Goal: Task Accomplishment & Management: Complete application form

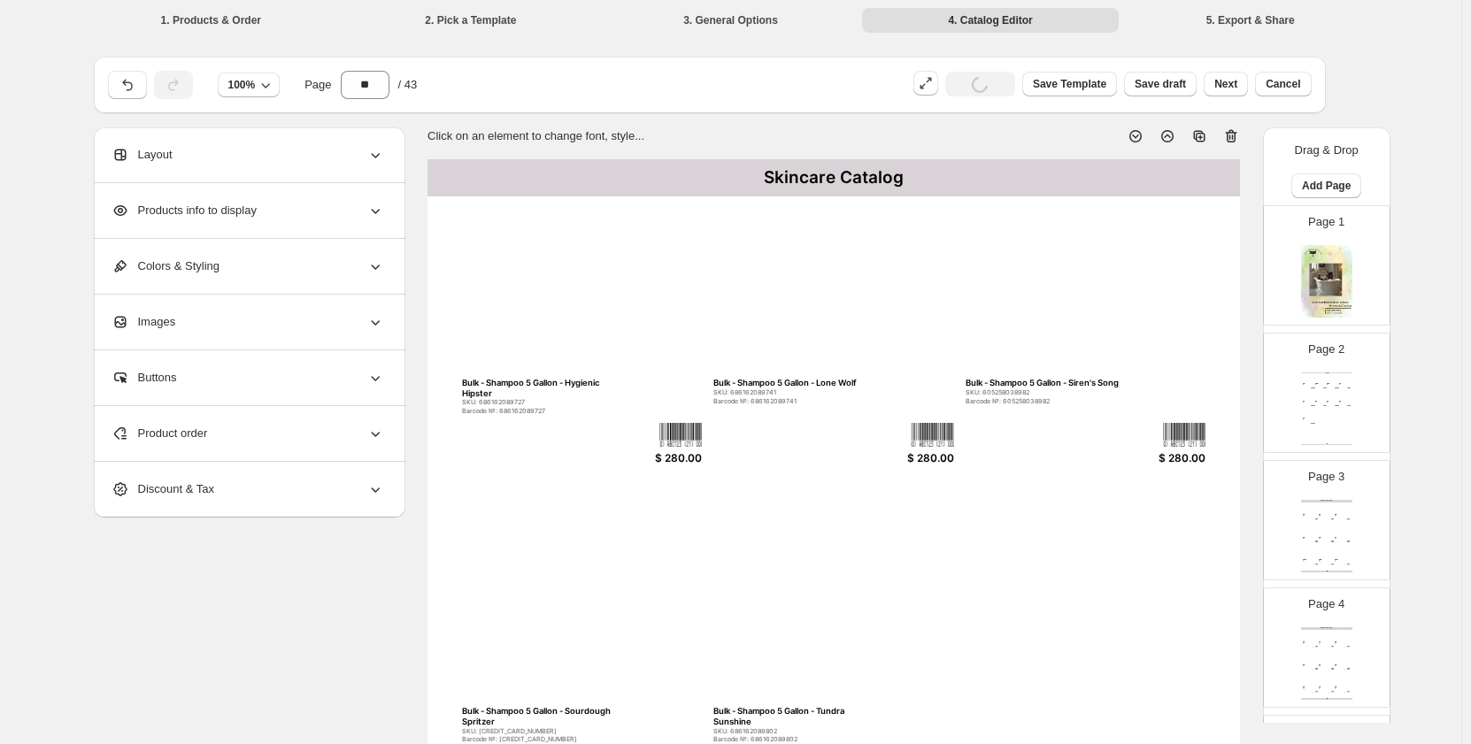
click at [576, 292] on div at bounding box center [582, 289] width 241 height 171
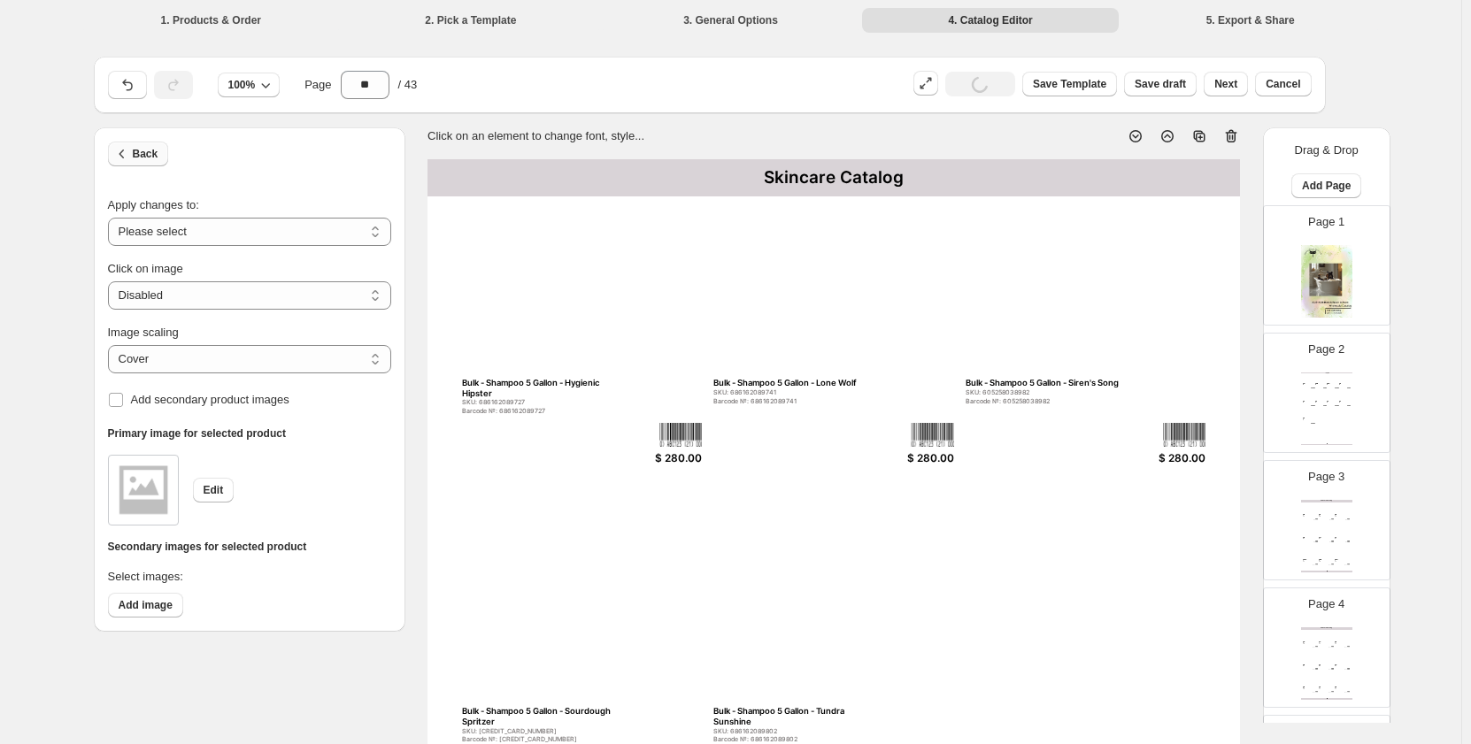
click at [156, 158] on span "Back" at bounding box center [146, 154] width 26 height 14
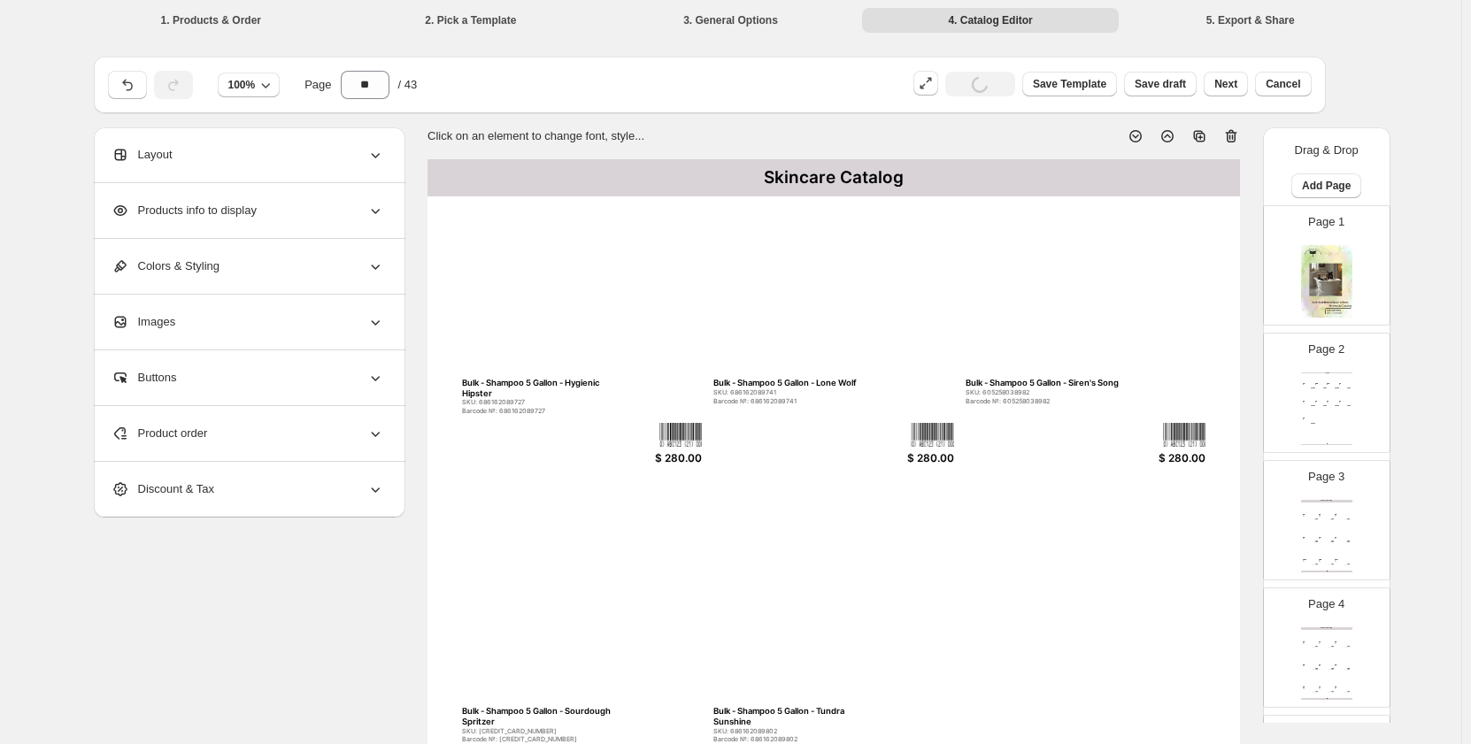
click at [292, 155] on div "Layout" at bounding box center [247, 154] width 273 height 55
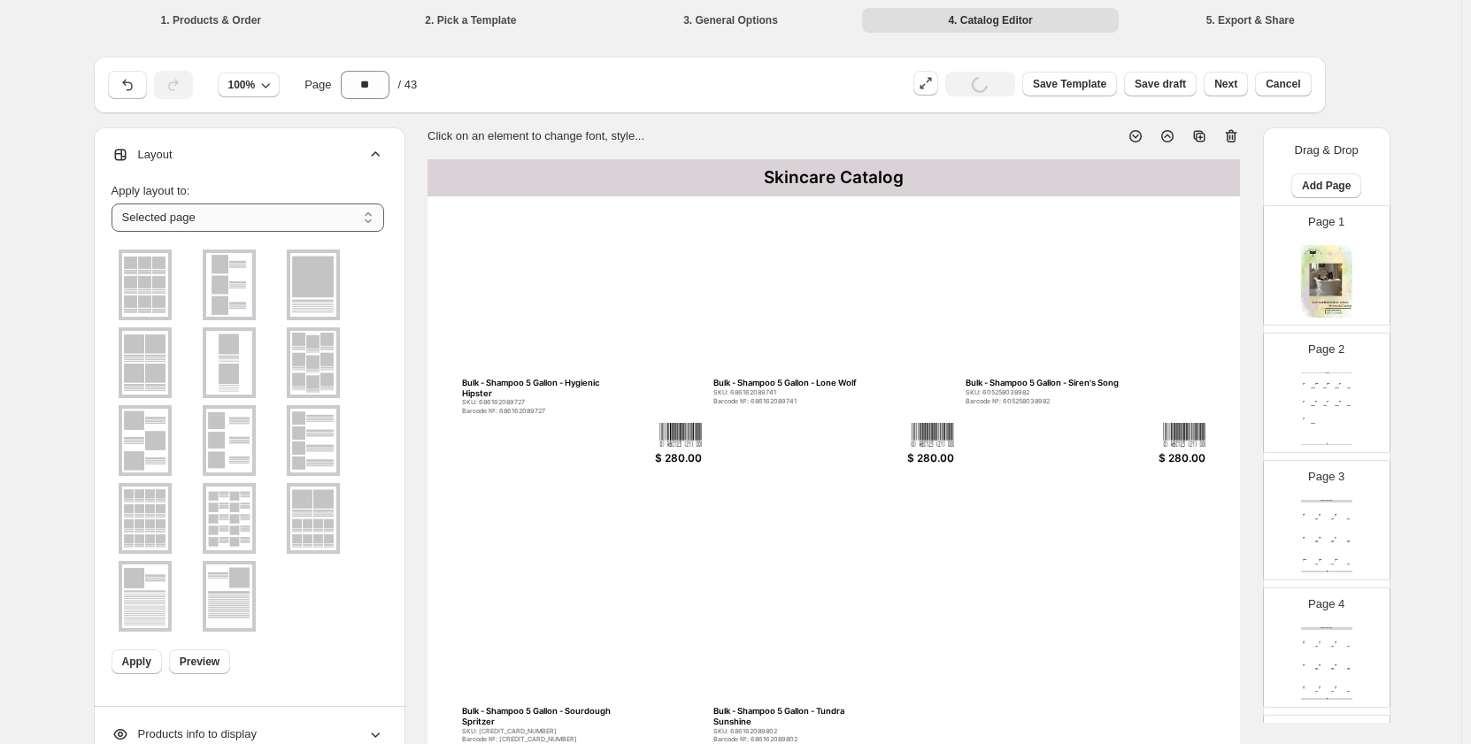
click at [199, 220] on select "**********" at bounding box center [247, 218] width 273 height 28
click at [115, 204] on select "**********" at bounding box center [247, 218] width 273 height 28
click at [158, 517] on img at bounding box center [145, 519] width 46 height 64
click at [127, 657] on span "Apply" at bounding box center [136, 662] width 29 height 14
click at [955, 144] on div "Click on an element to change font, style..." at bounding box center [826, 129] width 826 height 32
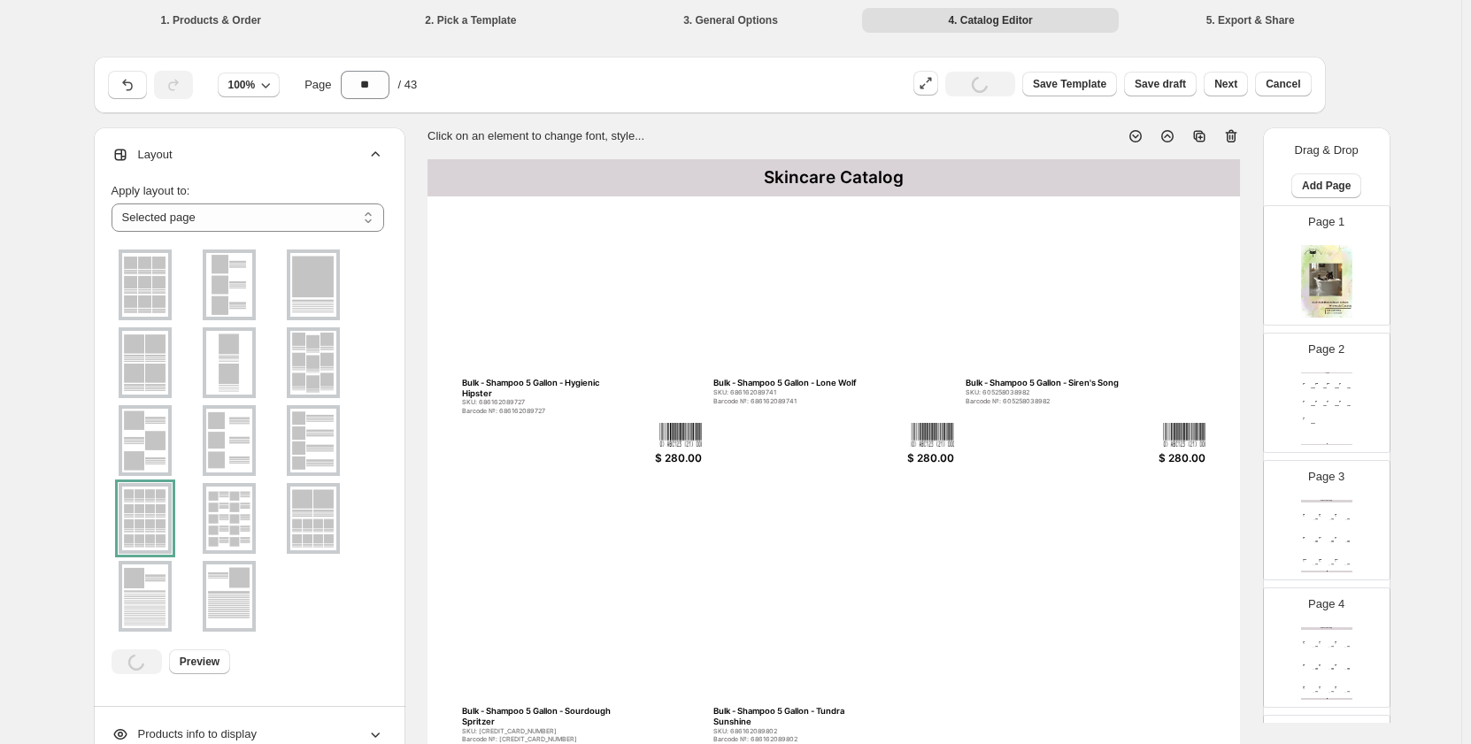
click at [729, 377] on div "Skincare Catalog Bulk - Shampoo 5 Gallon - Hygienic Hipster SKU: 686162089727 B…" at bounding box center [833, 684] width 812 height 1051
click at [752, 388] on div "Bulk - Shampoo 5 Gallon - Lone Wolf" at bounding box center [795, 383] width 165 height 10
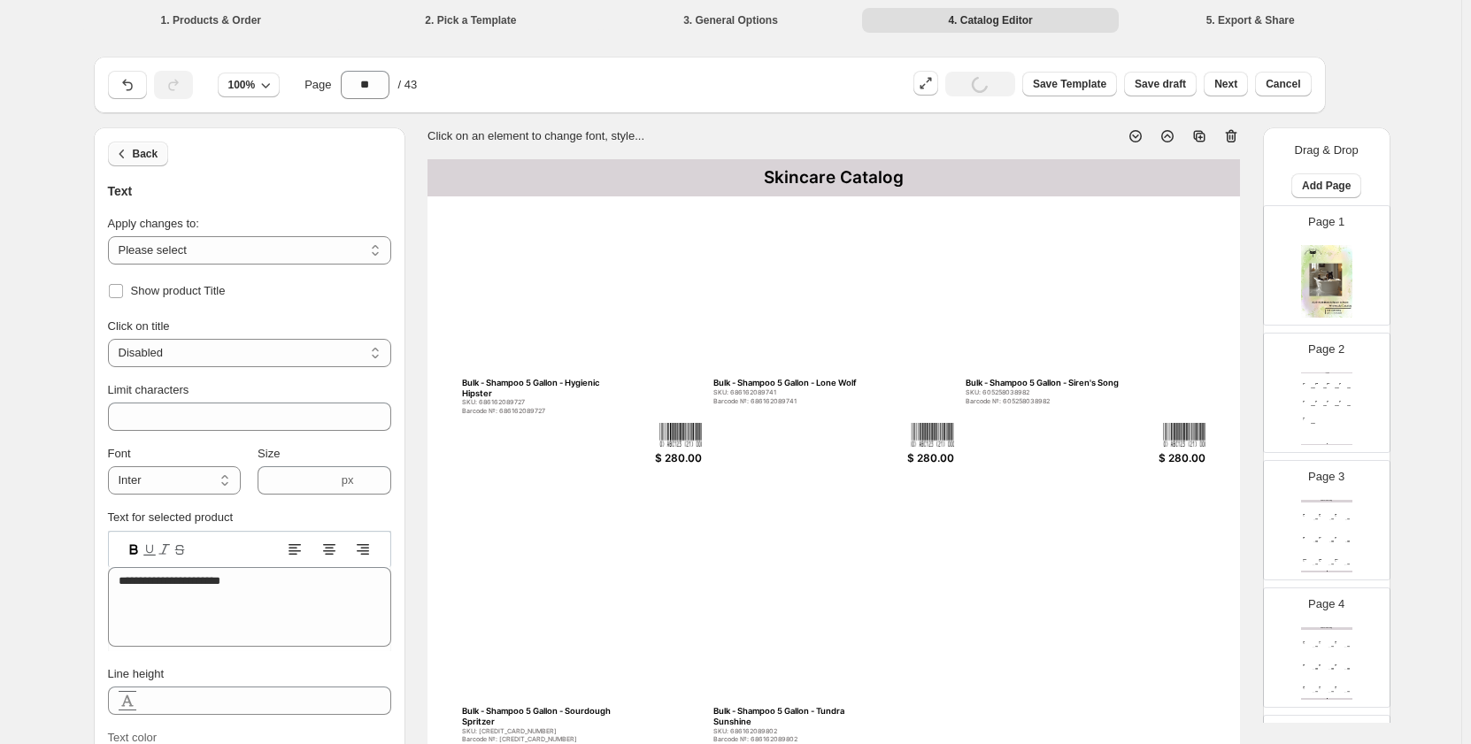
click at [124, 159] on icon "button" at bounding box center [122, 154] width 18 height 18
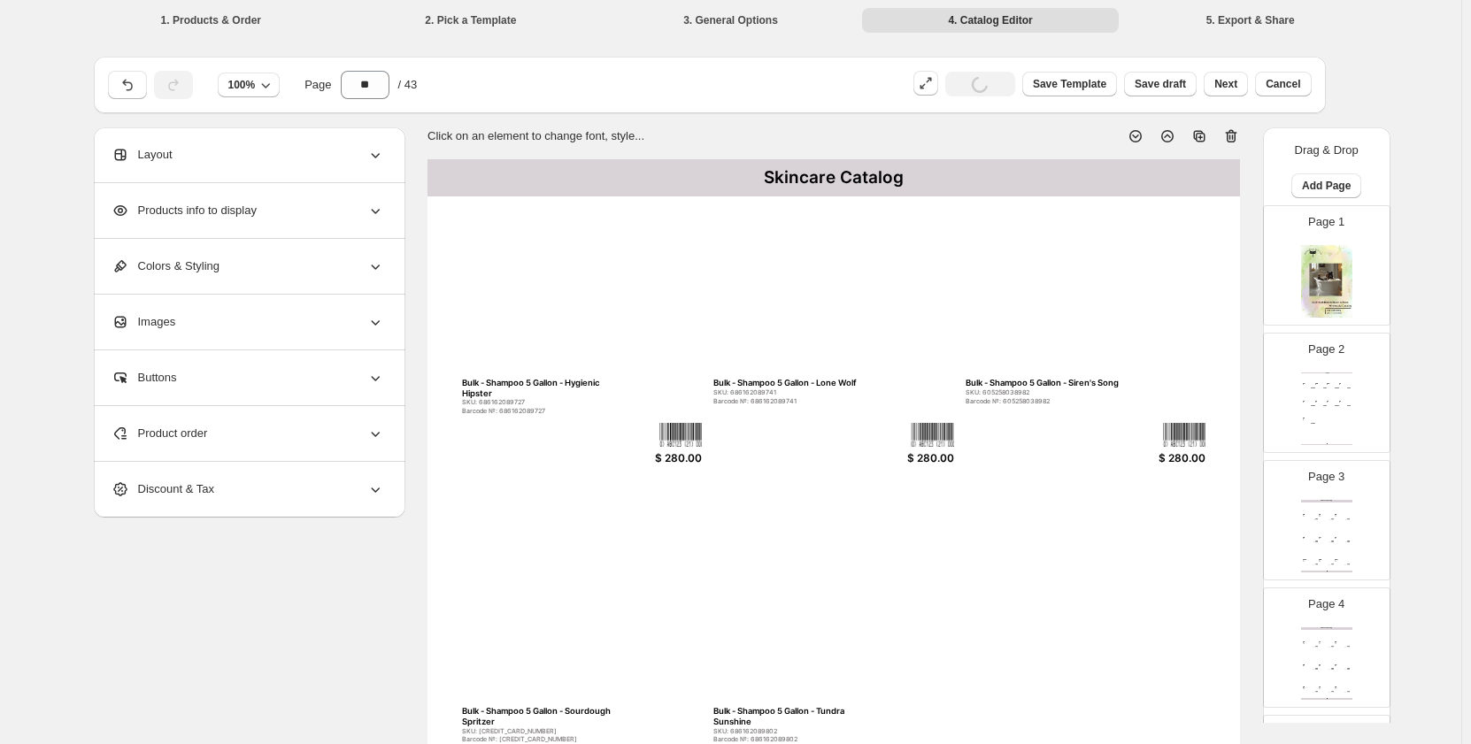
click at [180, 171] on div "Layout" at bounding box center [247, 154] width 273 height 55
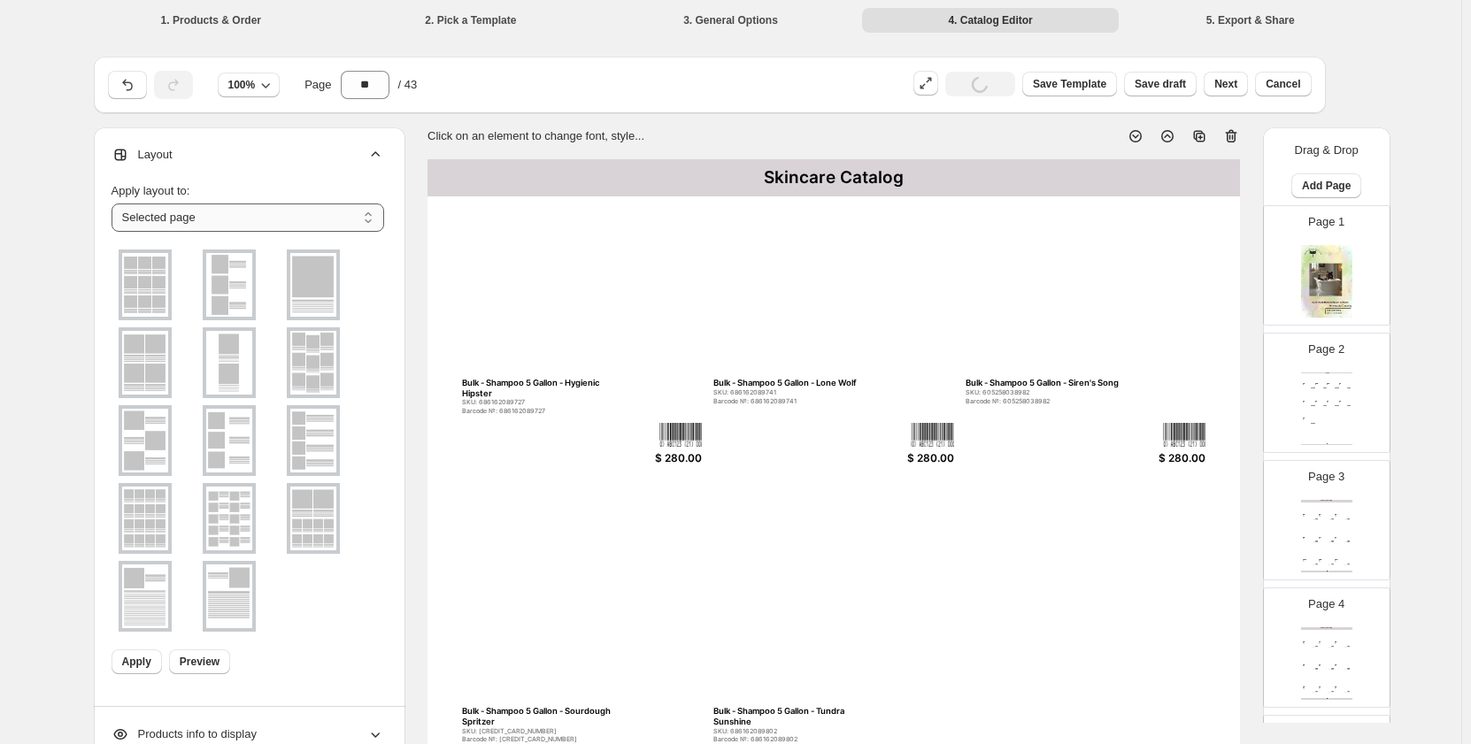
click at [170, 221] on select "**********" at bounding box center [247, 218] width 273 height 28
click at [526, 260] on div at bounding box center [582, 289] width 241 height 171
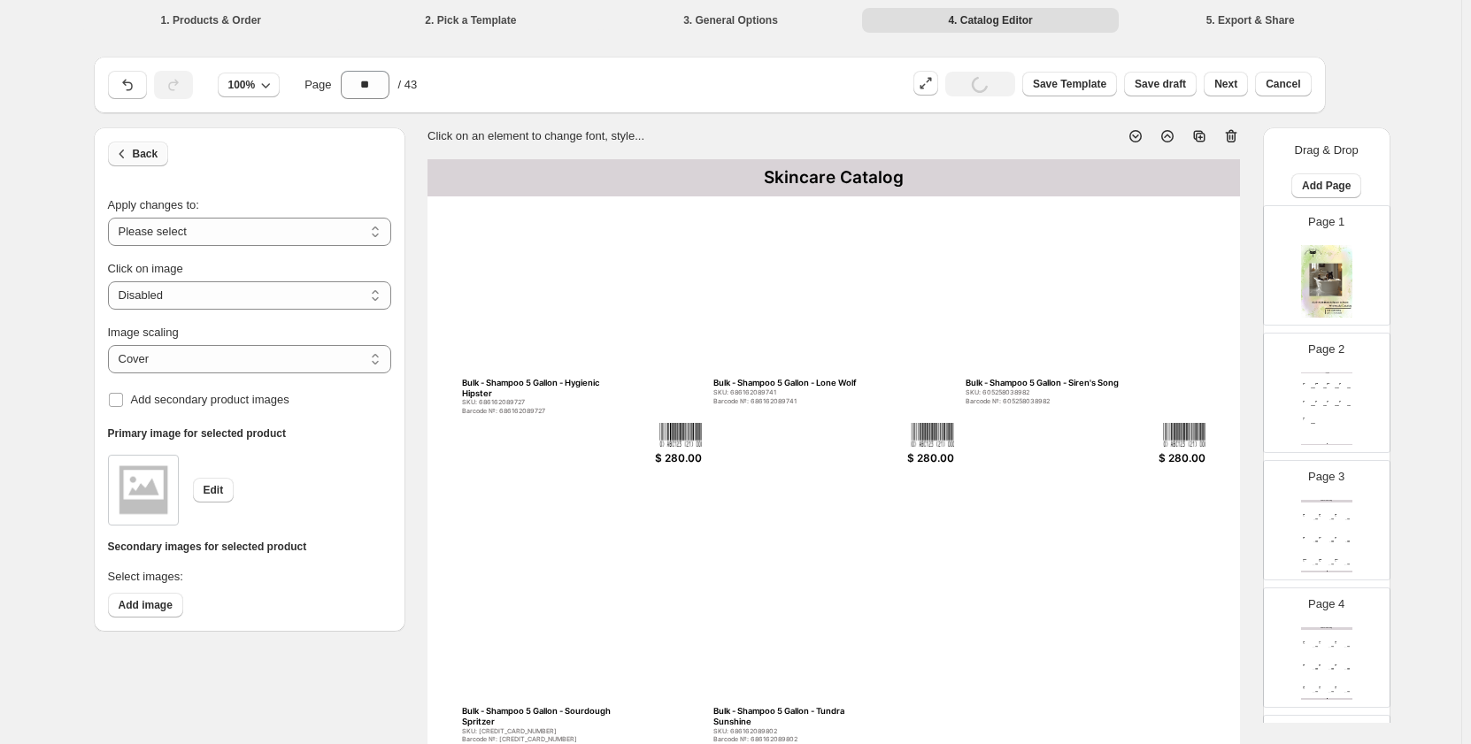
click at [142, 160] on span "Back" at bounding box center [146, 154] width 26 height 14
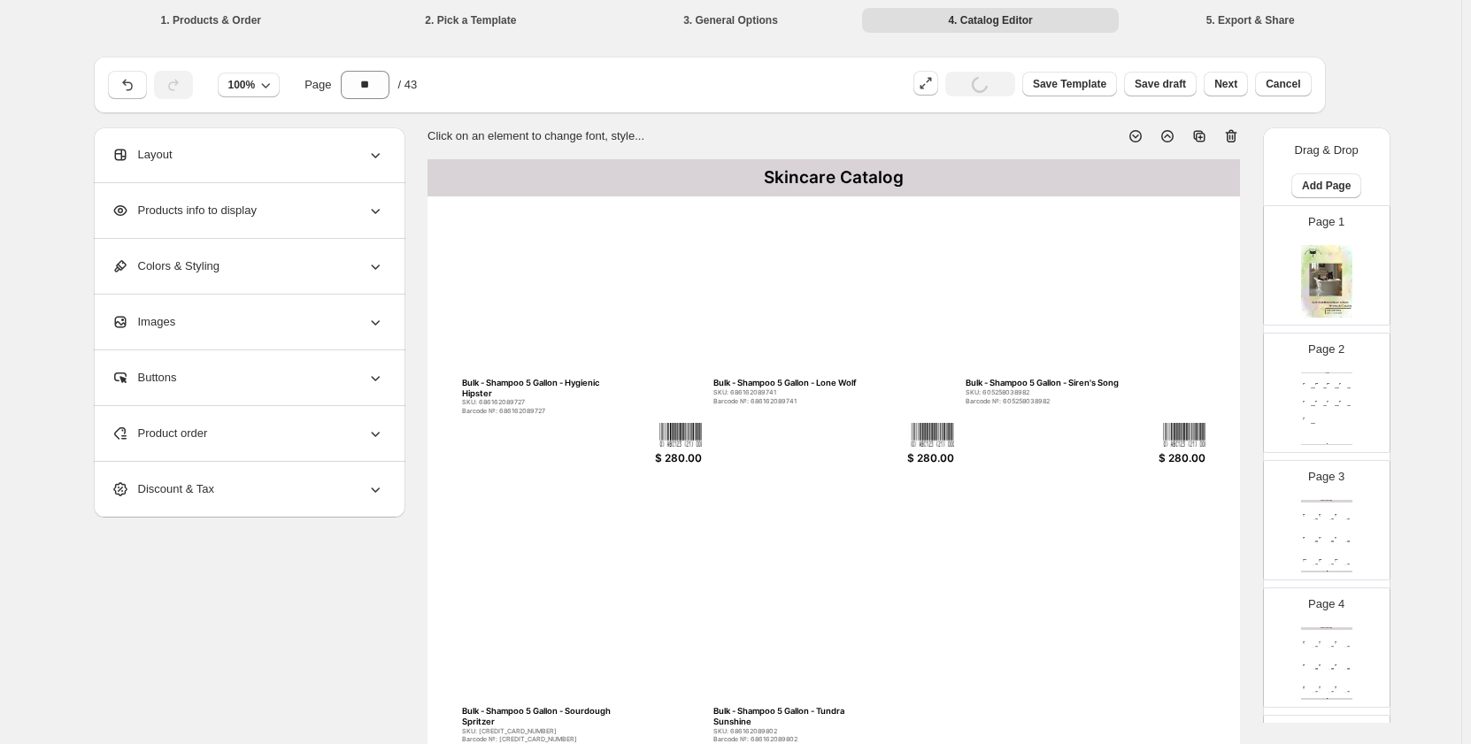
click at [1325, 408] on div "Body Wash - Bulk Bulk - Body Wash 1 Gallon - A Walk... SKU: 686162089116 Barcod…" at bounding box center [1326, 409] width 51 height 73
type input "*"
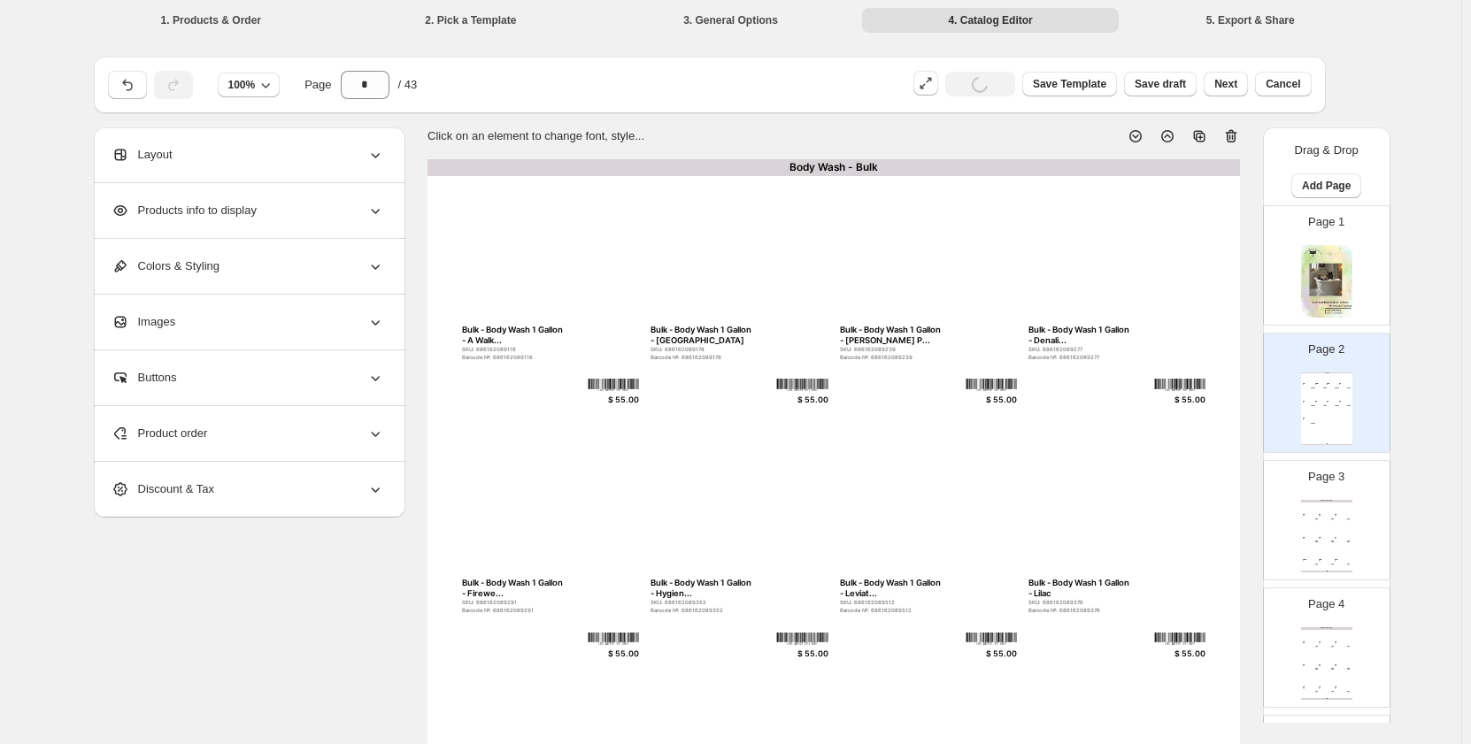
click at [1325, 408] on div "Body Wash - Bulk Bulk - Body Wash 1 Gallon - A Walk... SKU: 686162089116 Barcod…" at bounding box center [1326, 409] width 51 height 73
click at [319, 159] on div "Layout" at bounding box center [247, 154] width 273 height 55
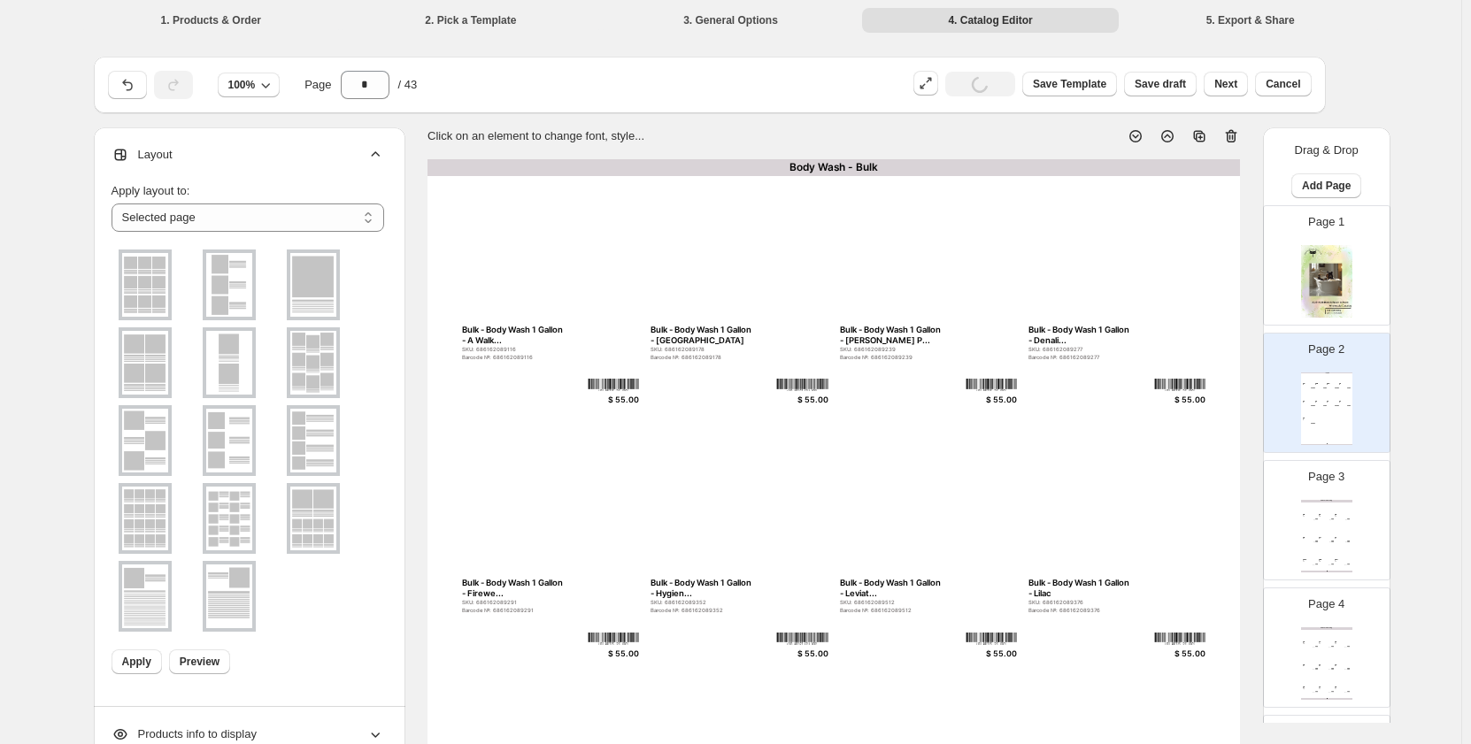
click at [128, 506] on img at bounding box center [145, 519] width 46 height 64
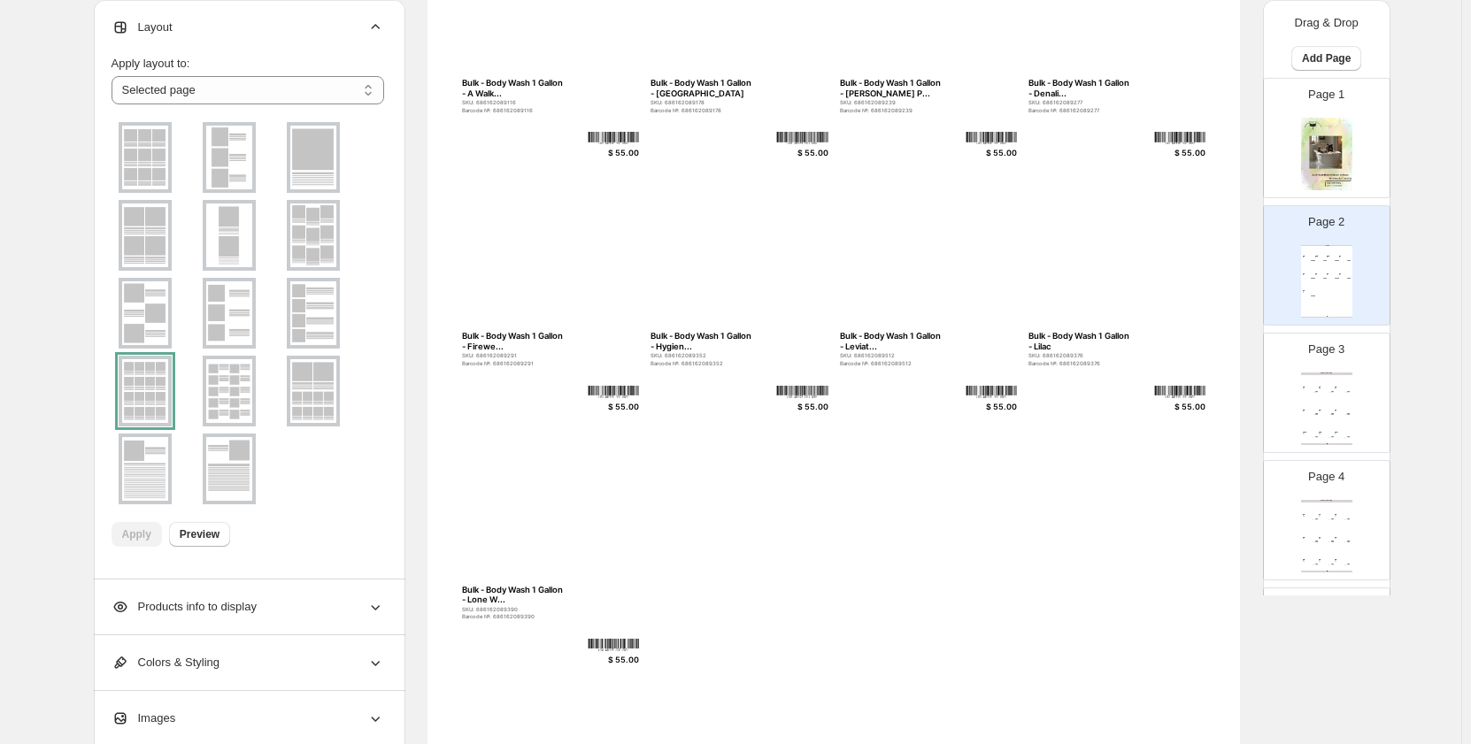
scroll to position [531, 0]
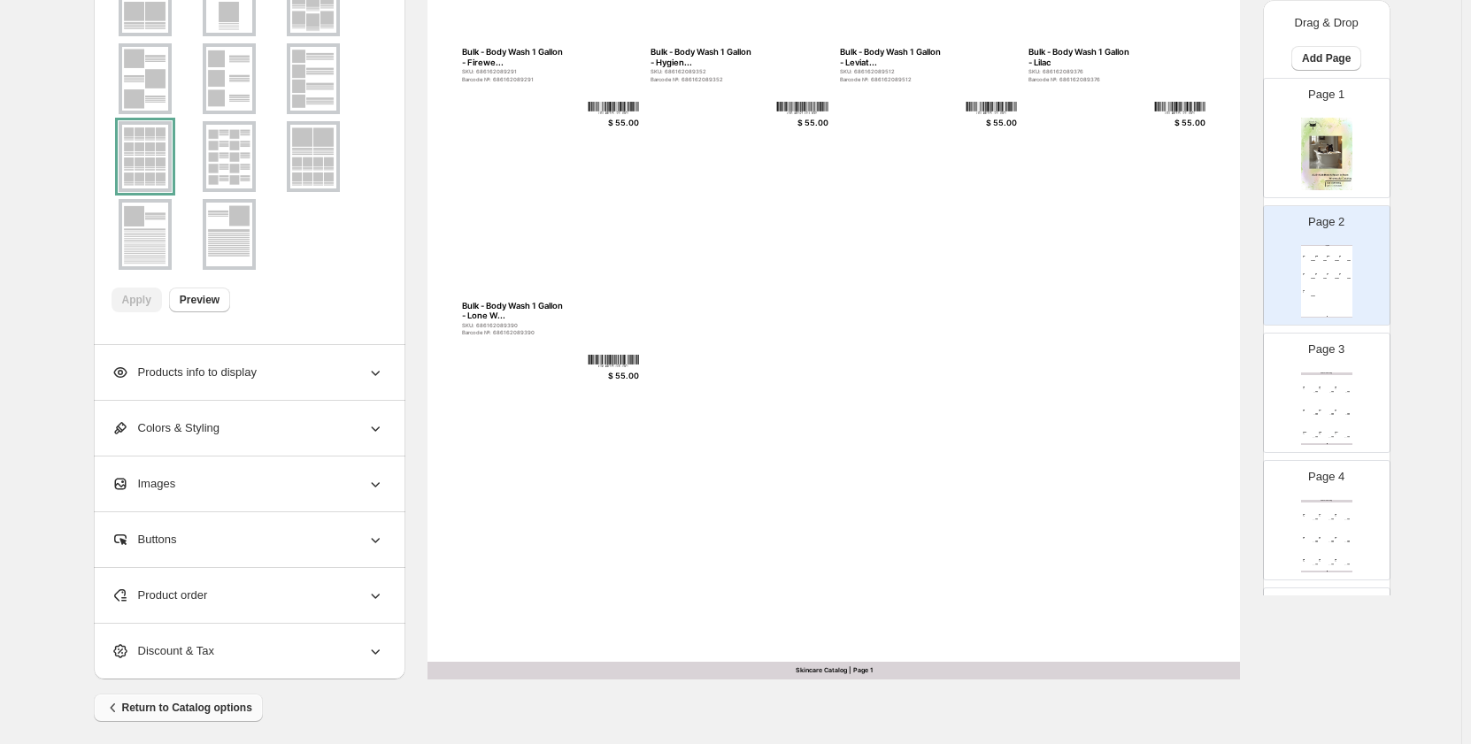
click at [204, 717] on button "Return to Catalog options" at bounding box center [178, 708] width 169 height 28
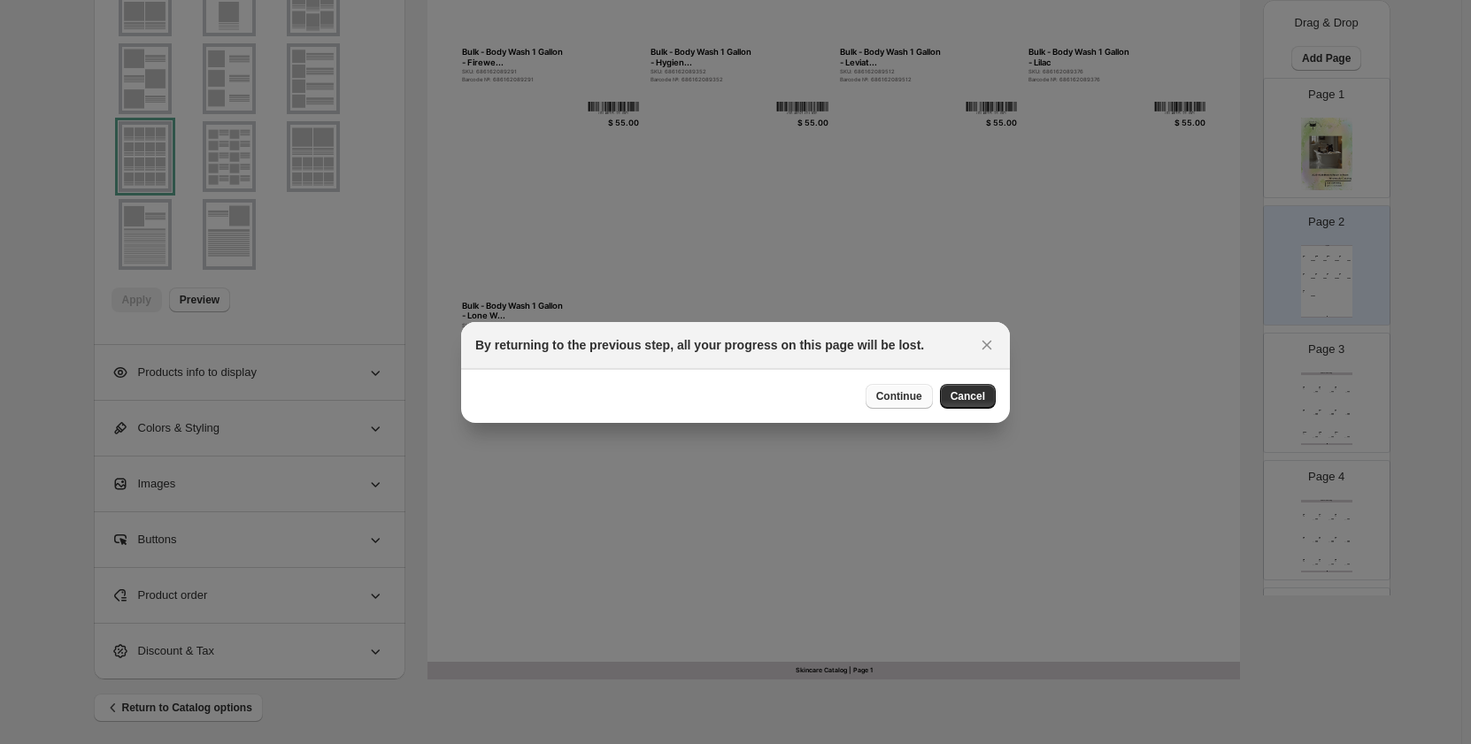
click at [894, 399] on span "Continue" at bounding box center [899, 396] width 46 height 14
select select "**********"
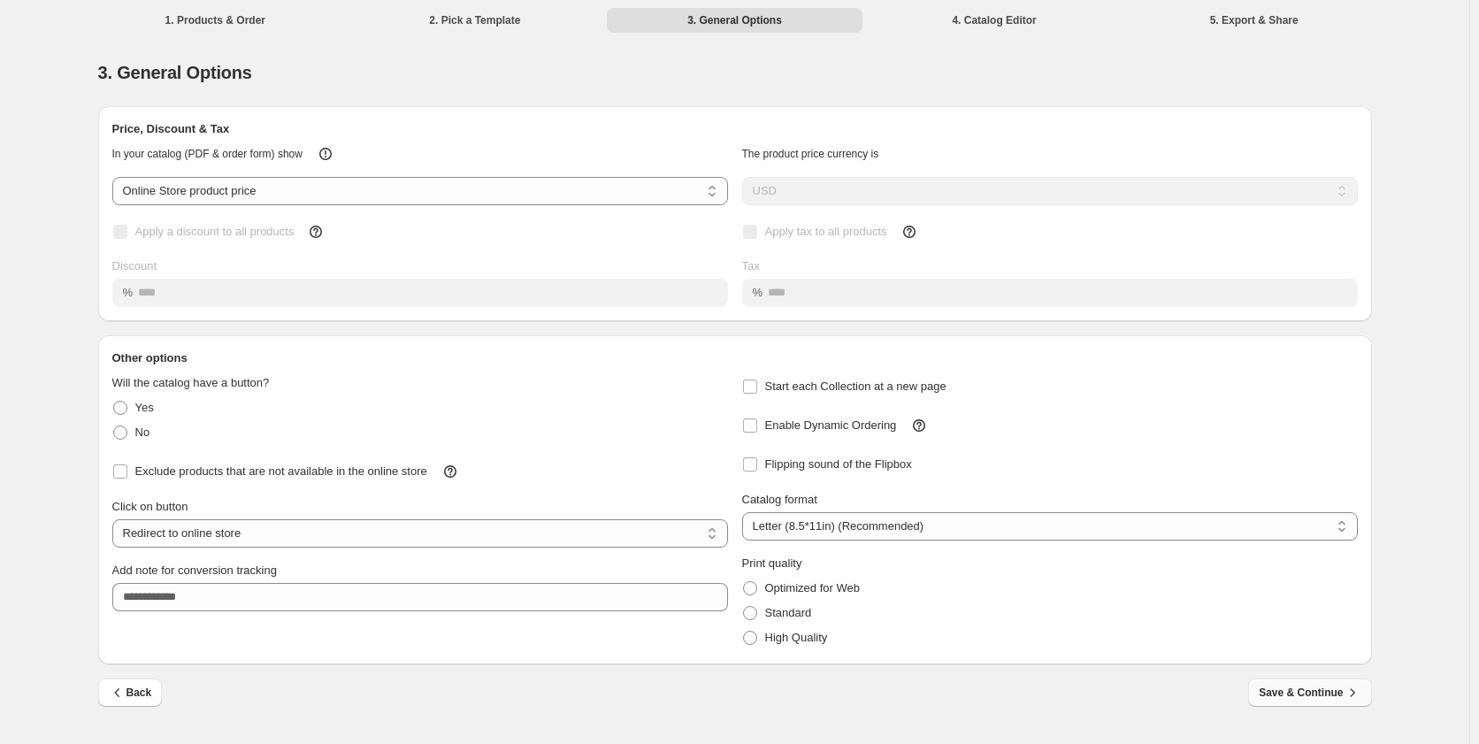
click at [1290, 695] on span "Save & Continue" at bounding box center [1310, 693] width 102 height 18
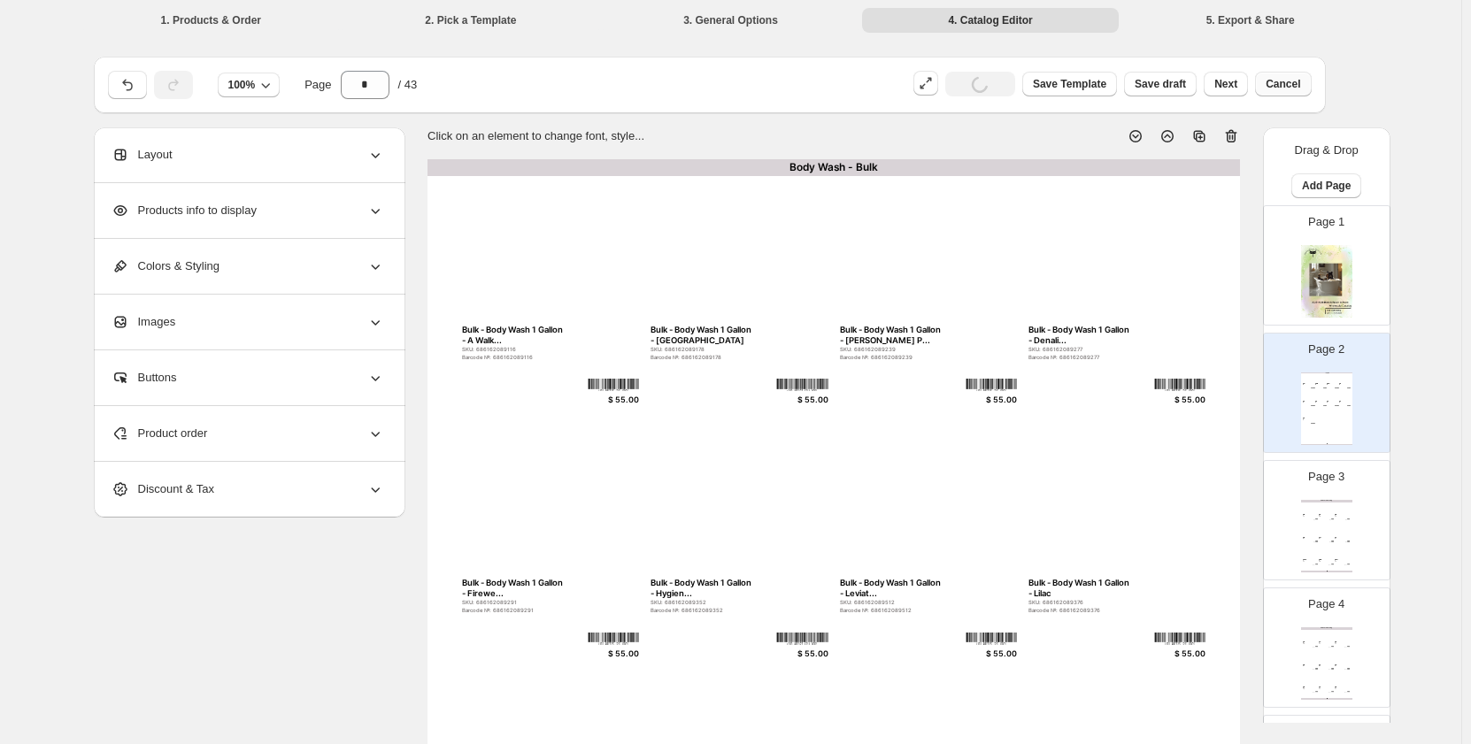
click at [1284, 83] on span "Cancel" at bounding box center [1282, 84] width 35 height 14
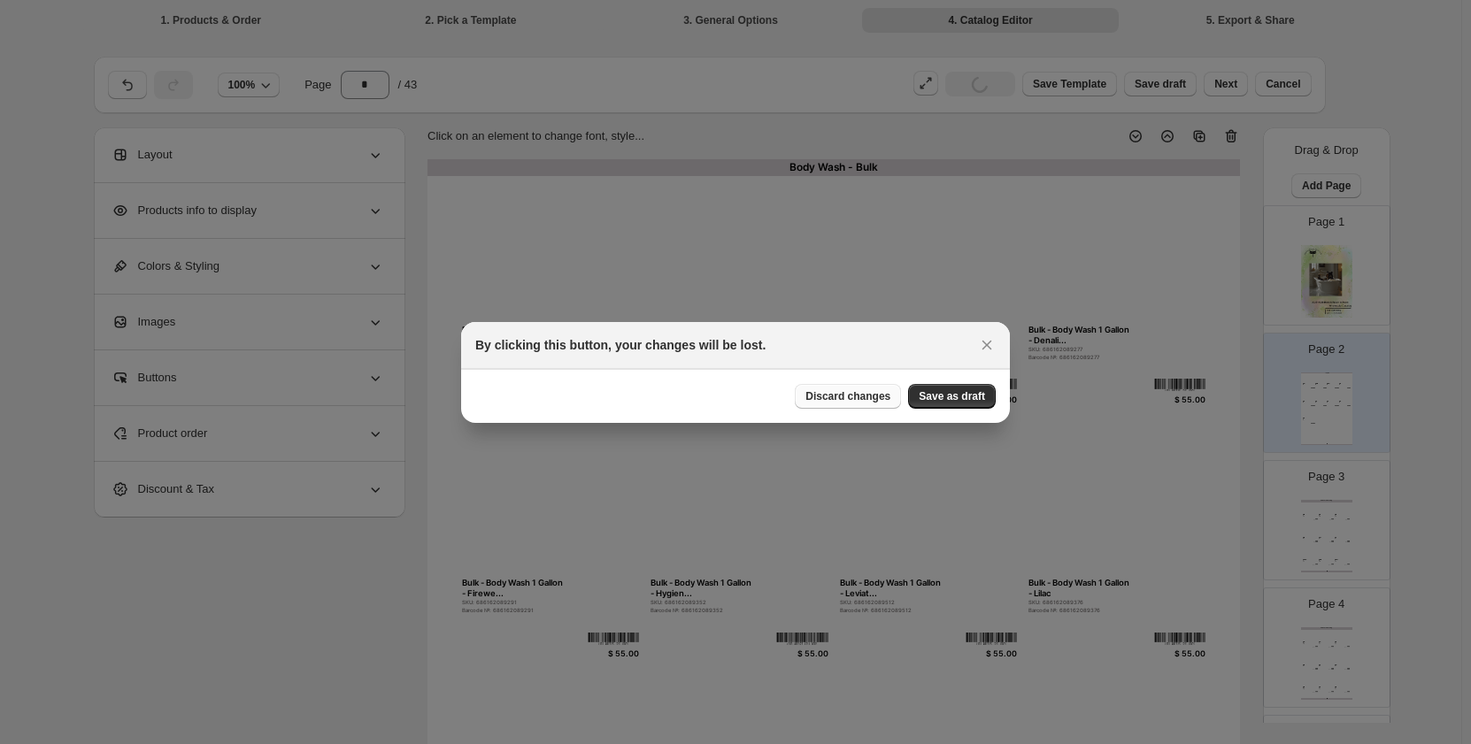
click at [880, 396] on span "Discard changes" at bounding box center [847, 396] width 85 height 14
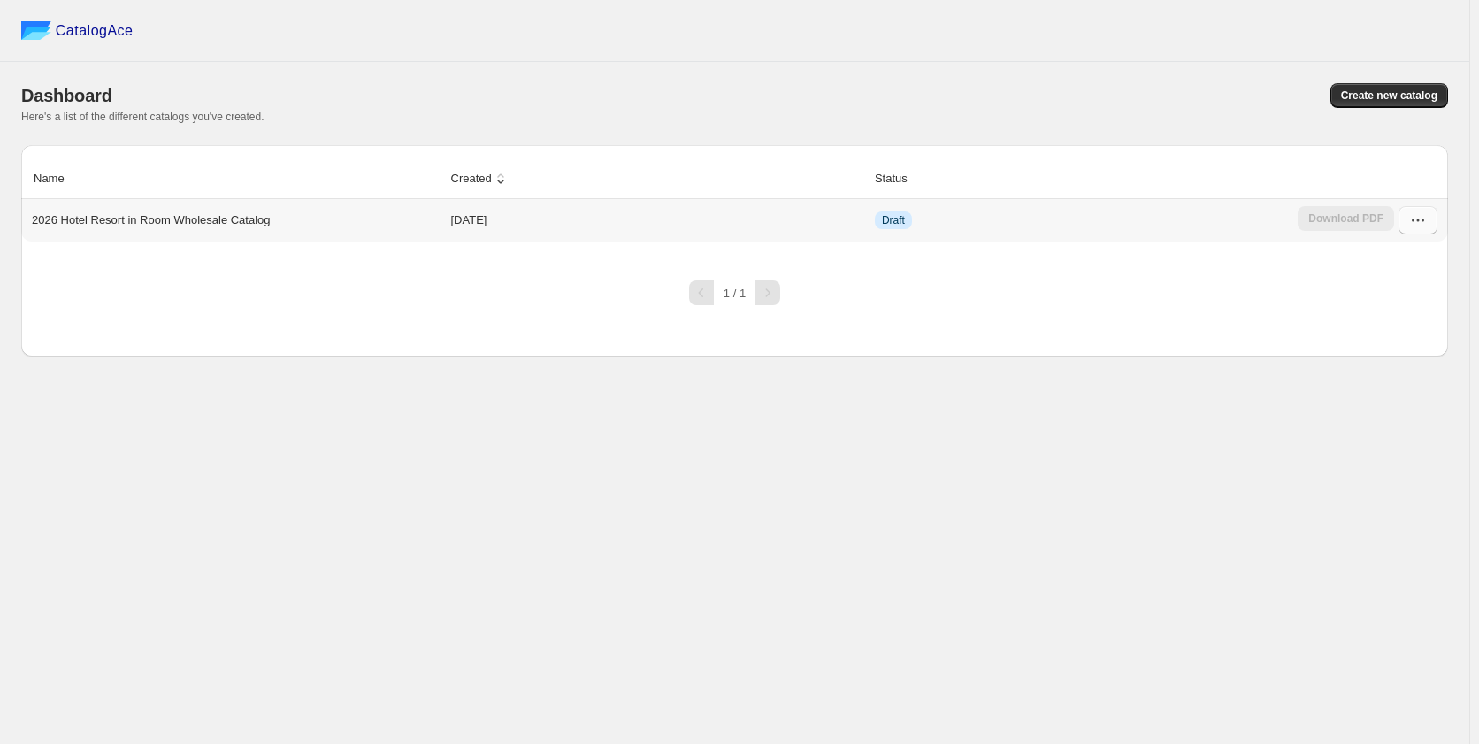
click at [1418, 222] on icon "button" at bounding box center [1418, 220] width 3 height 3
click at [1395, 434] on span "Delete" at bounding box center [1388, 440] width 34 height 13
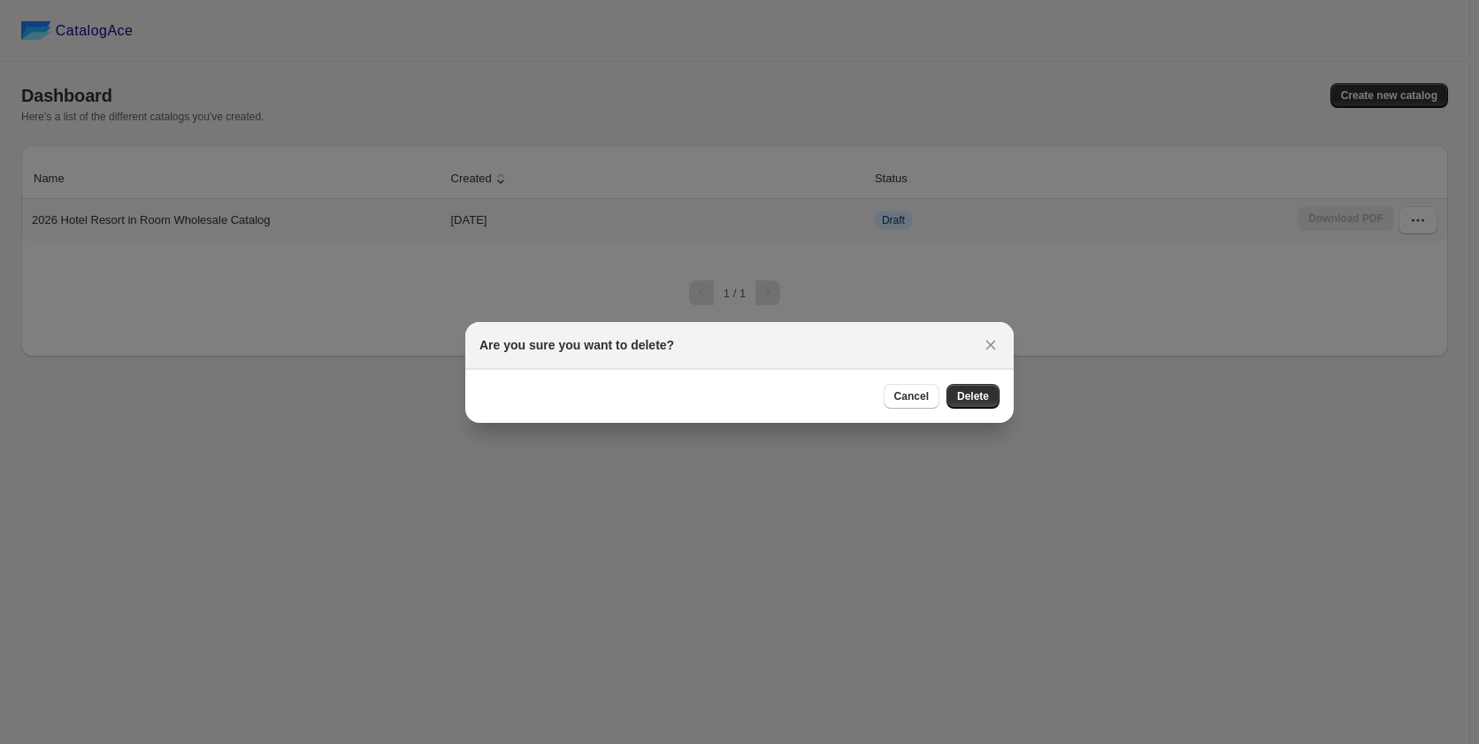
click at [972, 379] on div "Cancel Delete" at bounding box center [739, 396] width 549 height 54
click at [972, 390] on span "Delete" at bounding box center [973, 396] width 32 height 14
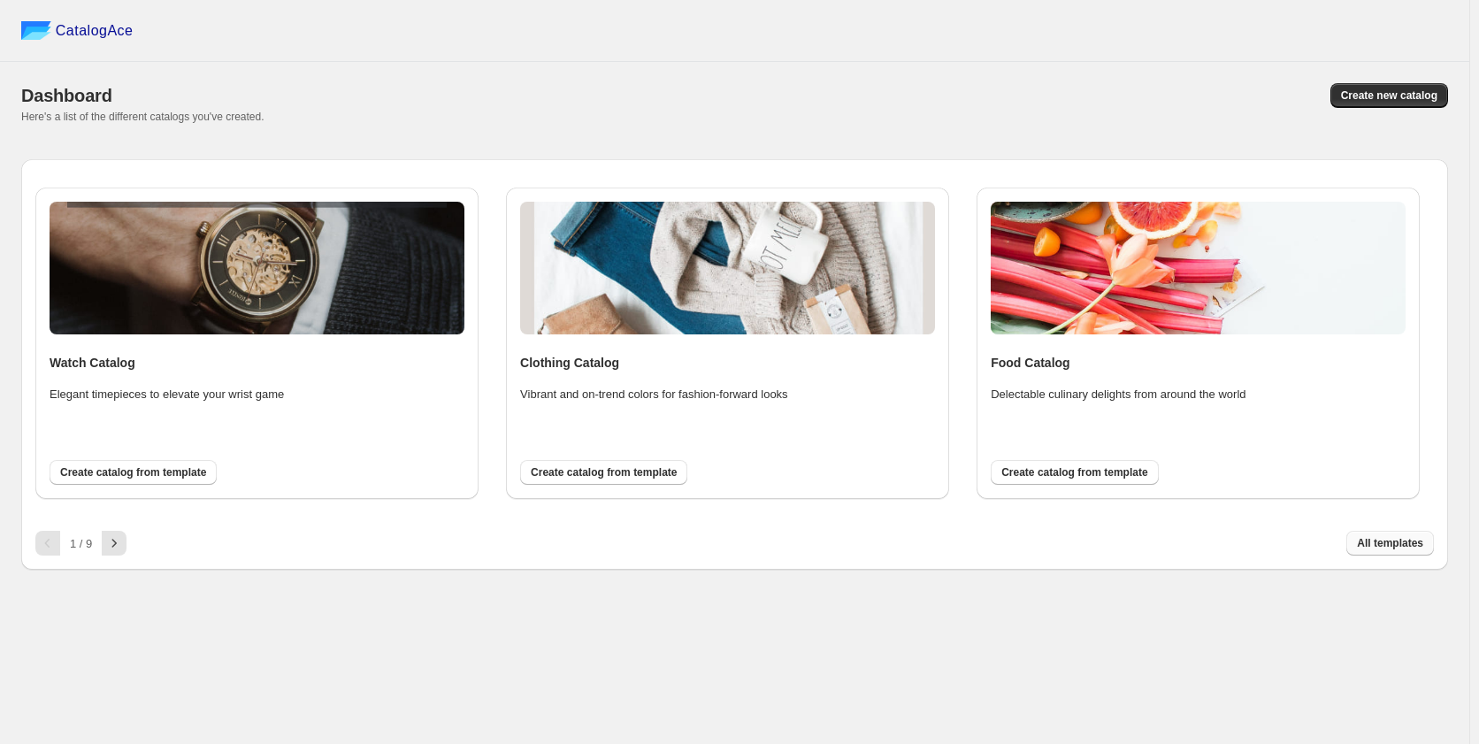
click at [1367, 545] on span "All templates" at bounding box center [1390, 543] width 66 height 14
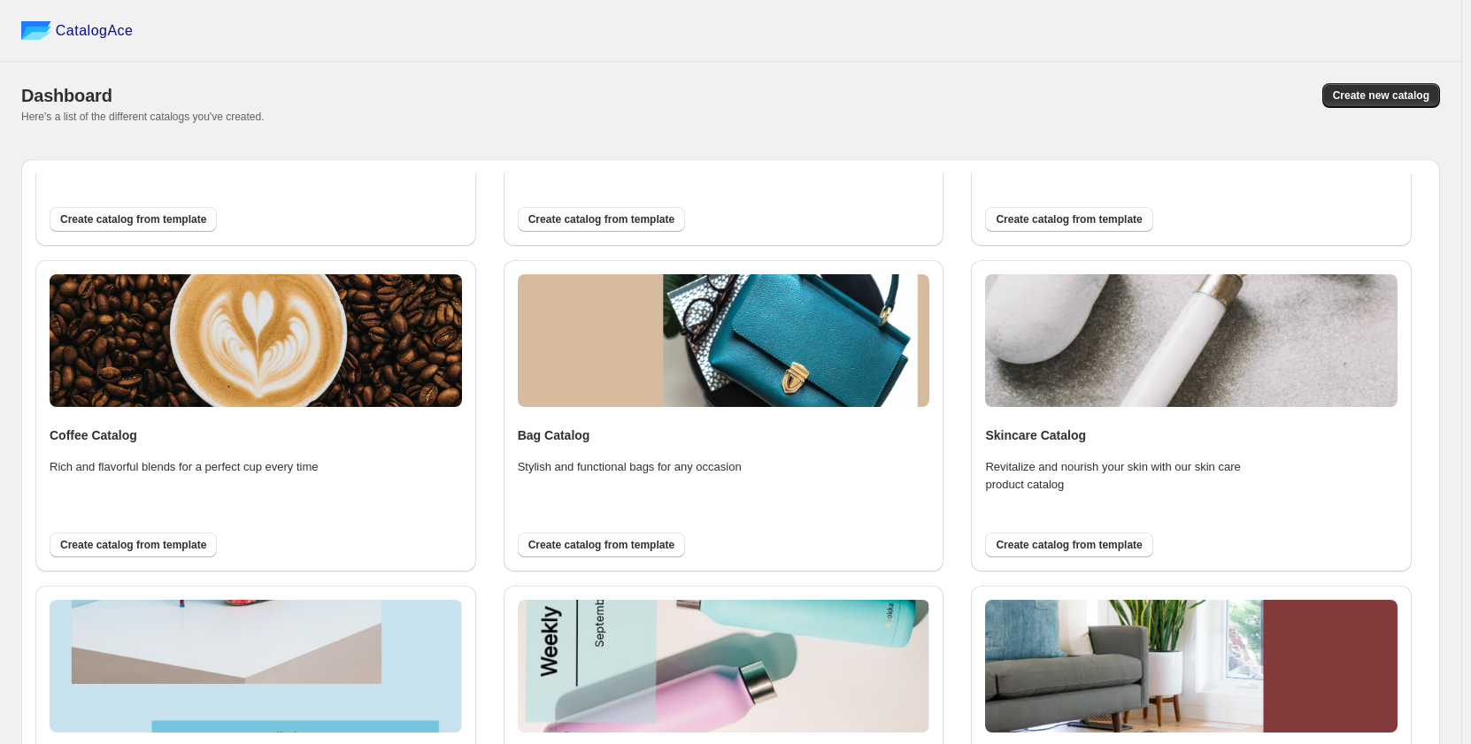
scroll to position [1239, 0]
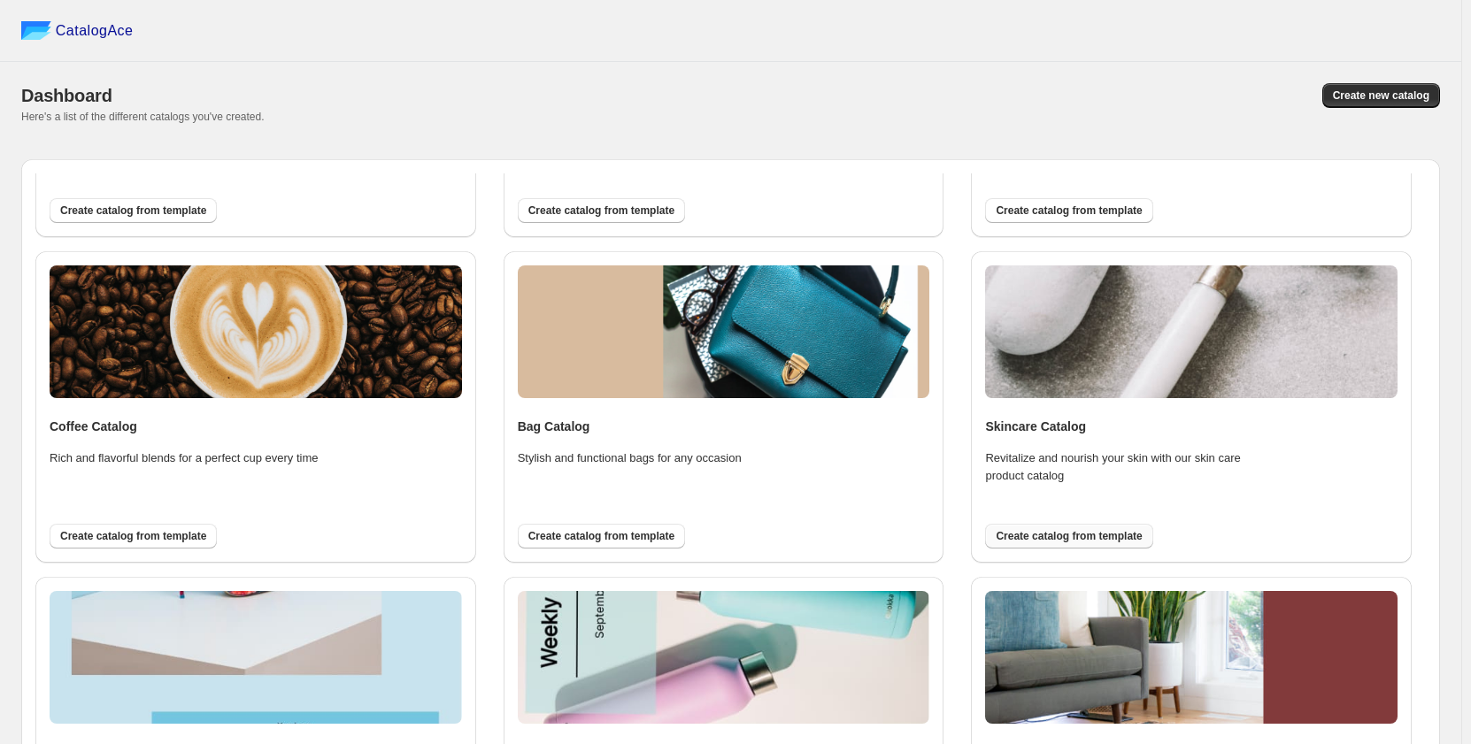
click at [1116, 540] on span "Create catalog from template" at bounding box center [1068, 536] width 146 height 14
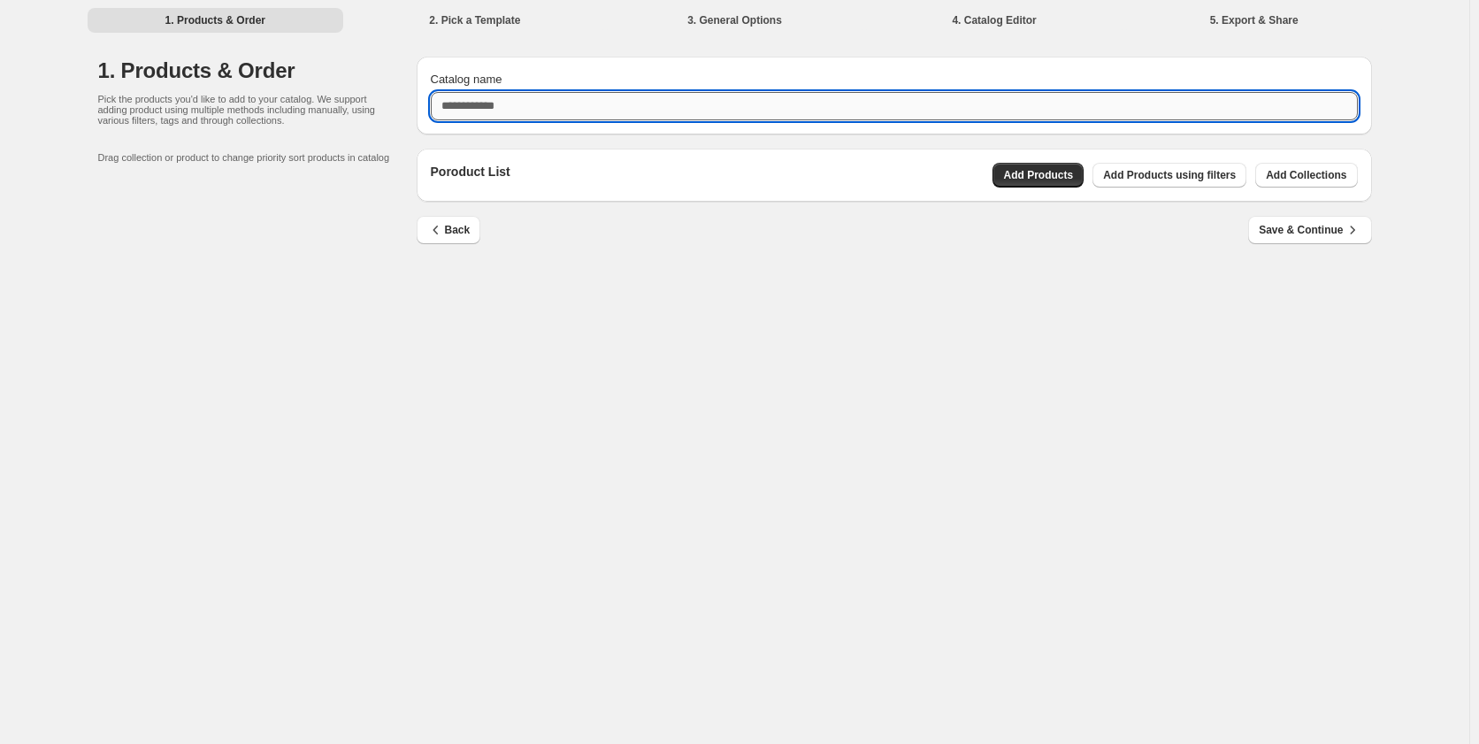
click at [562, 101] on input "Catalog name" at bounding box center [894, 106] width 927 height 28
type input "**********"
click at [1300, 177] on span "Add Collections" at bounding box center [1306, 175] width 81 height 14
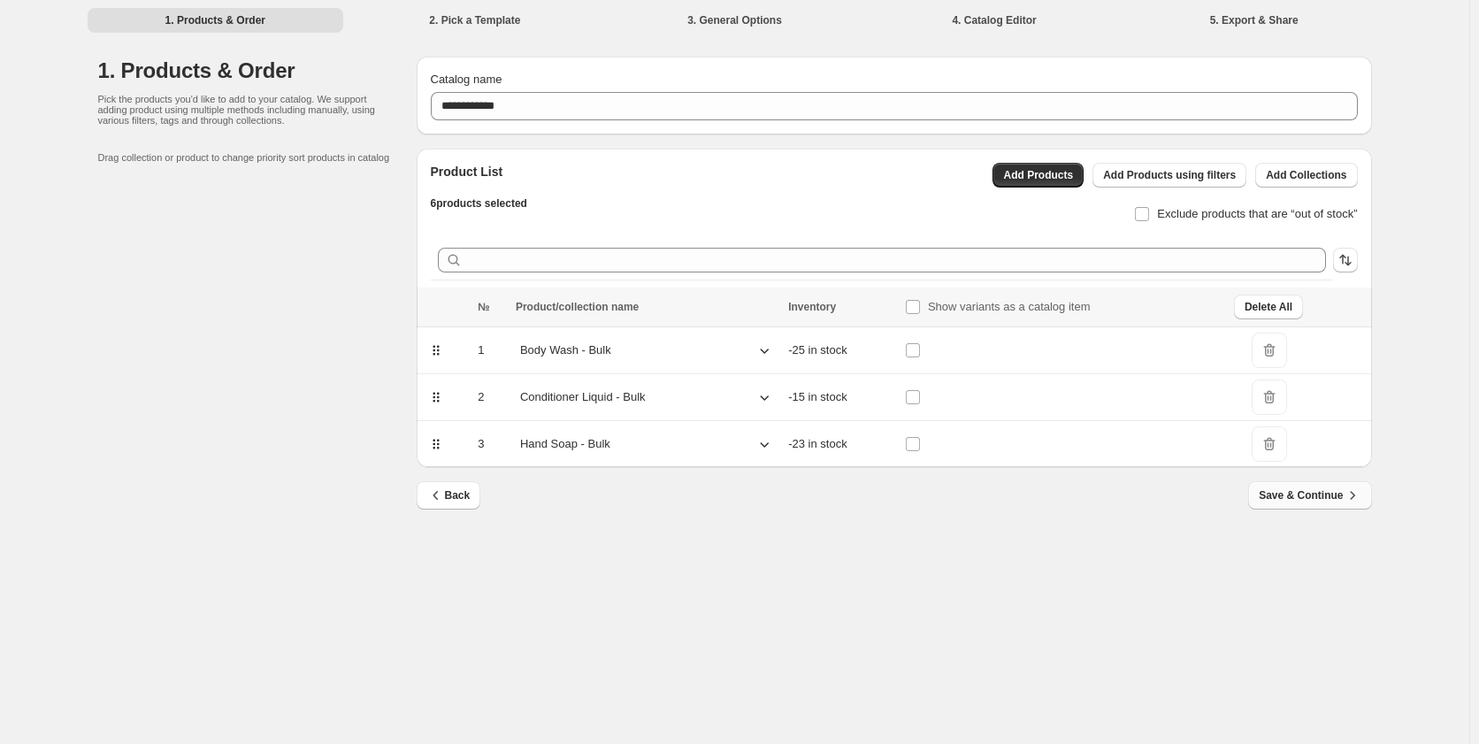
click at [1276, 493] on span "Save & Continue" at bounding box center [1310, 496] width 102 height 18
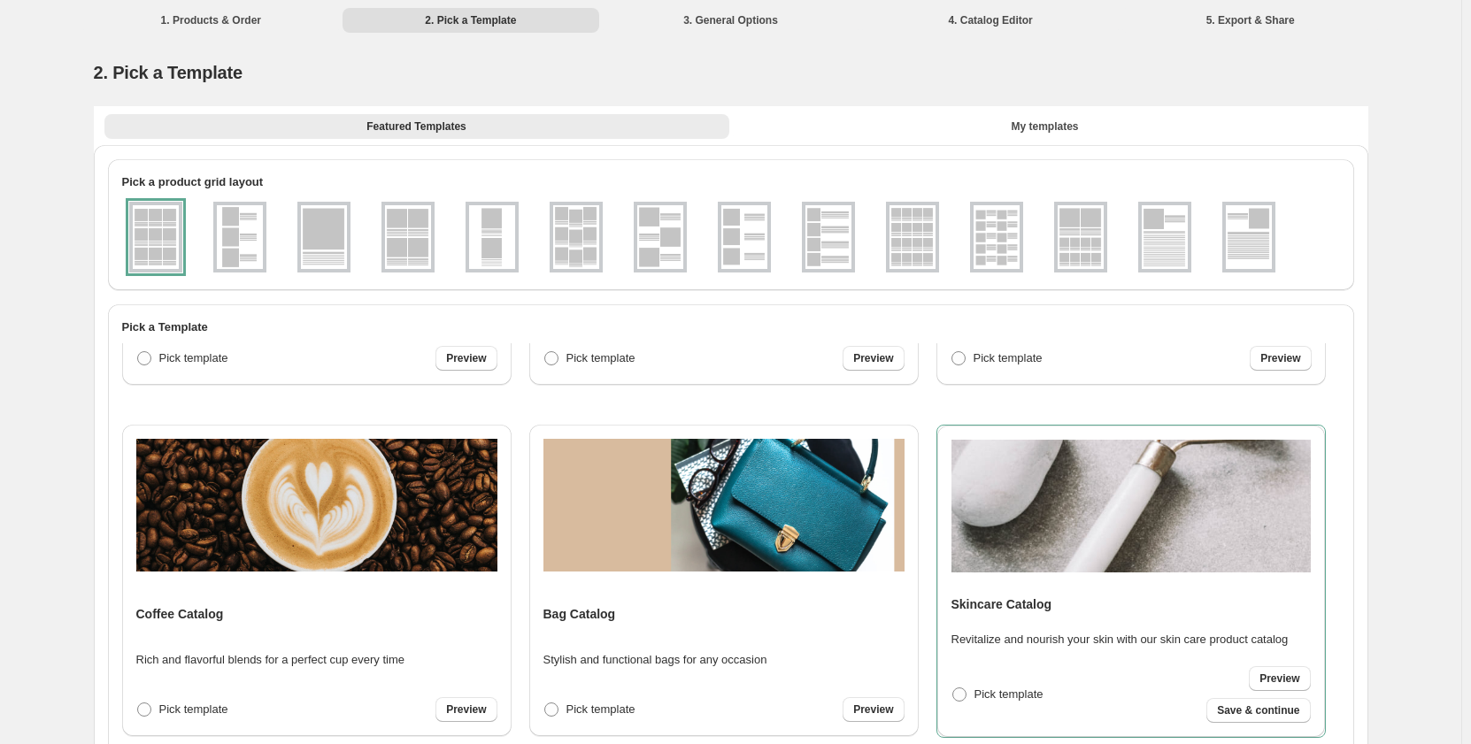
scroll to position [1327, 0]
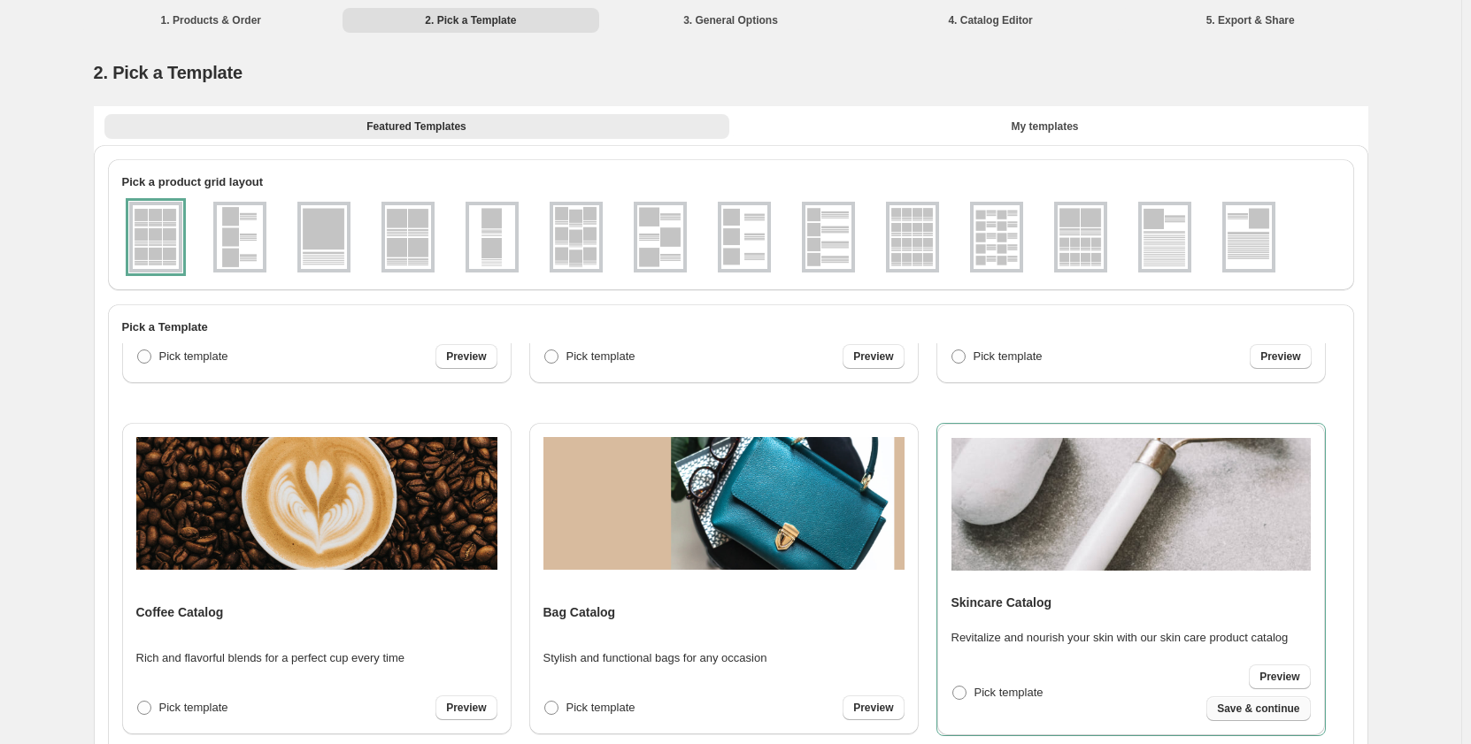
click at [1273, 709] on span "Save & continue" at bounding box center [1258, 709] width 82 height 14
select select "**********"
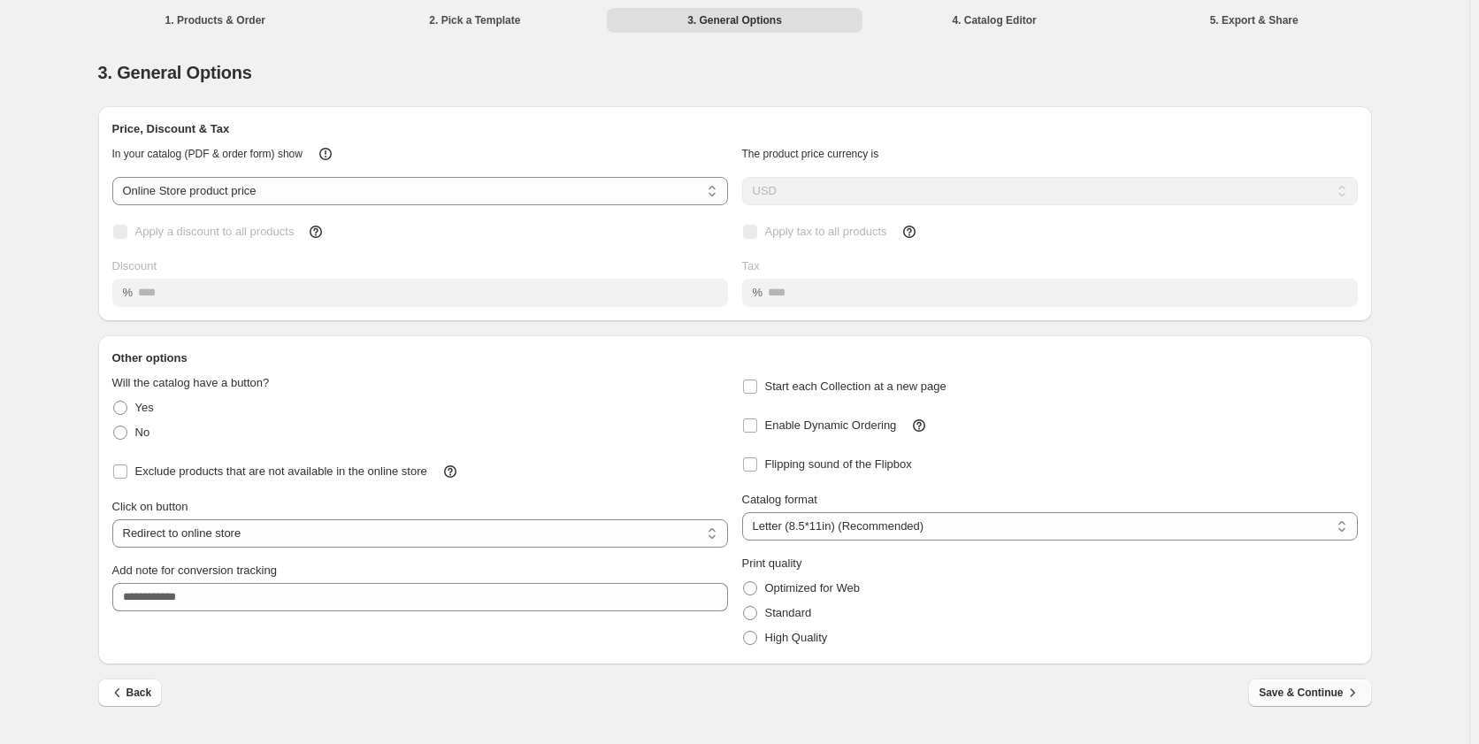
click at [1287, 691] on span "Save & Continue" at bounding box center [1310, 693] width 102 height 18
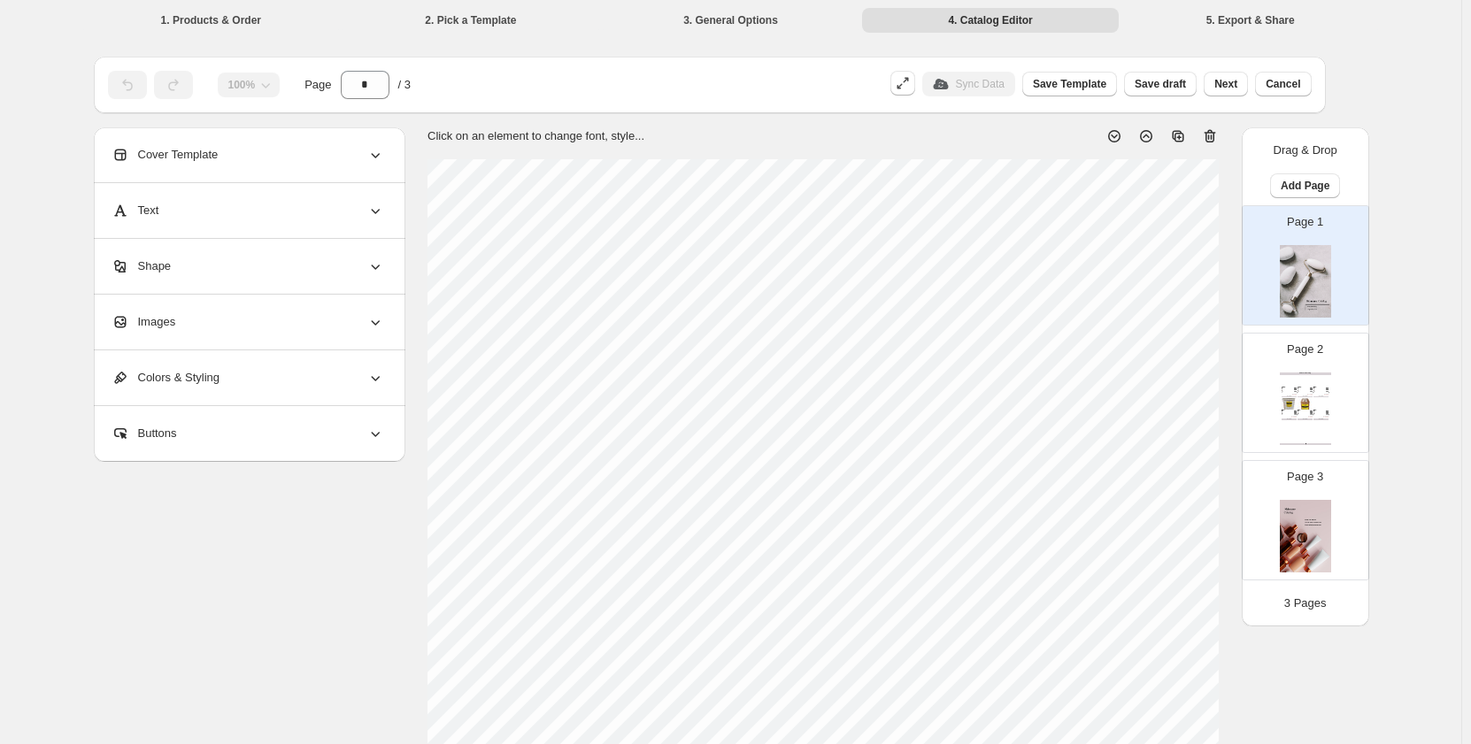
click at [1287, 413] on div "Weight: 37.5" at bounding box center [1286, 413] width 11 height 1
type input "*"
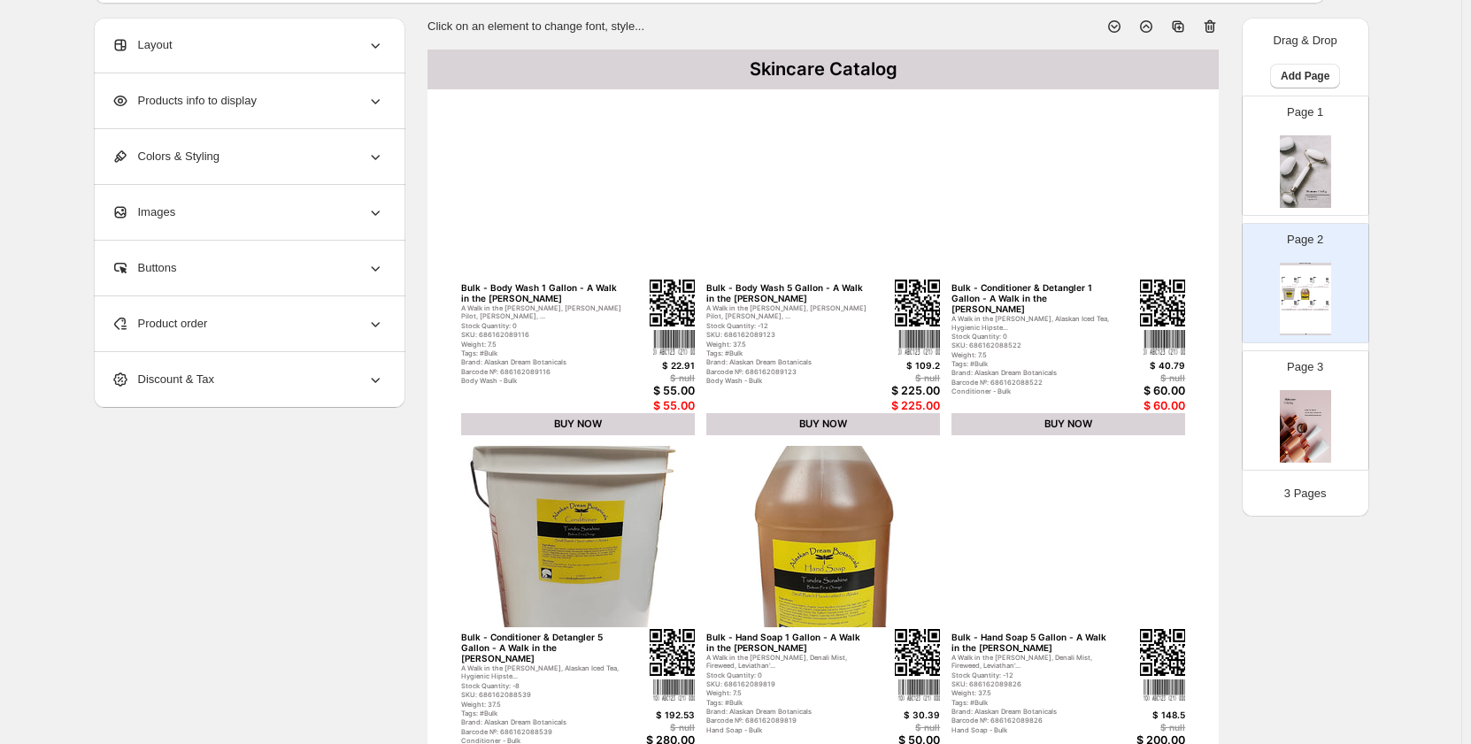
scroll to position [88, 0]
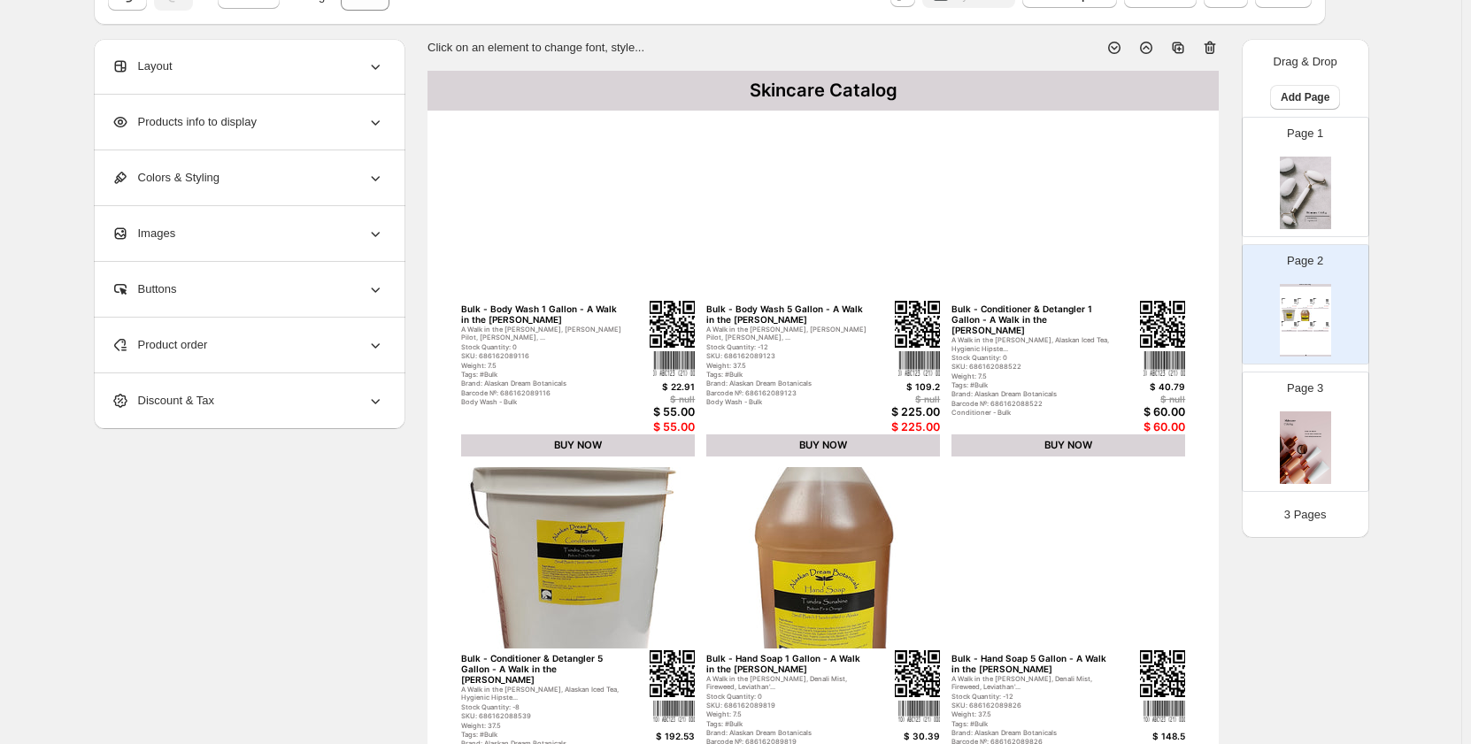
click at [332, 138] on div "Products info to display" at bounding box center [247, 122] width 273 height 55
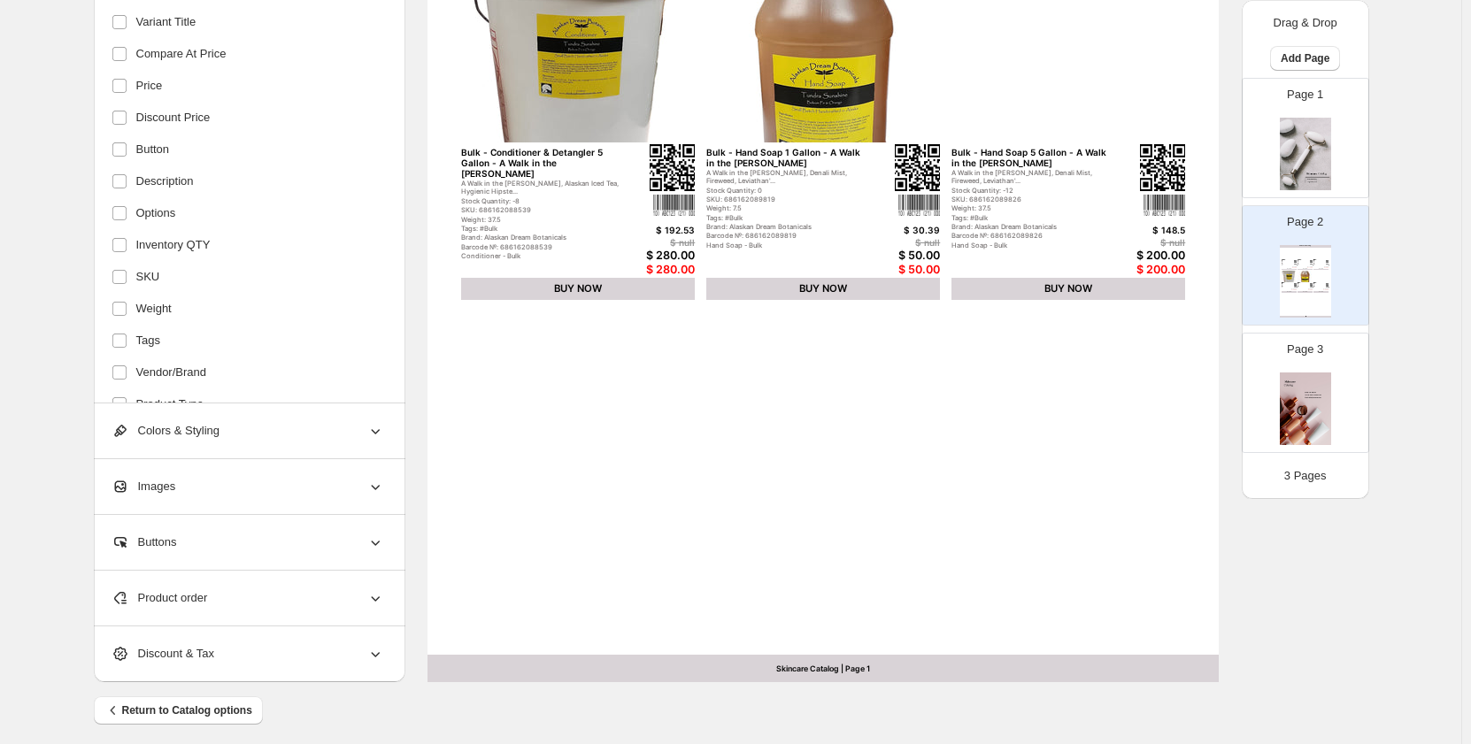
scroll to position [605, 0]
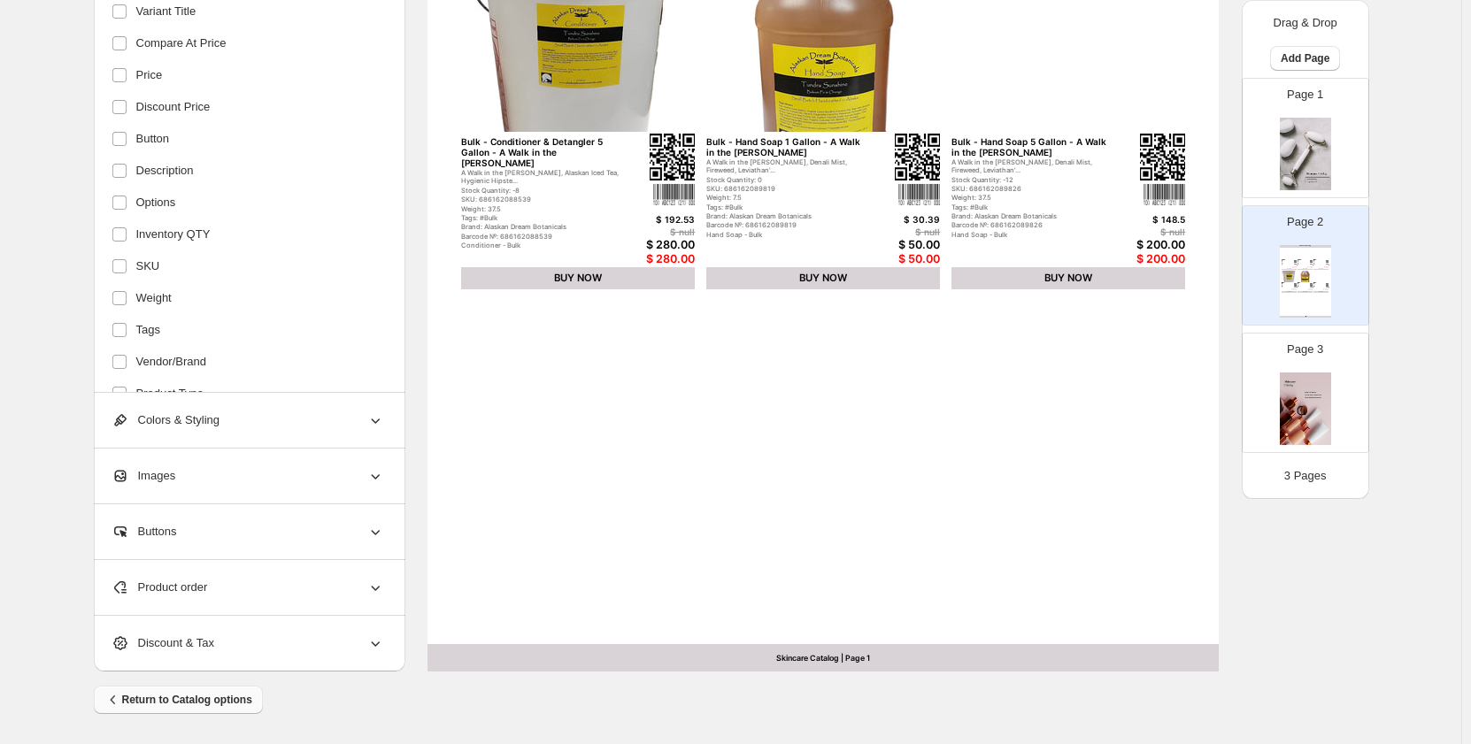
click at [170, 692] on span "Return to Catalog options" at bounding box center [178, 700] width 148 height 18
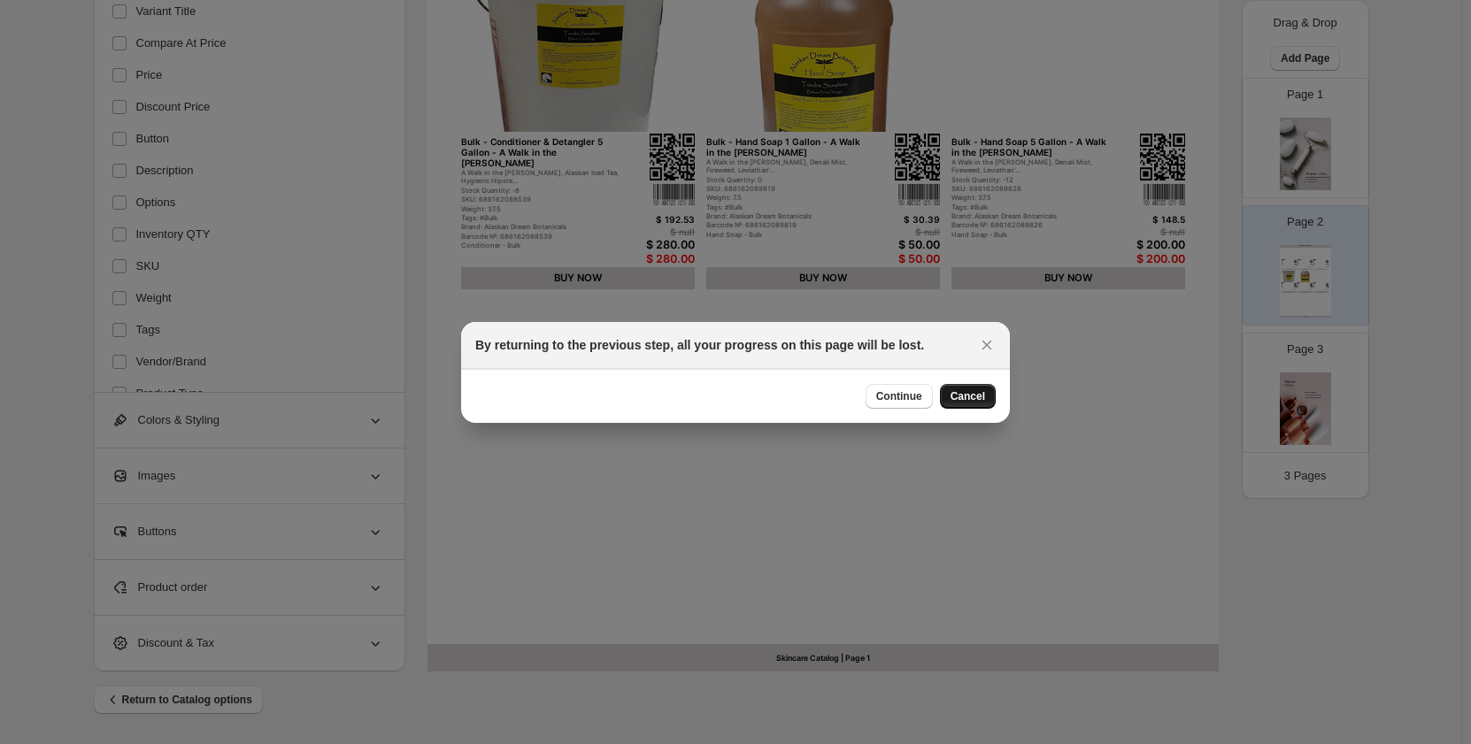
click at [972, 394] on span "Cancel" at bounding box center [967, 396] width 35 height 14
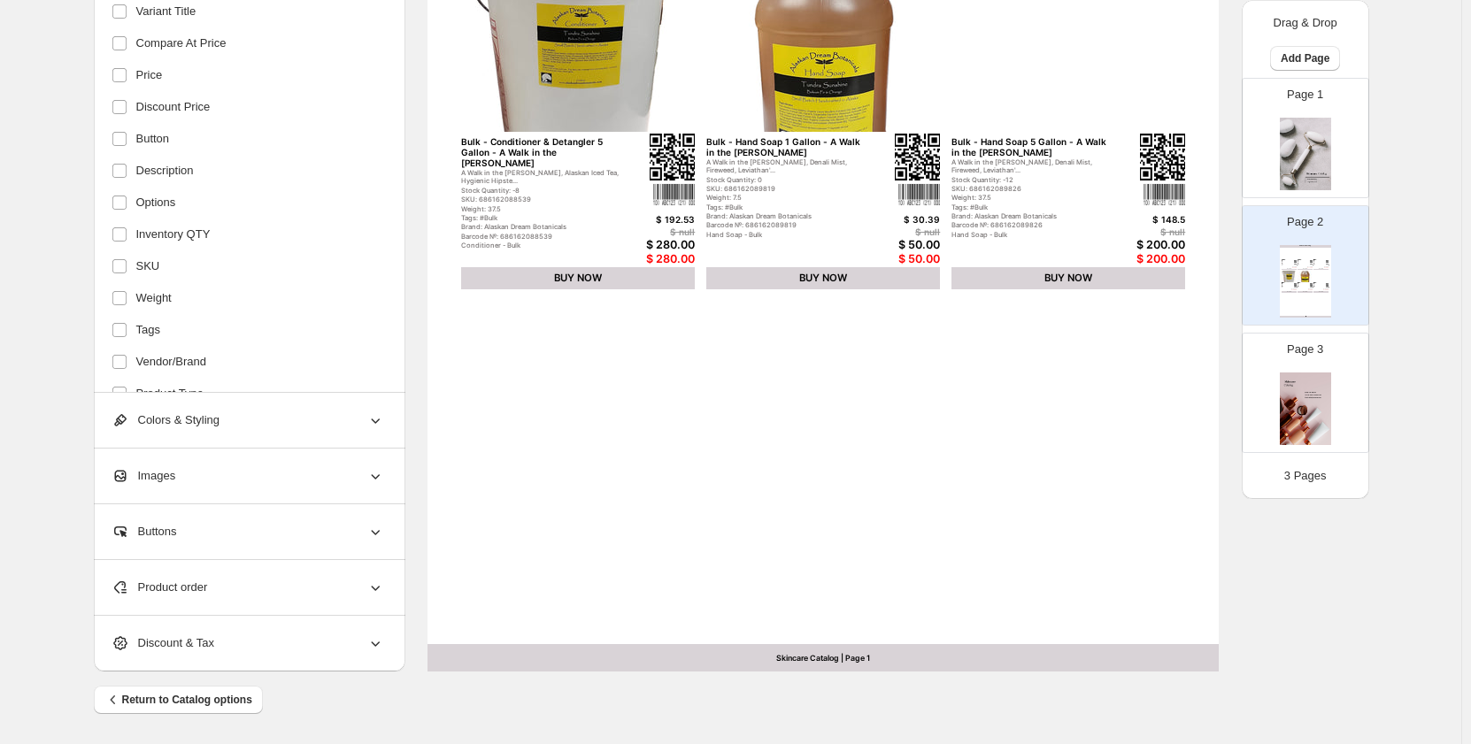
click at [229, 685] on div "Return to Catalog options" at bounding box center [724, 693] width 1288 height 42
click at [192, 699] on span "Return to Catalog options" at bounding box center [178, 700] width 148 height 18
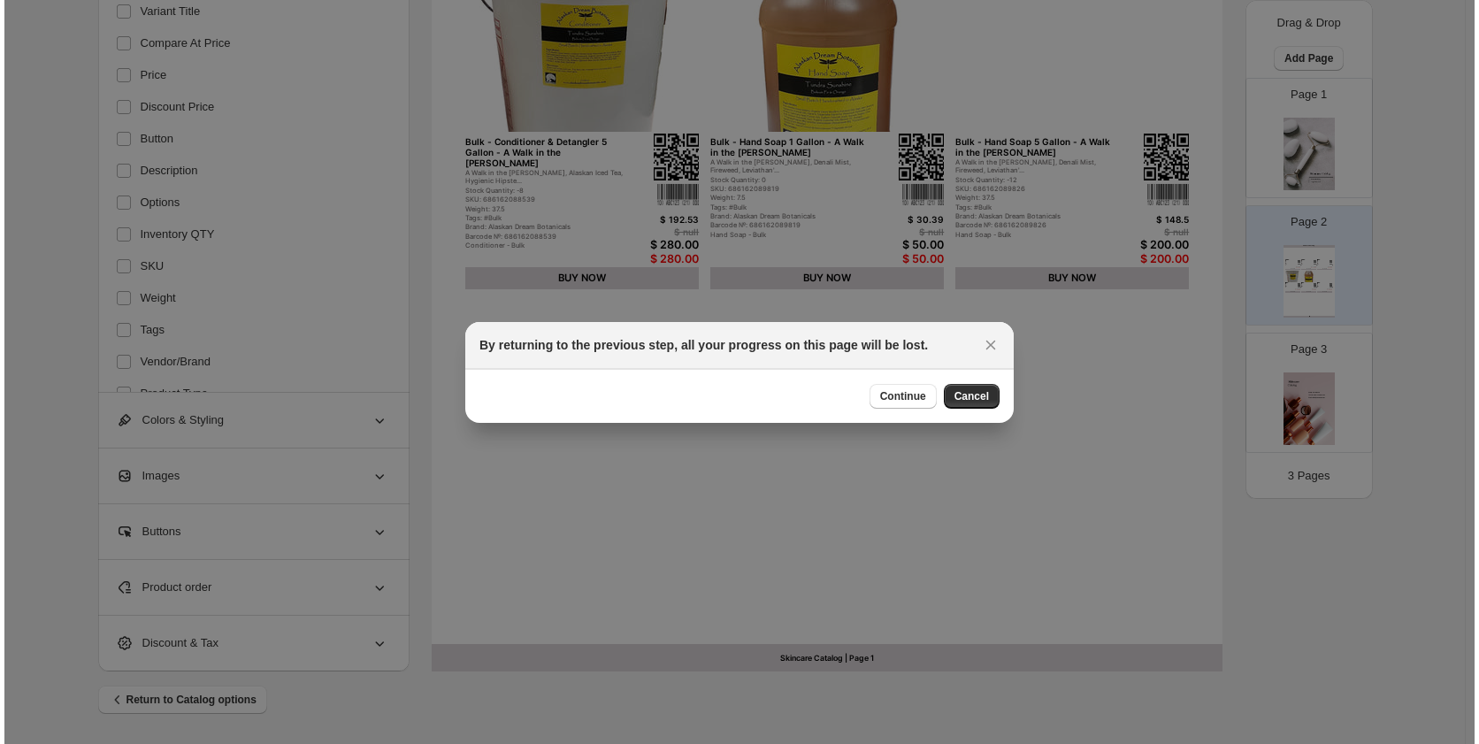
scroll to position [0, 0]
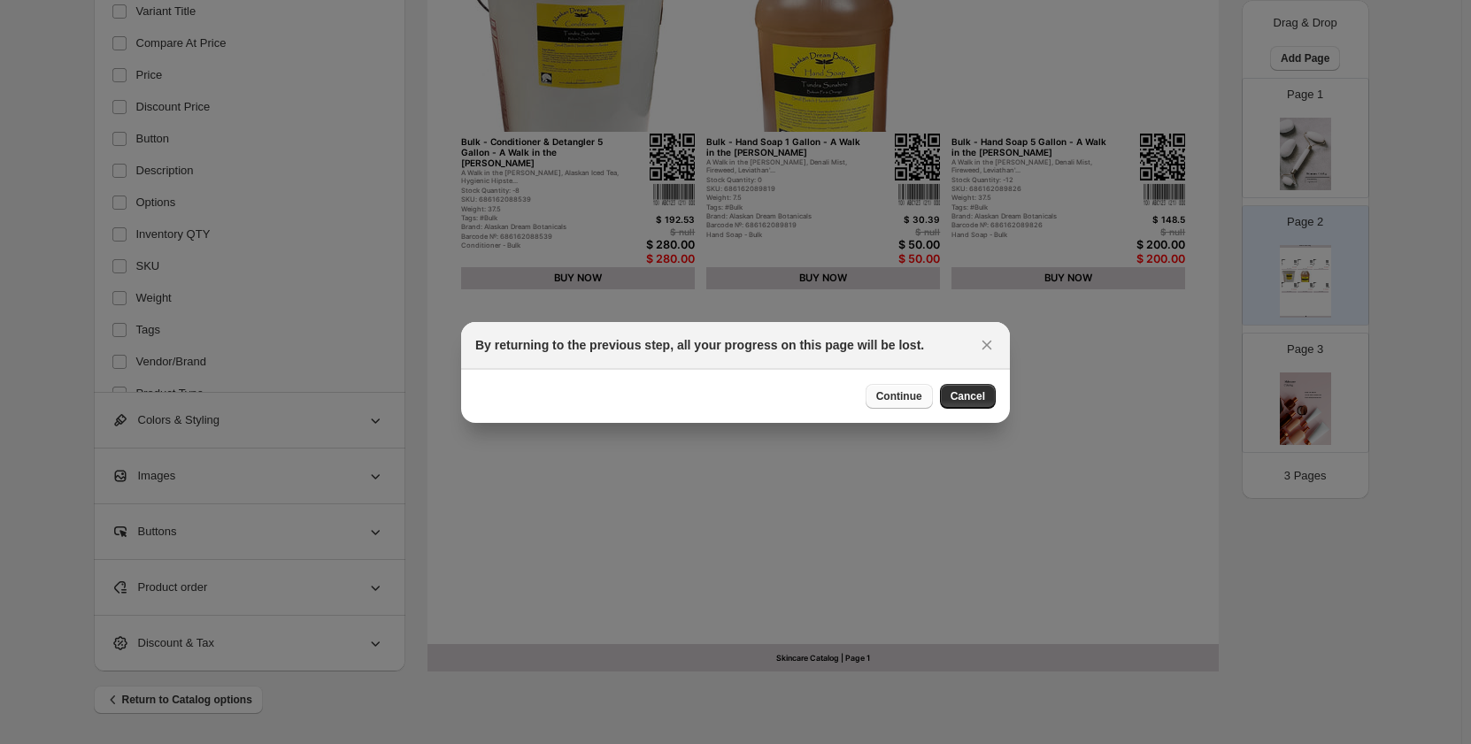
click at [884, 397] on span "Continue" at bounding box center [899, 396] width 46 height 14
select select "**********"
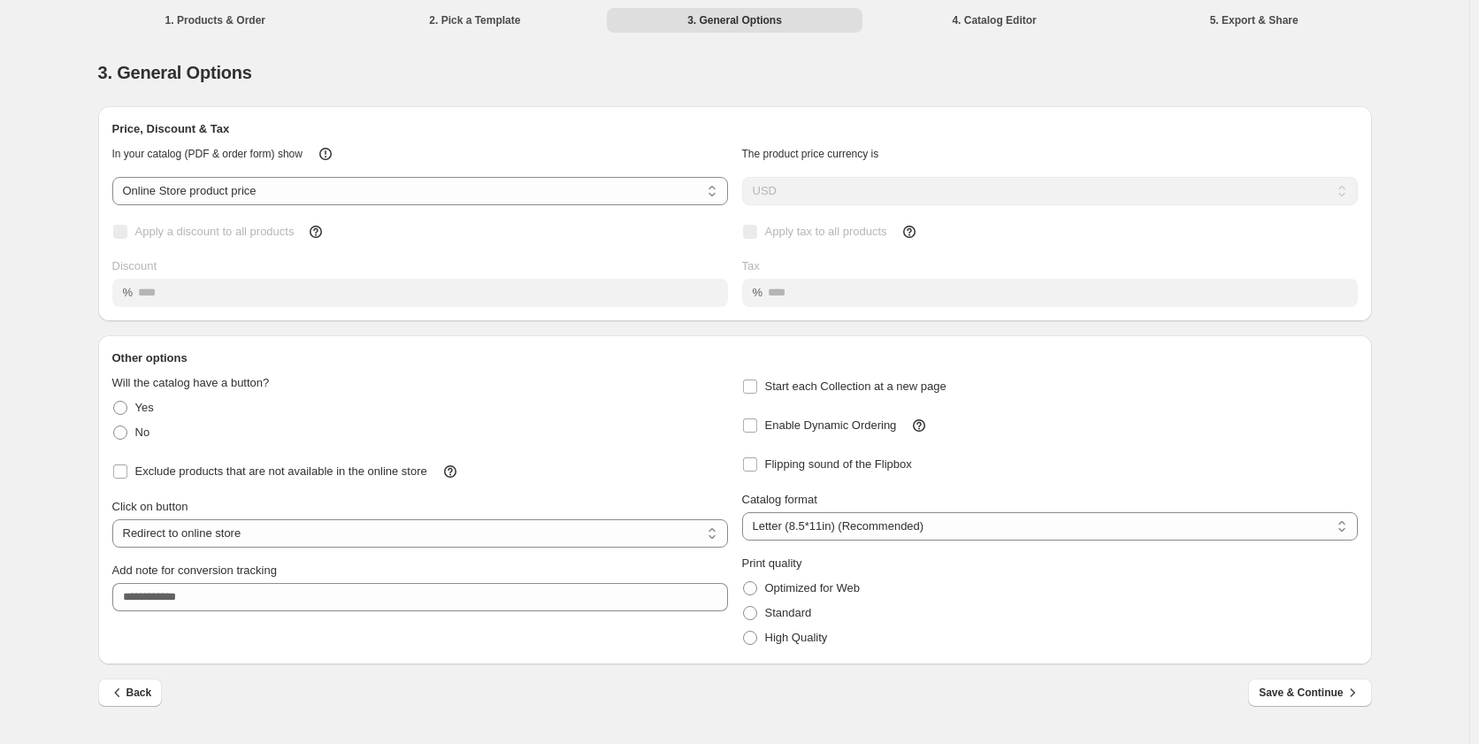
click at [215, 24] on li "1. Products & Order" at bounding box center [216, 19] width 257 height 25
click at [125, 693] on icon "button" at bounding box center [118, 693] width 18 height 18
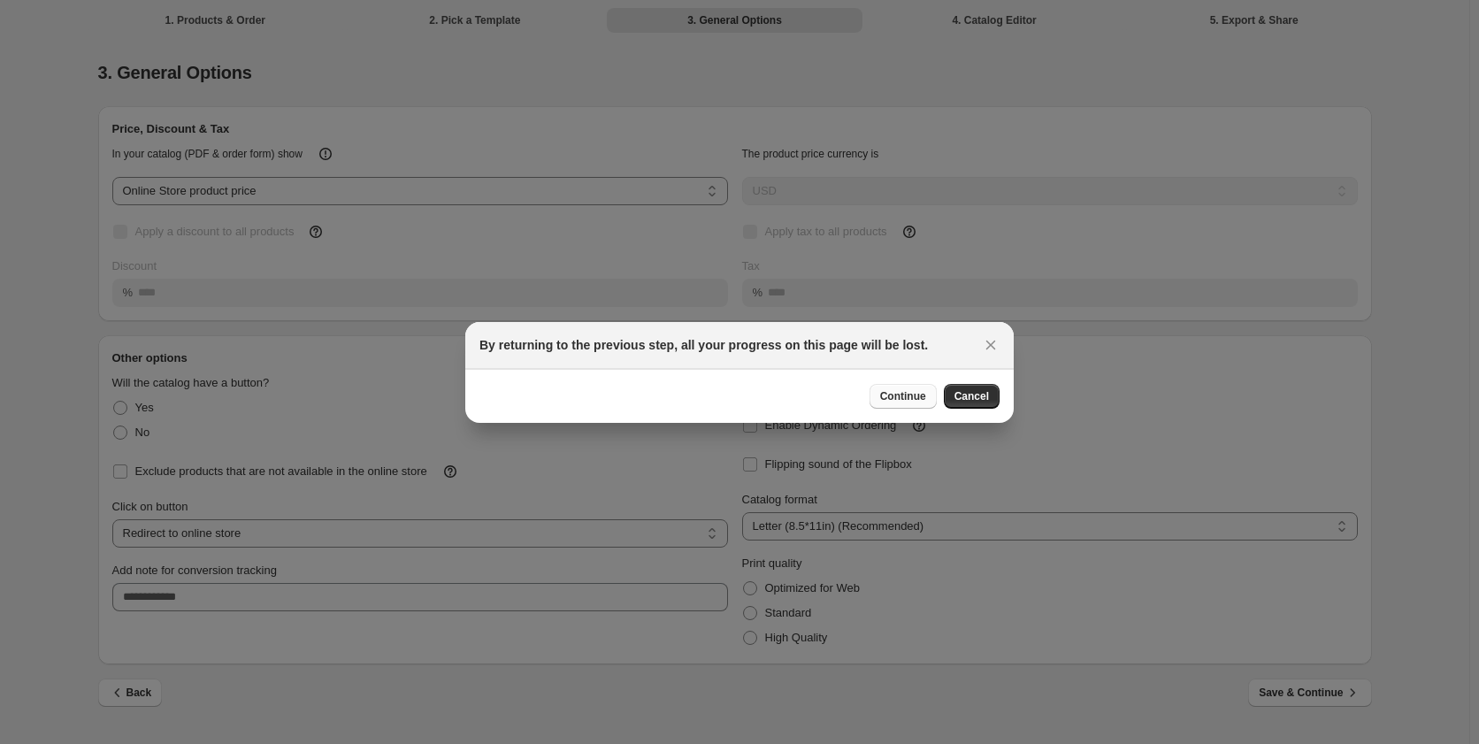
click at [886, 399] on span "Continue" at bounding box center [903, 396] width 46 height 14
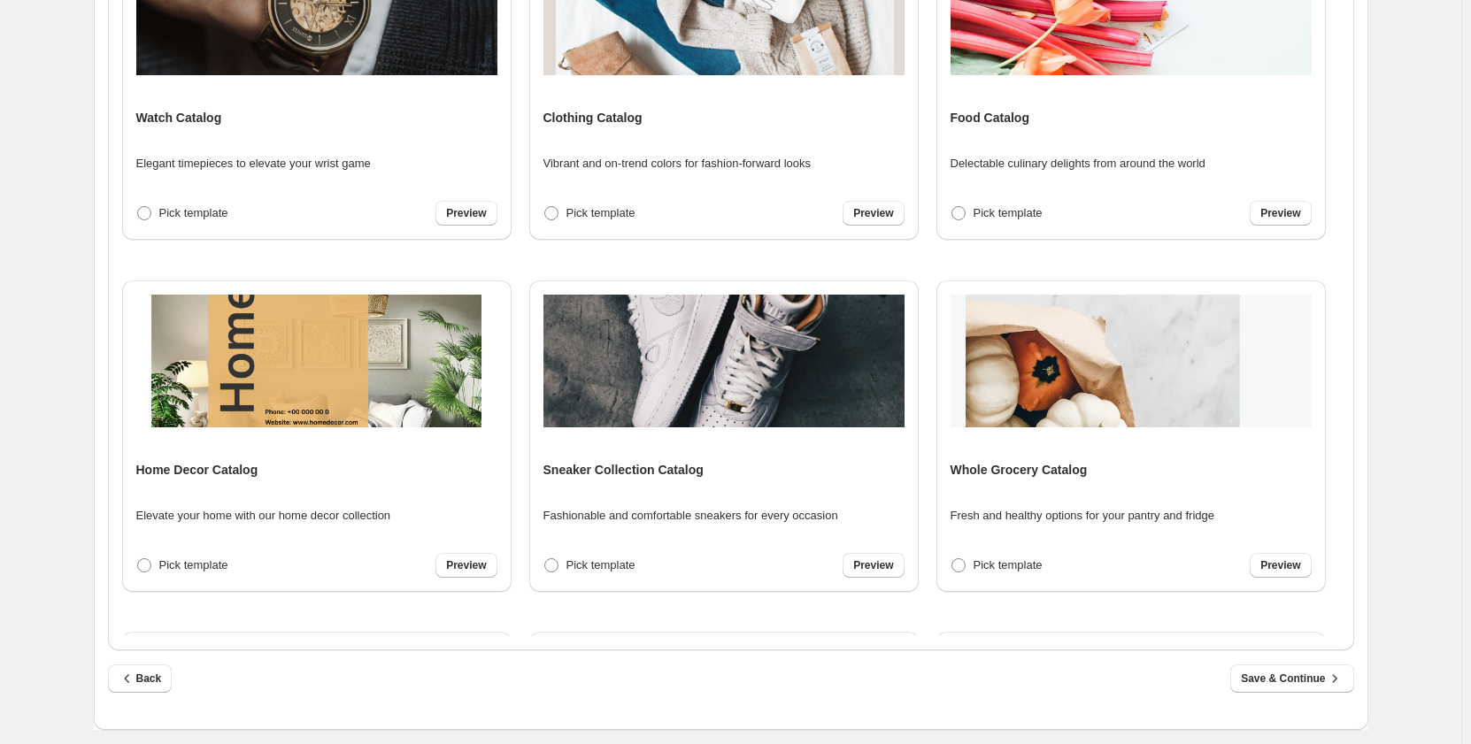
scroll to position [419, 0]
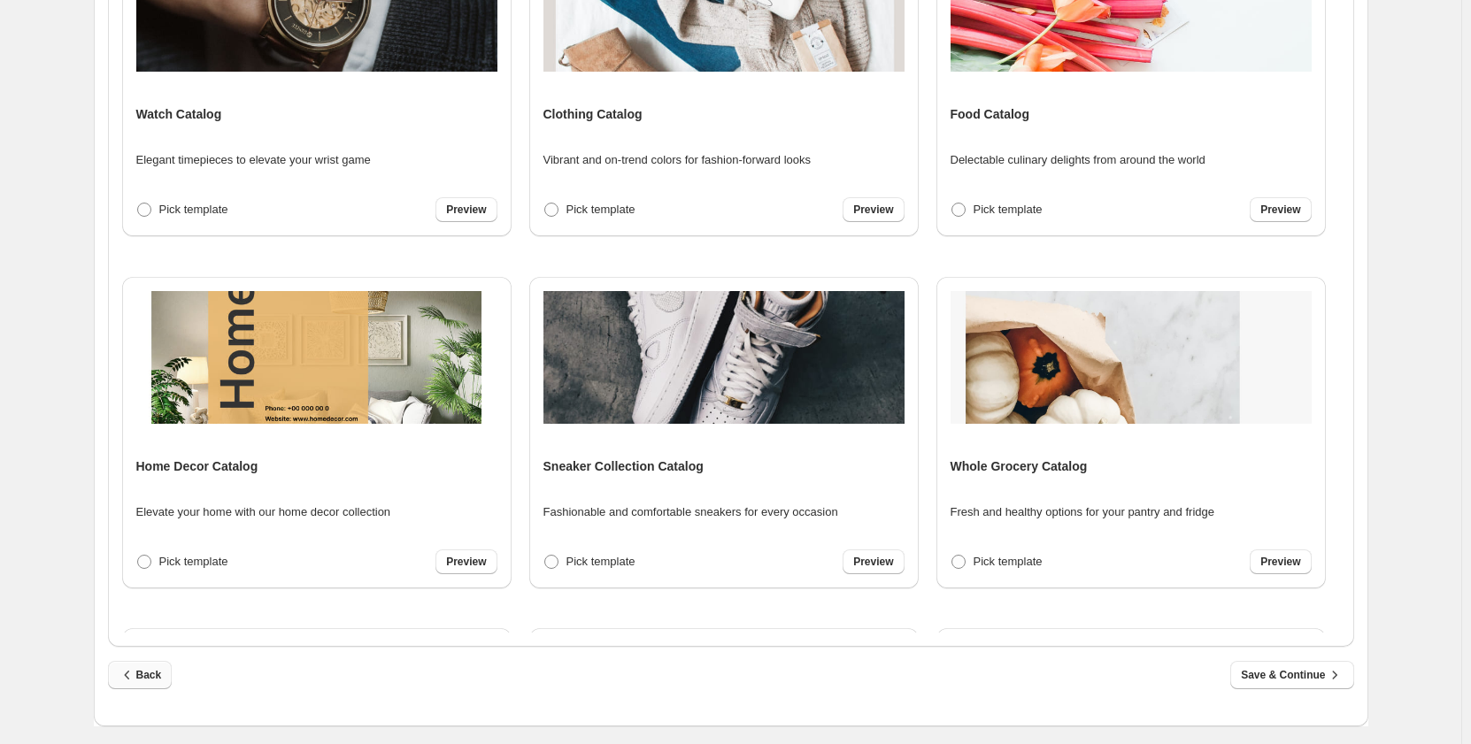
click at [136, 680] on icon "button" at bounding box center [128, 675] width 18 height 18
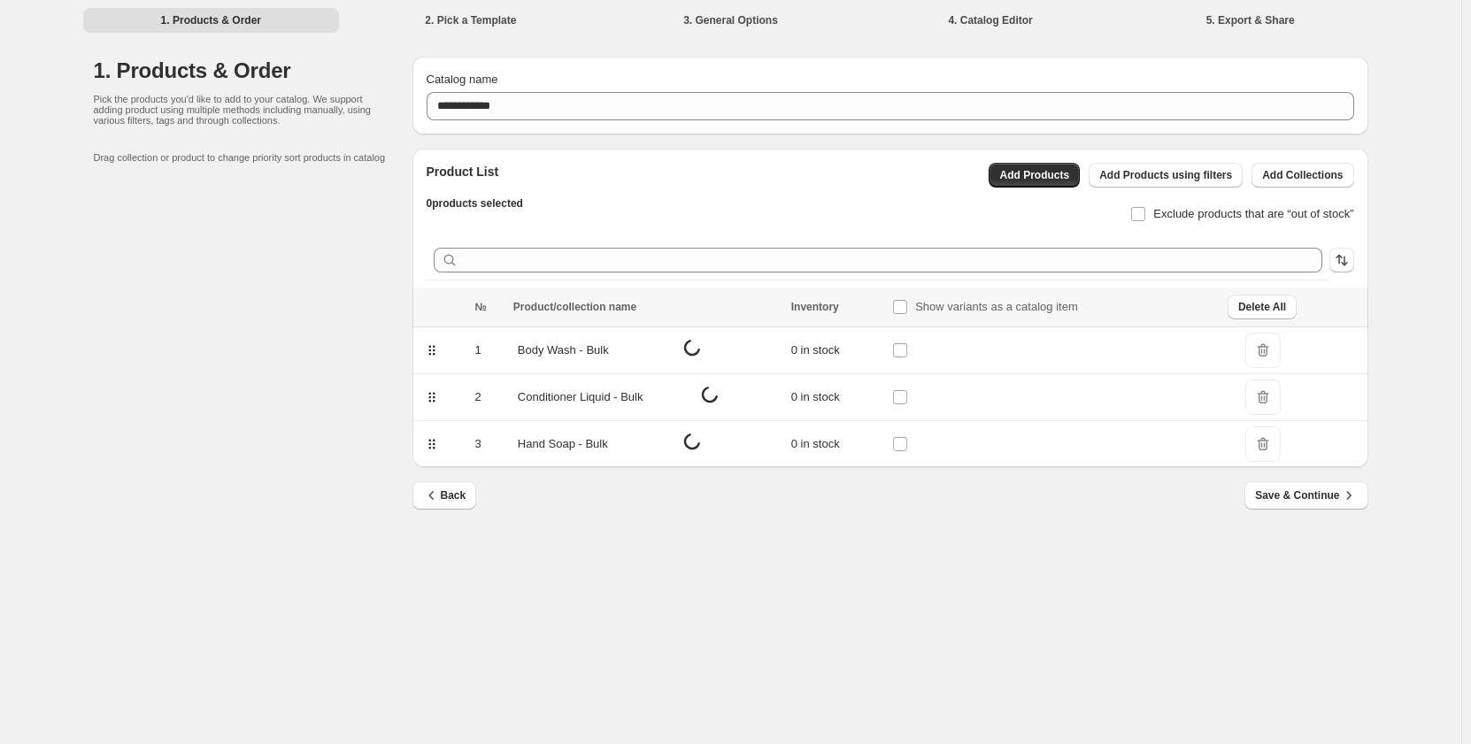
scroll to position [0, 0]
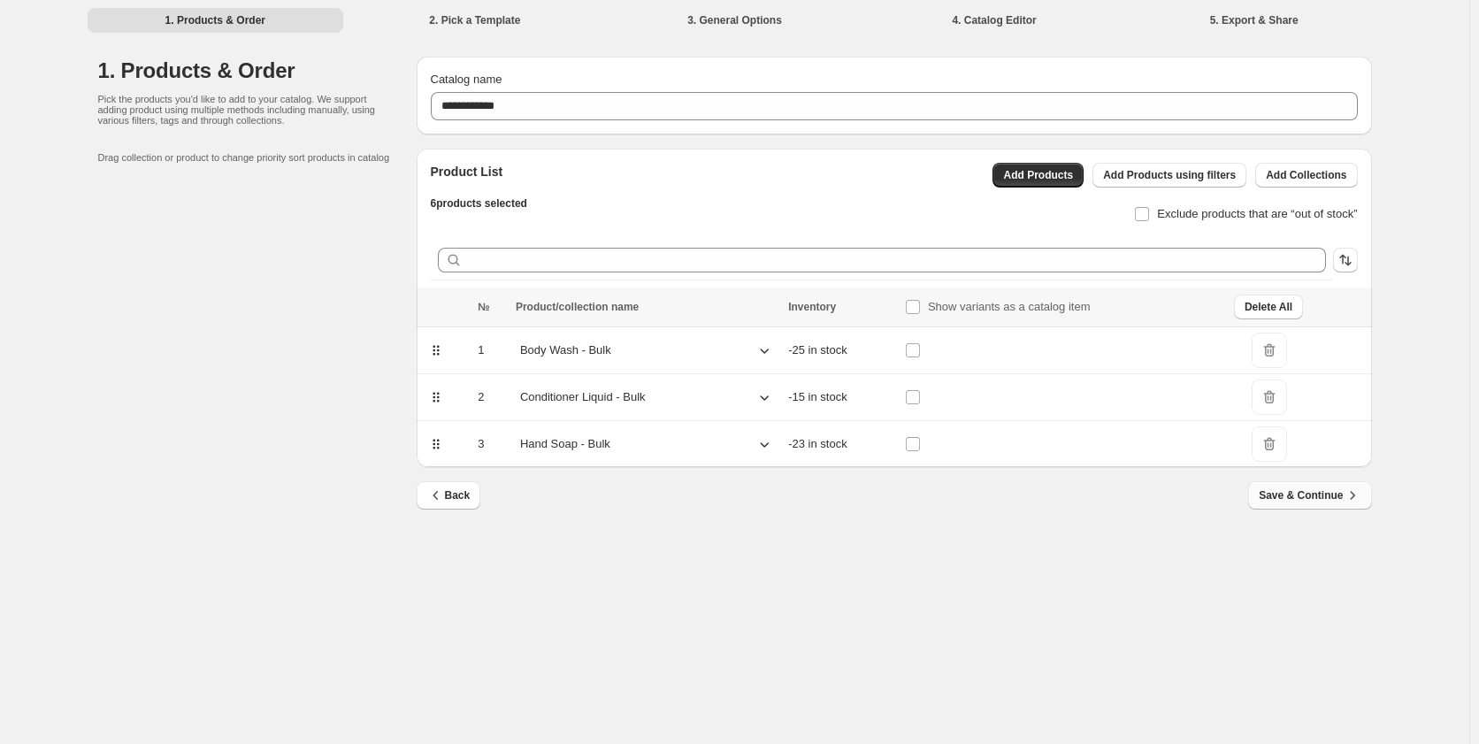
click at [1302, 483] on button "Save & Continue" at bounding box center [1309, 495] width 123 height 28
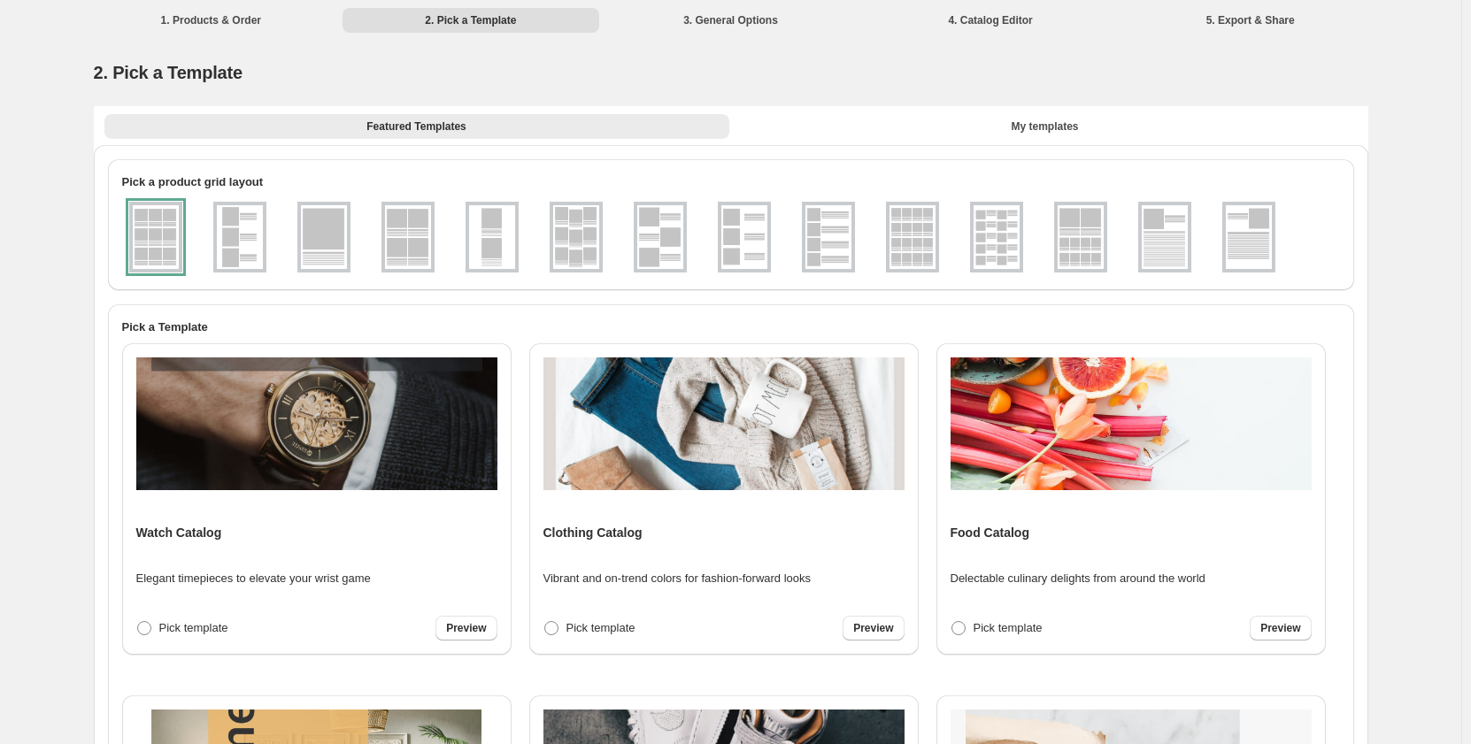
click at [1012, 249] on img at bounding box center [996, 237] width 46 height 64
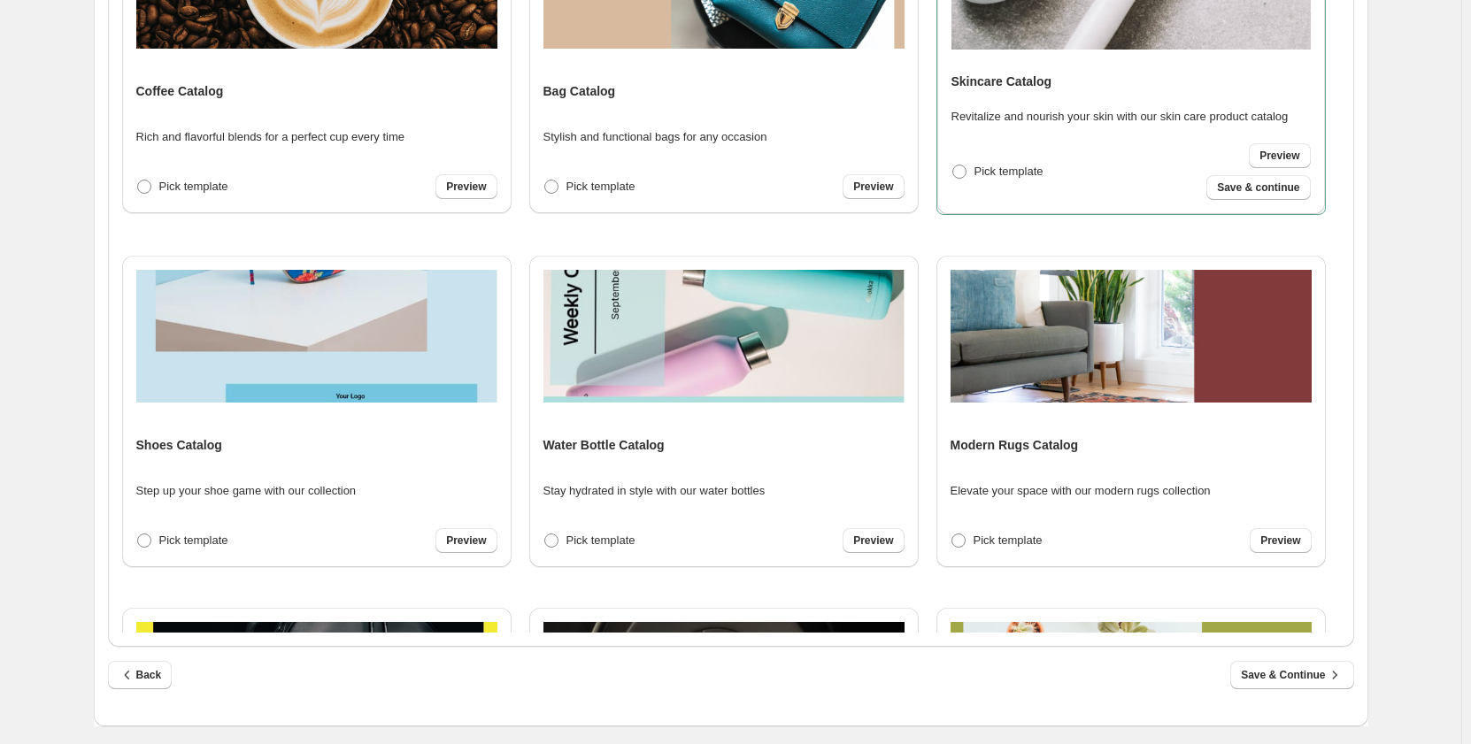
scroll to position [1310, 0]
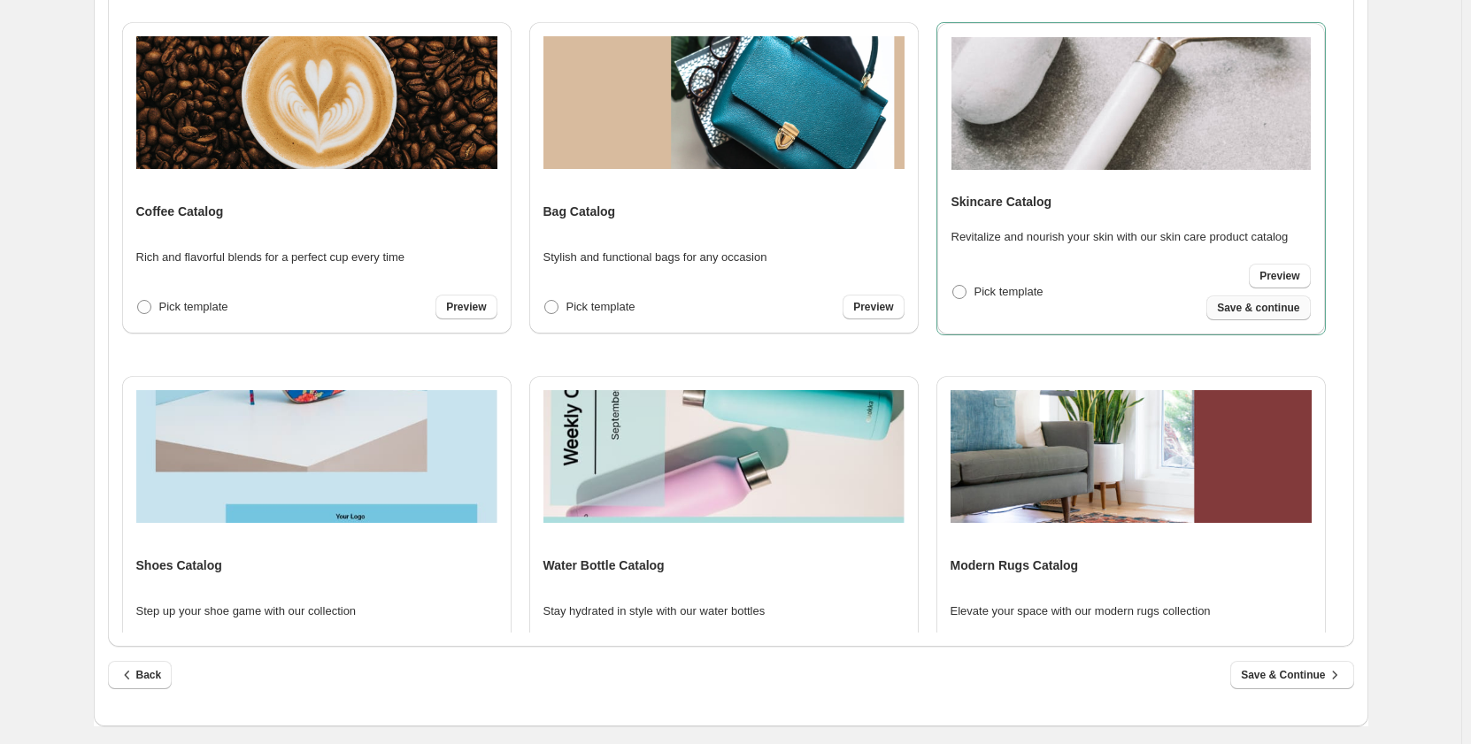
click at [1276, 301] on button "Save & continue" at bounding box center [1258, 308] width 104 height 25
select select "**********"
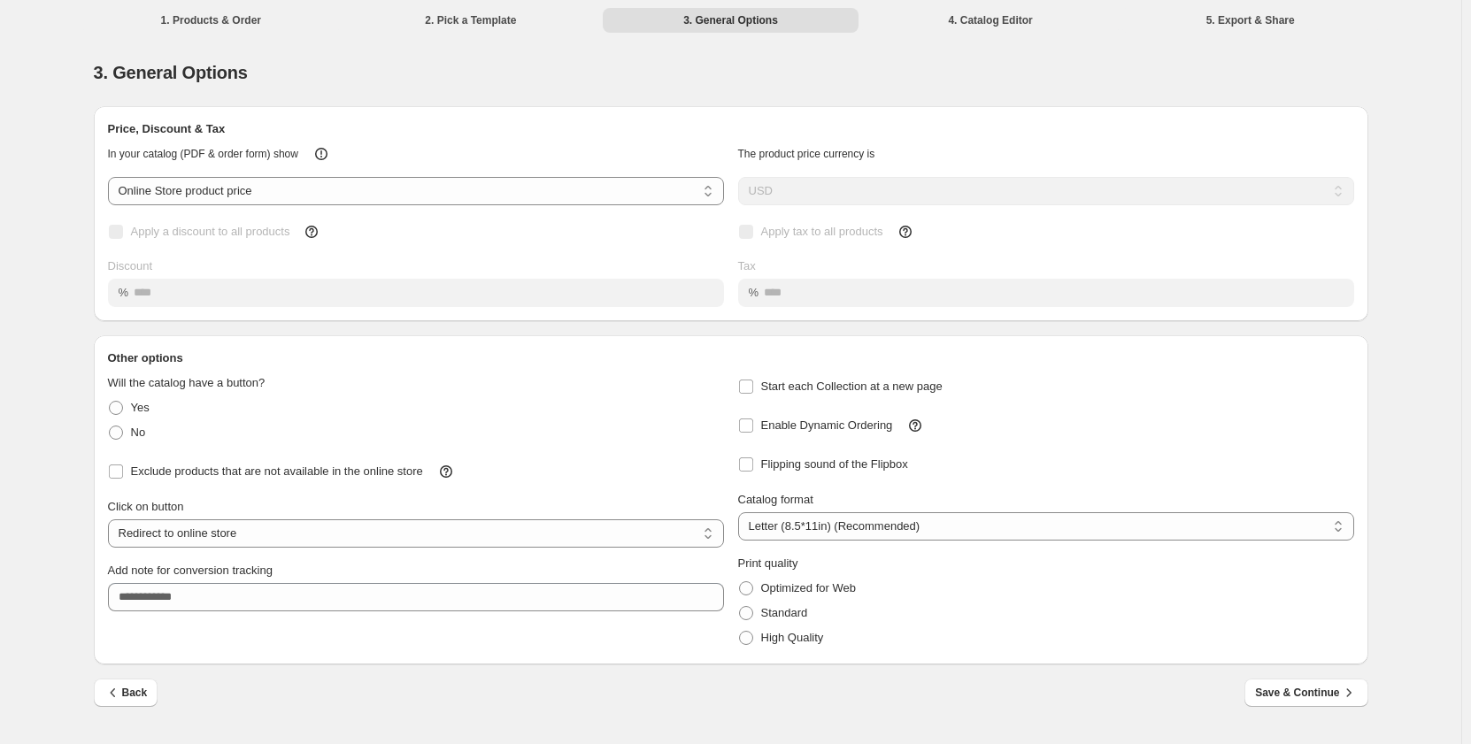
scroll to position [0, 0]
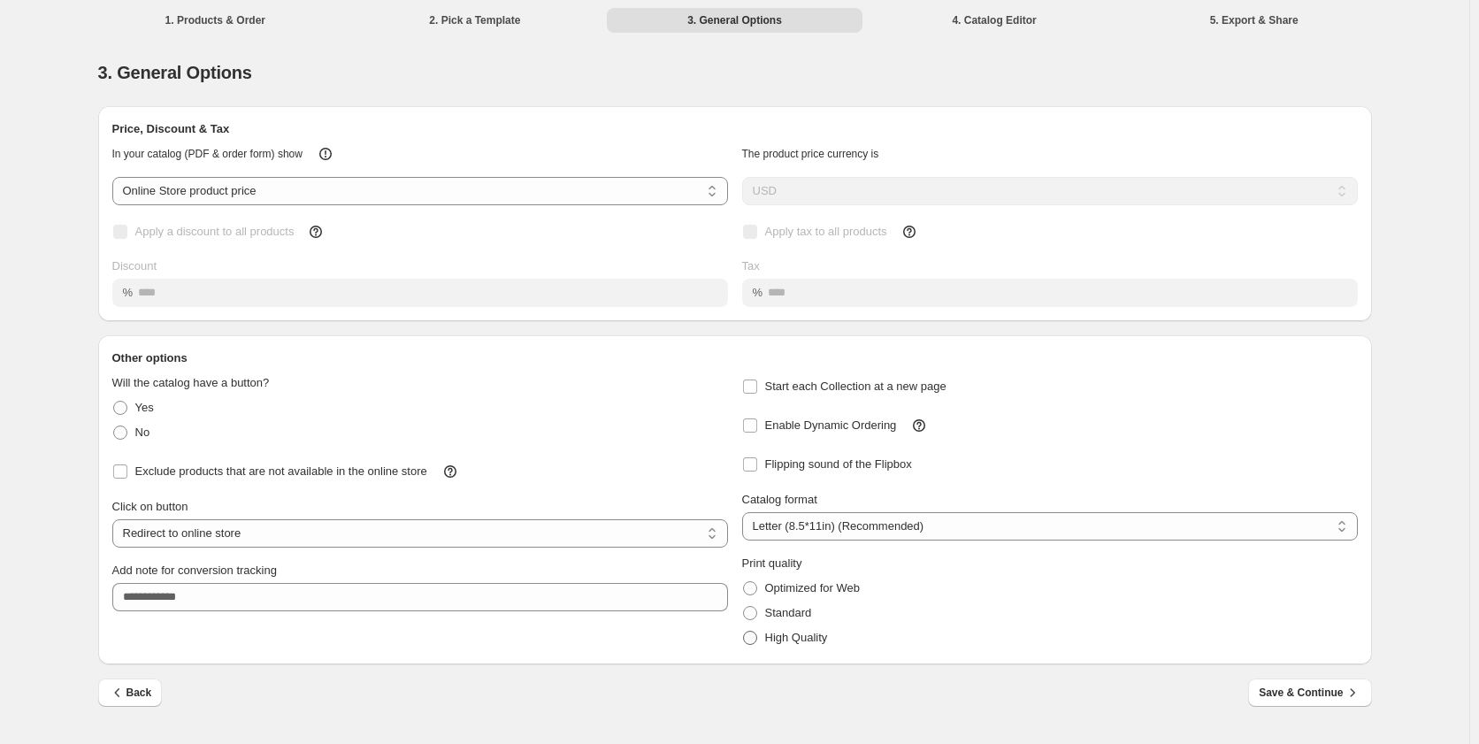
click at [752, 638] on span at bounding box center [750, 638] width 14 height 14
click at [1260, 695] on button "Save & Continue" at bounding box center [1309, 693] width 123 height 28
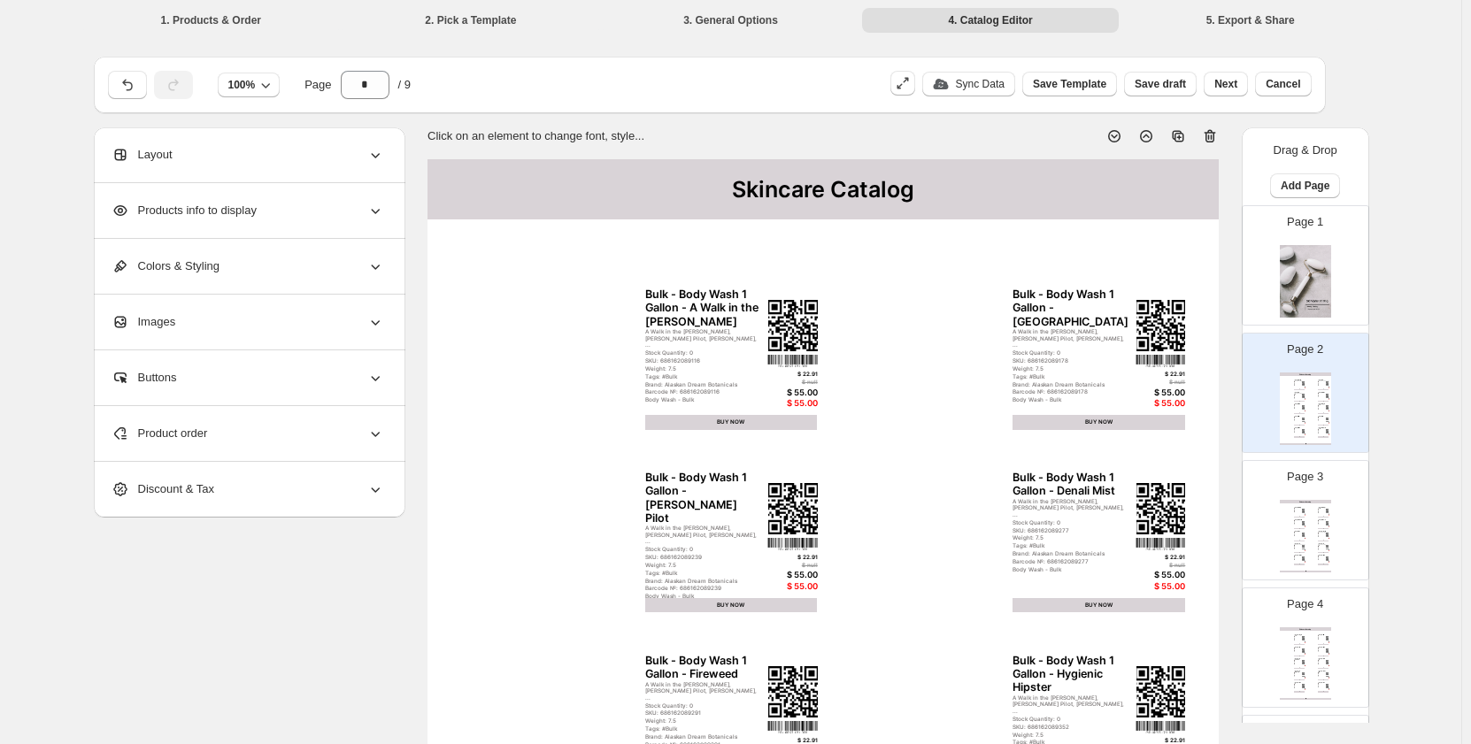
click at [191, 151] on div "Layout" at bounding box center [247, 154] width 273 height 55
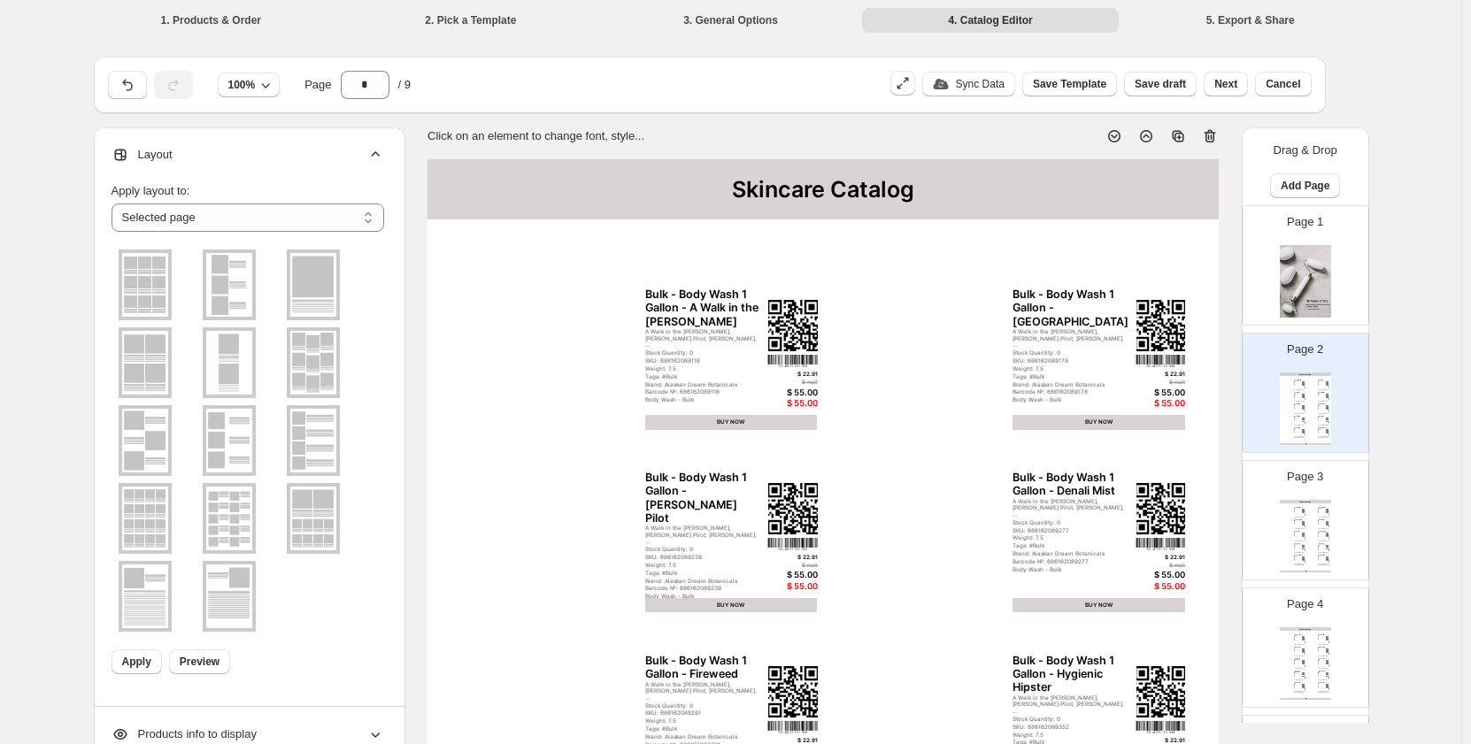
click at [191, 151] on div "Layout" at bounding box center [247, 154] width 273 height 55
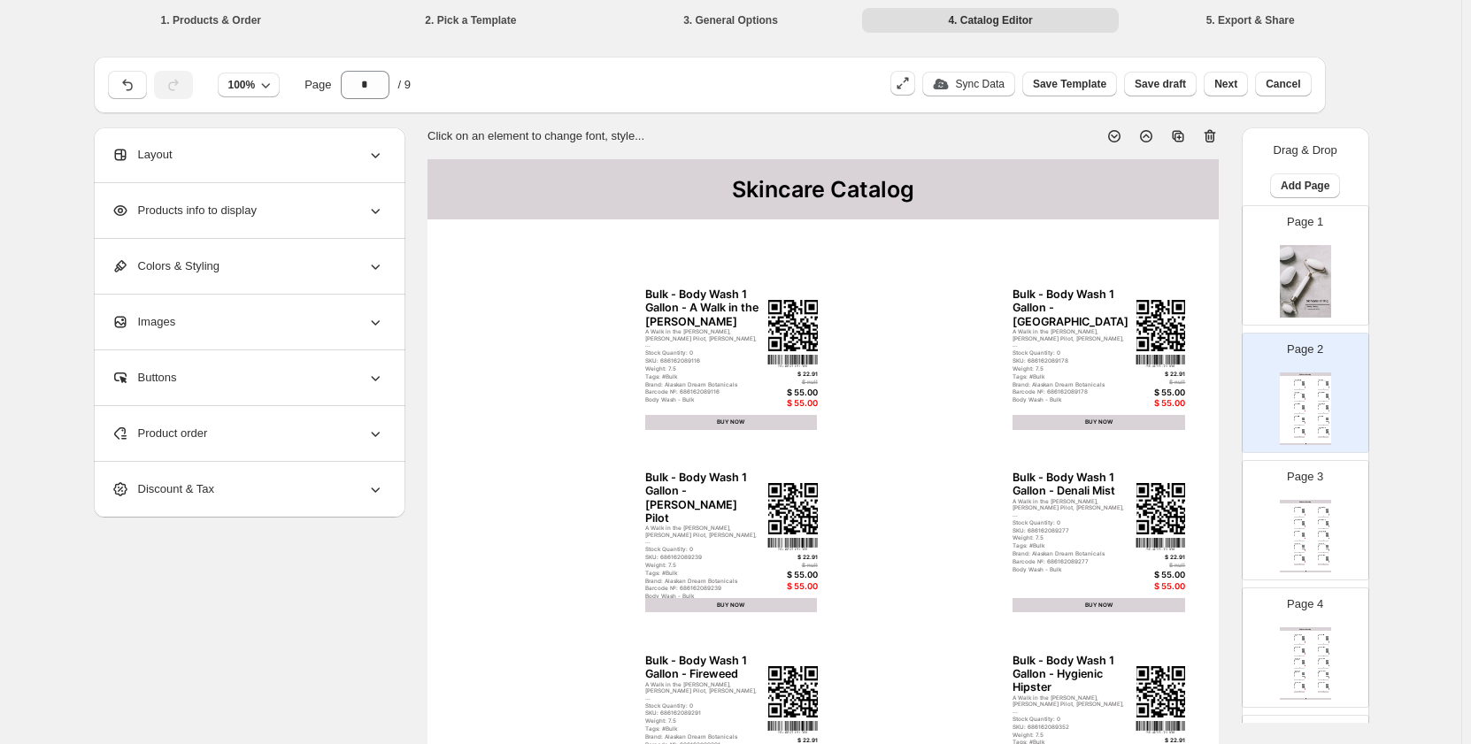
click at [229, 223] on div "Products info to display" at bounding box center [247, 210] width 273 height 55
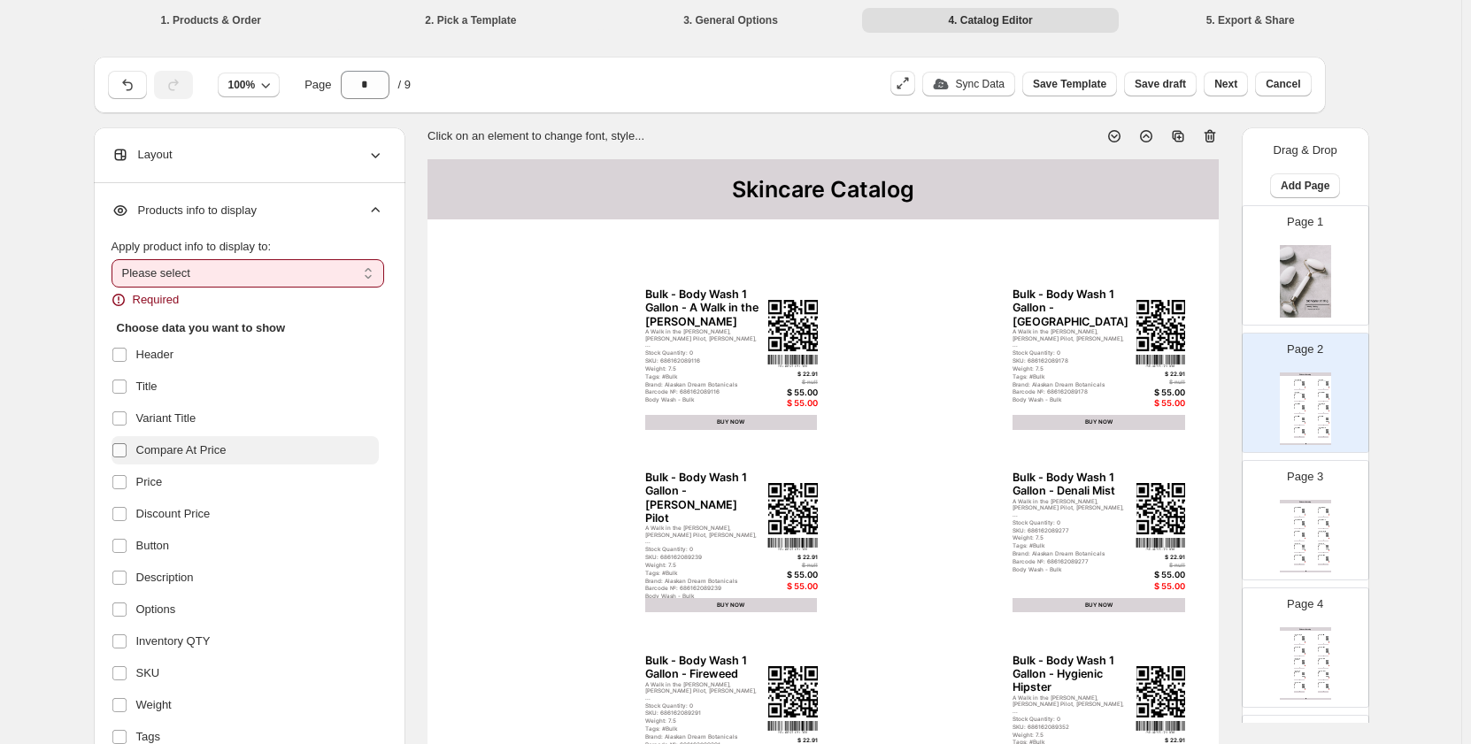
click at [119, 441] on label at bounding box center [122, 450] width 23 height 23
click at [151, 262] on select "**********" at bounding box center [247, 273] width 273 height 28
select select "*********"
click at [115, 259] on select "**********" at bounding box center [247, 273] width 273 height 28
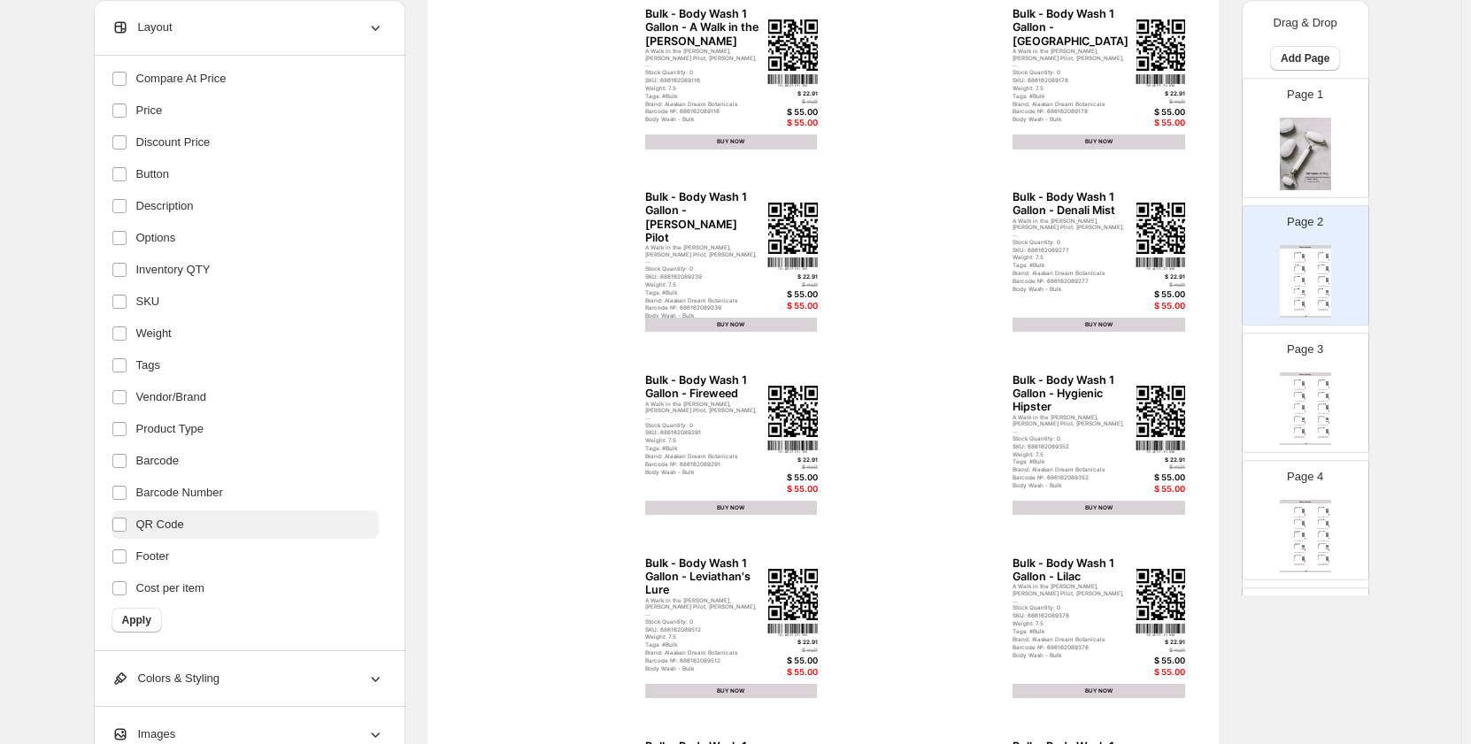
scroll to position [354, 0]
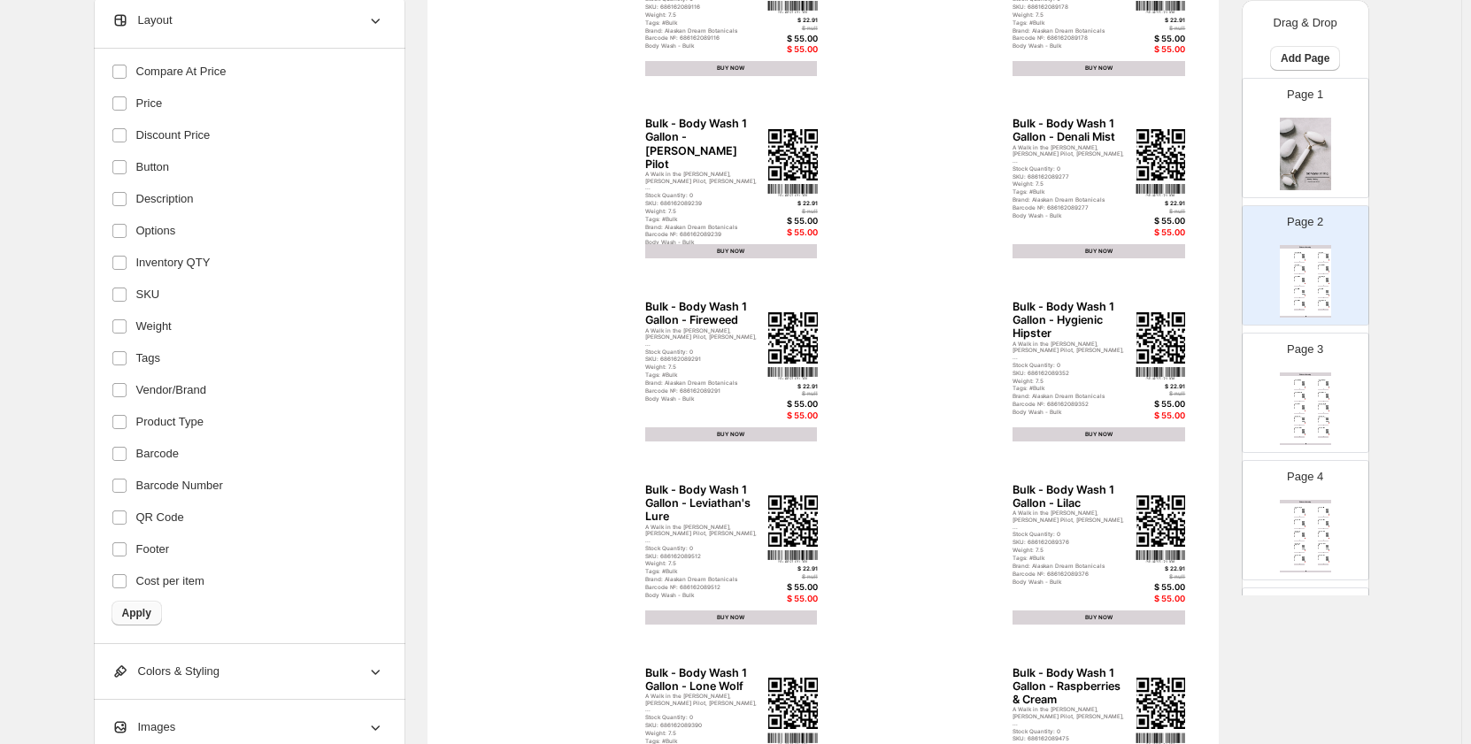
click at [142, 626] on div "**********" at bounding box center [247, 262] width 273 height 763
click at [142, 618] on span "Apply" at bounding box center [136, 613] width 29 height 14
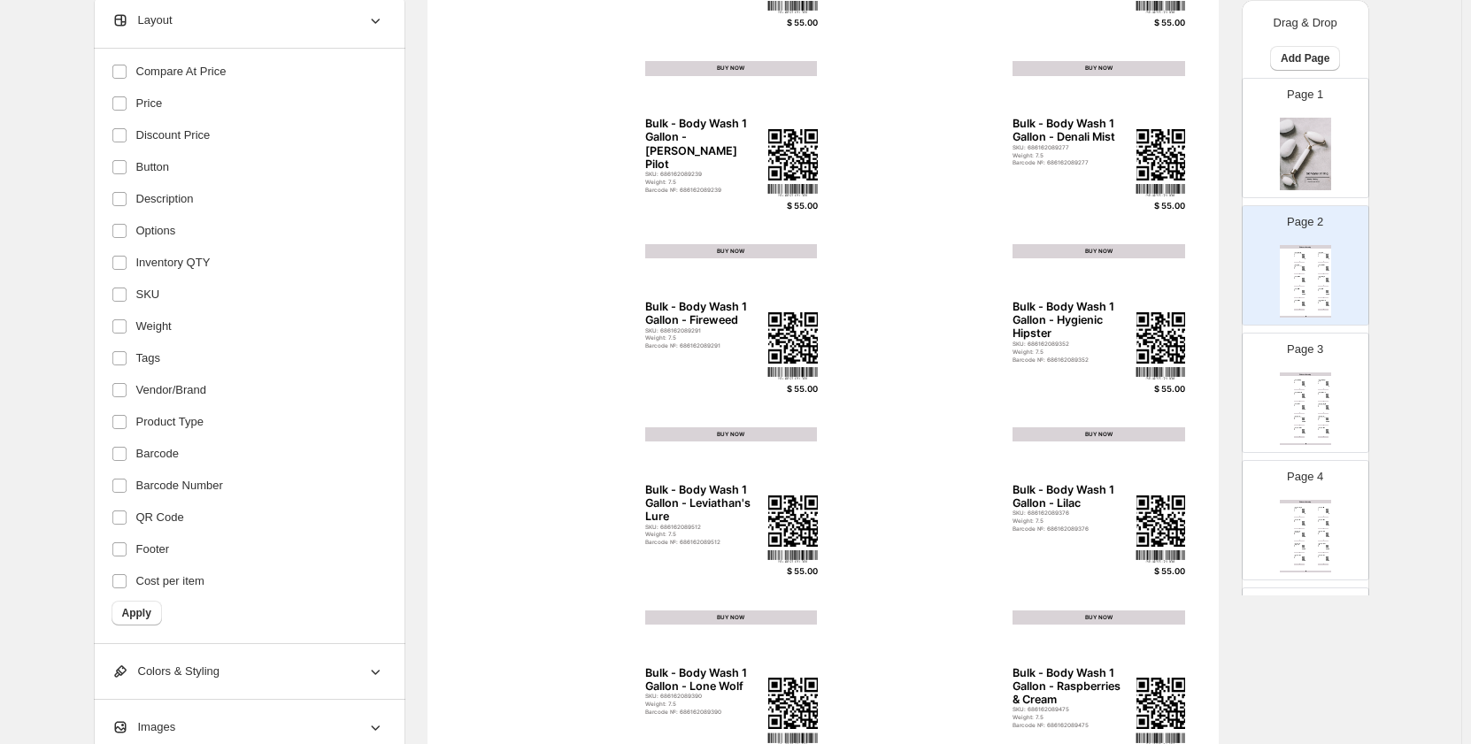
click at [1300, 426] on div "Skincare Catalog Bulk - Body Wash 1 Gallon - Siren's Song SKU: 686162088393 Wei…" at bounding box center [1304, 409] width 51 height 73
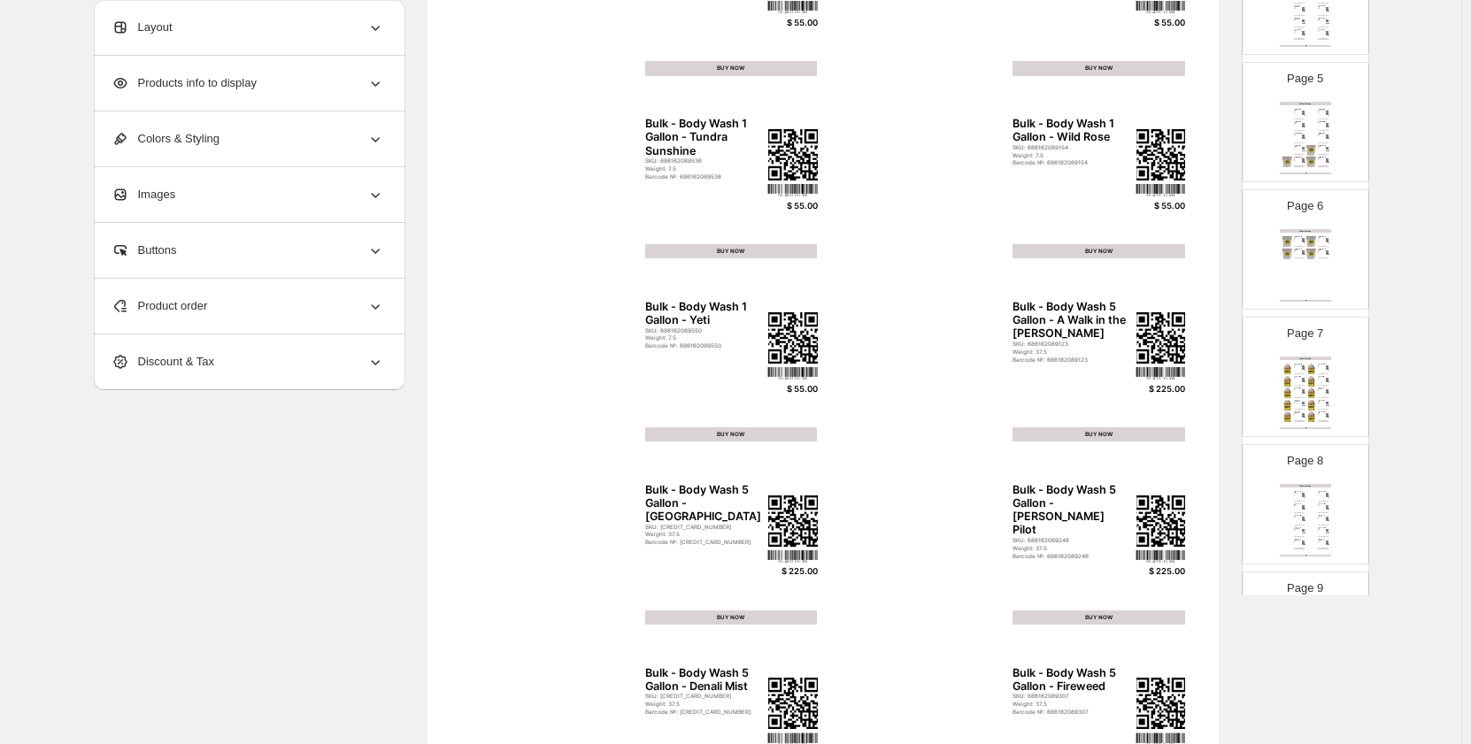
scroll to position [531, 0]
click at [1322, 392] on div "BUY NOW" at bounding box center [1323, 392] width 12 height 1
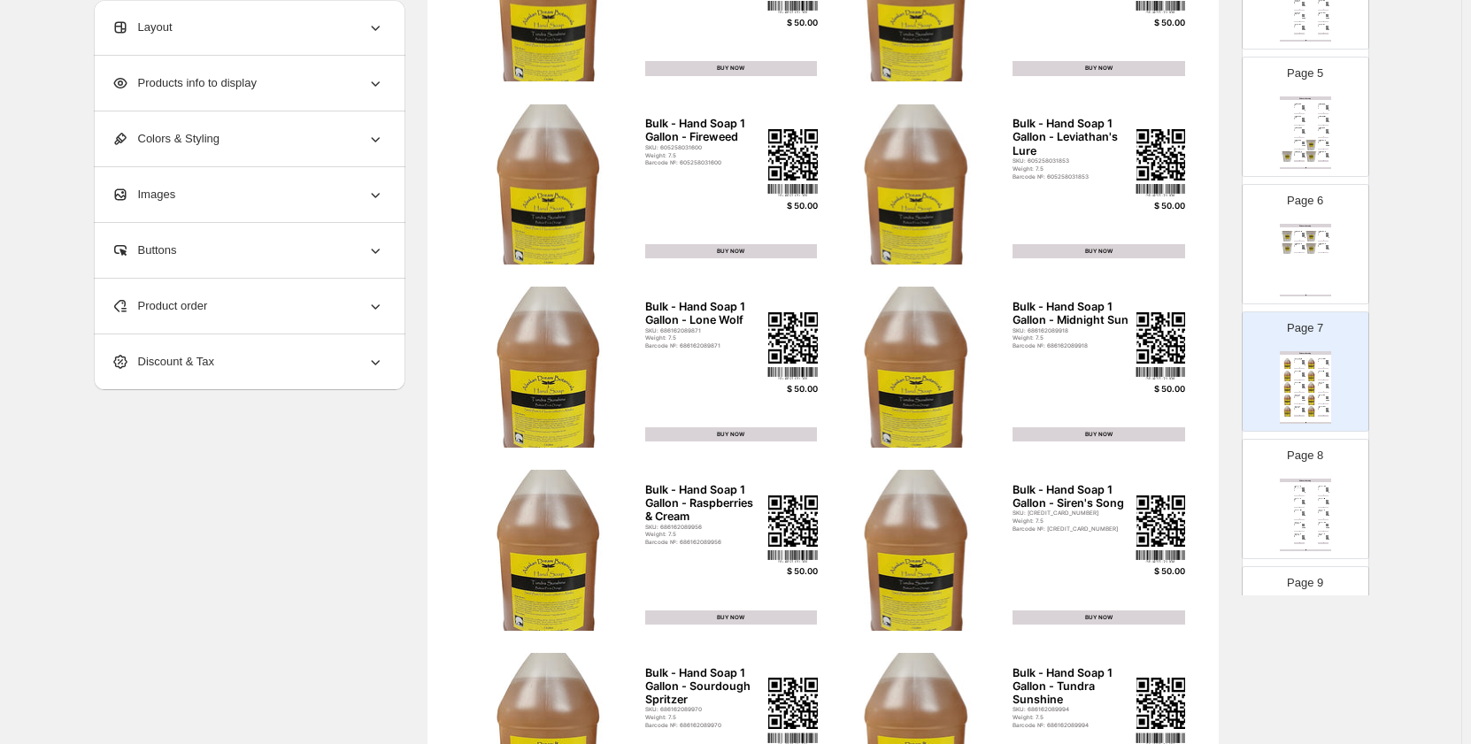
click at [1306, 377] on img at bounding box center [1311, 376] width 12 height 11
click at [1305, 377] on img at bounding box center [1311, 376] width 12 height 11
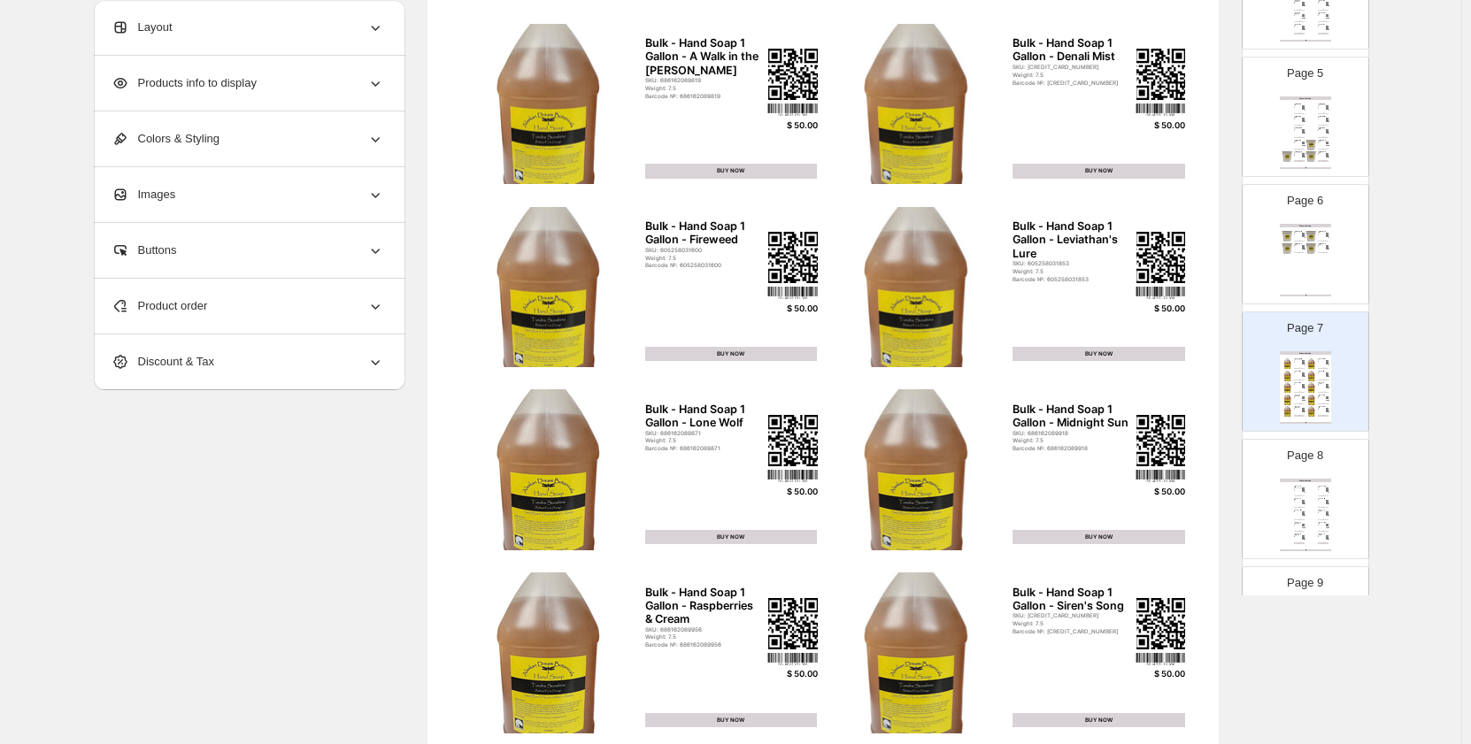
scroll to position [0, 0]
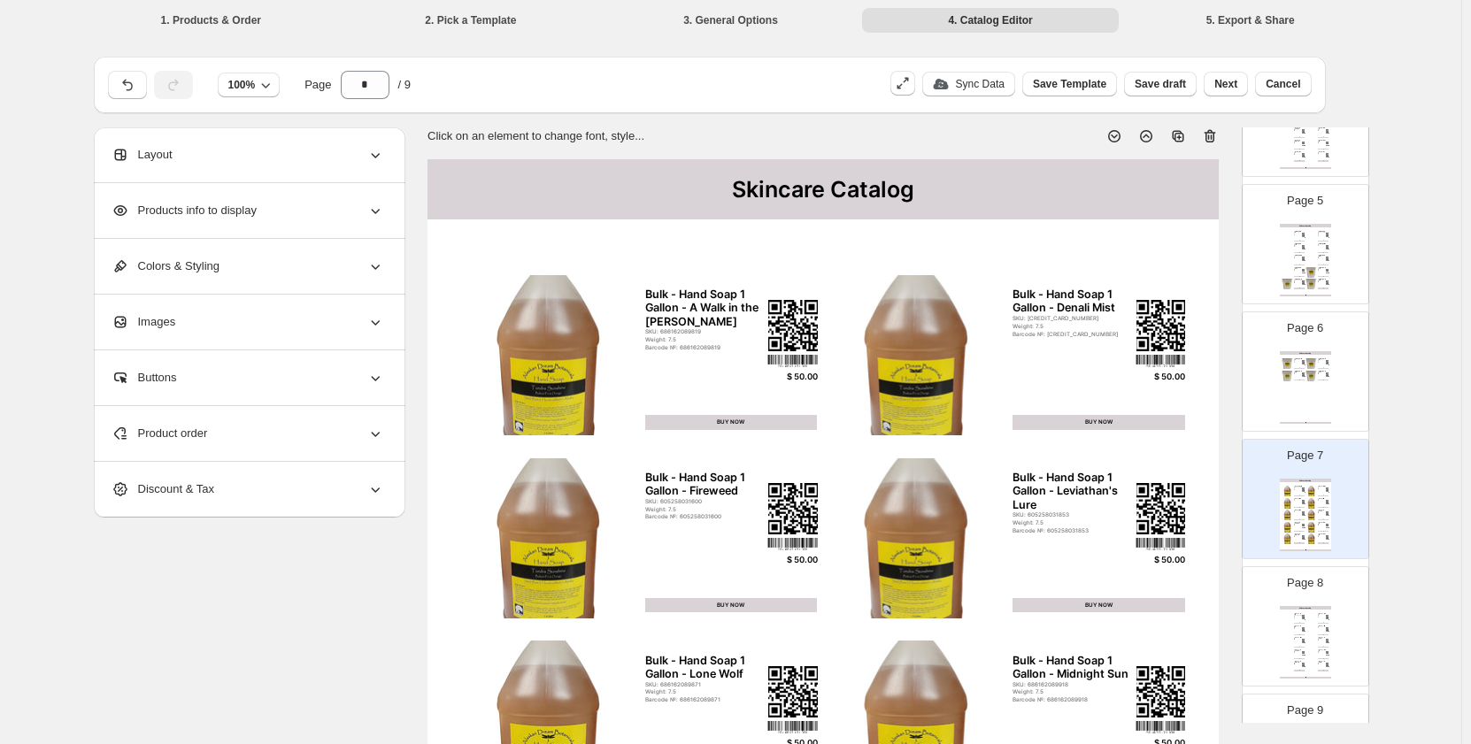
click at [1310, 260] on div at bounding box center [1311, 260] width 12 height 11
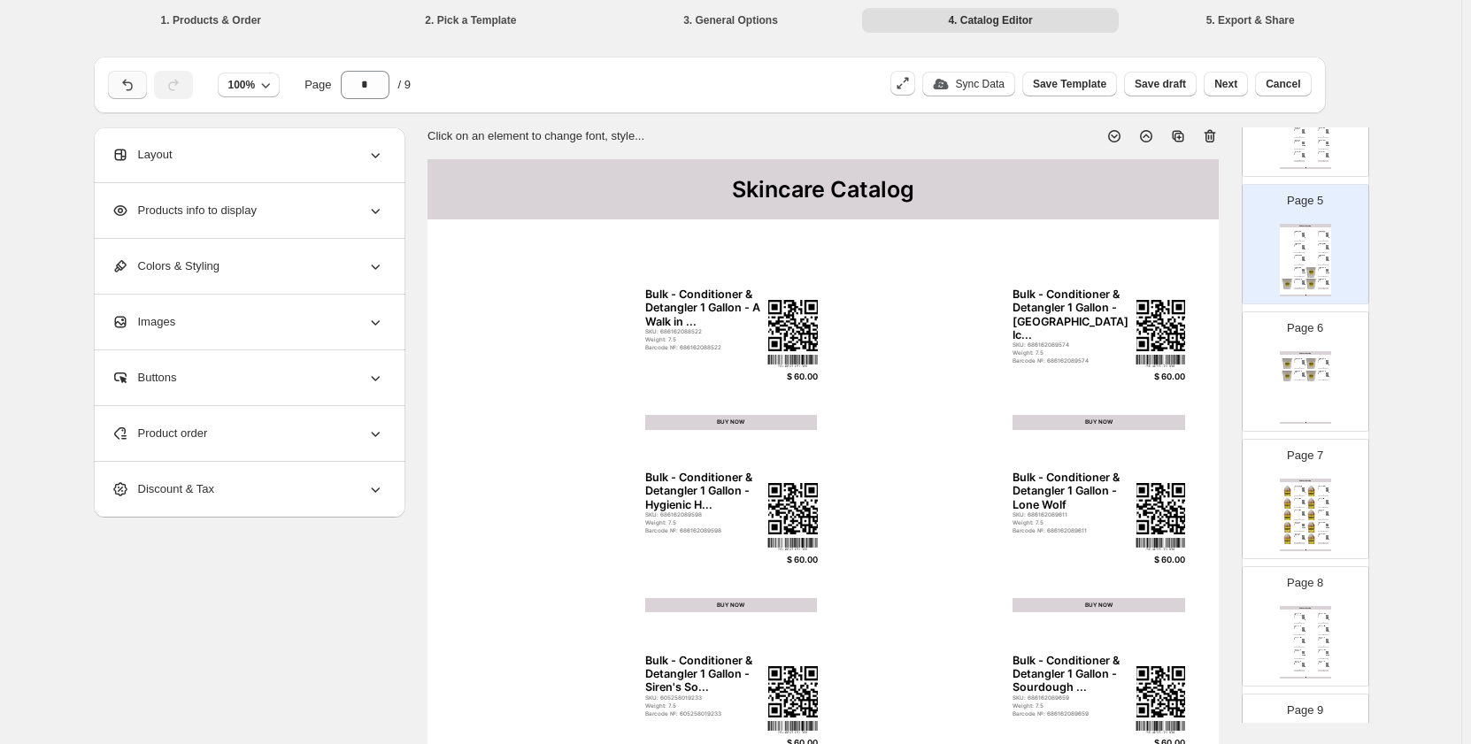
click at [127, 81] on icon "button" at bounding box center [128, 85] width 18 height 18
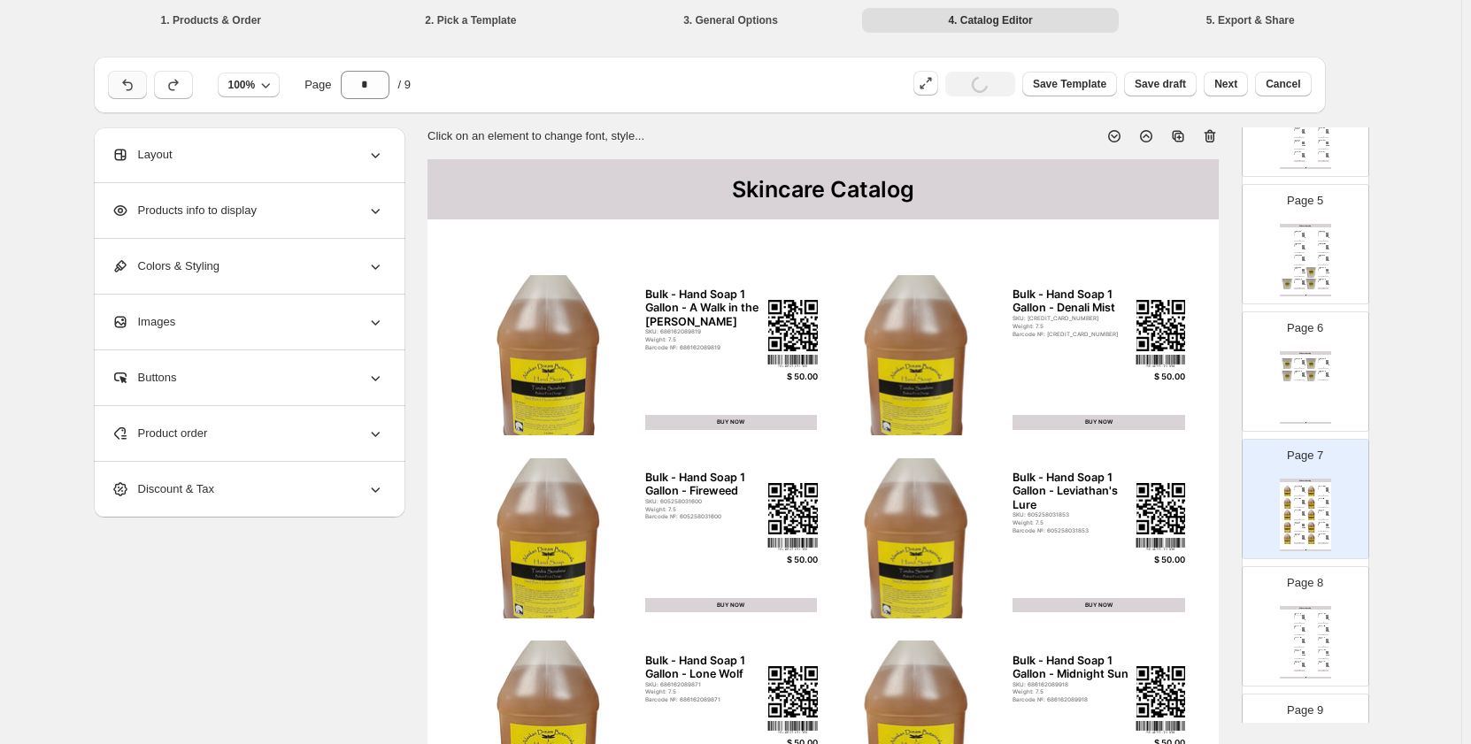
click at [127, 81] on icon "button" at bounding box center [128, 85] width 18 height 18
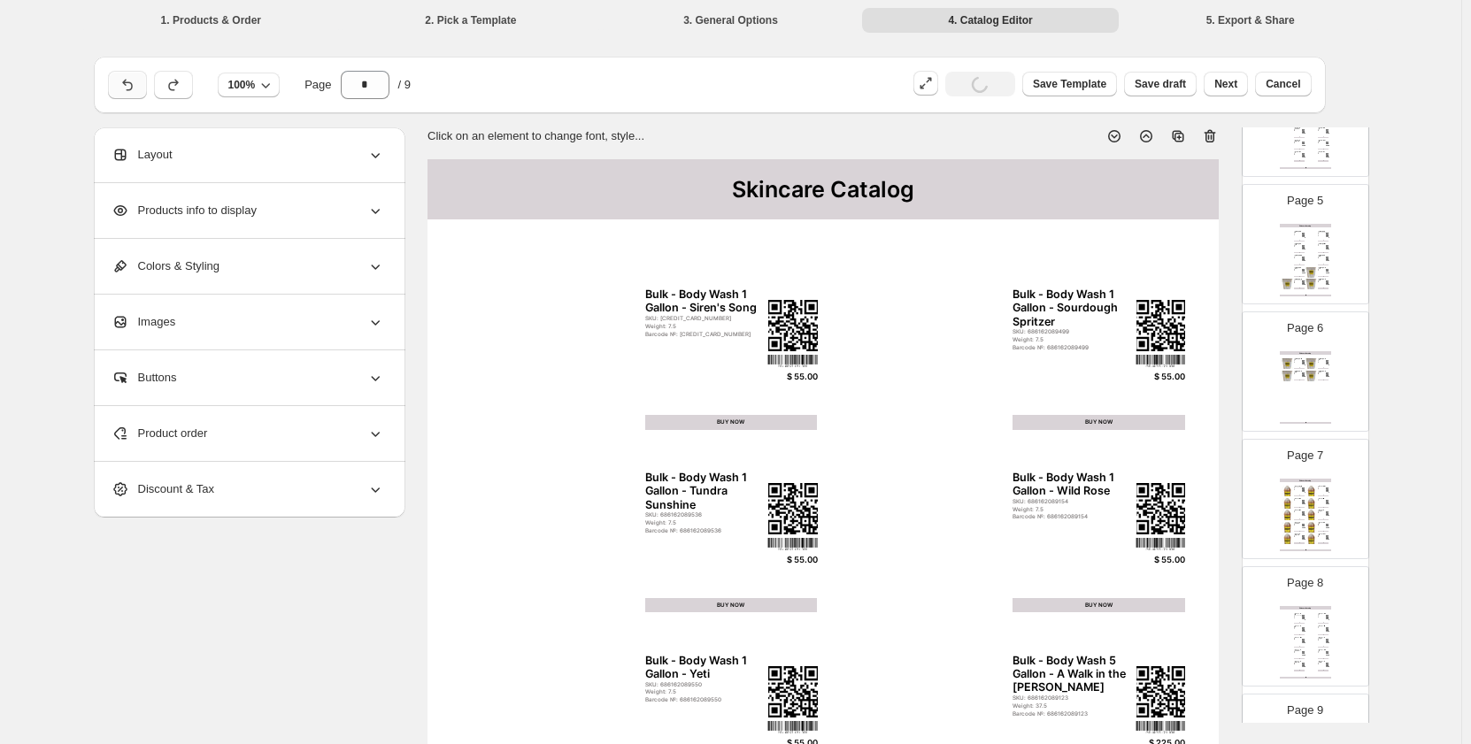
click at [127, 81] on icon "button" at bounding box center [128, 85] width 18 height 18
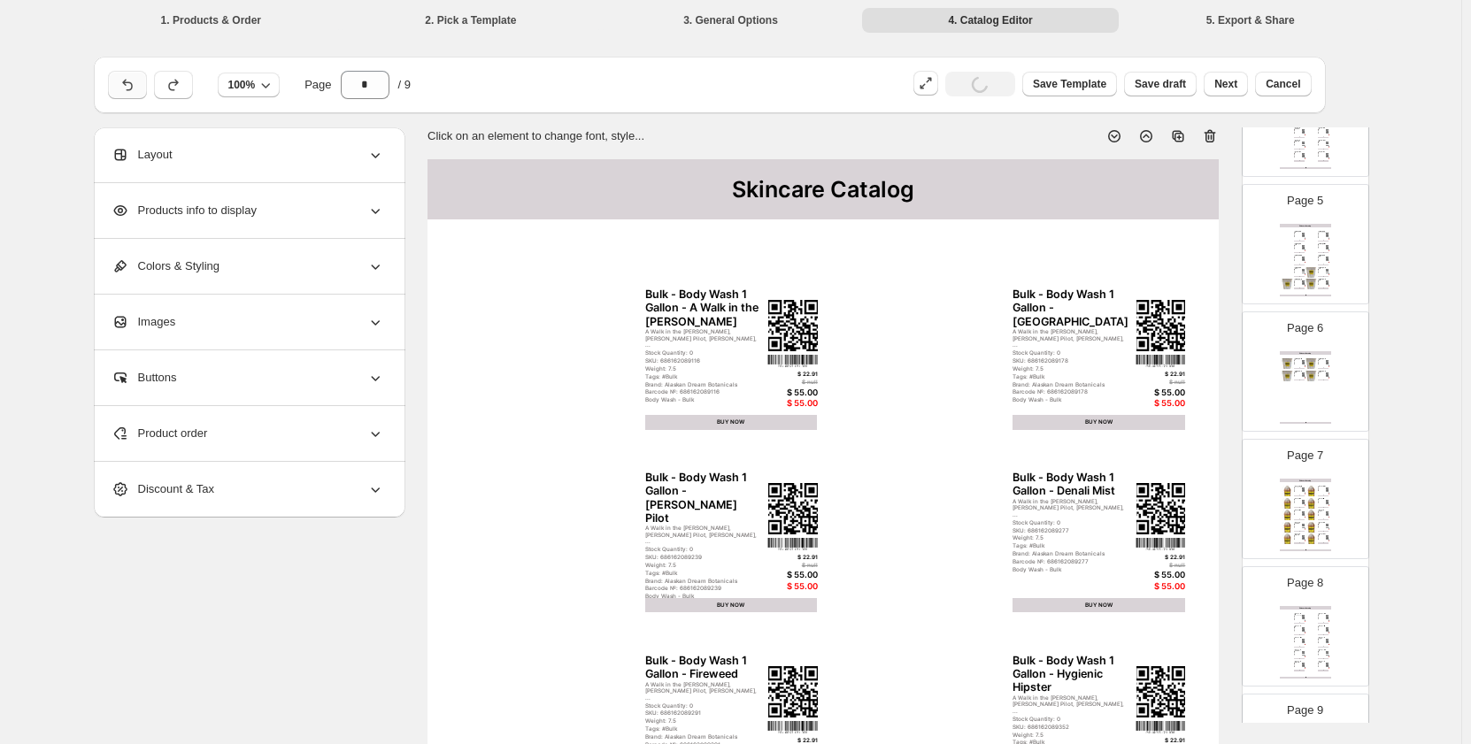
click at [127, 81] on icon "button" at bounding box center [128, 85] width 18 height 18
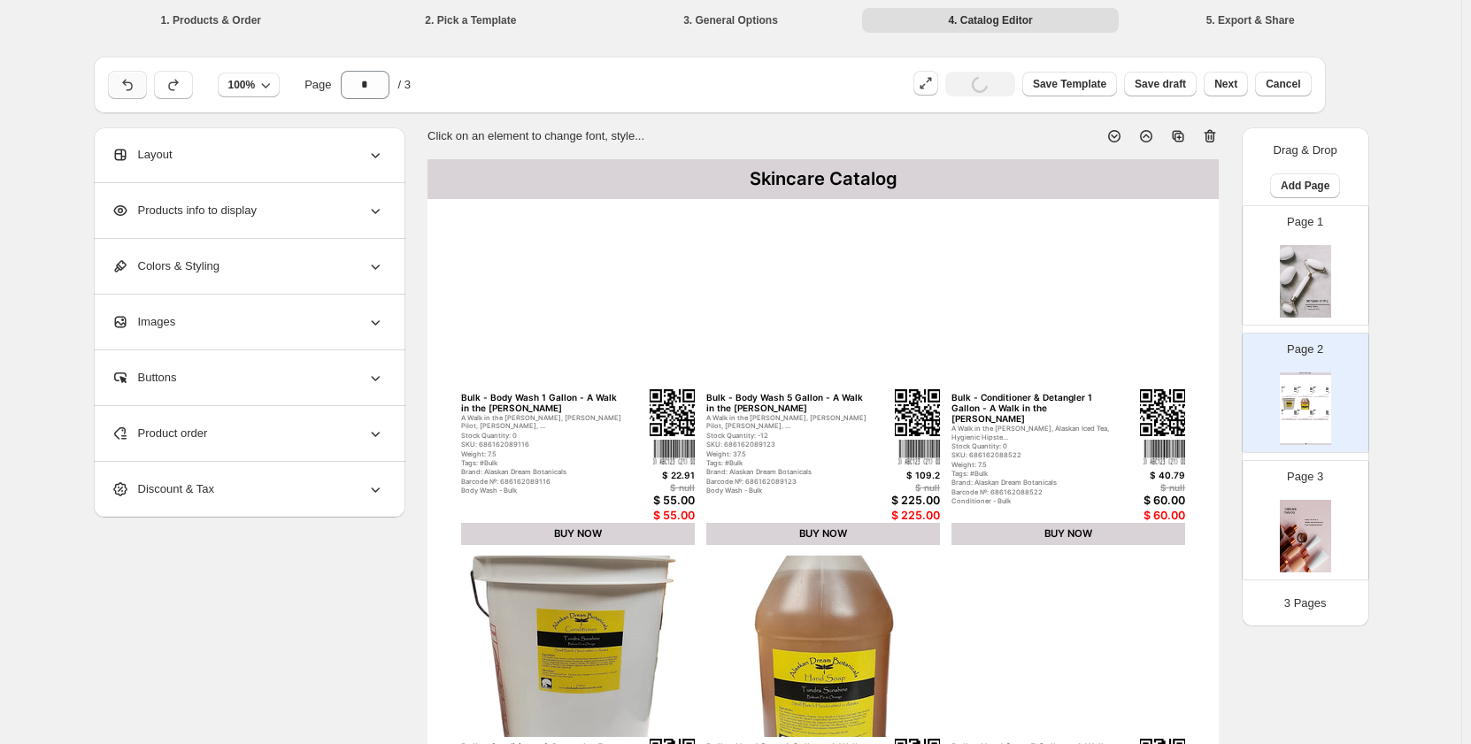
click at [127, 81] on icon "button" at bounding box center [128, 85] width 18 height 18
type input "*"
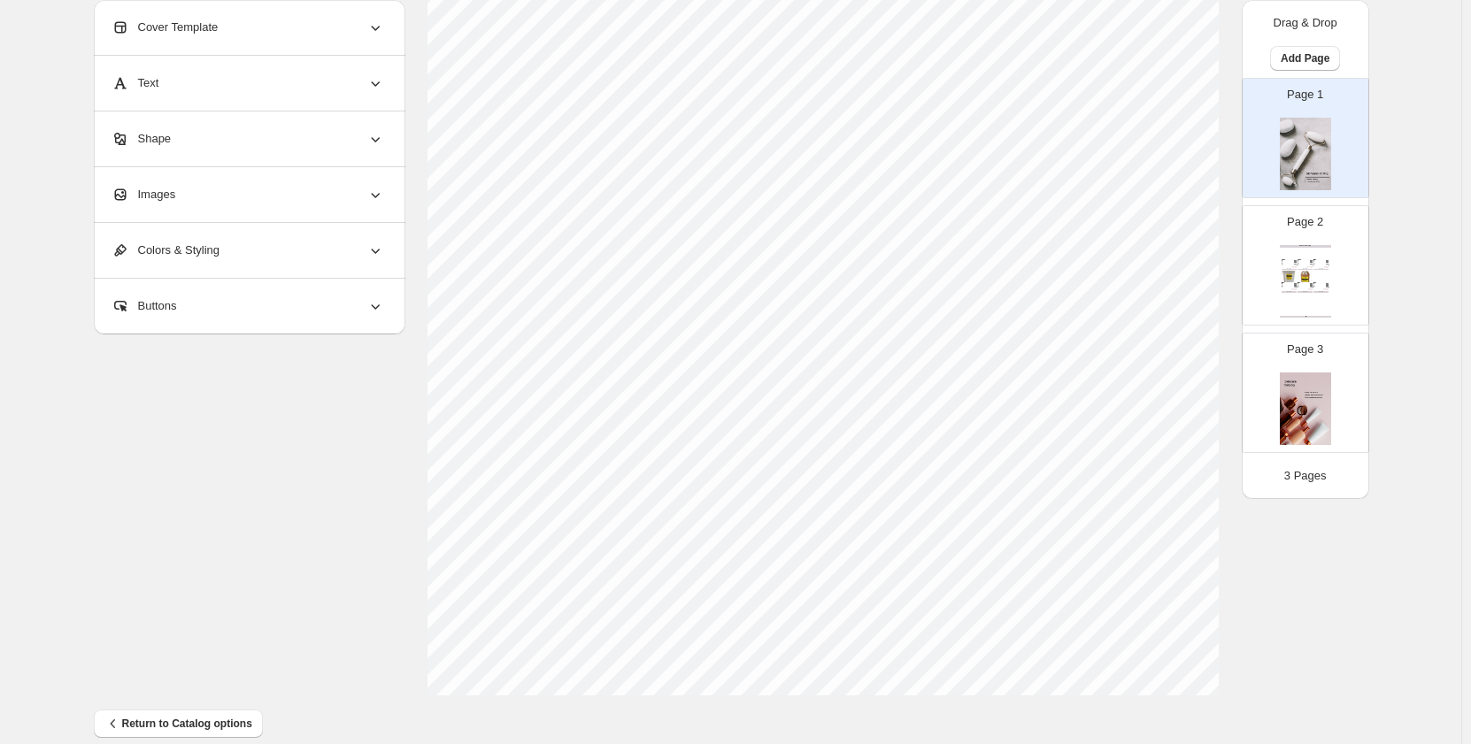
scroll to position [605, 0]
click at [130, 706] on span "Return to Catalog options" at bounding box center [178, 700] width 148 height 18
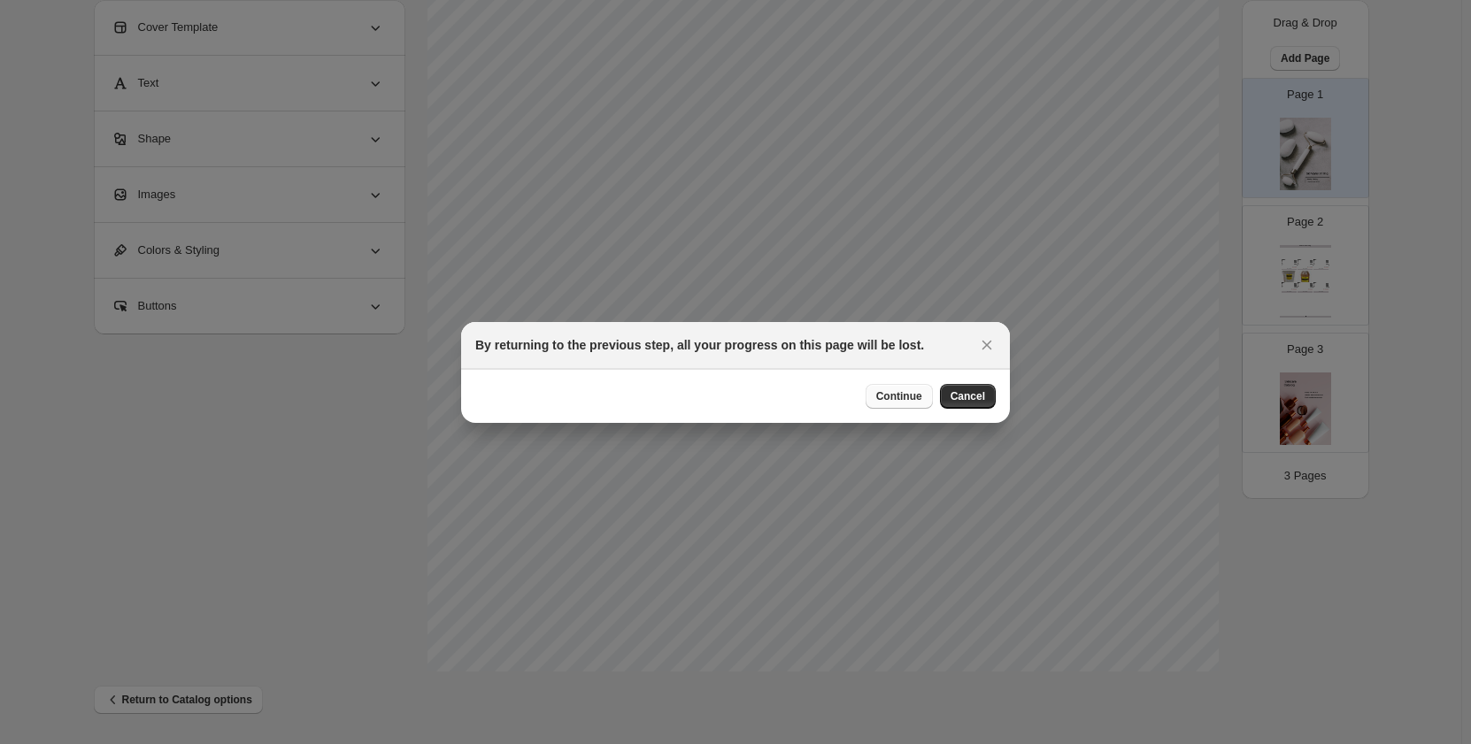
click at [900, 394] on span "Continue" at bounding box center [899, 396] width 46 height 14
select select "**********"
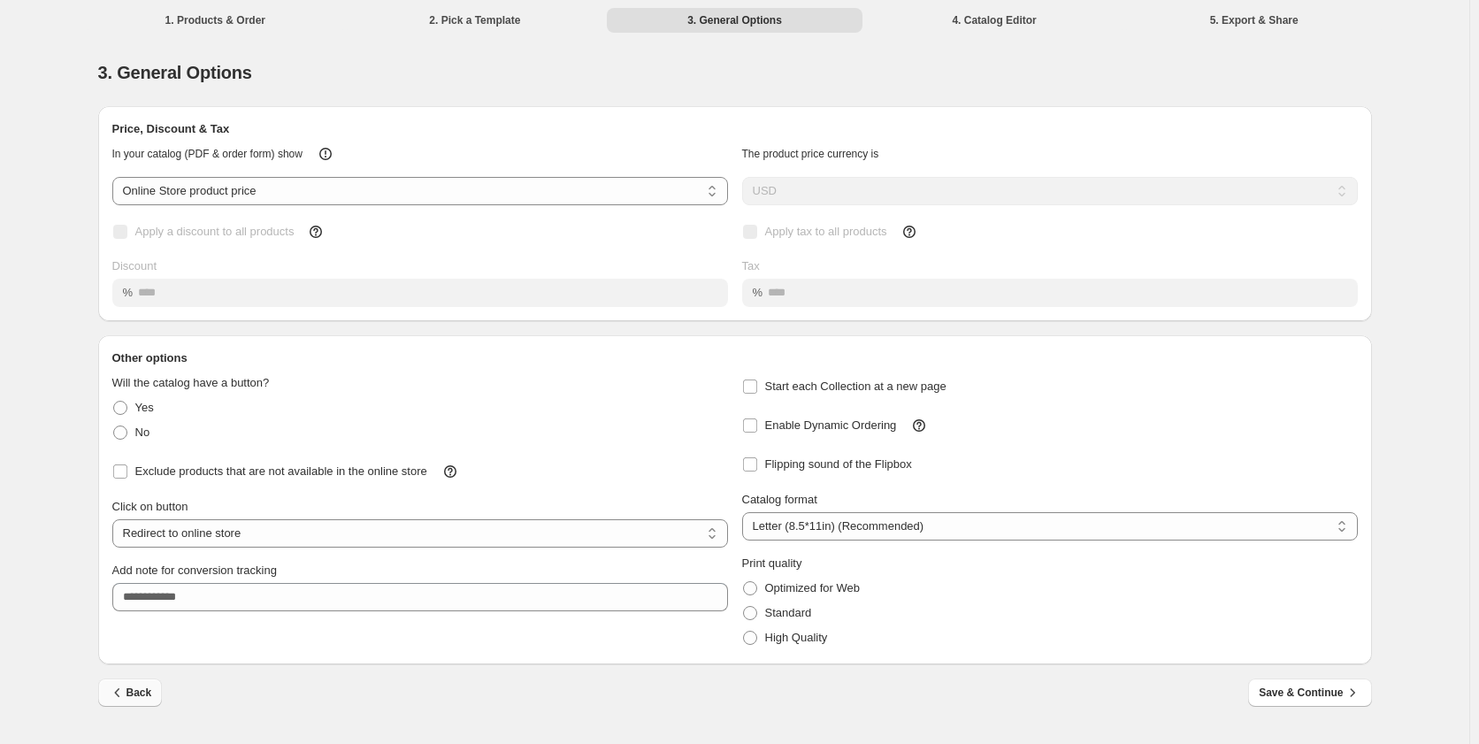
click at [157, 696] on button "Back" at bounding box center [130, 693] width 65 height 28
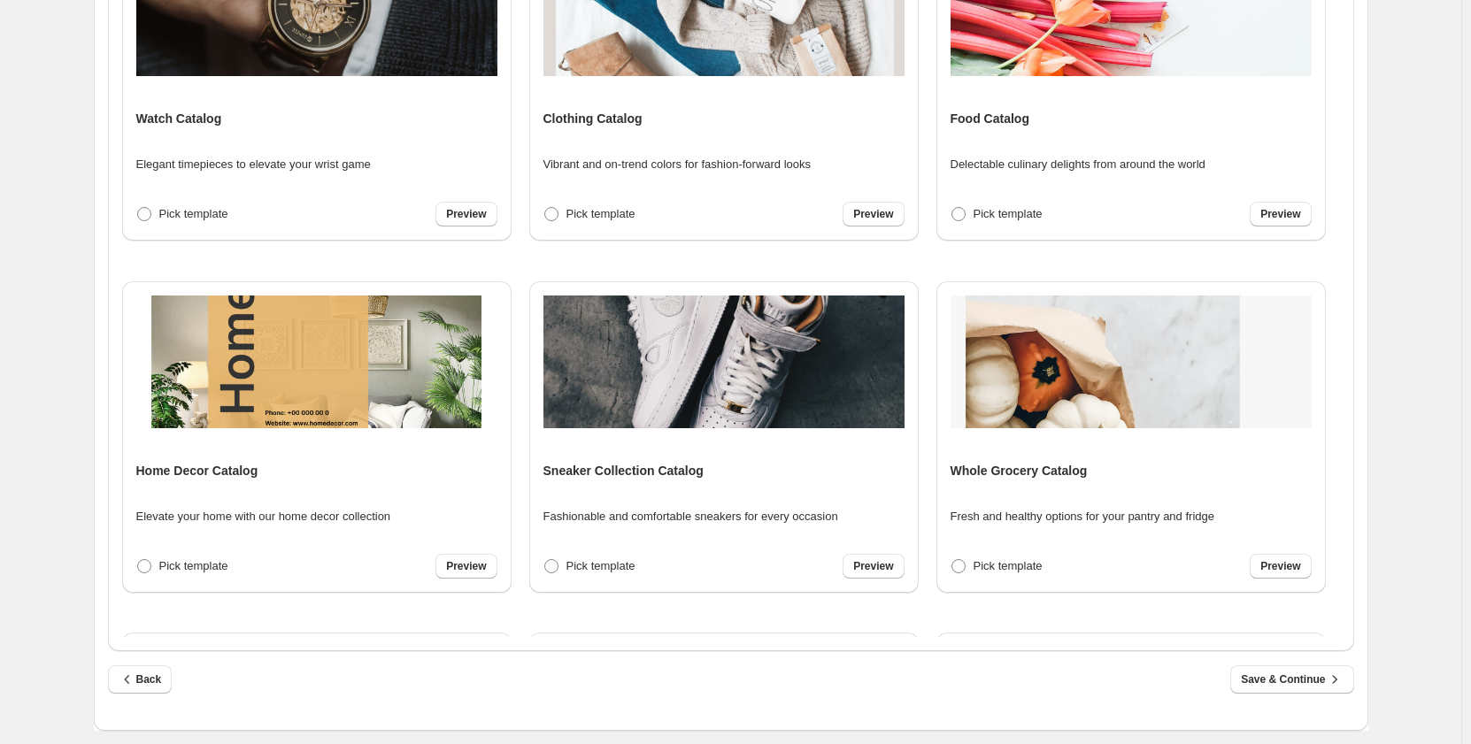
scroll to position [419, 0]
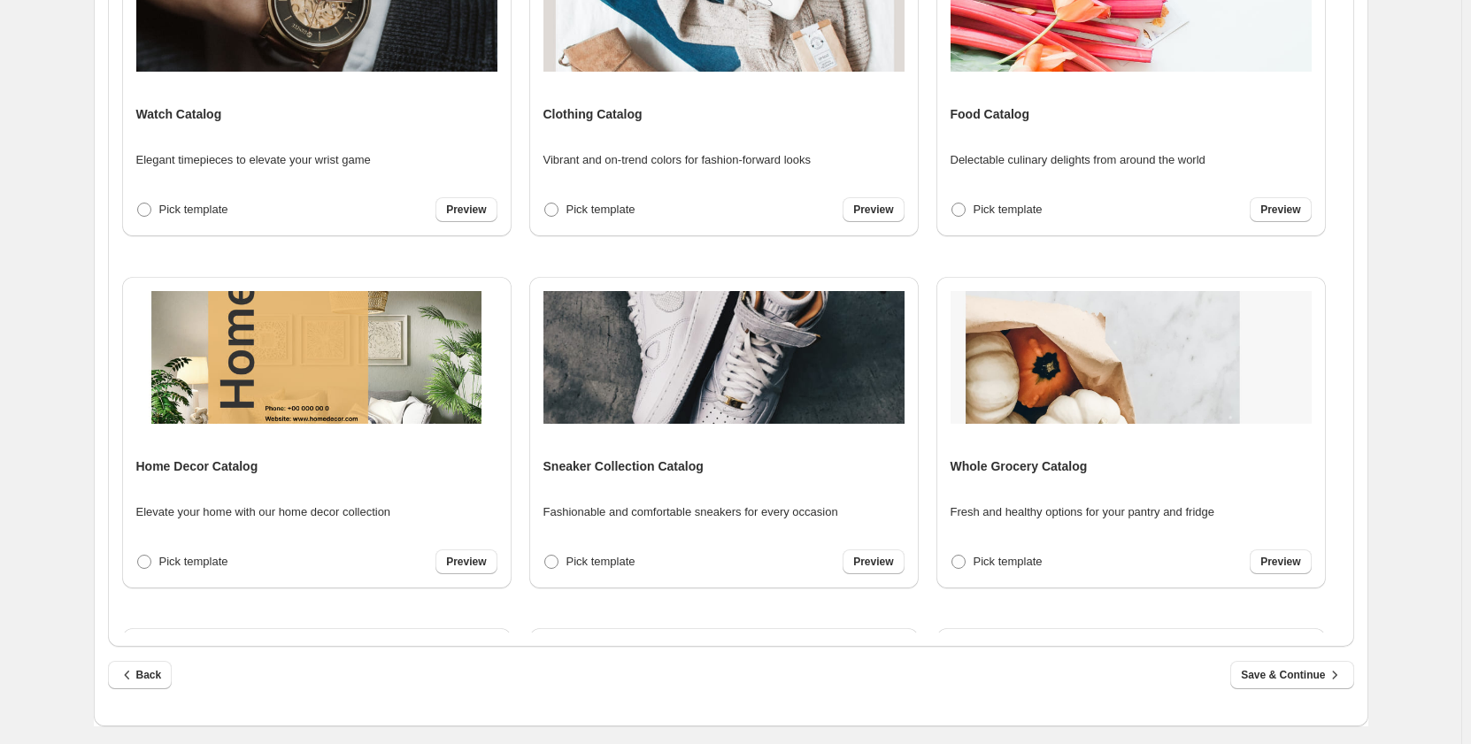
click at [114, 695] on div "Back Save & Continue" at bounding box center [731, 686] width 1246 height 51
click at [136, 676] on icon "button" at bounding box center [128, 675] width 18 height 18
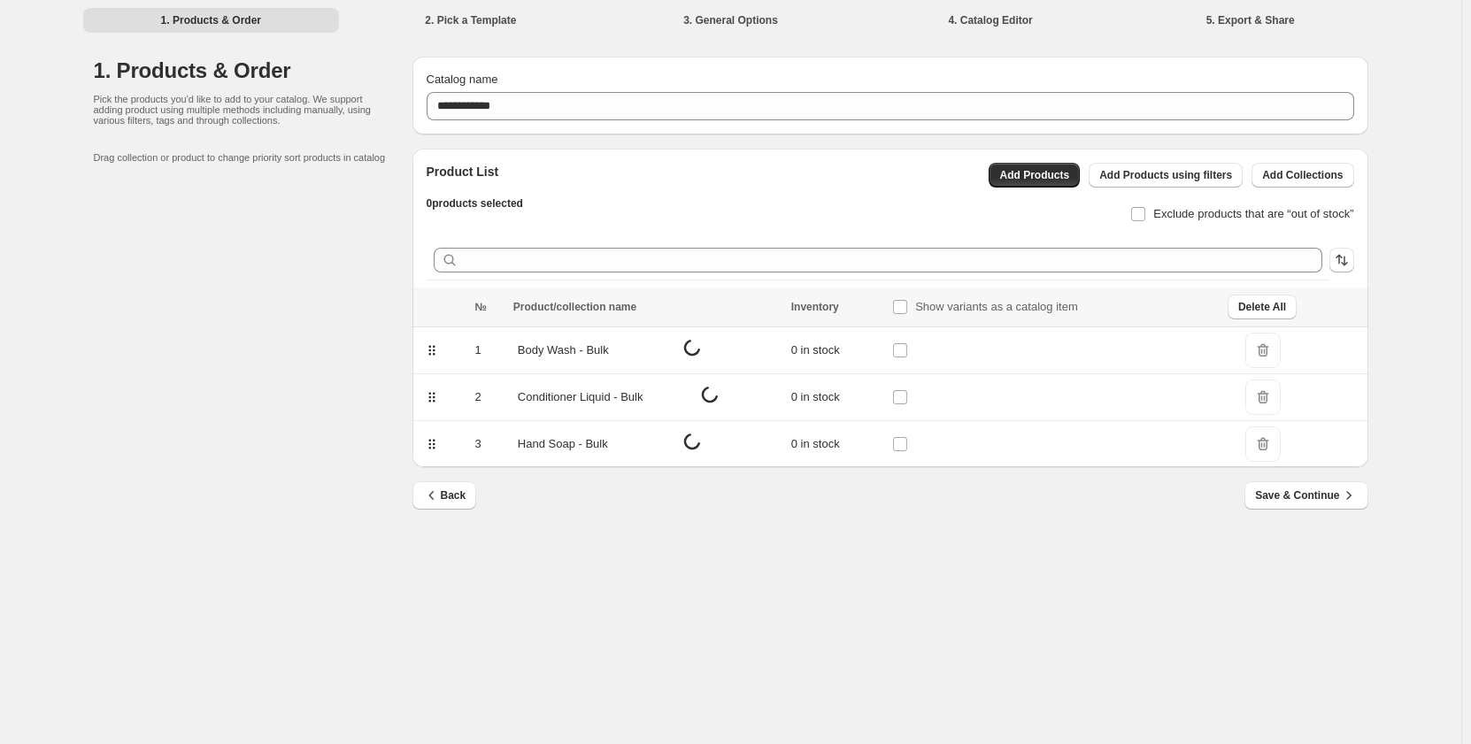
scroll to position [0, 0]
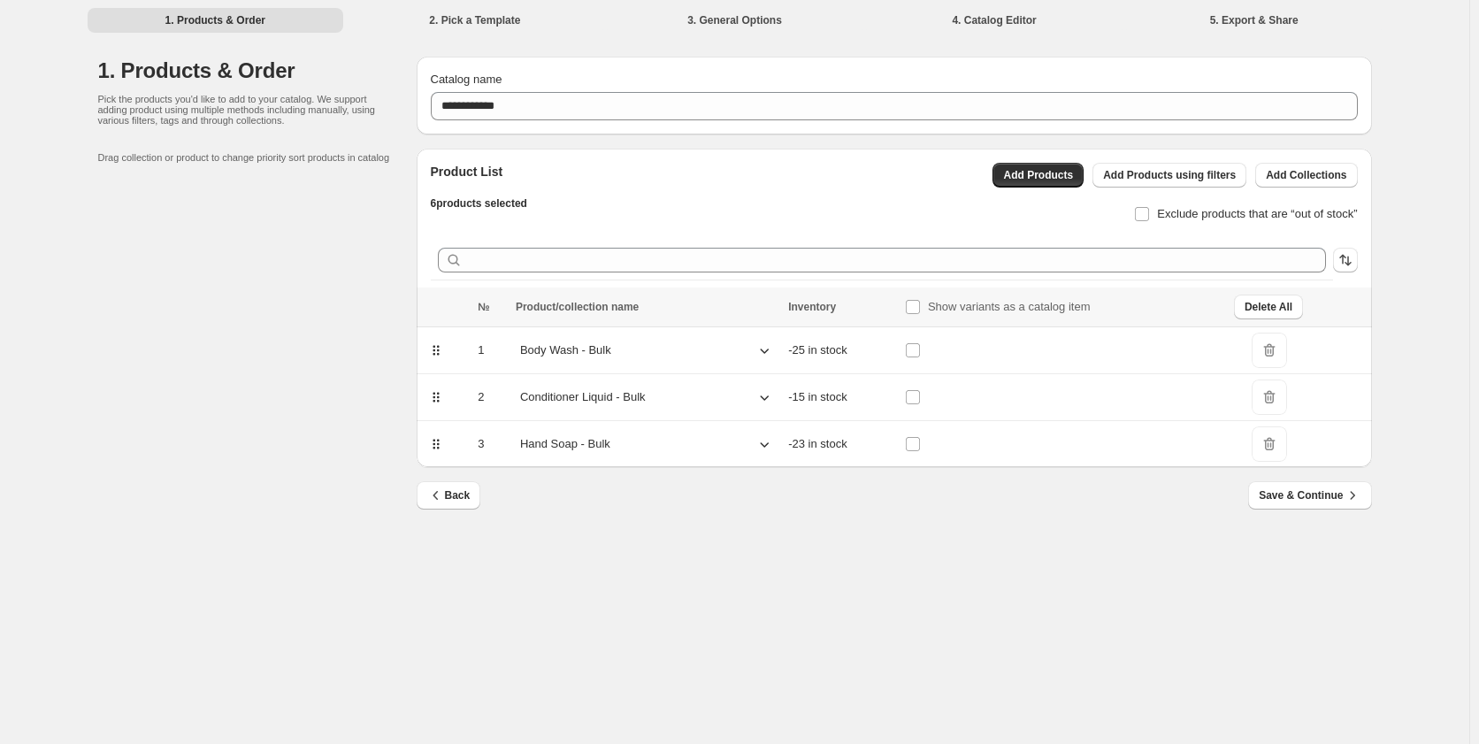
click at [1279, 348] on span "DeleteIcon" at bounding box center [1269, 350] width 35 height 35
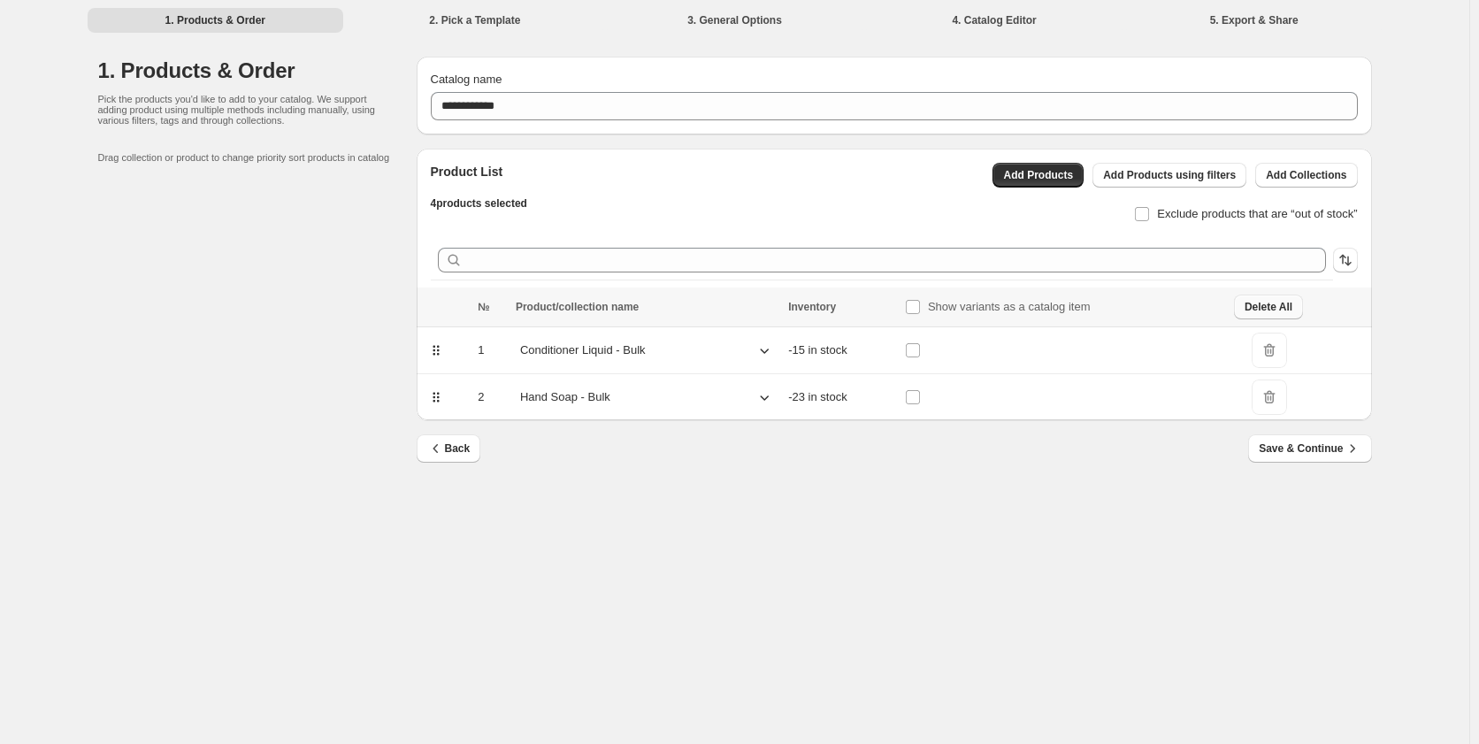
click at [1282, 309] on span "Delete All" at bounding box center [1269, 307] width 48 height 14
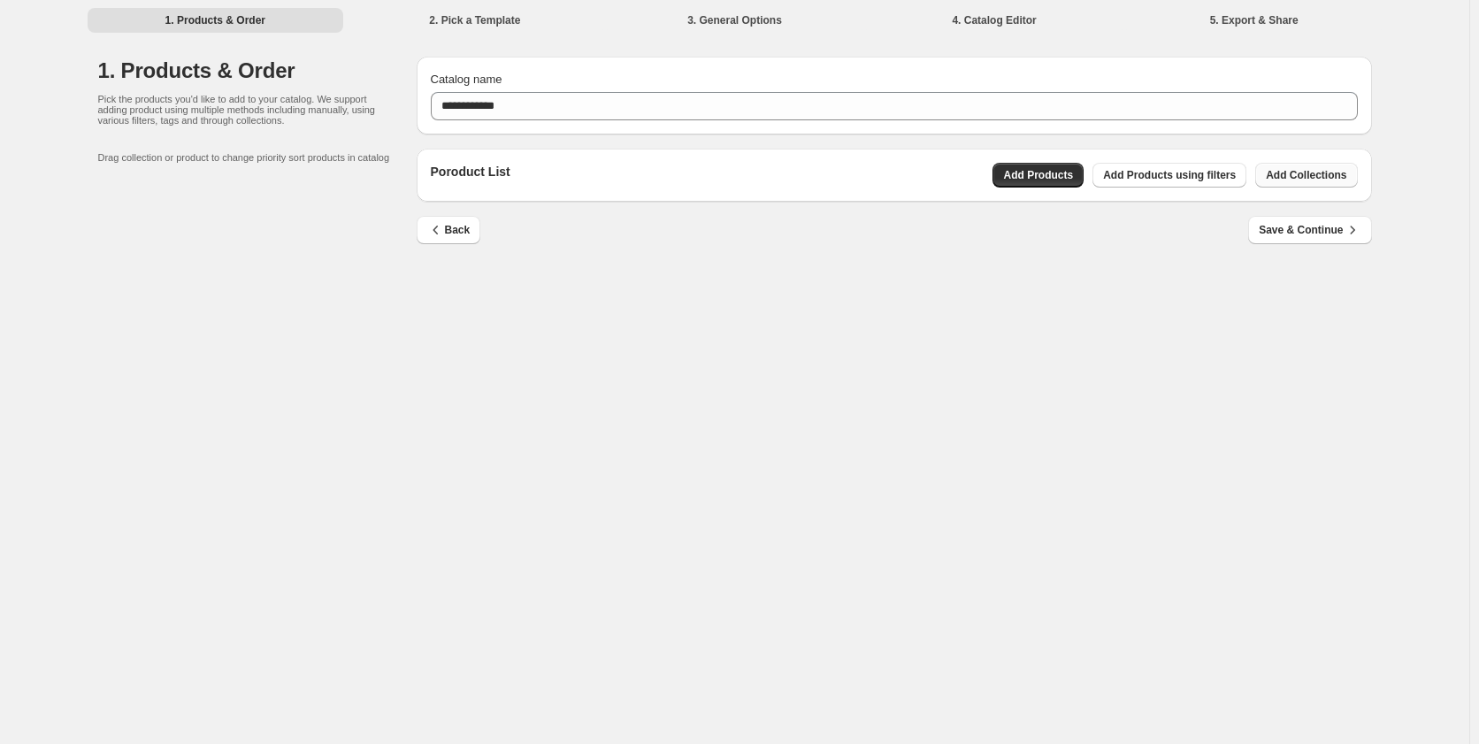
click at [1305, 168] on button "Add Collections" at bounding box center [1307, 175] width 102 height 25
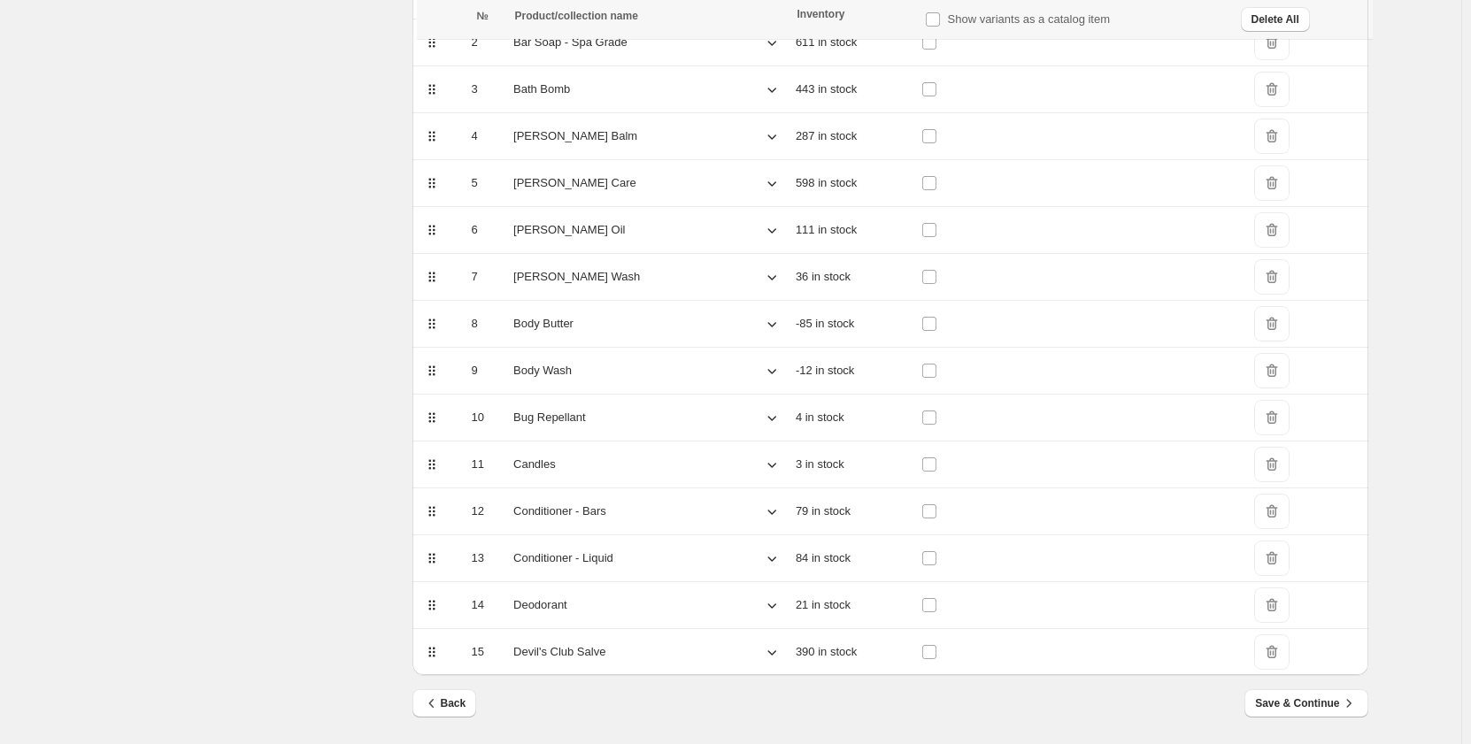
scroll to position [358, 0]
click at [1333, 696] on span "Save & Continue" at bounding box center [1306, 700] width 102 height 18
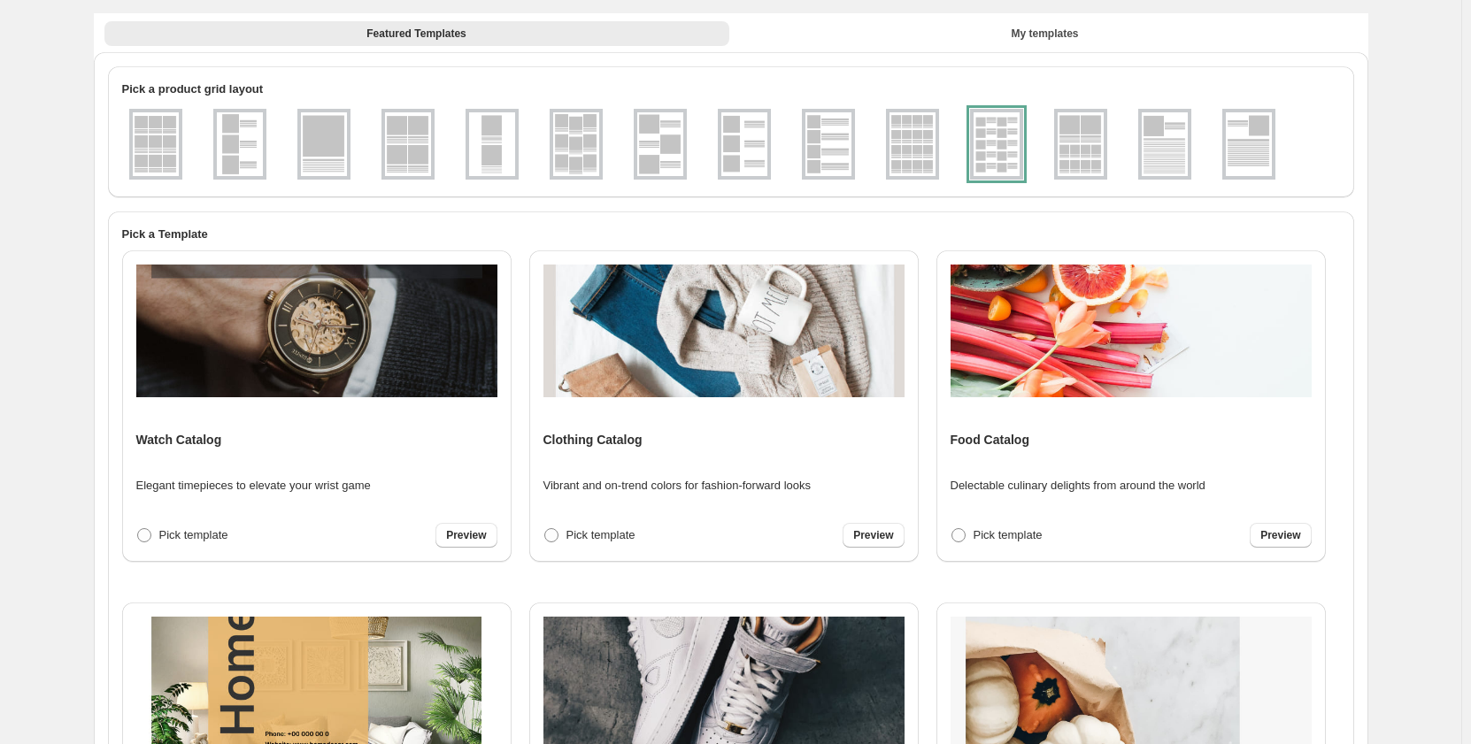
scroll to position [0, 0]
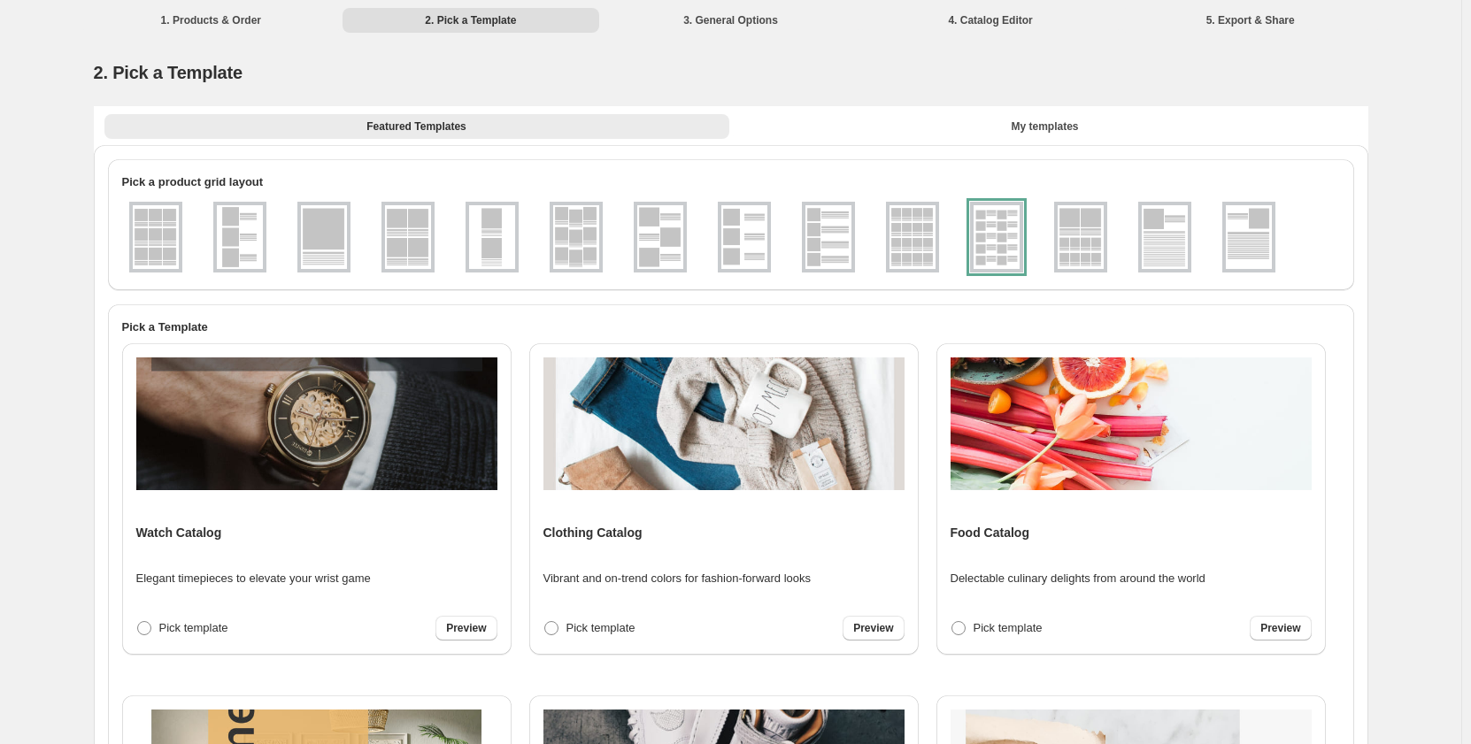
click at [162, 250] on img at bounding box center [156, 237] width 46 height 64
click at [895, 246] on img at bounding box center [912, 237] width 46 height 64
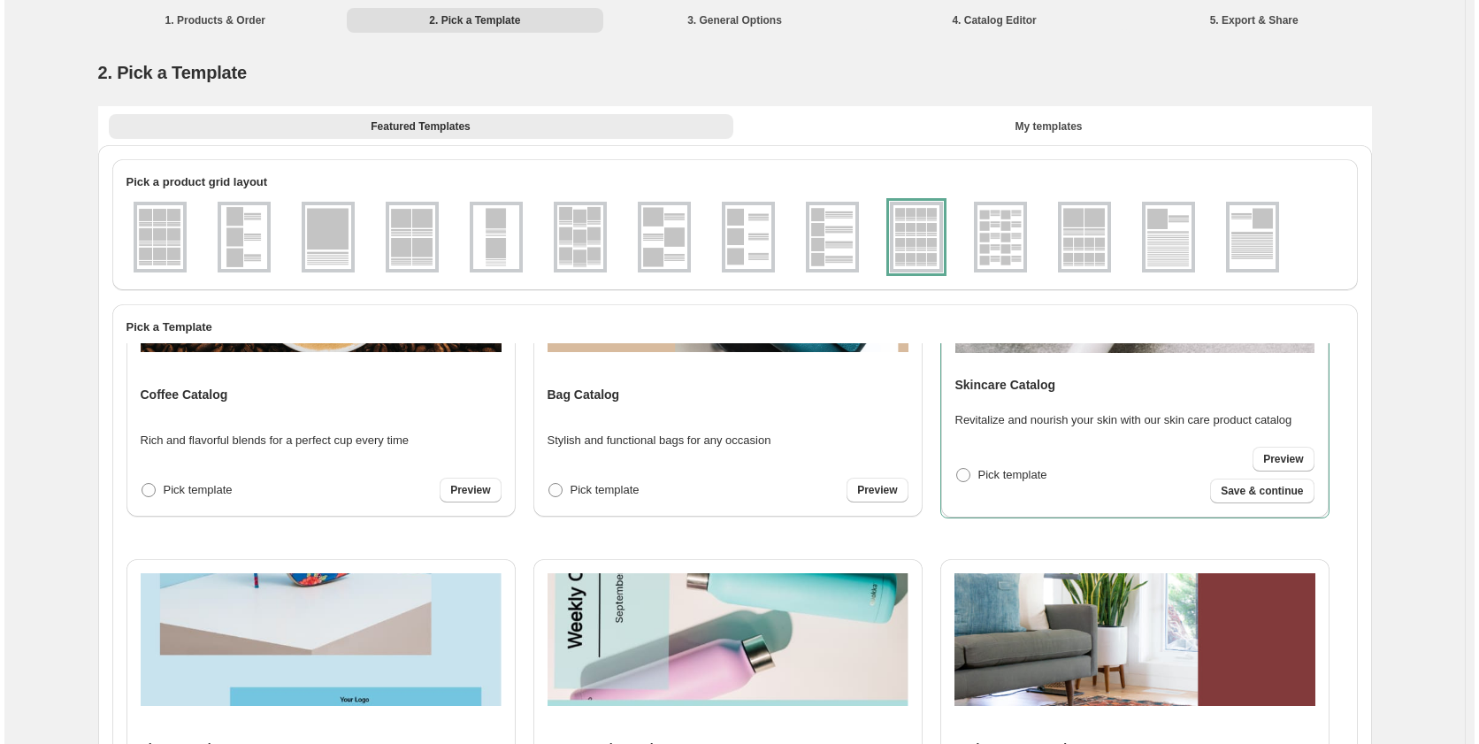
scroll to position [1593, 0]
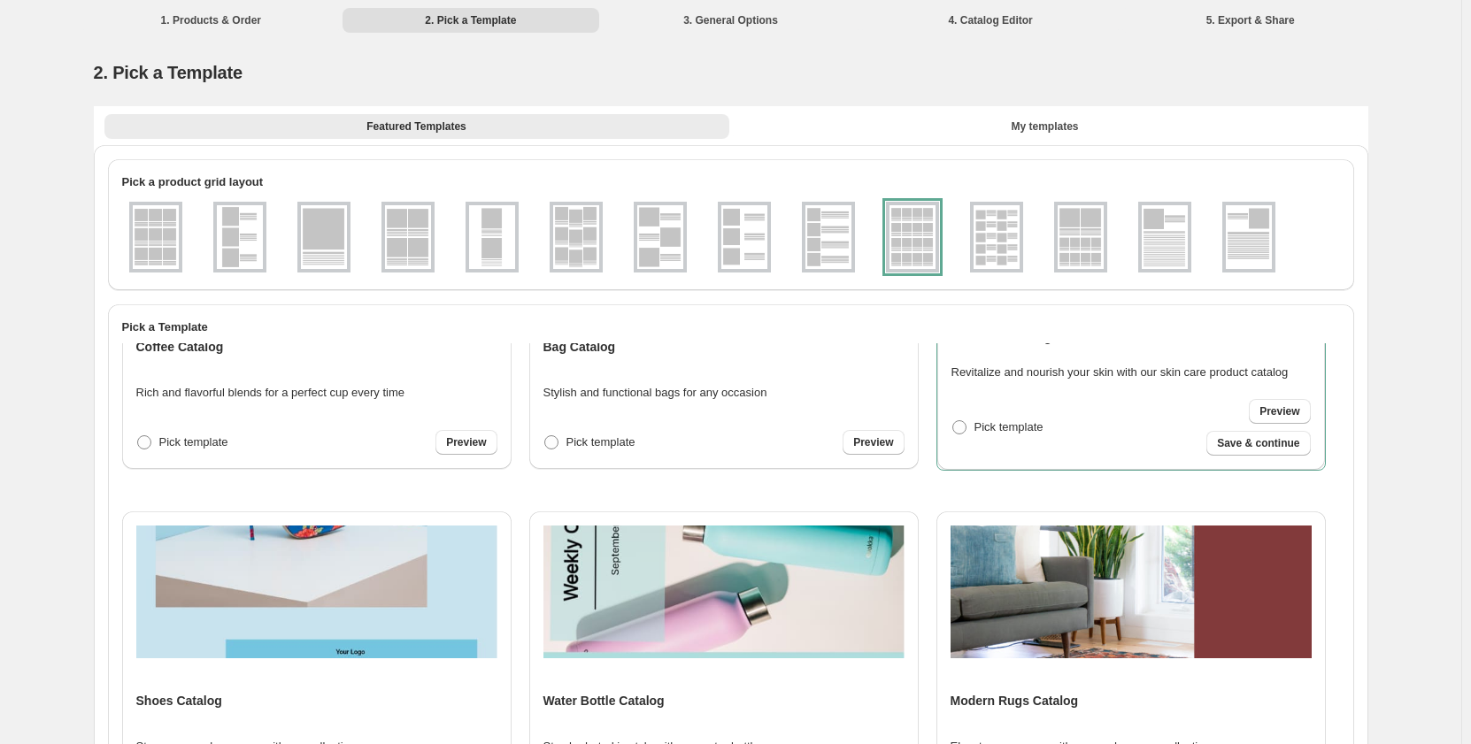
click at [986, 411] on div "Pick template Preview Save & continue" at bounding box center [1130, 427] width 359 height 57
click at [954, 429] on span at bounding box center [959, 427] width 14 height 14
click at [1242, 443] on span "Save & continue" at bounding box center [1258, 443] width 82 height 14
select select "**********"
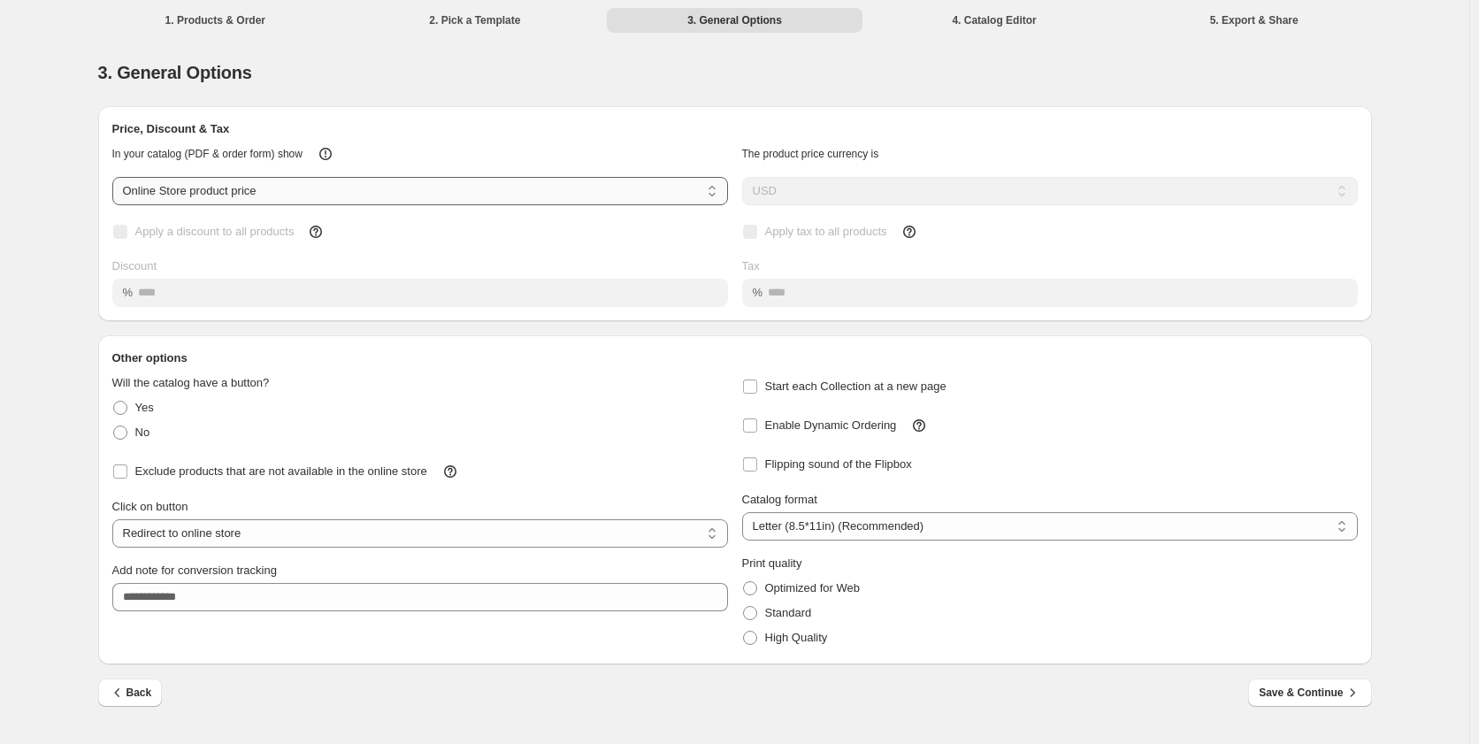
click at [486, 196] on select "**********" at bounding box center [420, 191] width 616 height 28
select select "****"
click at [112, 177] on select "**********" at bounding box center [420, 191] width 616 height 28
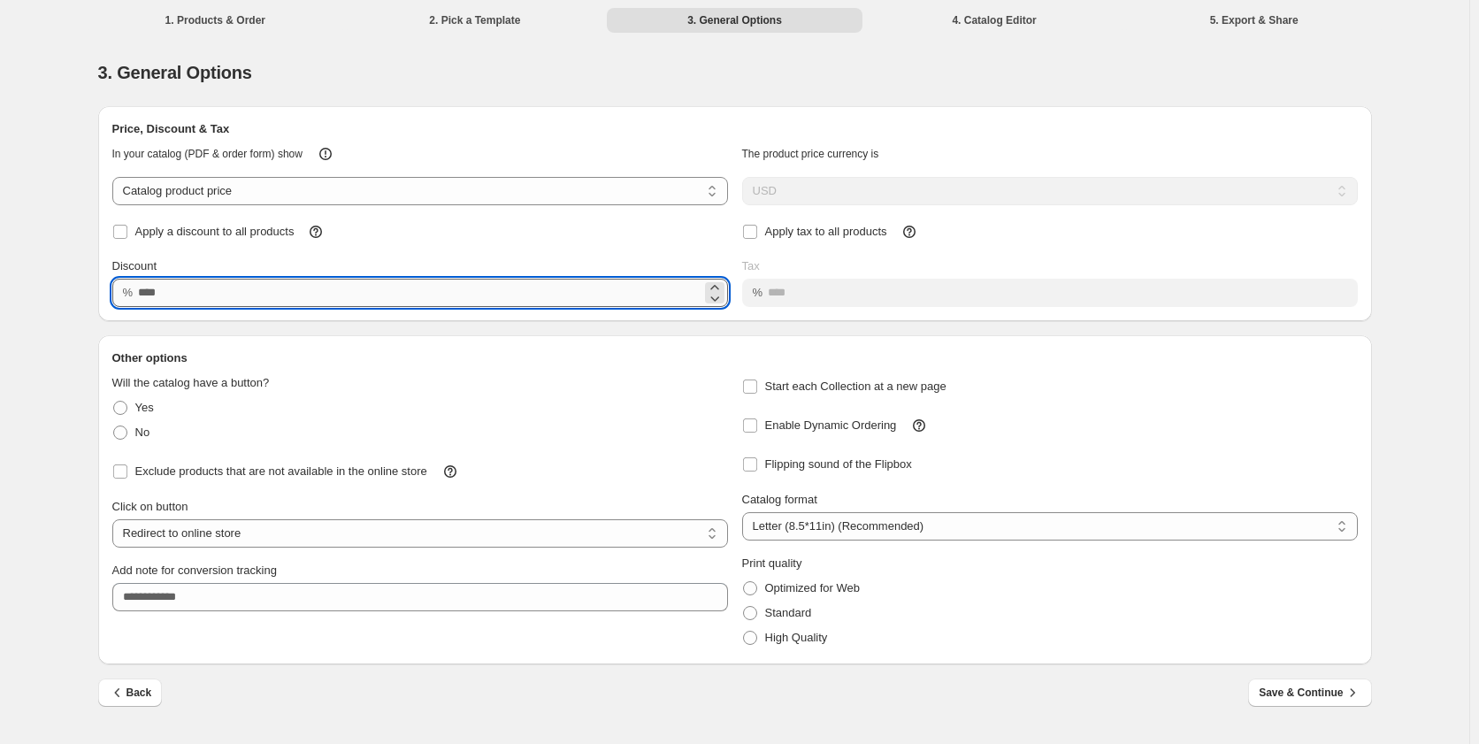
click at [142, 290] on input "Discount" at bounding box center [419, 293] width 563 height 28
type input "**"
click at [857, 334] on div "**********" at bounding box center [735, 385] width 1274 height 558
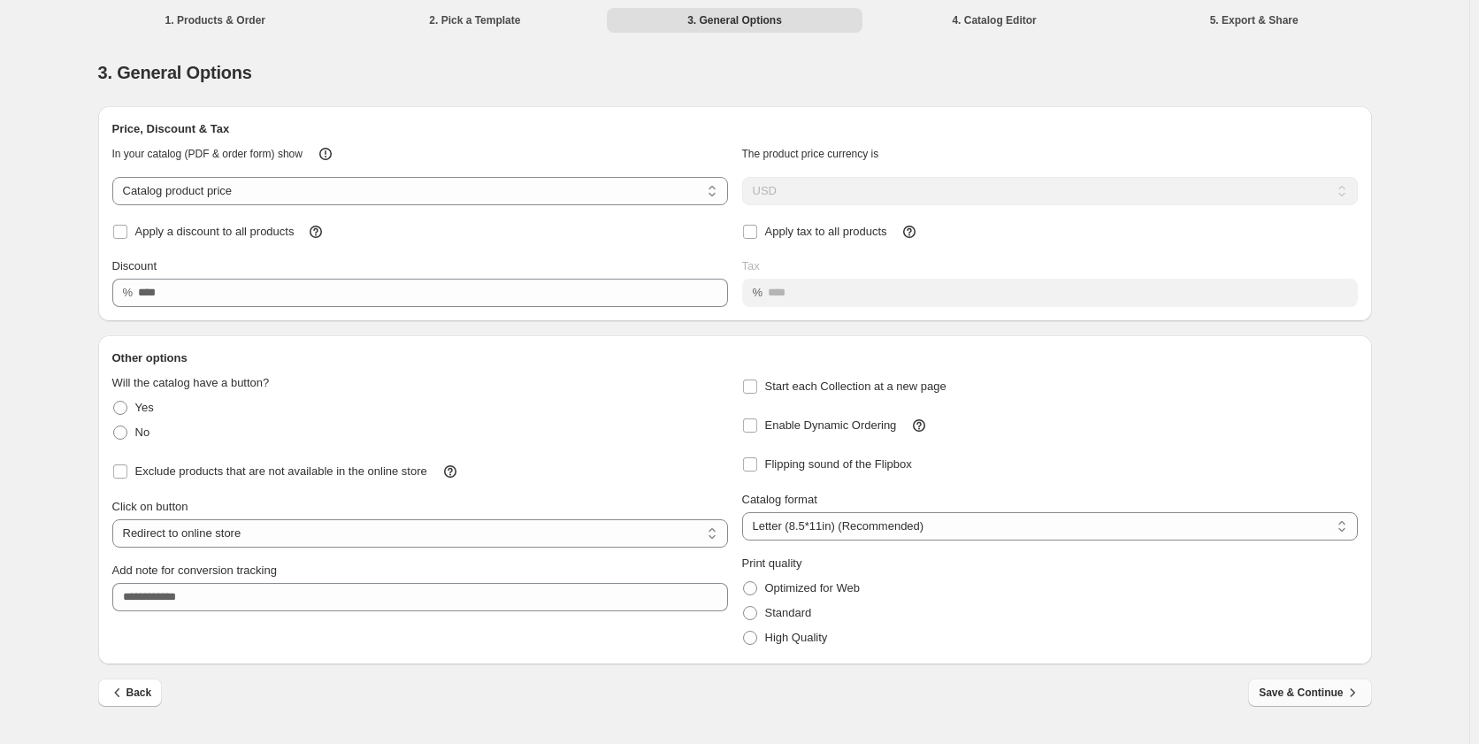
click at [1284, 700] on span "Save & Continue" at bounding box center [1310, 693] width 102 height 18
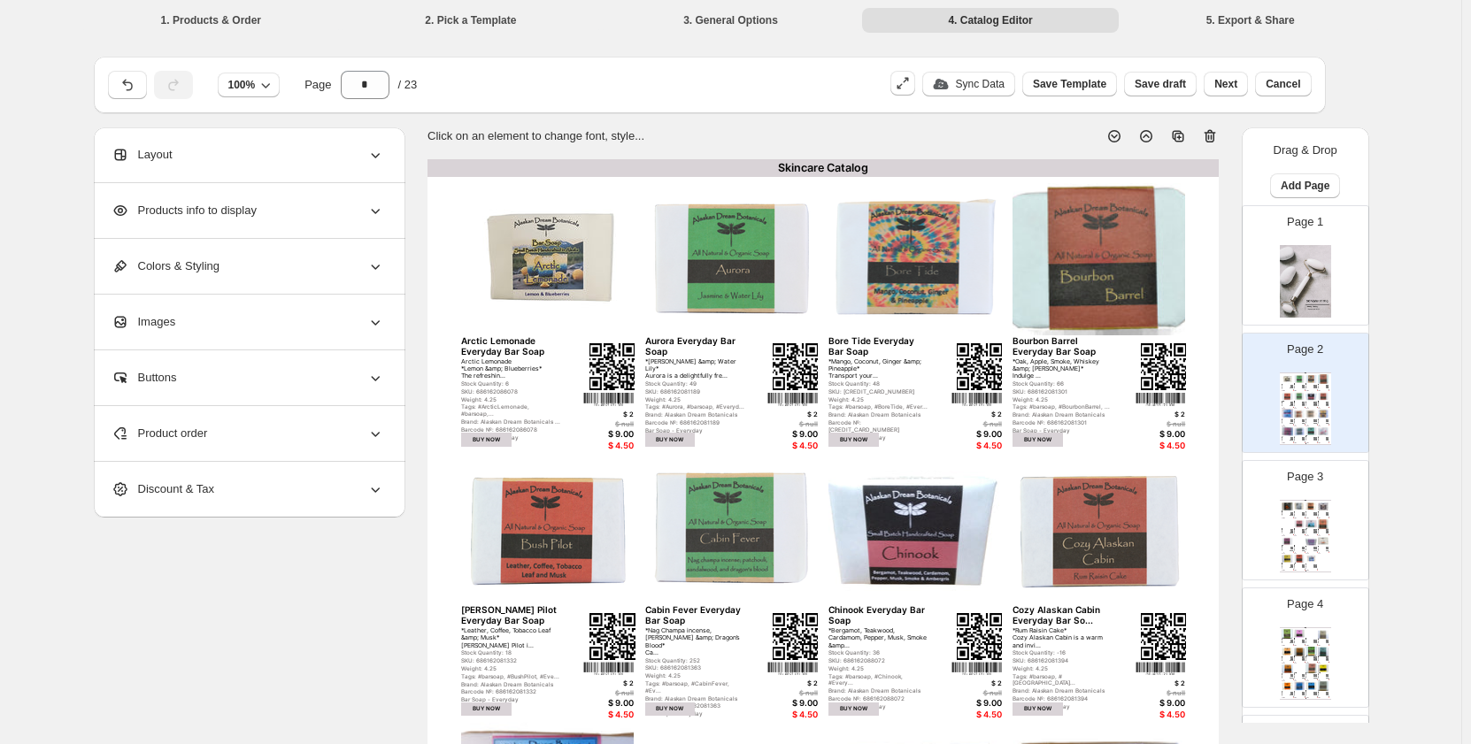
click at [267, 220] on div "Products info to display" at bounding box center [247, 210] width 273 height 55
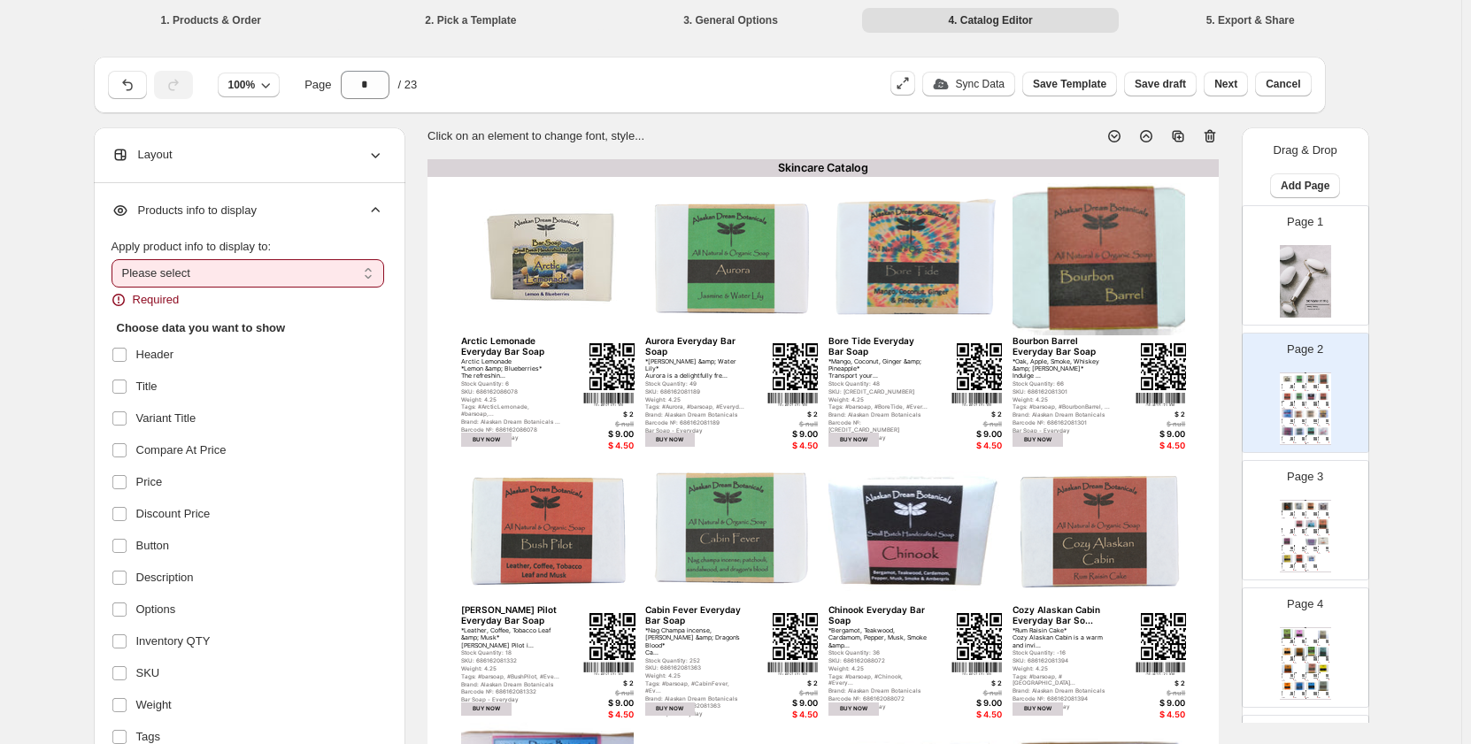
click at [163, 277] on select "**********" at bounding box center [247, 273] width 273 height 28
select select "*********"
click at [115, 259] on select "**********" at bounding box center [247, 273] width 273 height 28
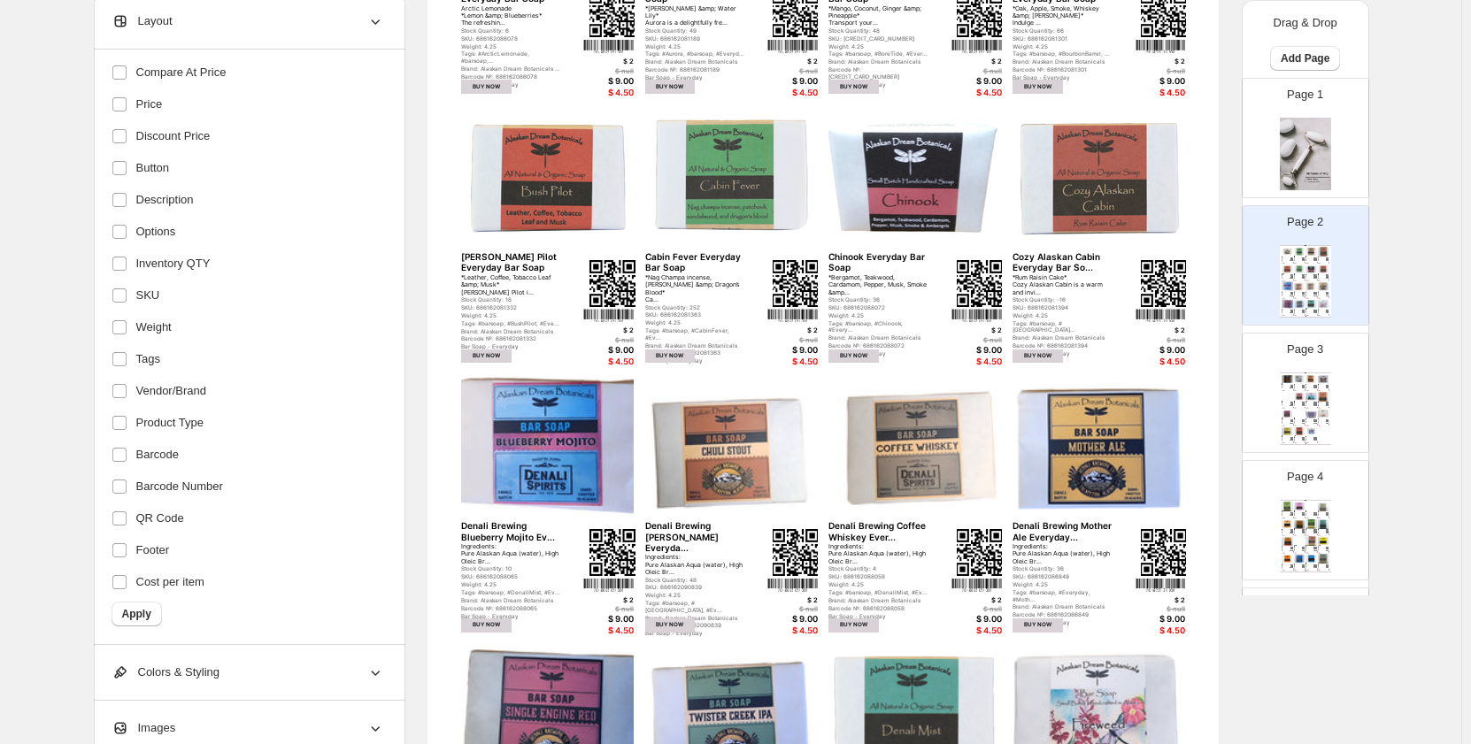
scroll to position [354, 0]
click at [147, 606] on button "Apply" at bounding box center [136, 613] width 50 height 25
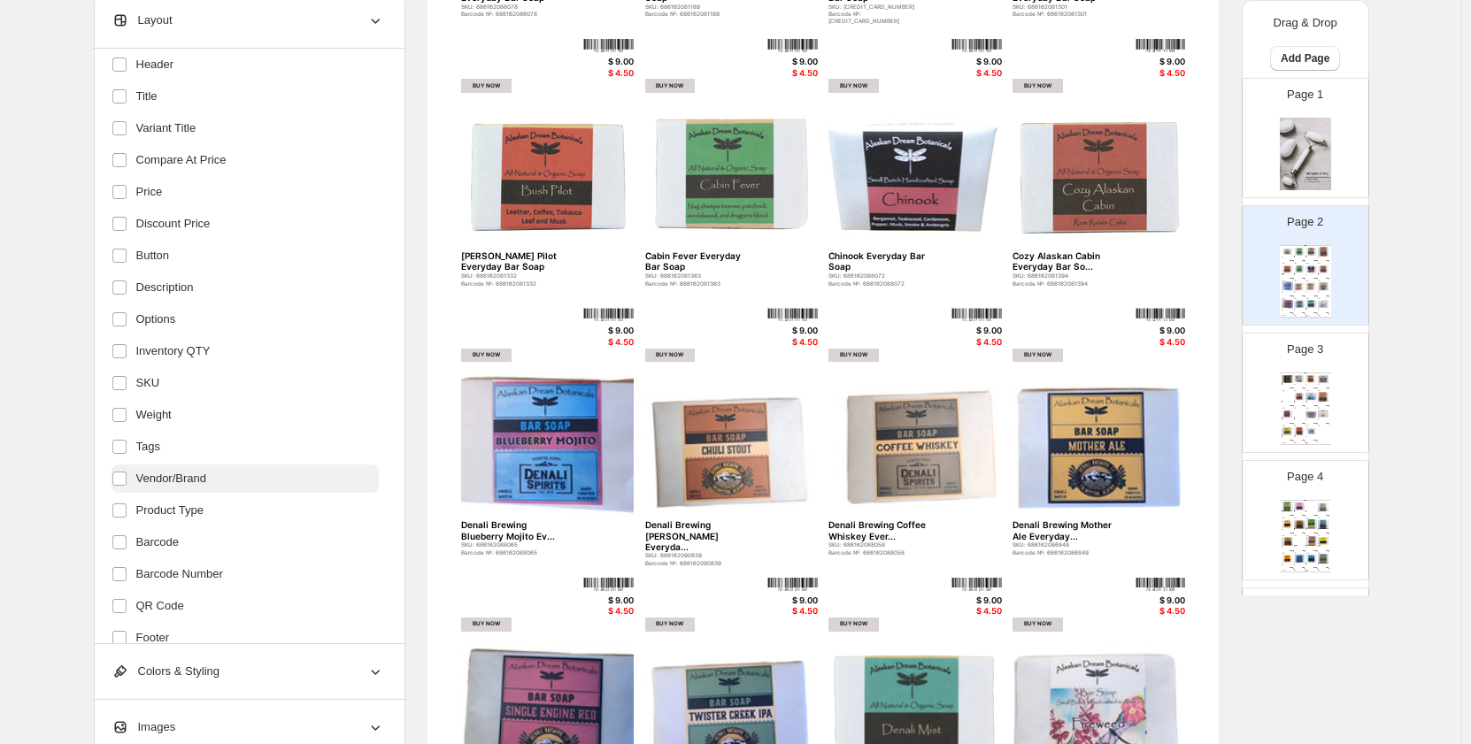
scroll to position [223, 0]
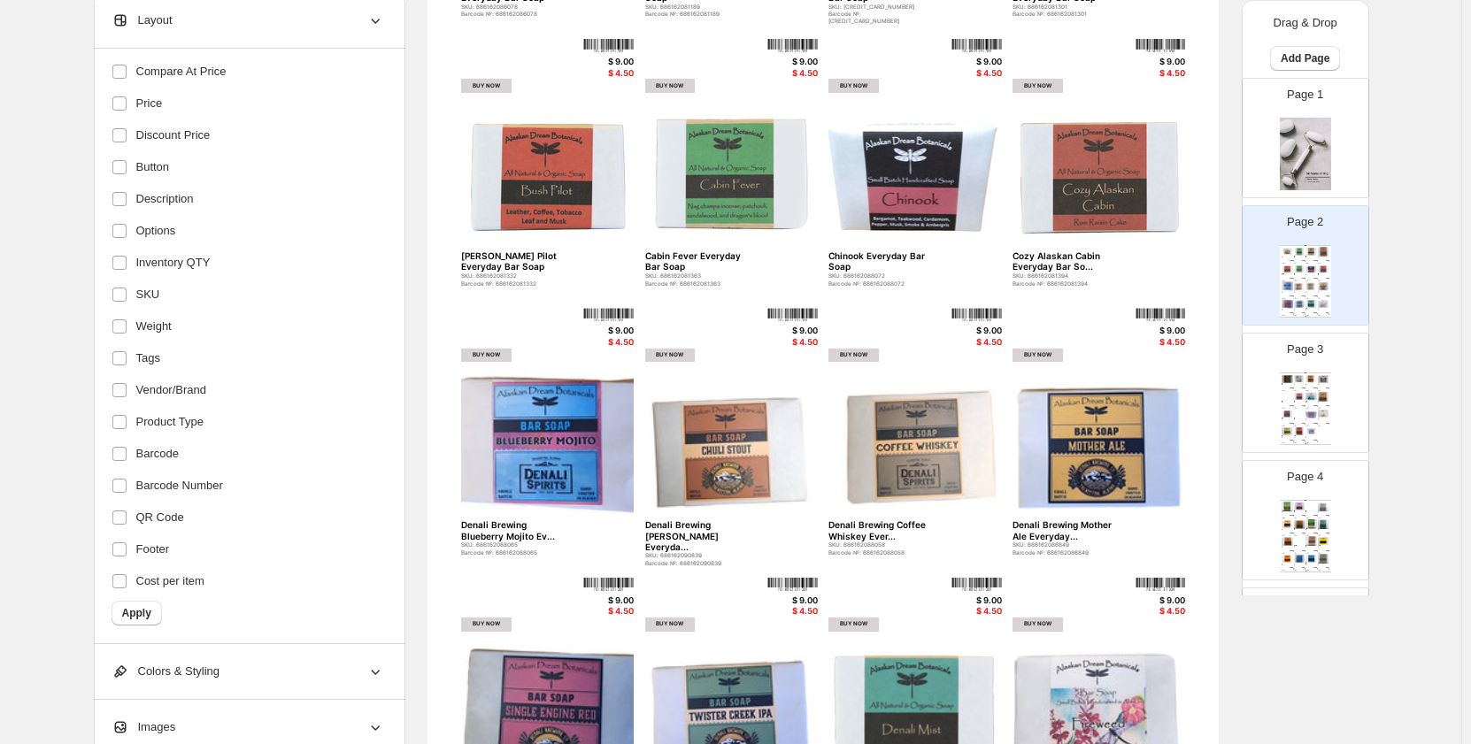
drag, startPoint x: 134, startPoint y: 604, endPoint x: 209, endPoint y: 534, distance: 103.3
click at [134, 607] on button "Apply" at bounding box center [136, 613] width 50 height 25
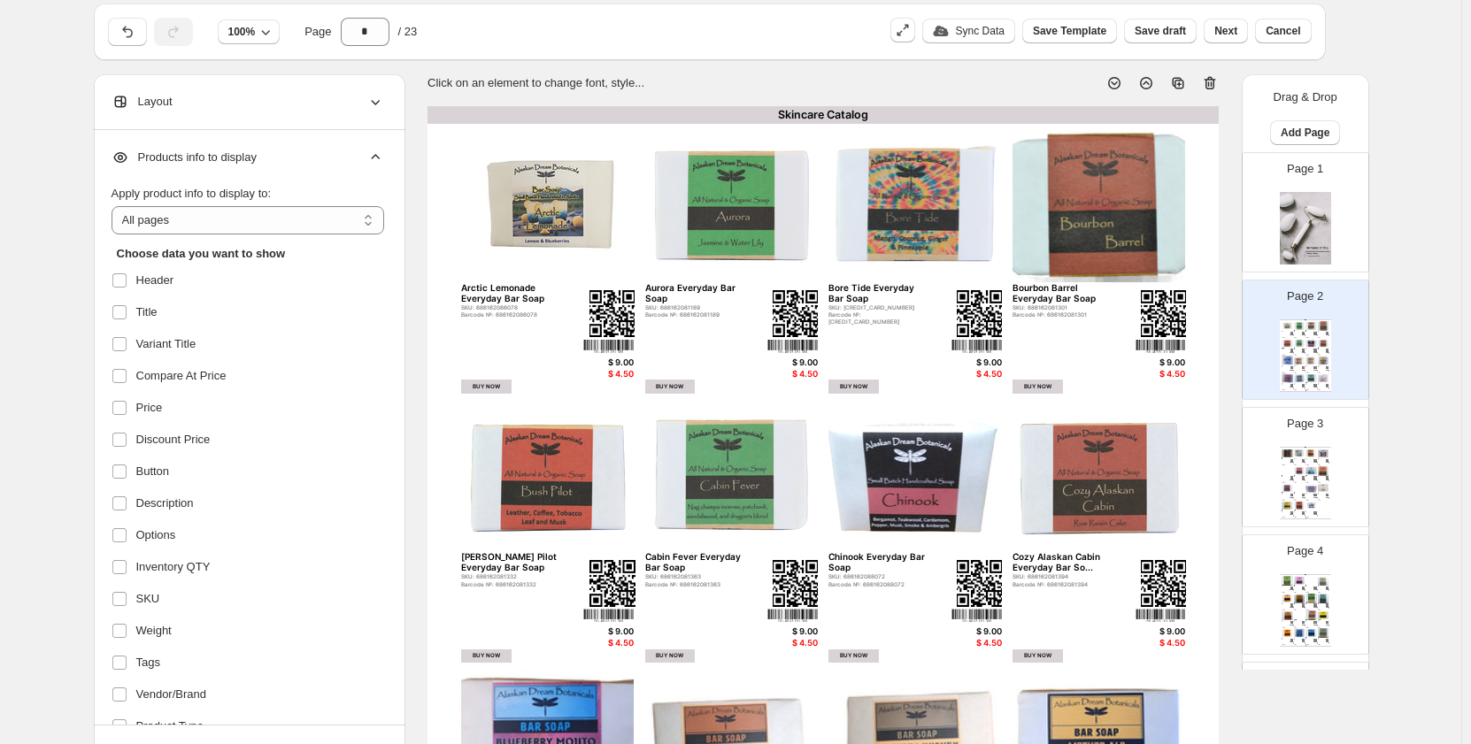
scroll to position [0, 0]
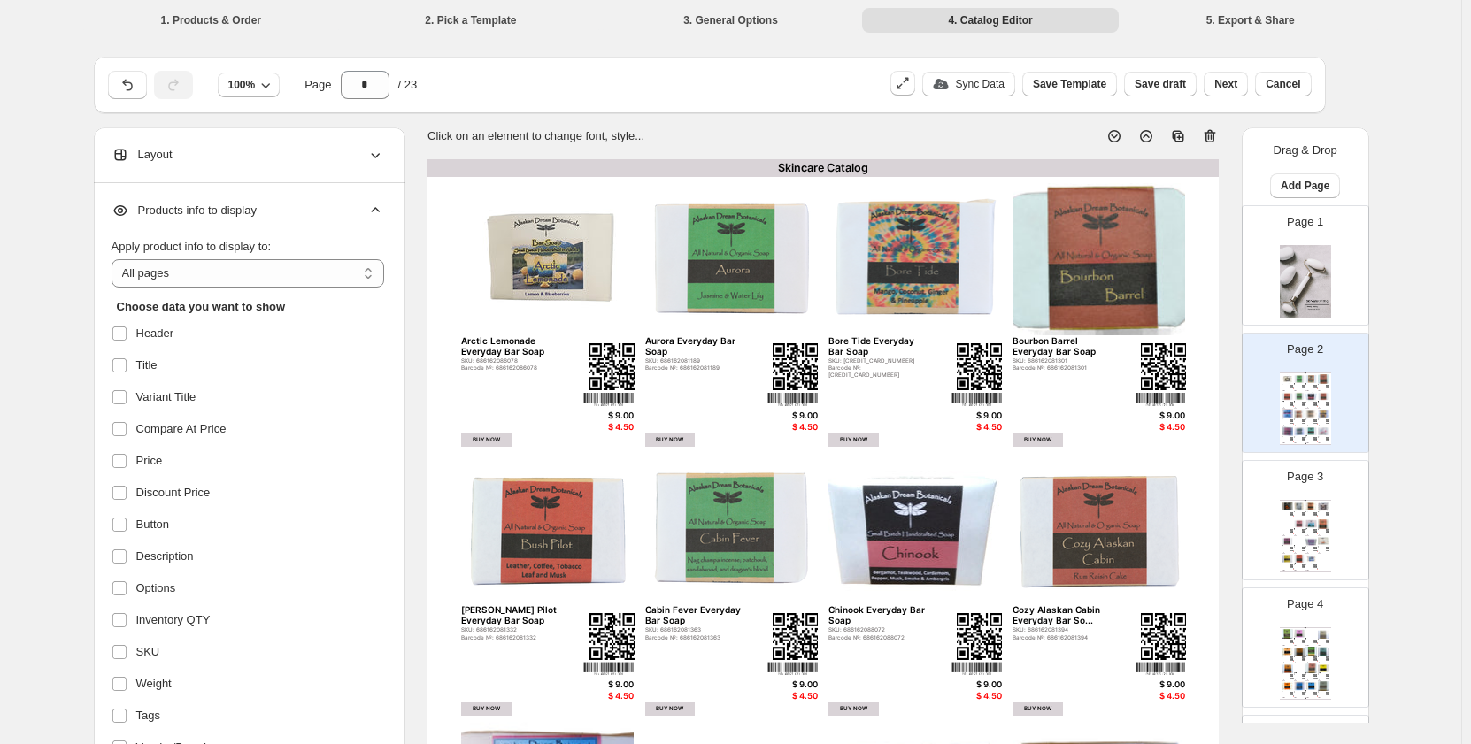
click at [1306, 532] on div "Skincare Catalog Foxy Everyday Bar Soap SKU: [CREDIT_CARD_NUMBER] Barcode №: 68…" at bounding box center [1304, 536] width 51 height 73
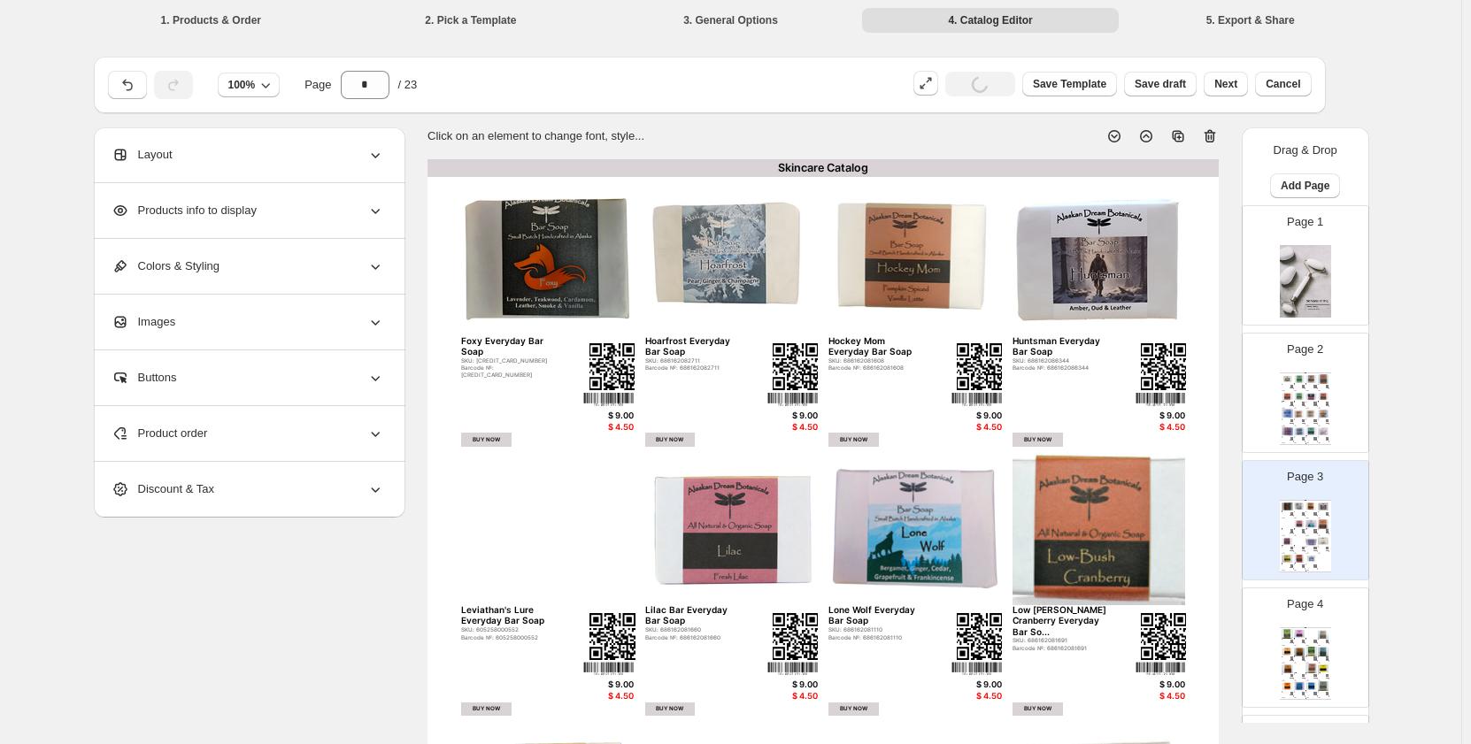
click at [1291, 602] on p "Page 4" at bounding box center [1305, 604] width 36 height 18
type input "*"
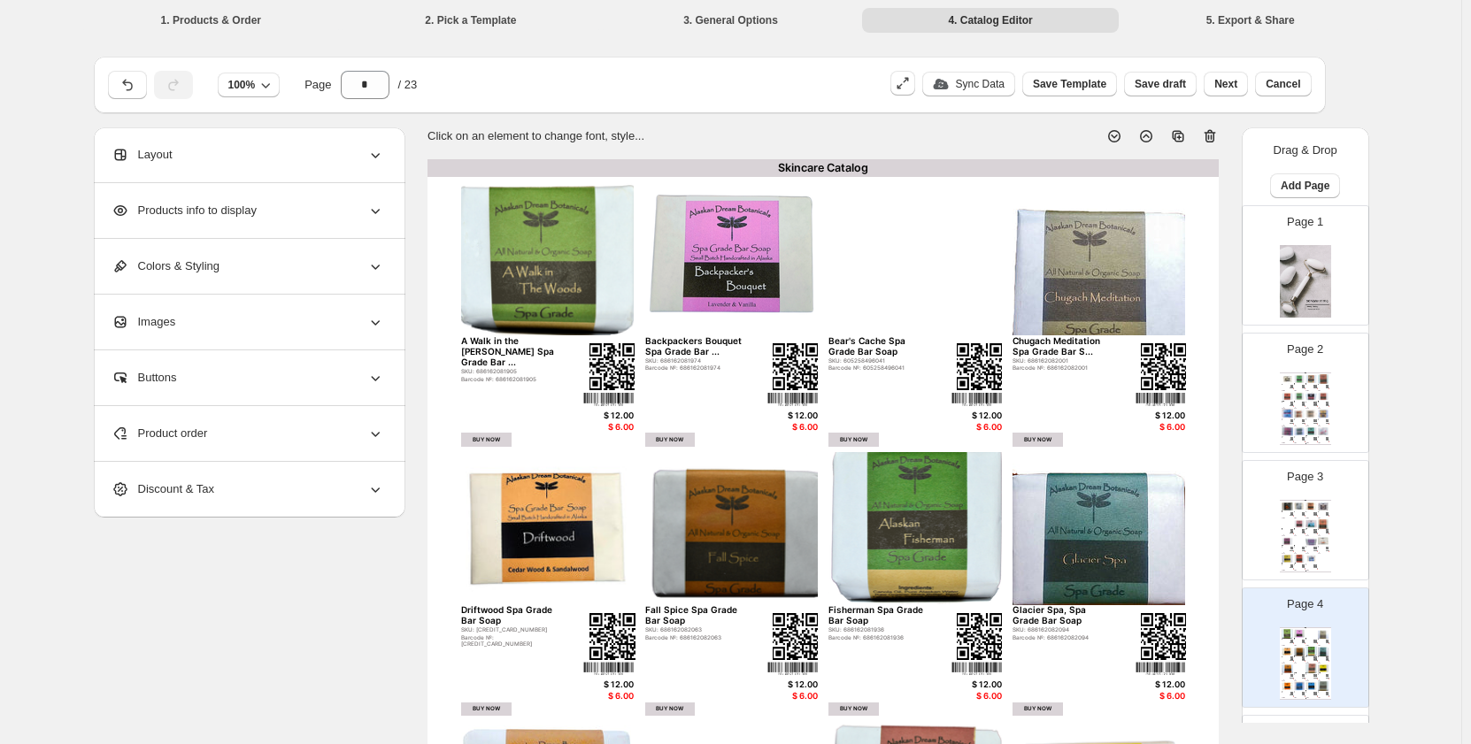
click at [983, 426] on div "$ 6.00" at bounding box center [976, 427] width 50 height 10
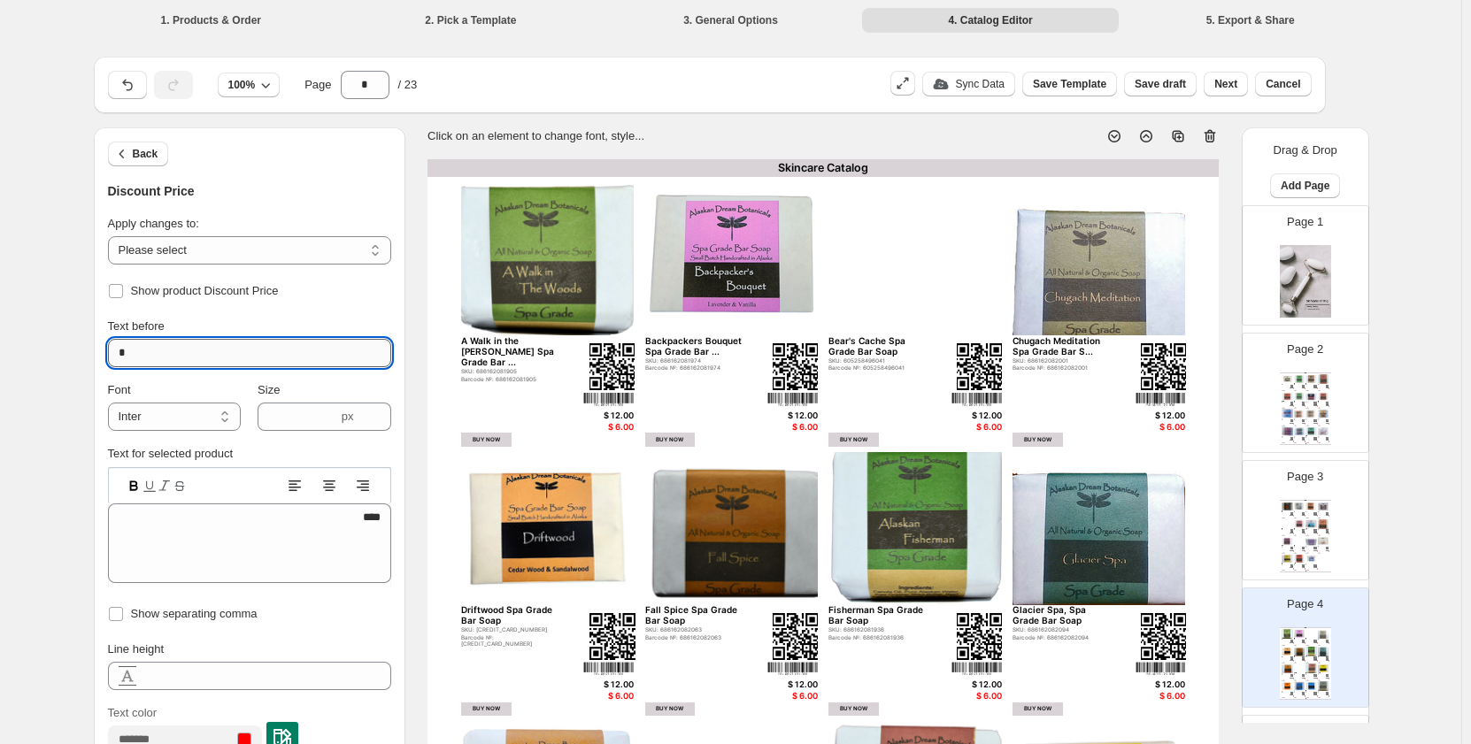
click at [123, 348] on input "*" at bounding box center [249, 353] width 283 height 28
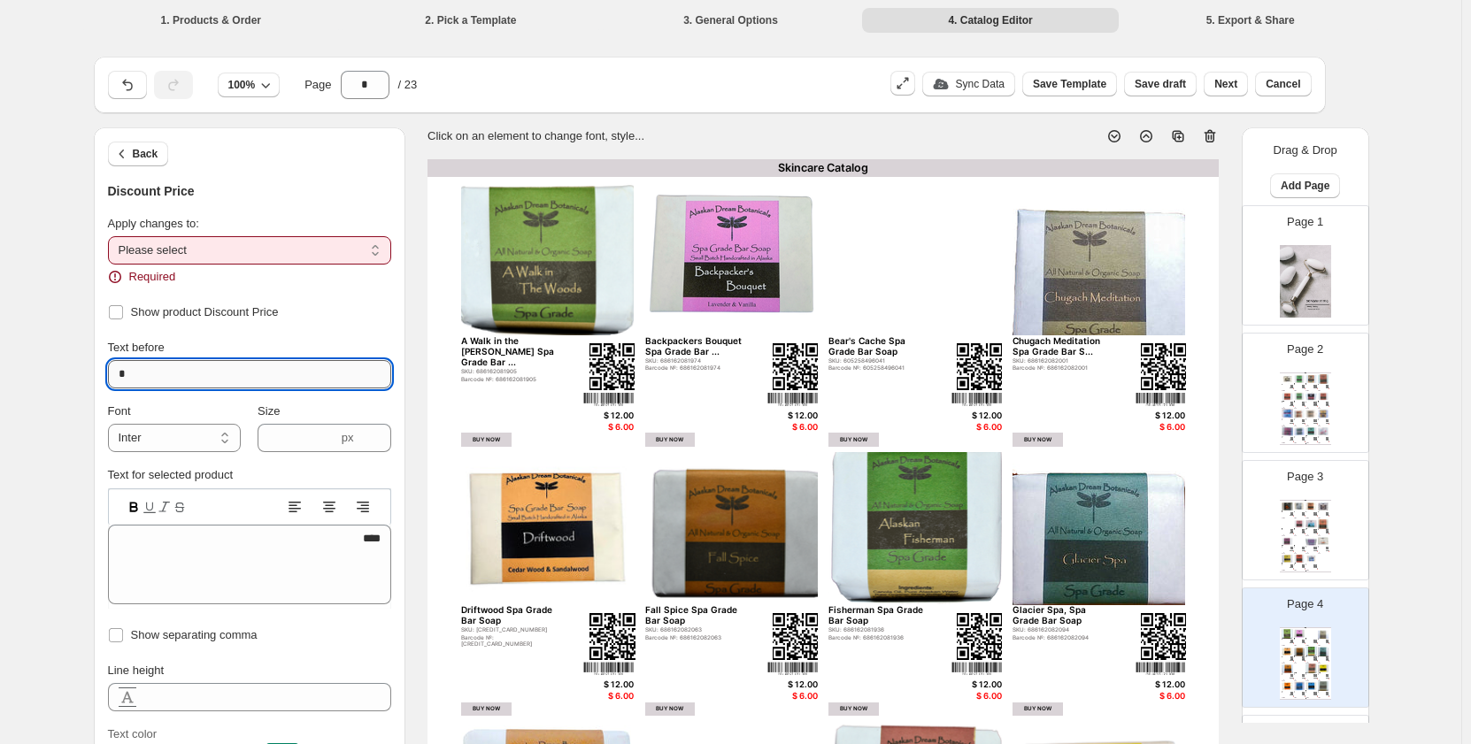
click at [116, 377] on input "*" at bounding box center [249, 374] width 283 height 28
click at [119, 376] on input "*" at bounding box center [249, 374] width 283 height 28
type input "*"
click at [119, 376] on input "*" at bounding box center [249, 374] width 283 height 28
click at [179, 257] on select "**********" at bounding box center [249, 250] width 283 height 28
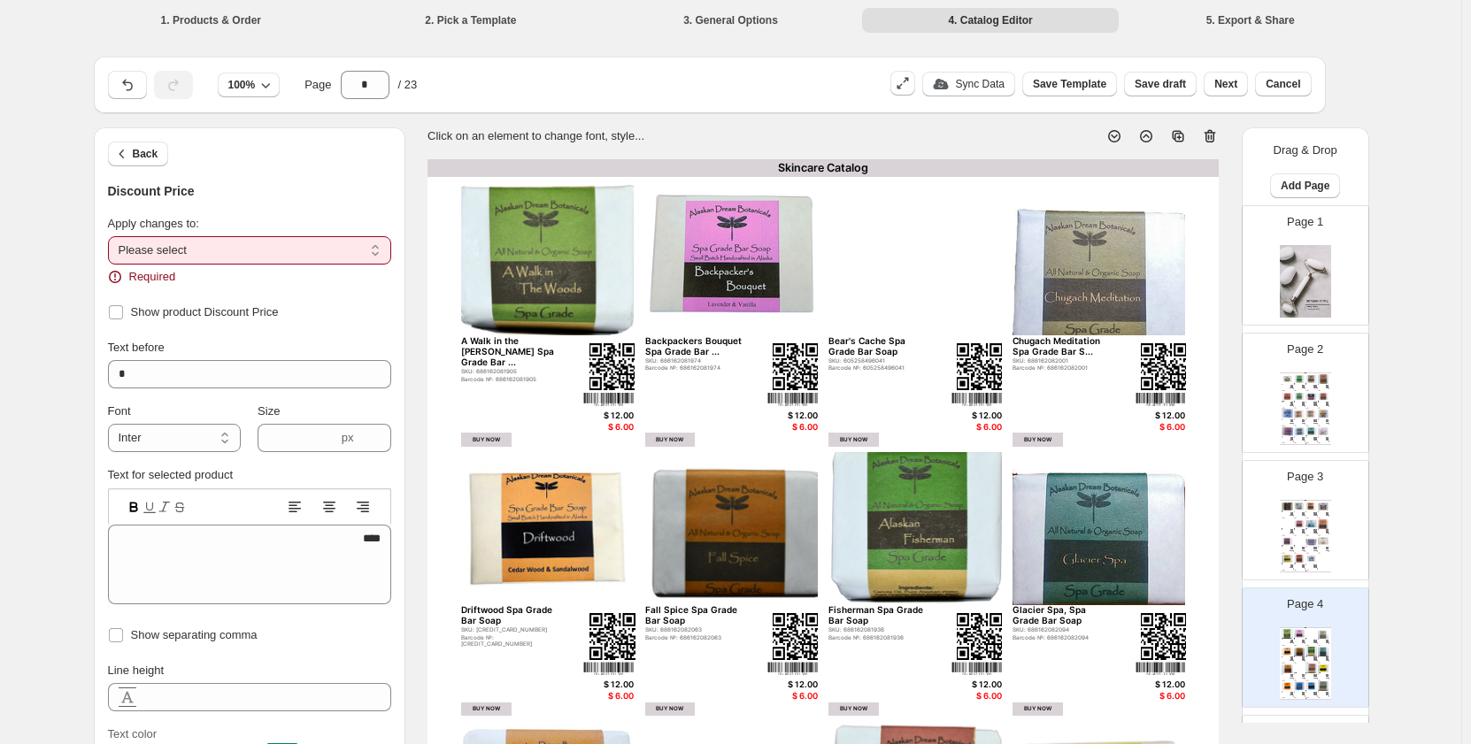
select select "**********"
click at [111, 236] on select "**********" at bounding box center [249, 250] width 283 height 28
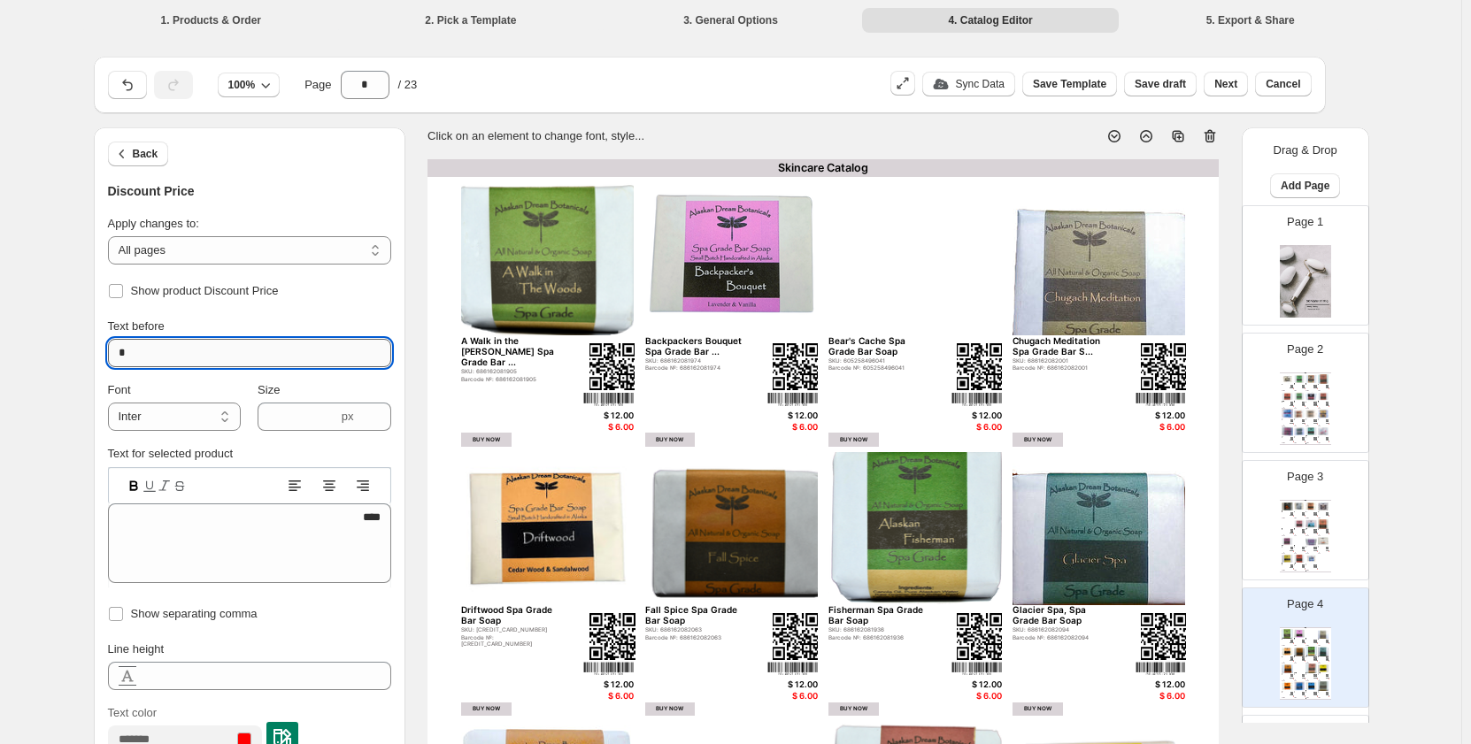
click at [121, 354] on input "*" at bounding box center [249, 353] width 283 height 28
drag, startPoint x: 178, startPoint y: 356, endPoint x: 57, endPoint y: 349, distance: 121.4
click at [57, 349] on div "**********" at bounding box center [730, 674] width 1461 height 1349
type input "*"
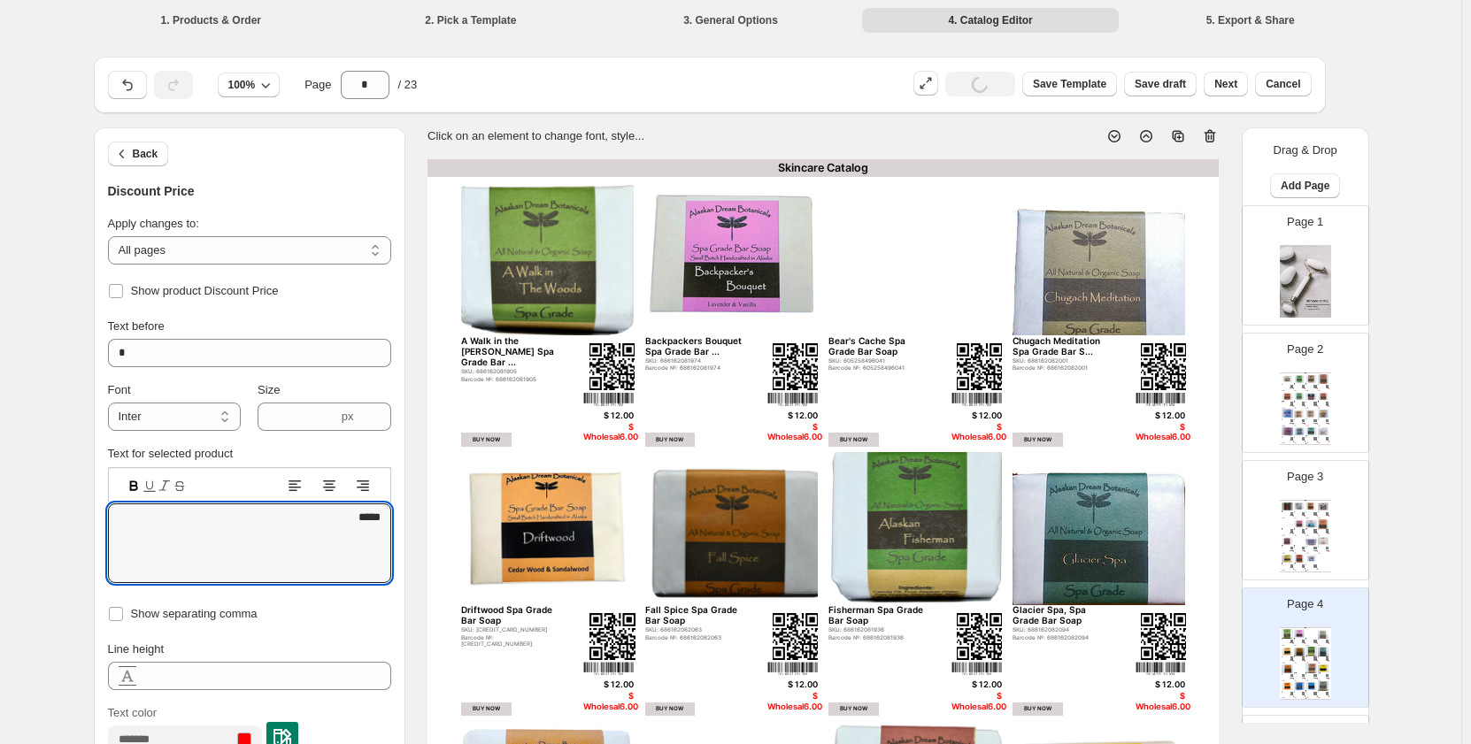
type textarea "****"
click at [165, 331] on span "Text before" at bounding box center [136, 325] width 57 height 13
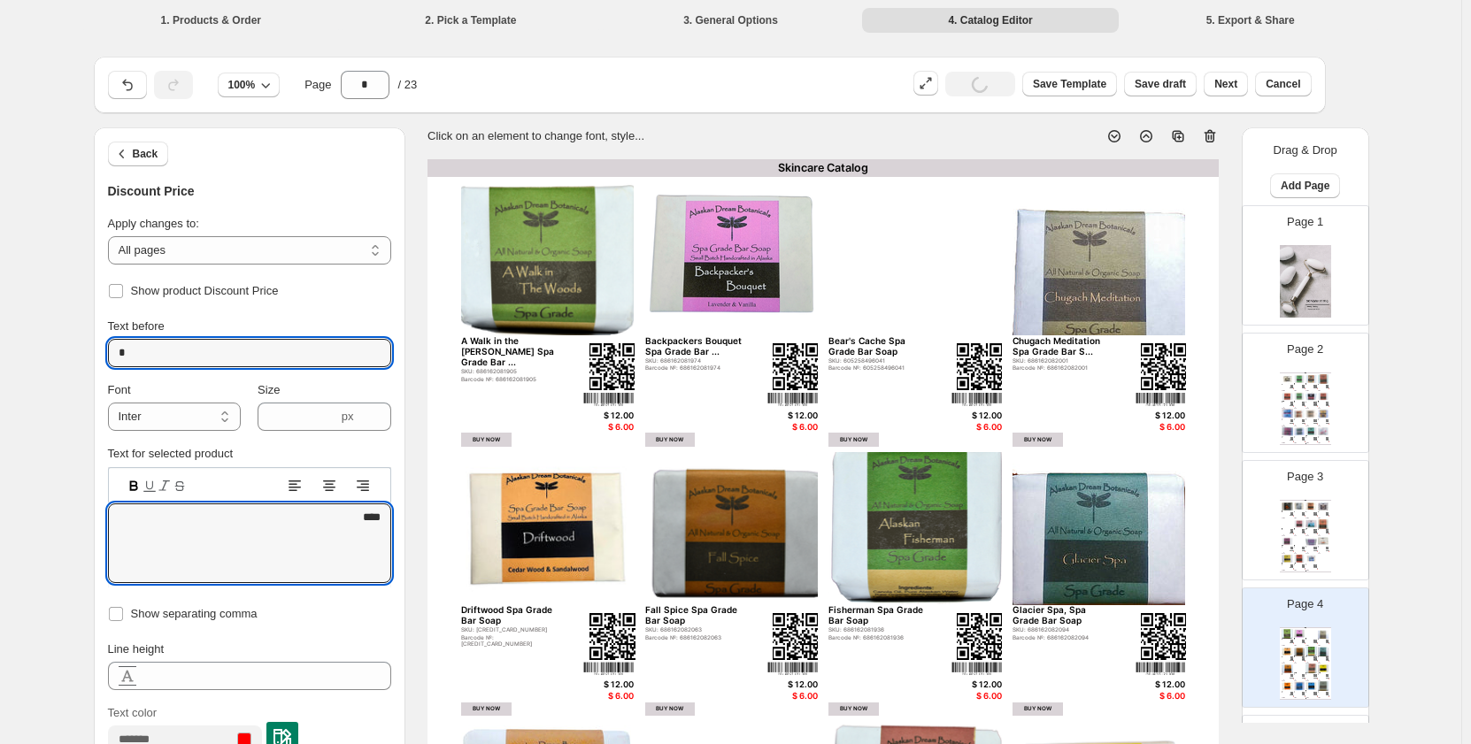
click at [168, 339] on input "*" at bounding box center [249, 353] width 283 height 28
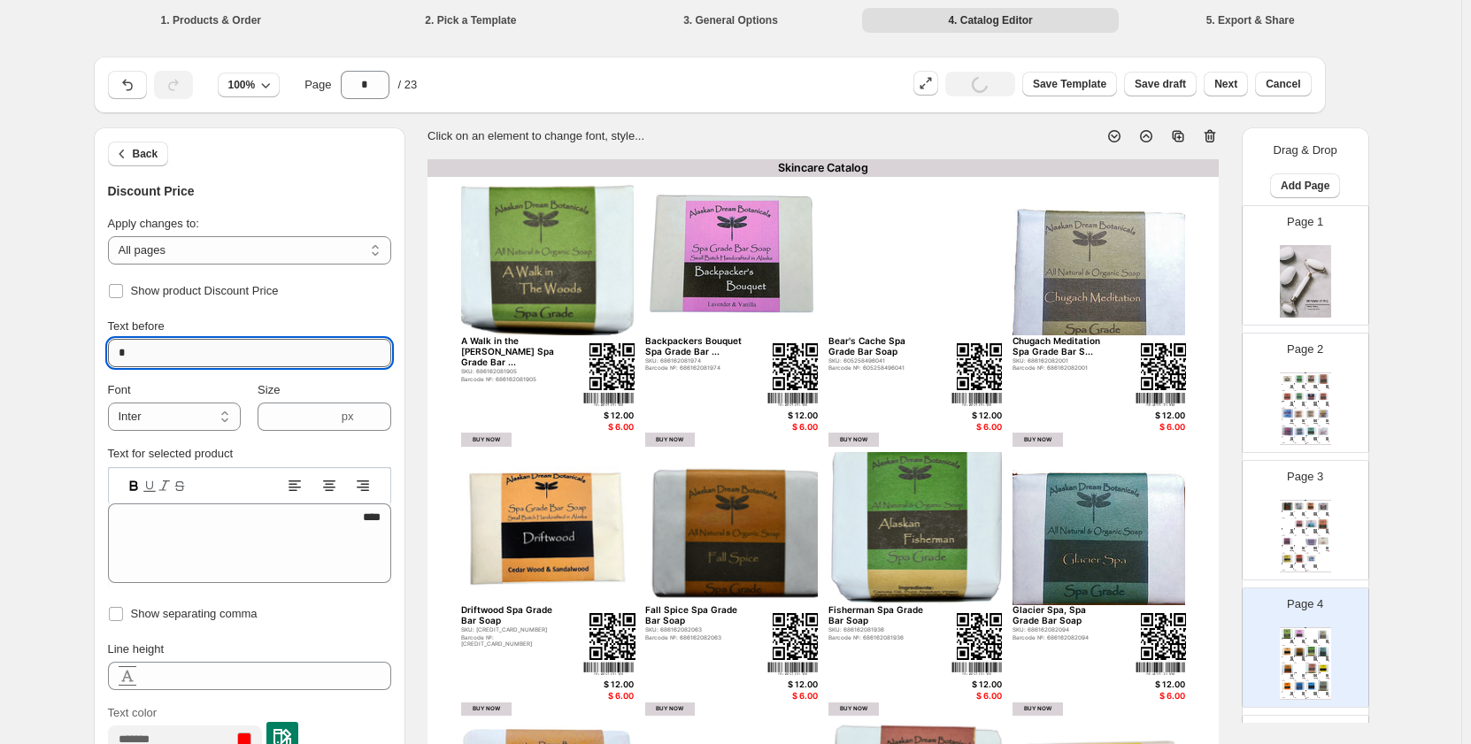
click at [169, 346] on input "*" at bounding box center [249, 353] width 283 height 28
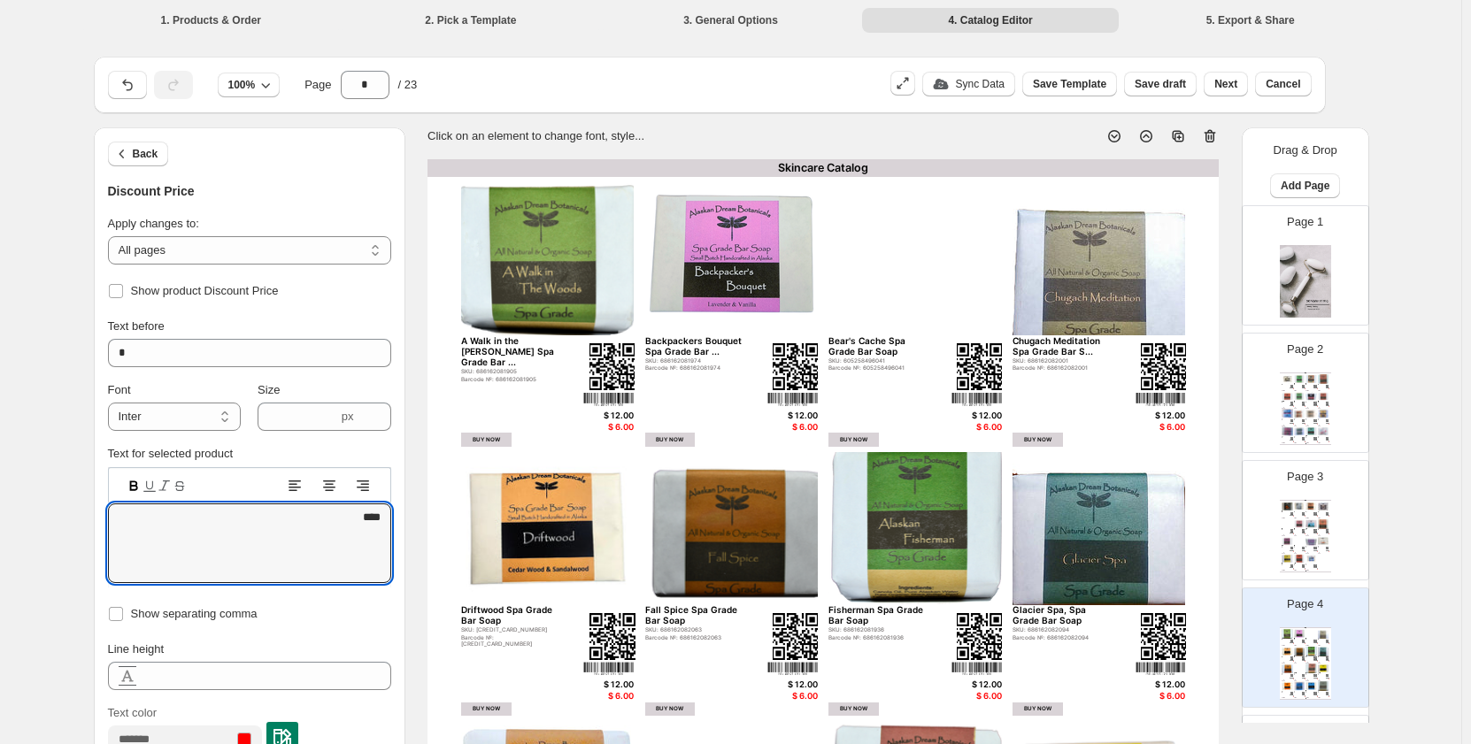
drag, startPoint x: 324, startPoint y: 527, endPoint x: 408, endPoint y: 537, distance: 84.6
click at [405, 537] on div "**********" at bounding box center [249, 544] width 311 height 466
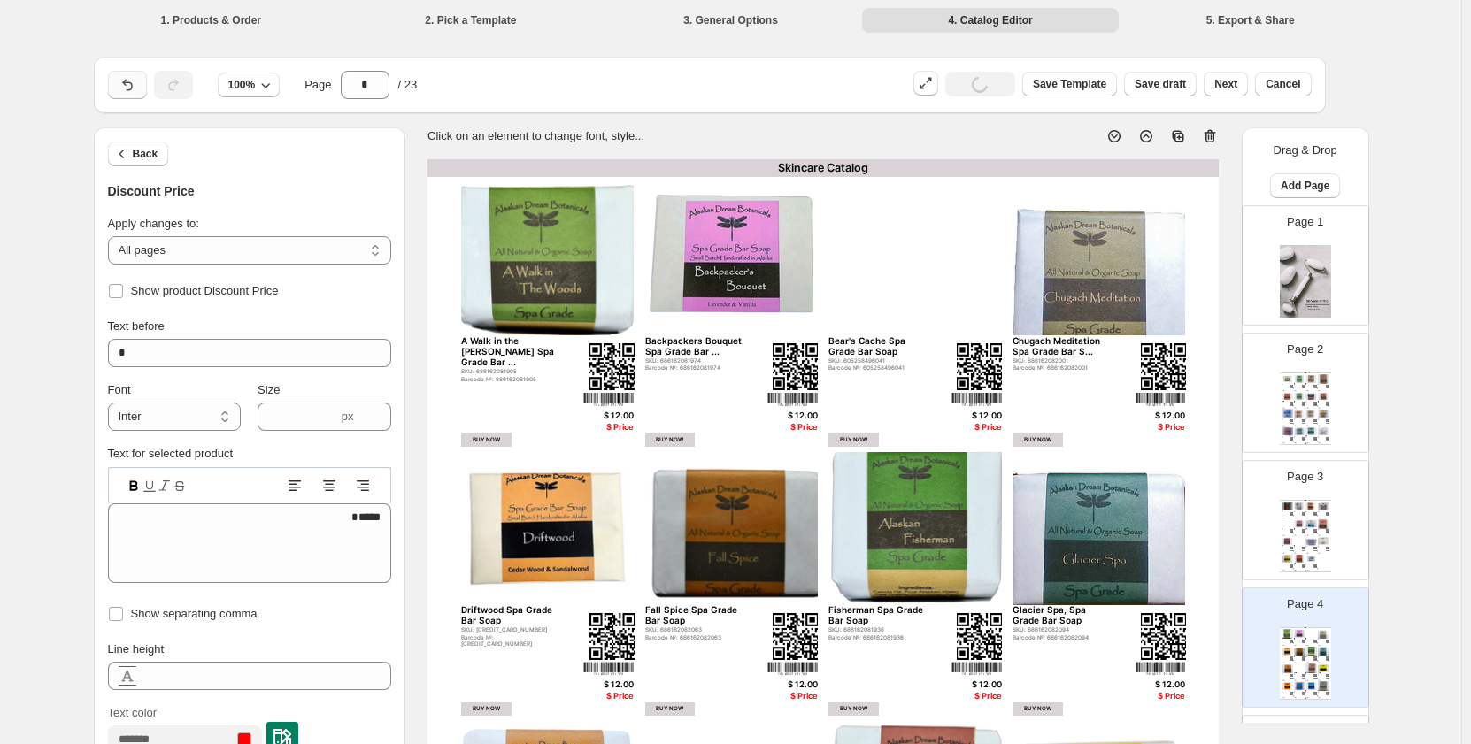
click at [136, 86] on icon "button" at bounding box center [128, 85] width 18 height 18
type textarea "*"
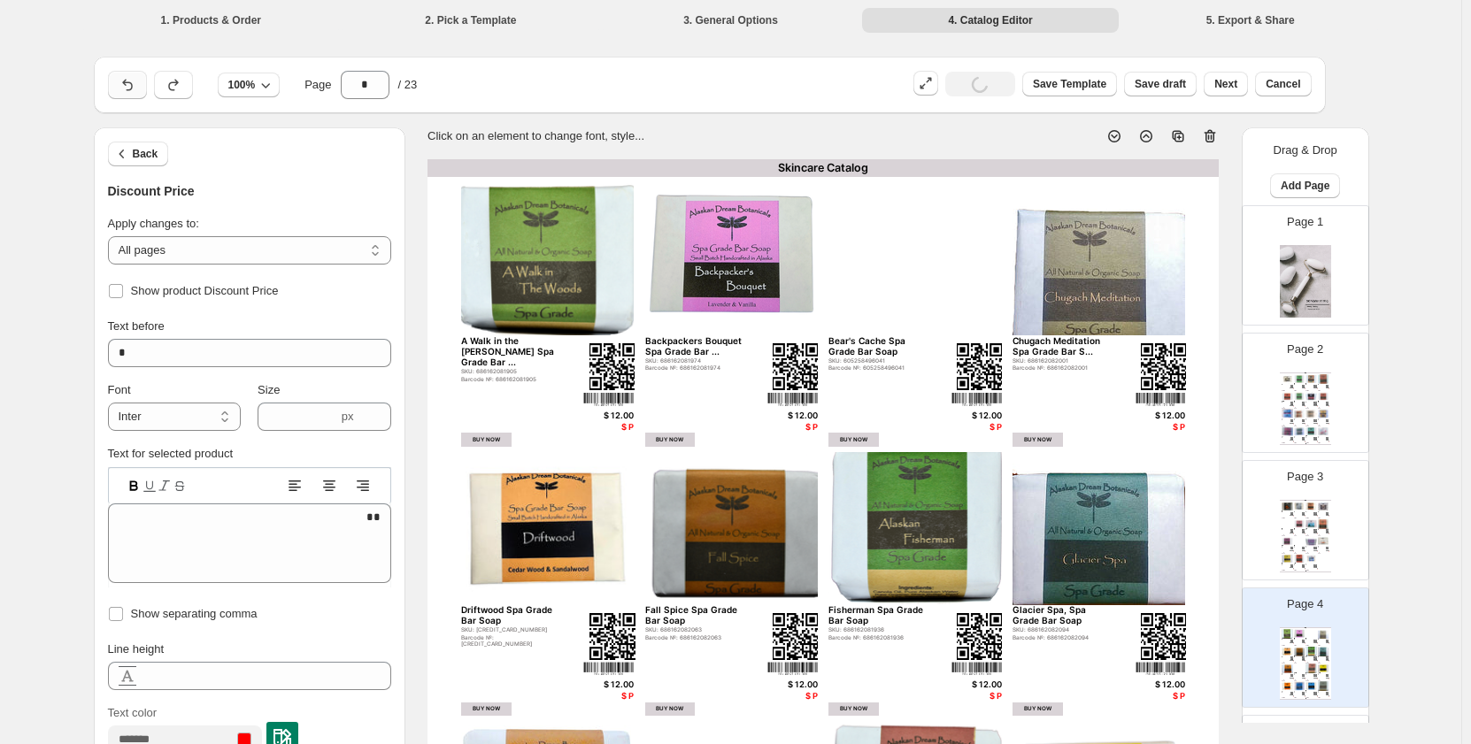
click at [136, 86] on icon "button" at bounding box center [128, 85] width 18 height 18
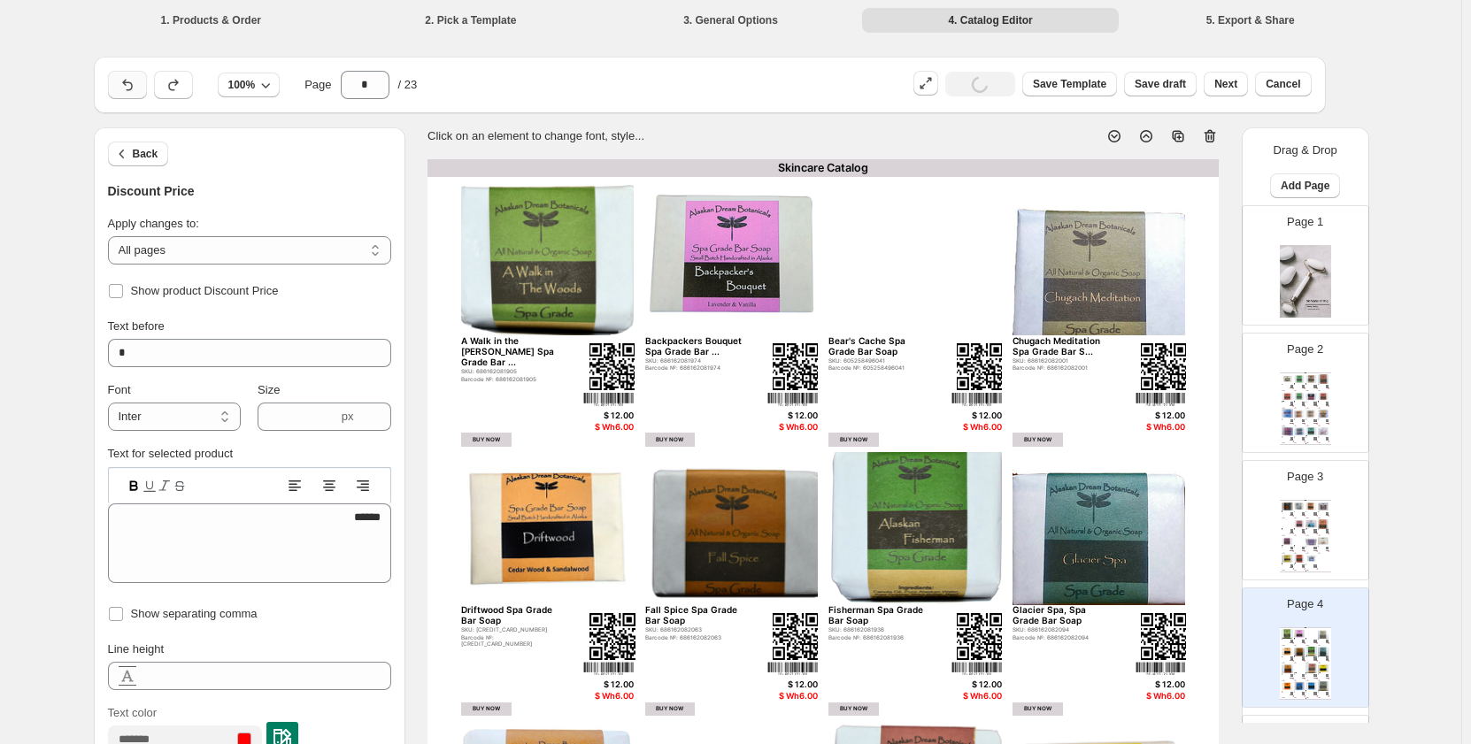
click at [136, 86] on icon "button" at bounding box center [128, 85] width 18 height 18
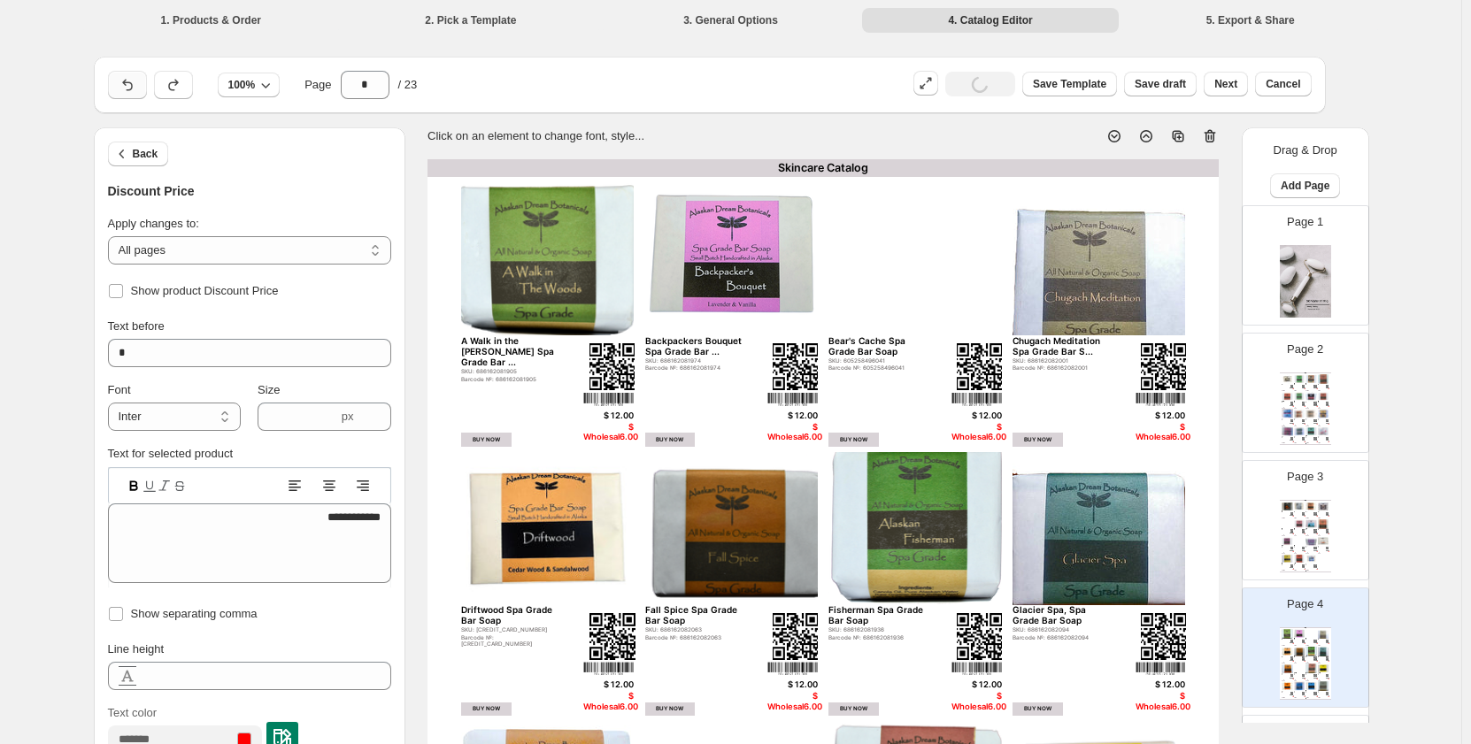
click at [136, 86] on icon "button" at bounding box center [128, 85] width 18 height 18
click at [138, 86] on div at bounding box center [127, 85] width 39 height 28
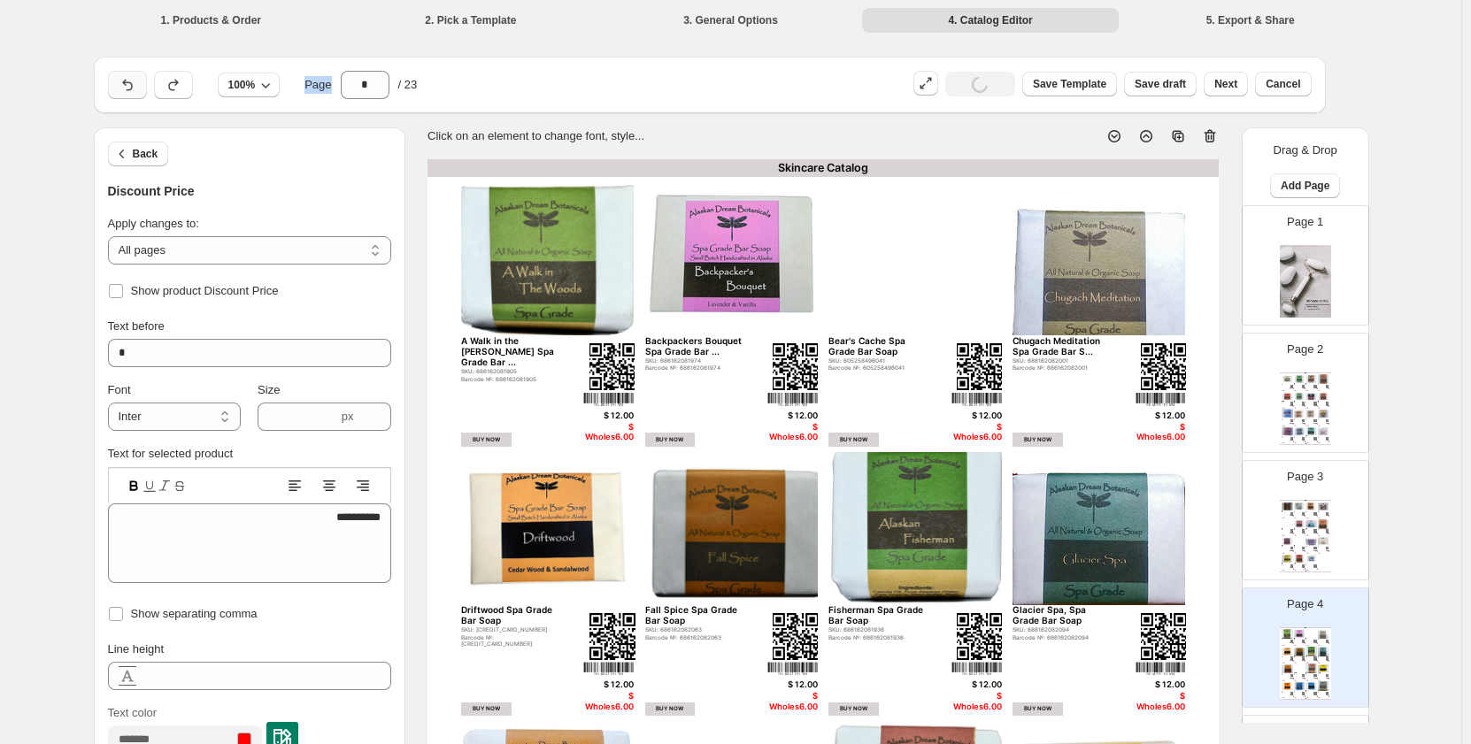
click at [138, 86] on div at bounding box center [127, 85] width 39 height 28
click at [203, 457] on label "Text for selected product" at bounding box center [171, 453] width 126 height 13
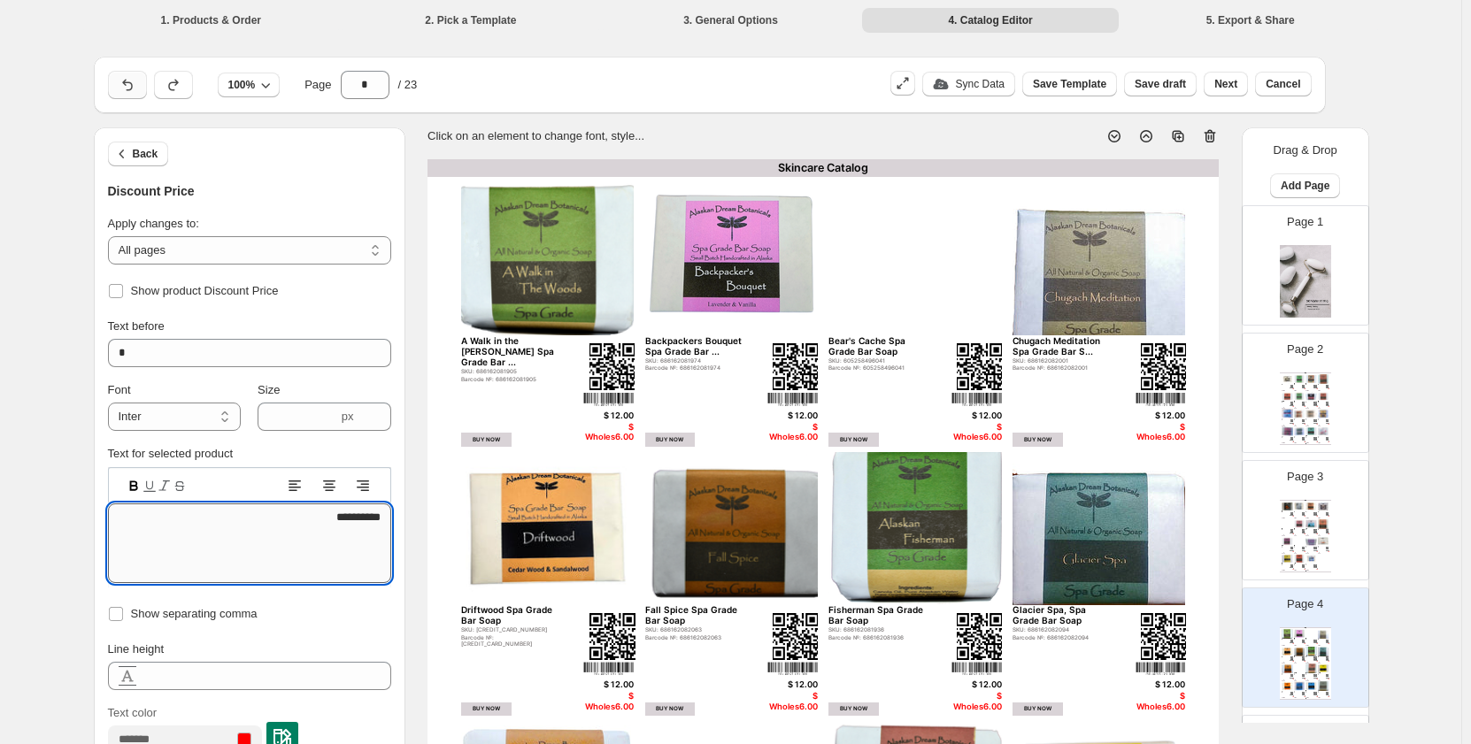
drag, startPoint x: 360, startPoint y: 524, endPoint x: 313, endPoint y: 528, distance: 47.1
click at [313, 528] on textarea "**********" at bounding box center [249, 543] width 283 height 80
type textarea "****"
click at [322, 294] on div "Show product Discount Price" at bounding box center [249, 291] width 283 height 25
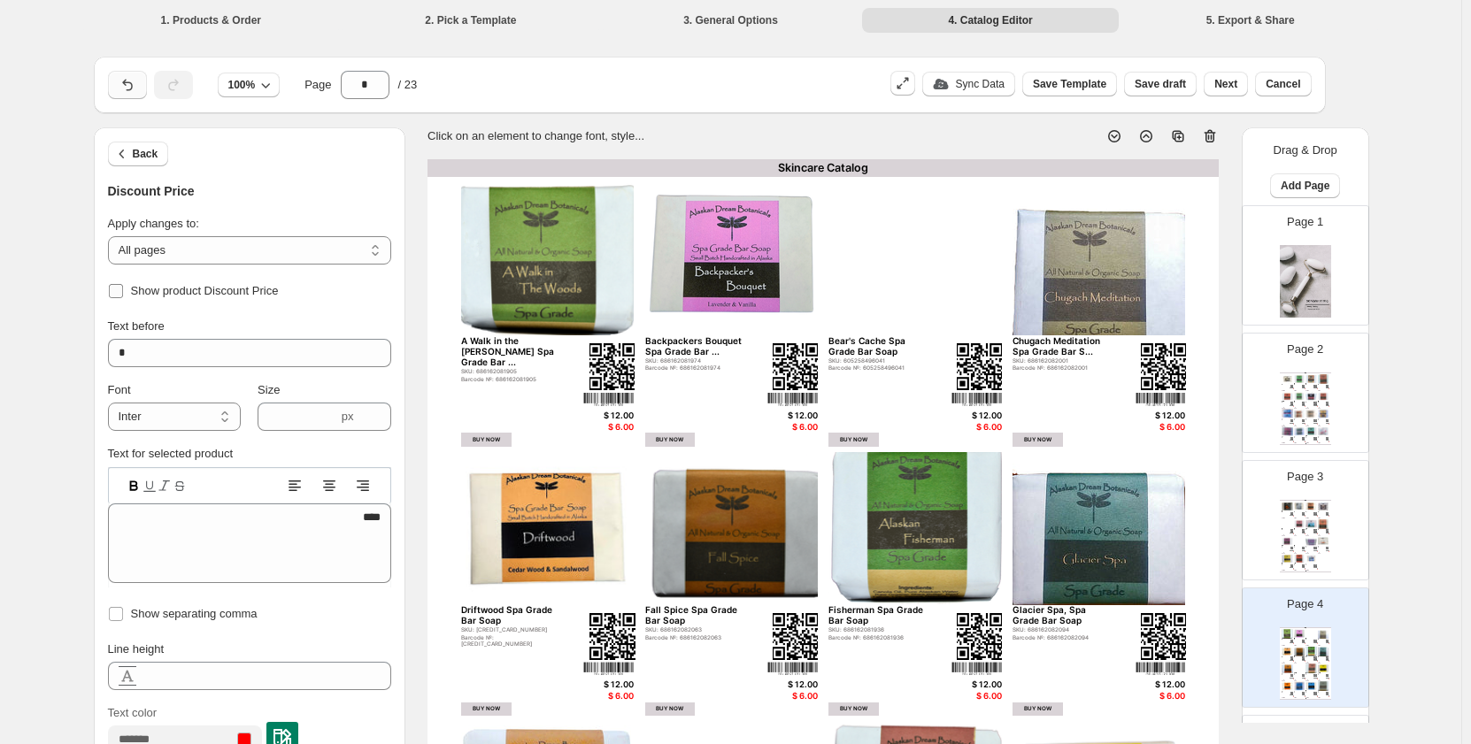
click at [114, 296] on span at bounding box center [116, 291] width 16 height 16
click at [123, 347] on input "*" at bounding box center [249, 353] width 283 height 28
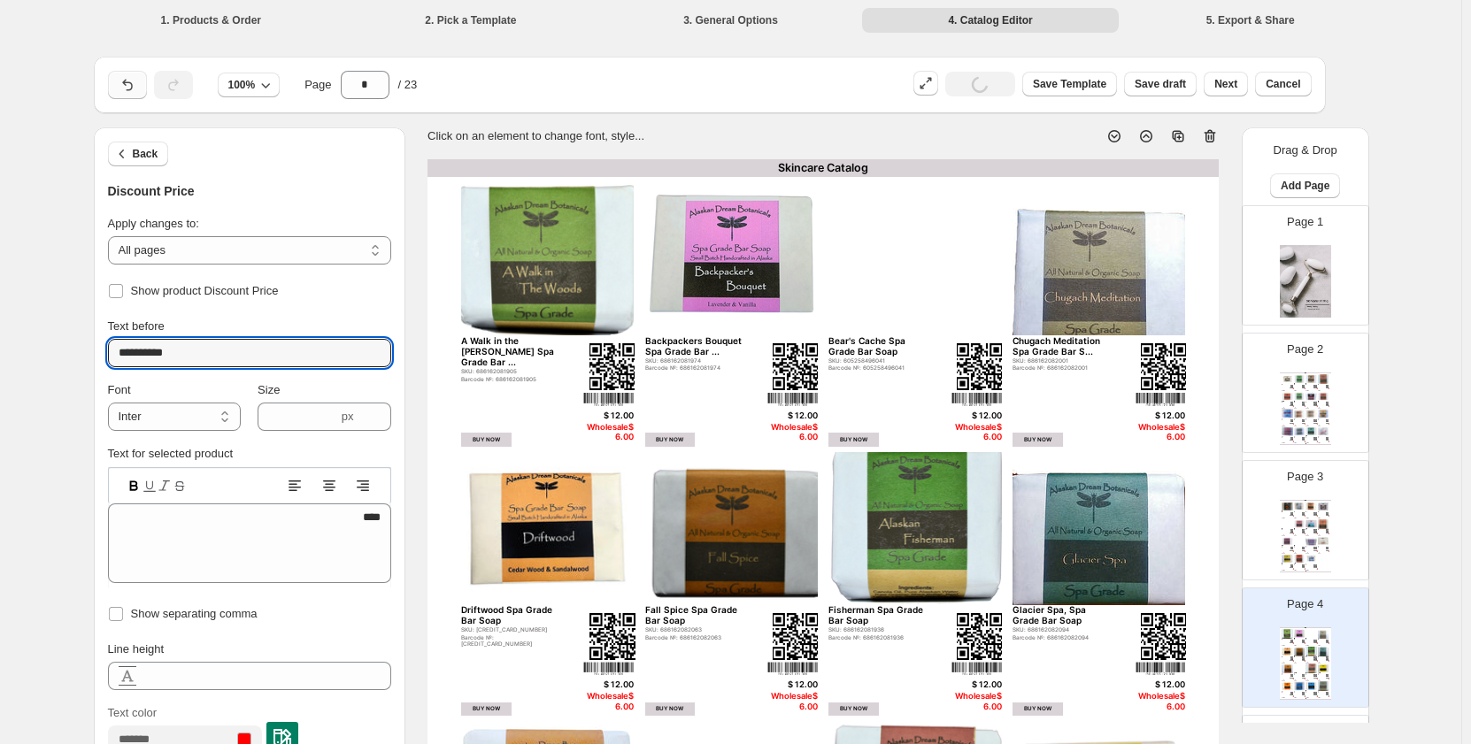
click at [610, 412] on div "$ 12.00" at bounding box center [608, 416] width 50 height 10
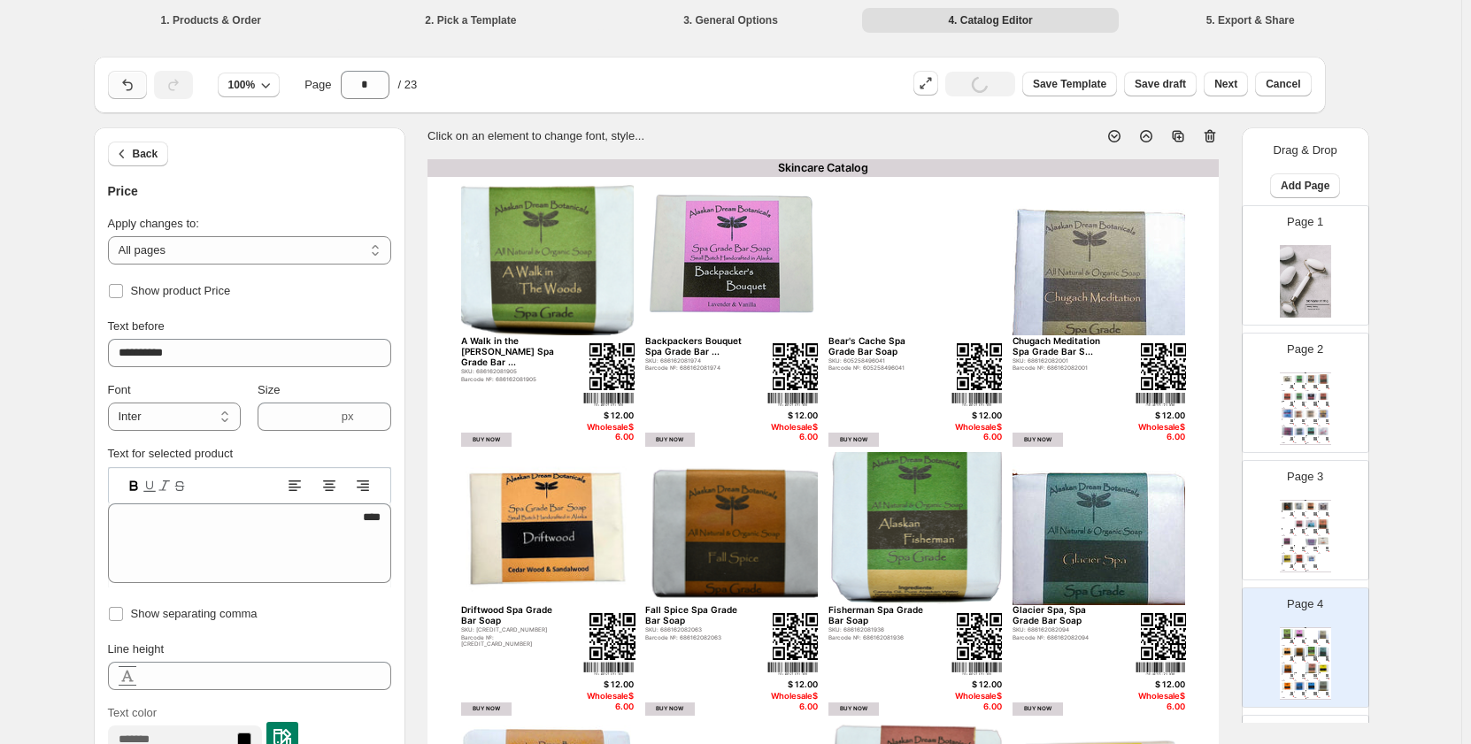
type input "*"
type textarea "*****"
click at [123, 354] on input "*" at bounding box center [249, 353] width 283 height 28
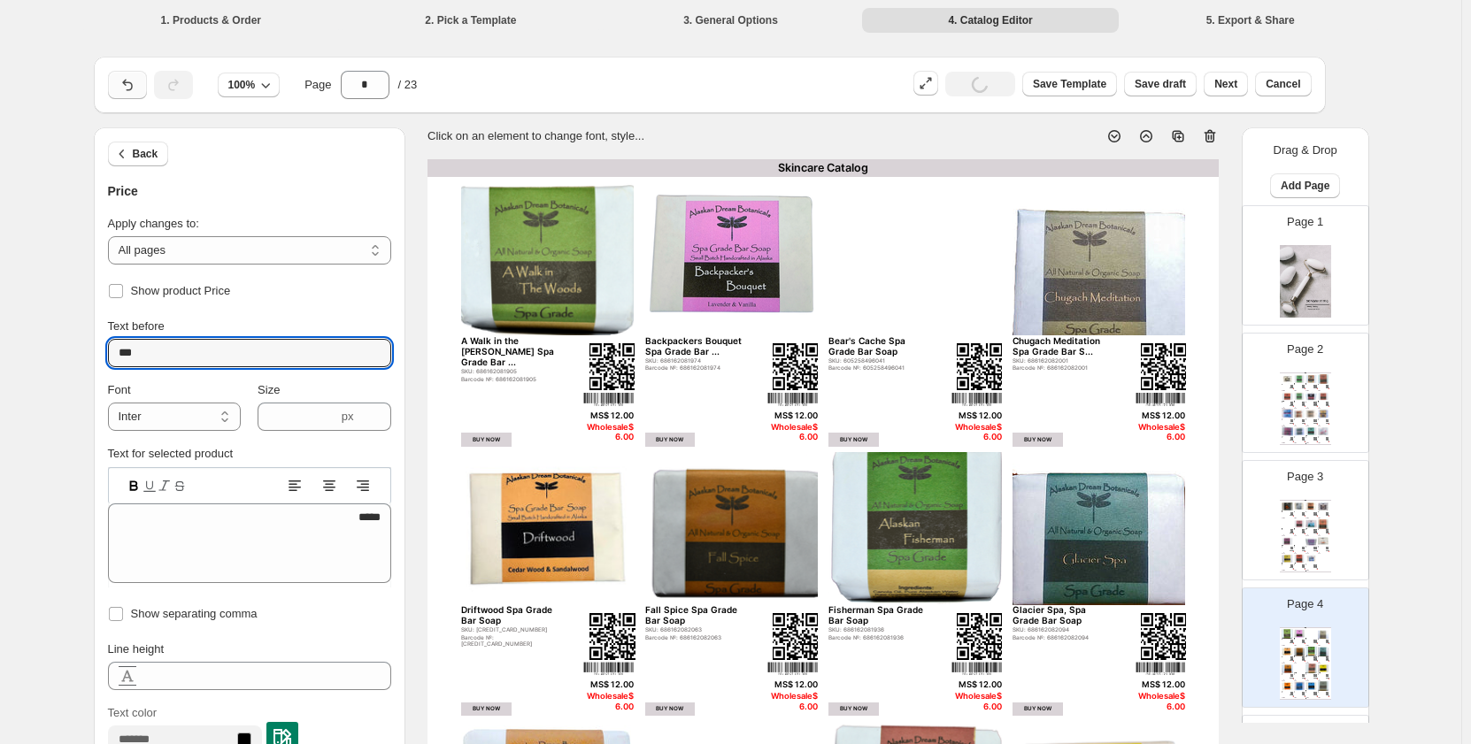
type input "****"
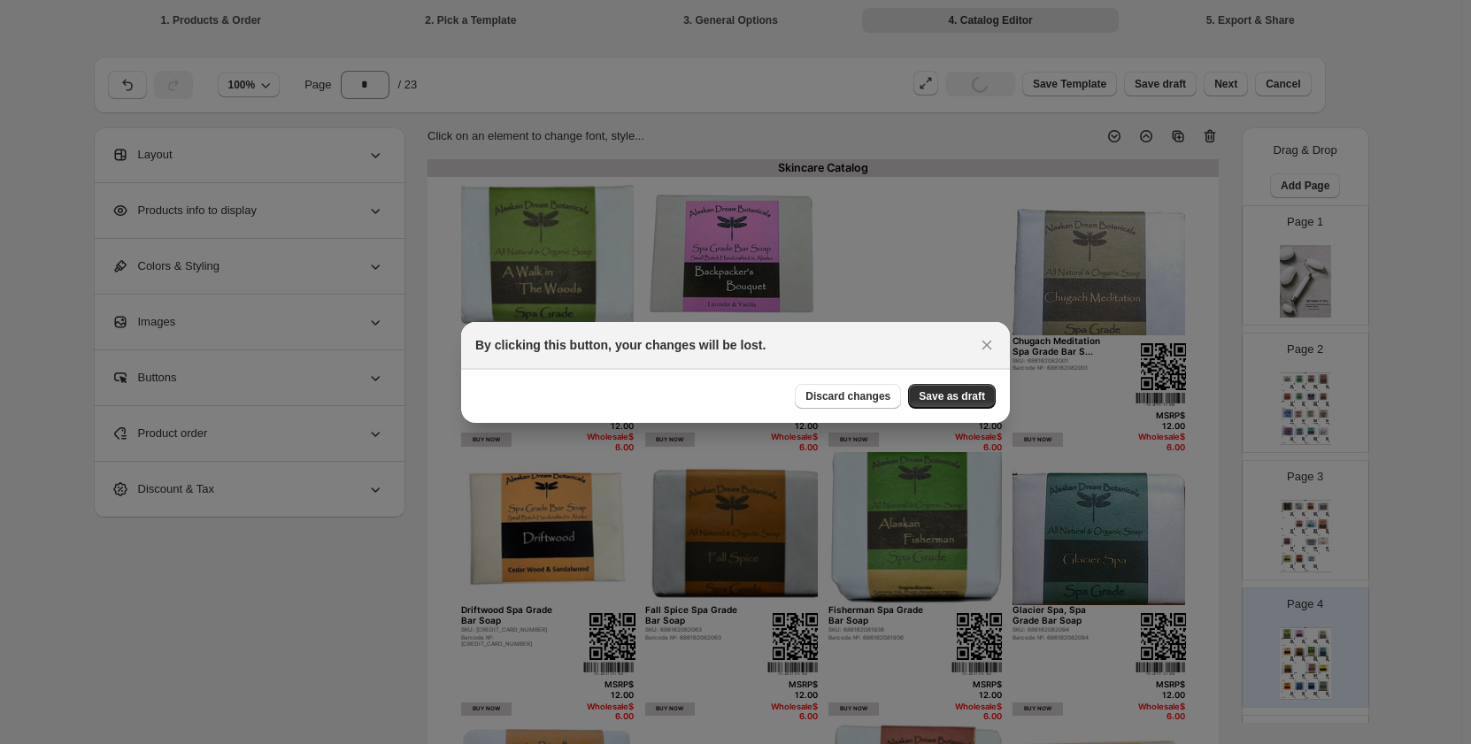
scroll to position [619, 0]
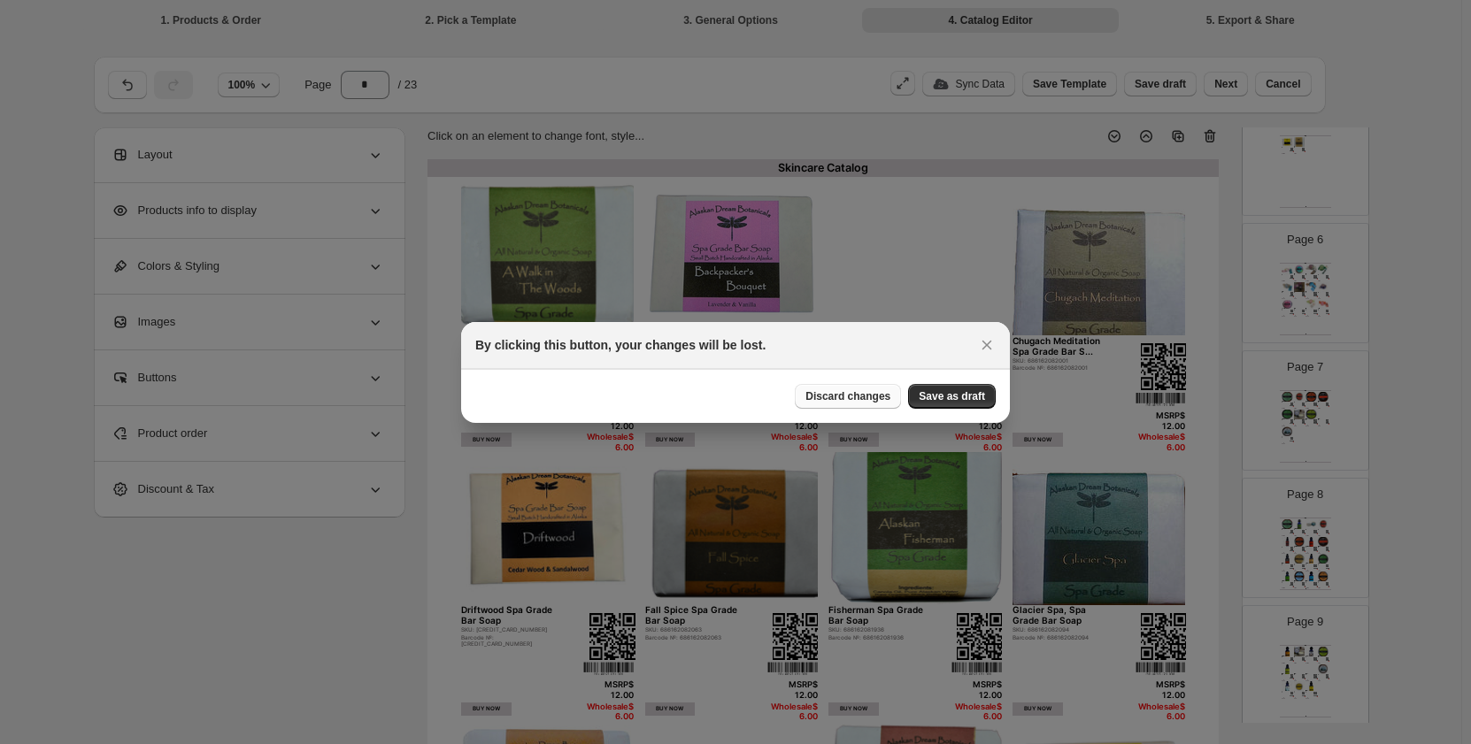
click at [824, 396] on span "Discard changes" at bounding box center [847, 396] width 85 height 14
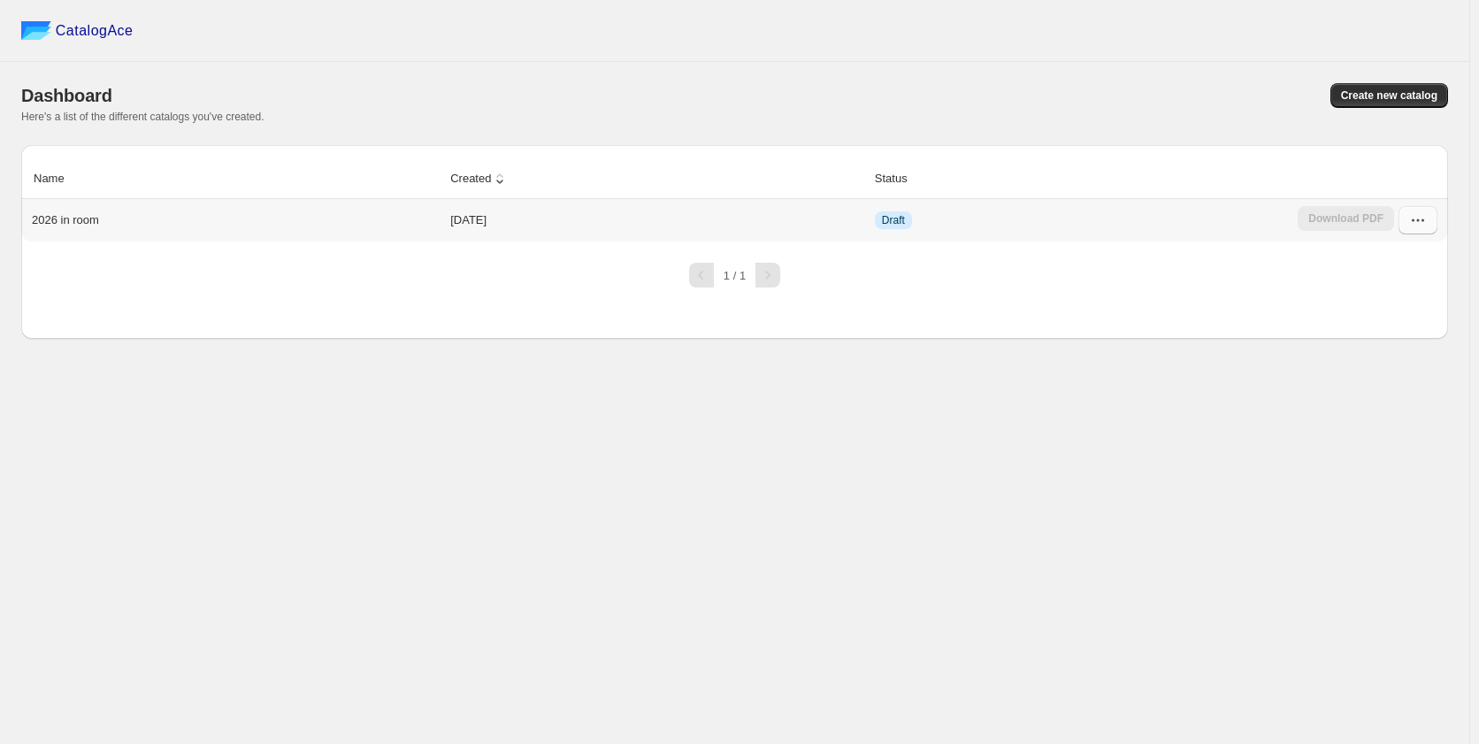
click at [1414, 218] on icon "button" at bounding box center [1418, 220] width 18 height 18
click at [1387, 434] on span "Delete" at bounding box center [1388, 440] width 34 height 13
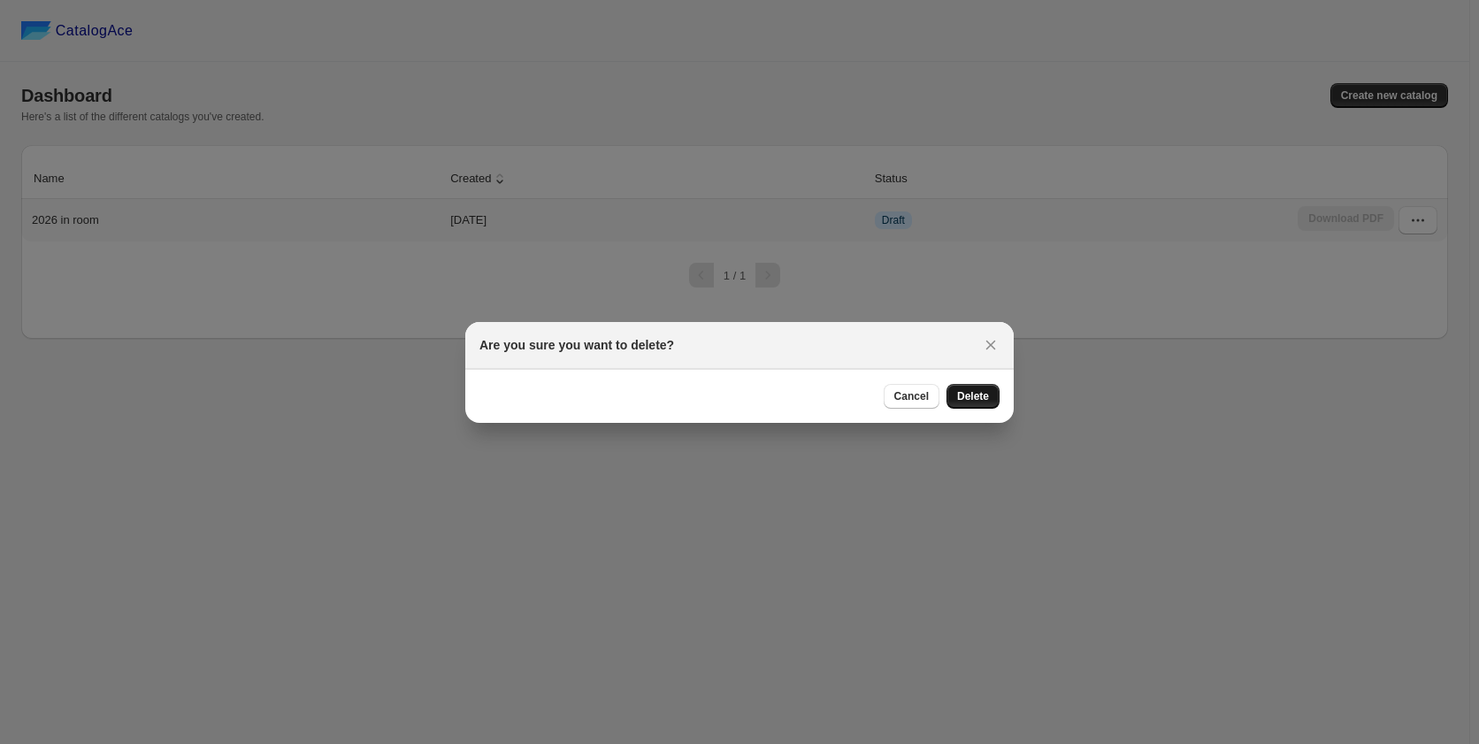
click at [966, 407] on button "Delete" at bounding box center [973, 396] width 53 height 25
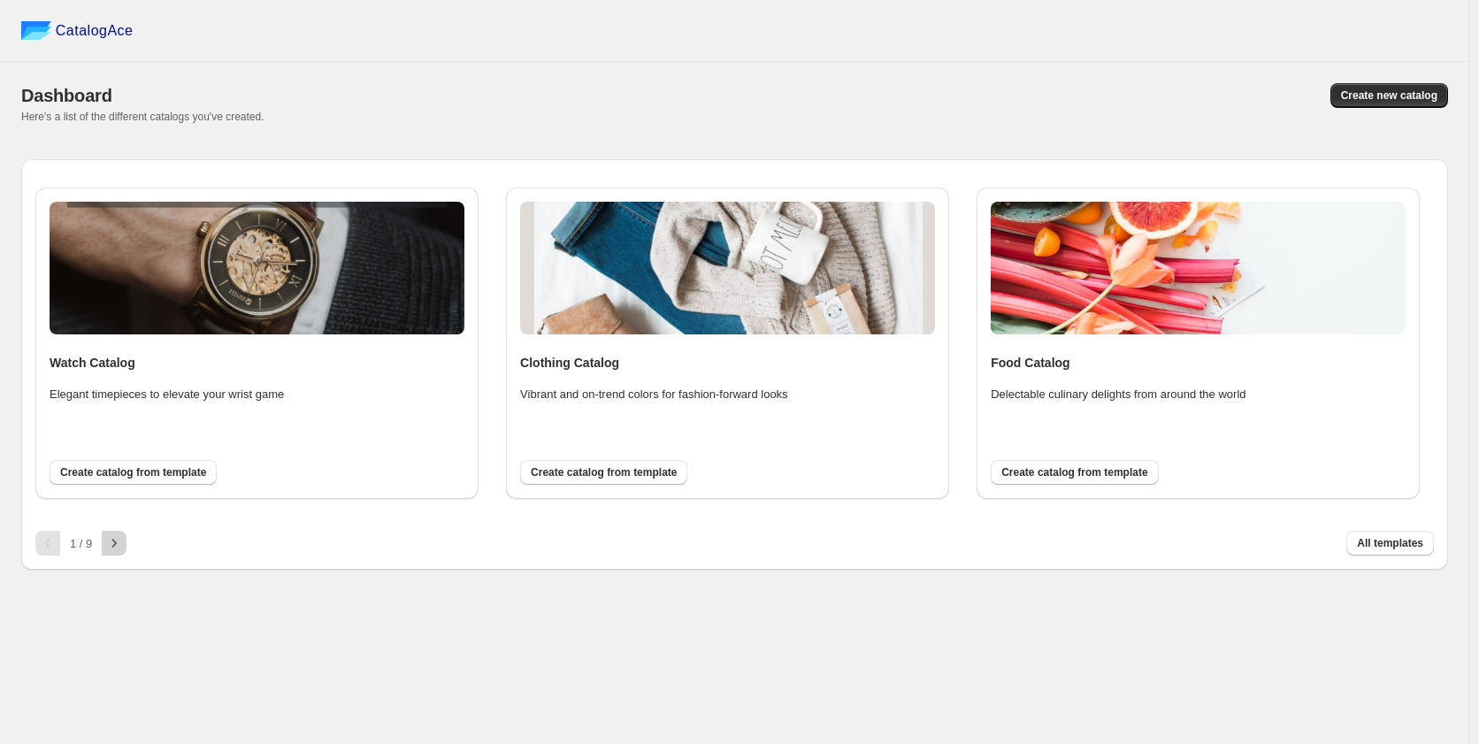
click at [120, 546] on icon "button" at bounding box center [114, 543] width 18 height 18
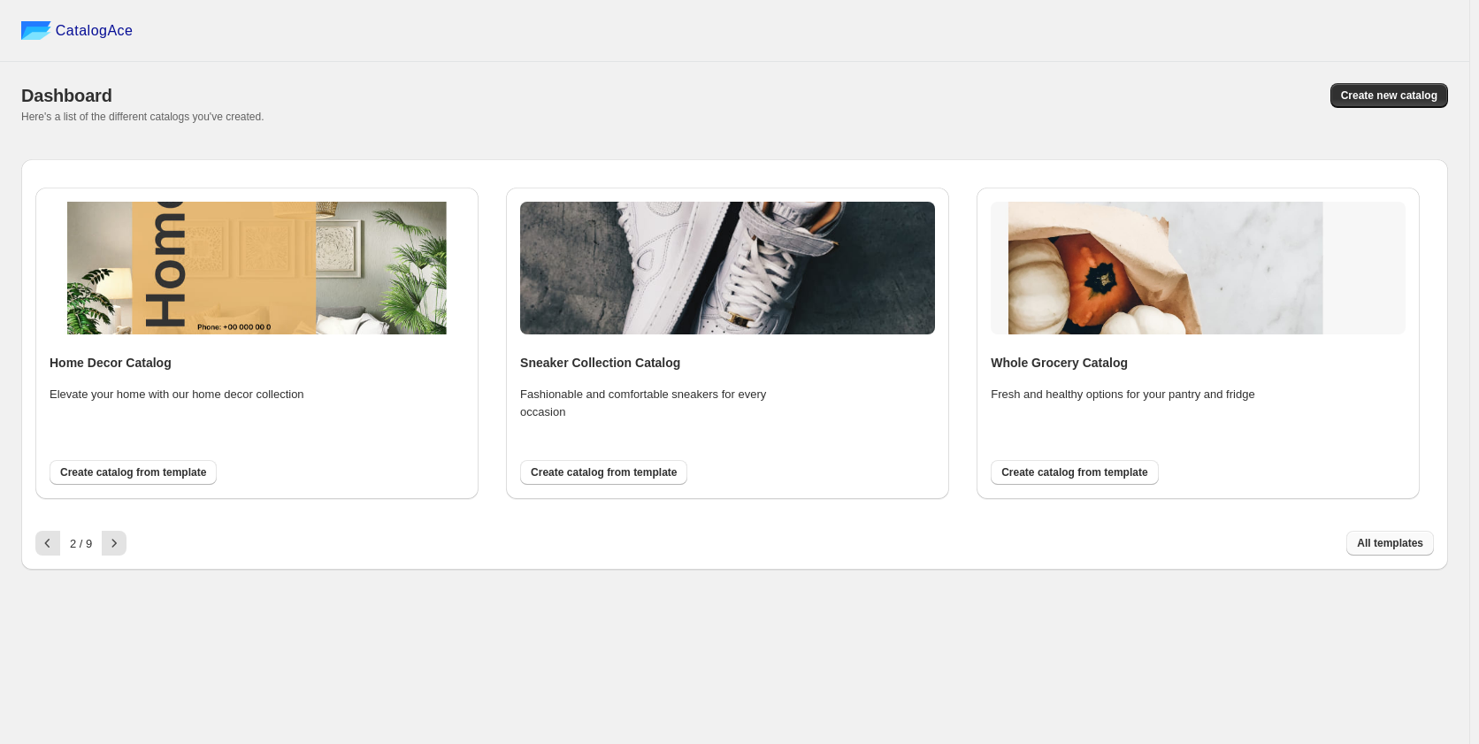
click at [1358, 539] on button "All templates" at bounding box center [1391, 543] width 88 height 25
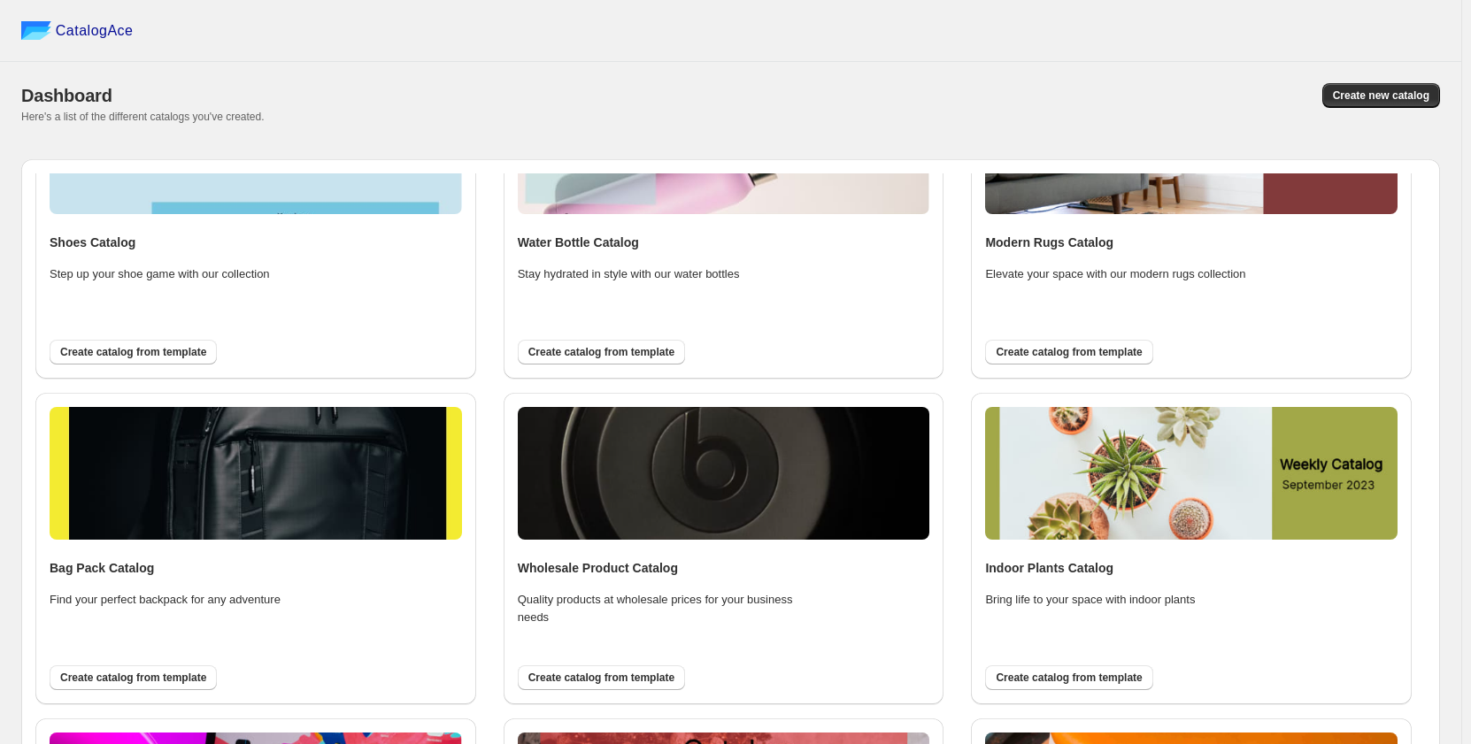
scroll to position [1770, 0]
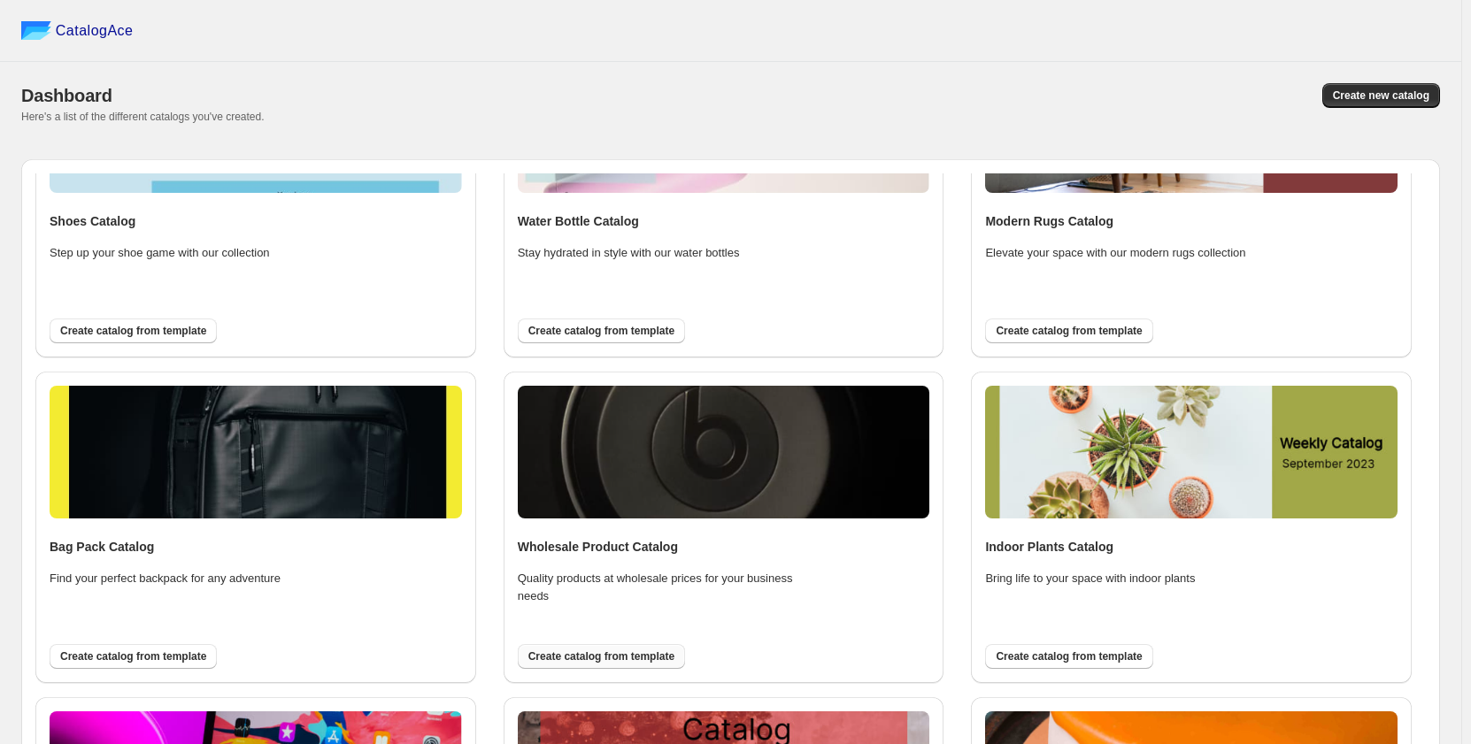
click at [537, 650] on button "Create catalog from template" at bounding box center [601, 656] width 167 height 25
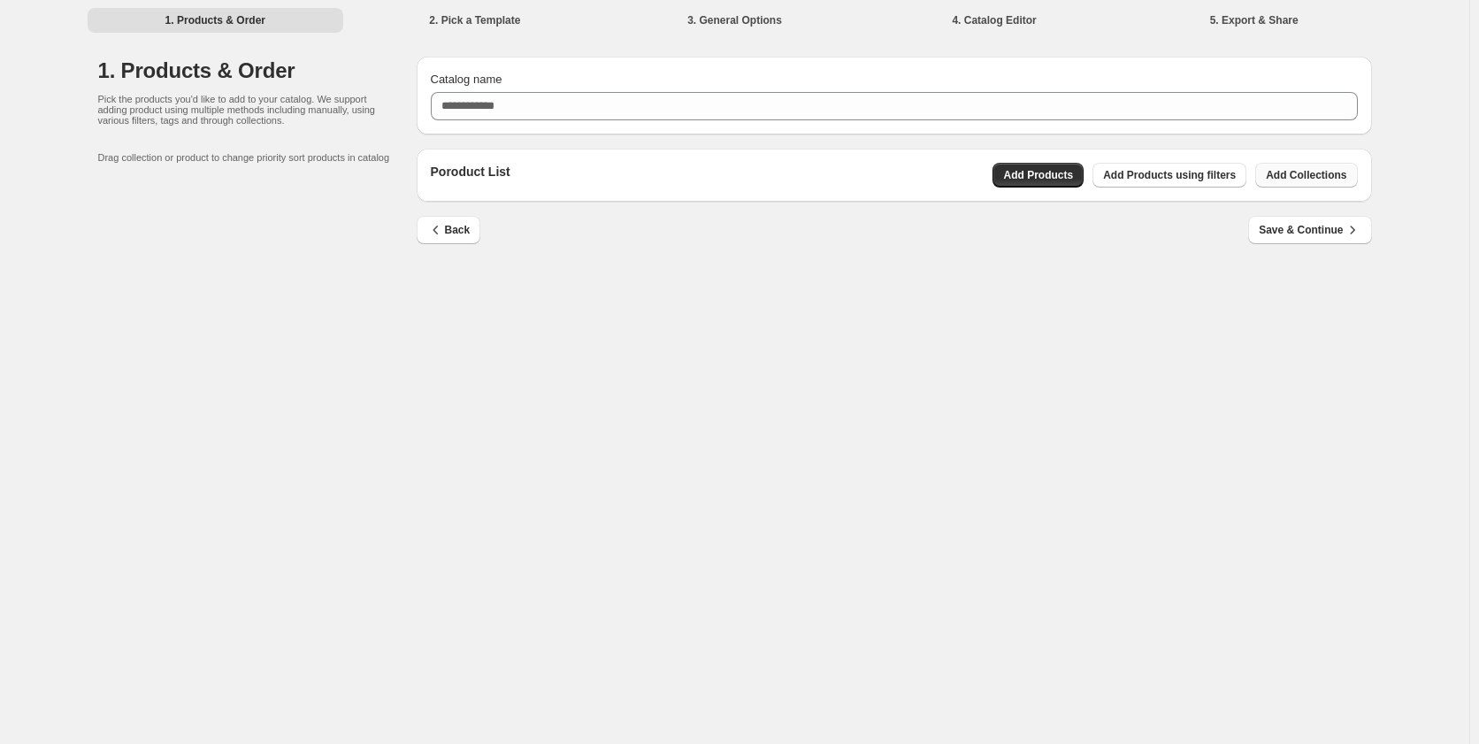
click at [1294, 175] on span "Add Collections" at bounding box center [1306, 175] width 81 height 14
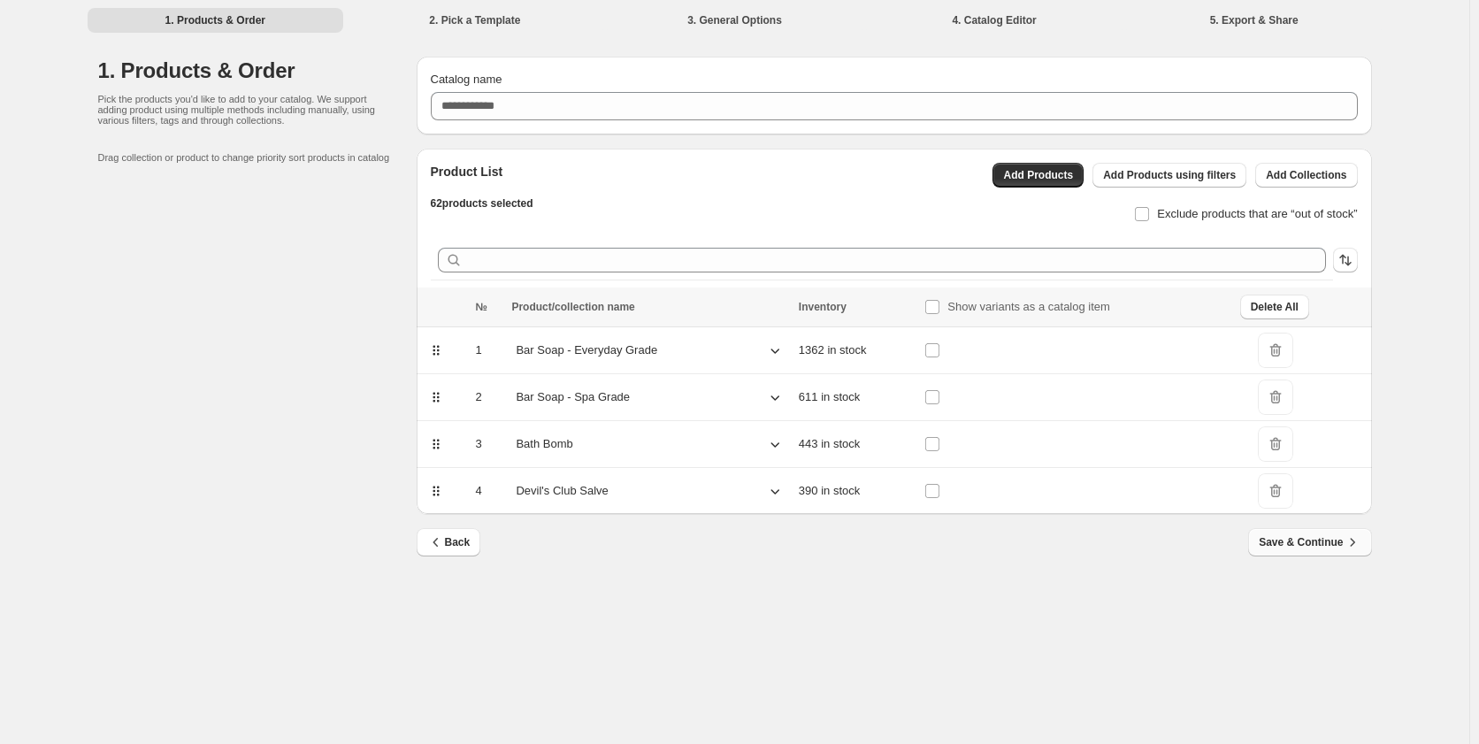
click at [1322, 542] on span "Save & Continue" at bounding box center [1310, 543] width 102 height 18
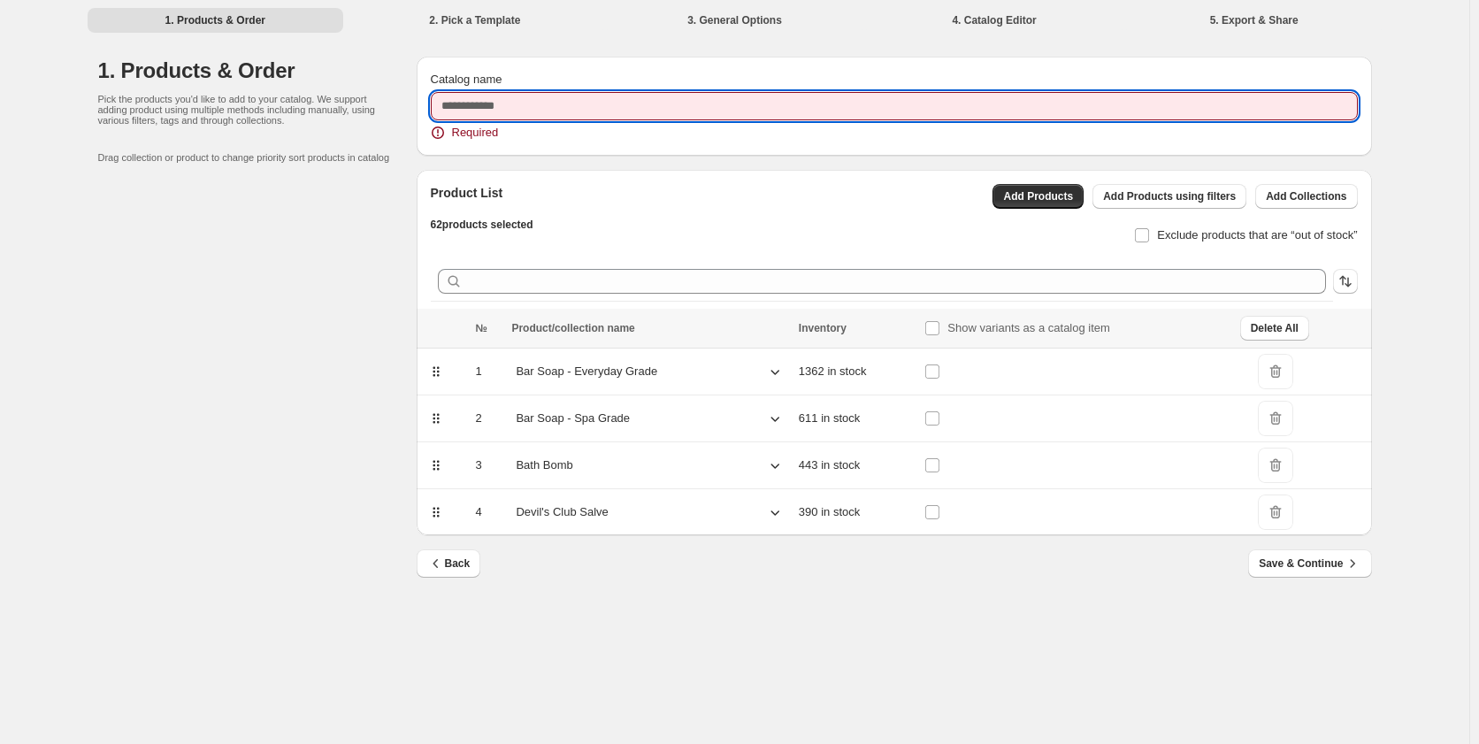
click at [532, 96] on input "Catalog name" at bounding box center [894, 106] width 927 height 28
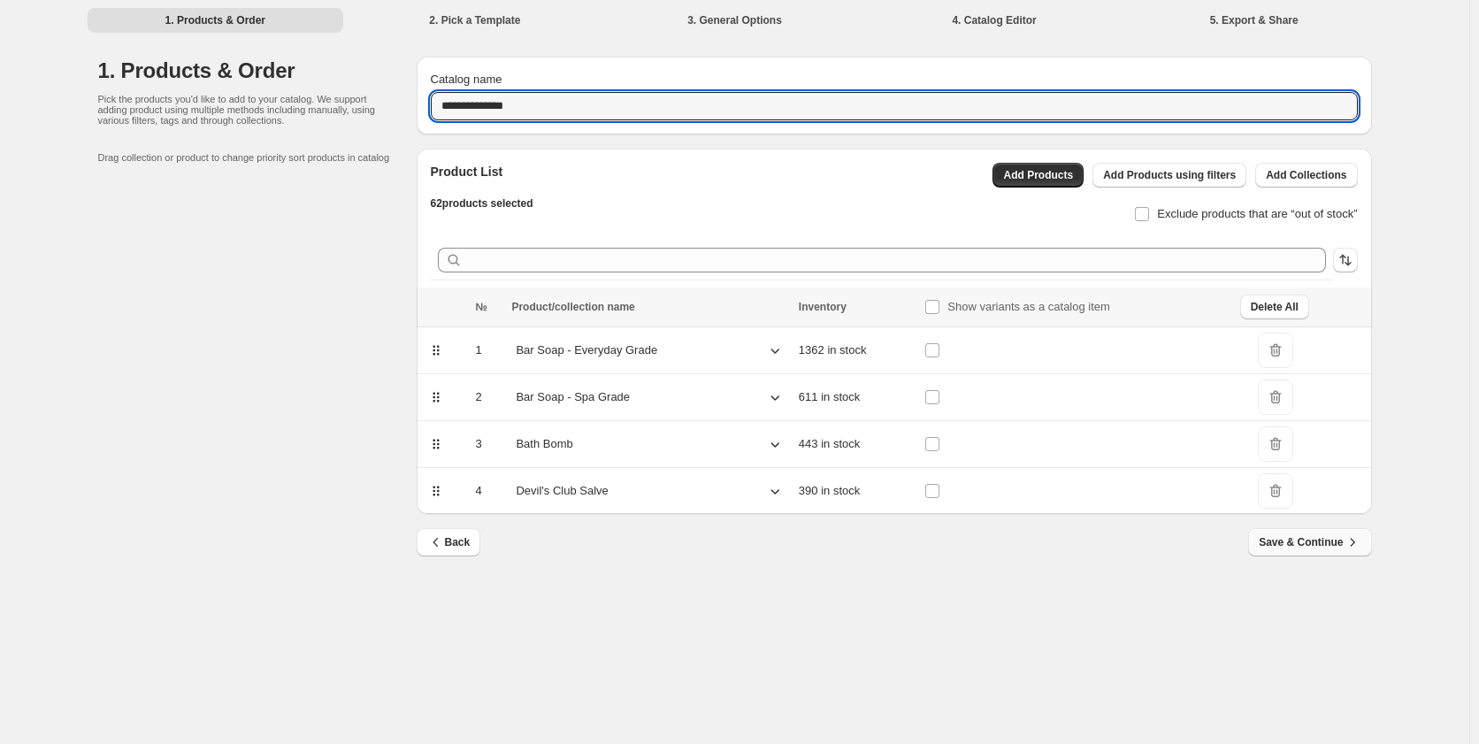
type input "**********"
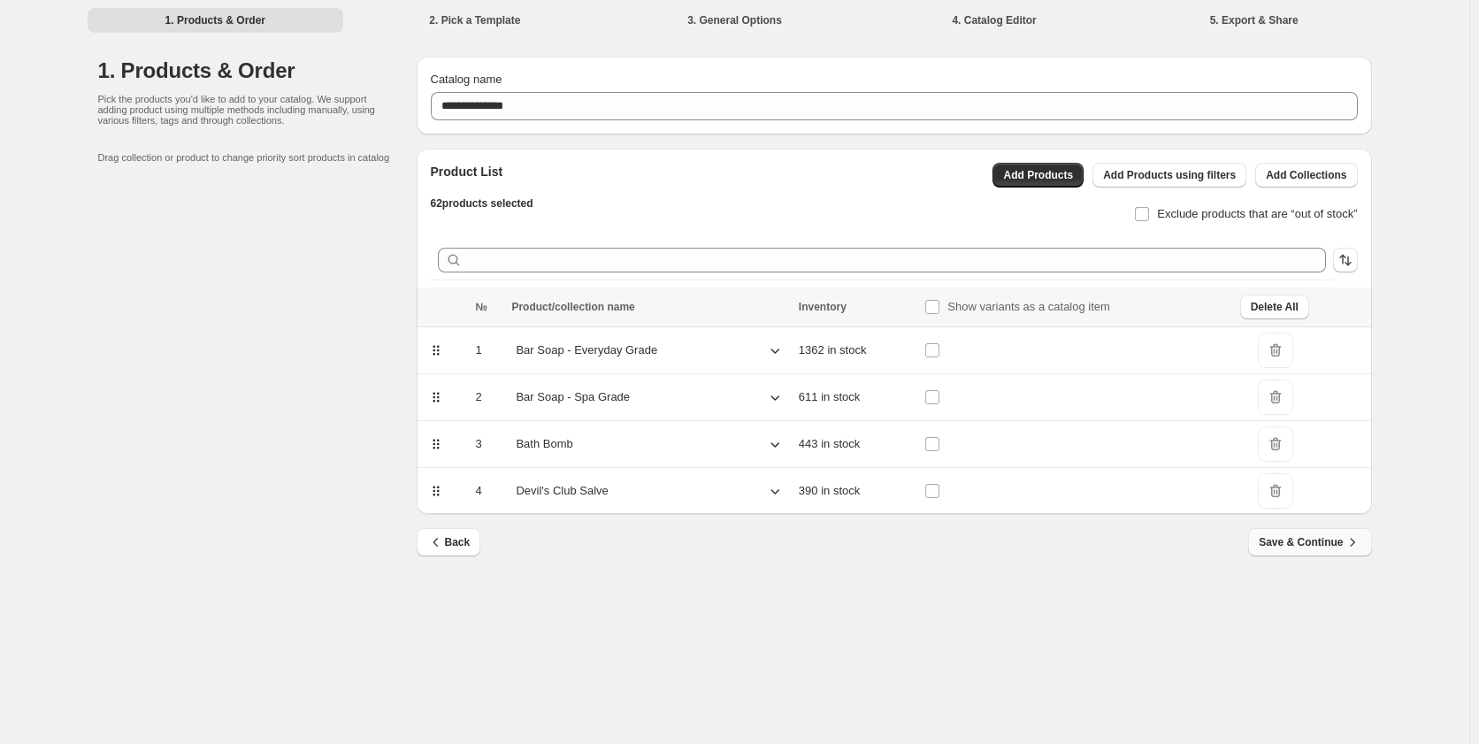
click at [1289, 542] on span "Save & Continue" at bounding box center [1310, 543] width 102 height 18
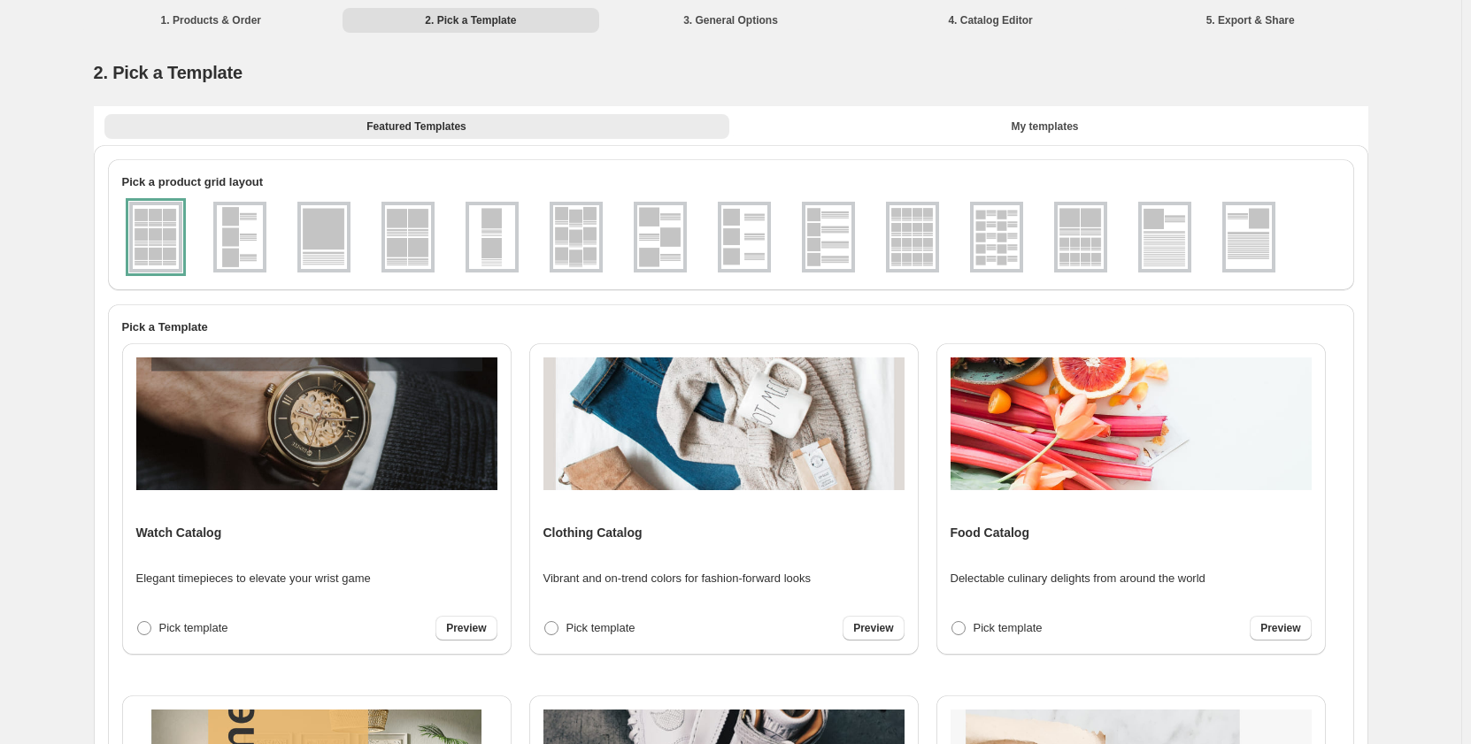
click at [924, 259] on img at bounding box center [912, 237] width 46 height 64
click at [1000, 251] on img at bounding box center [996, 237] width 46 height 64
click at [915, 244] on img at bounding box center [912, 237] width 46 height 64
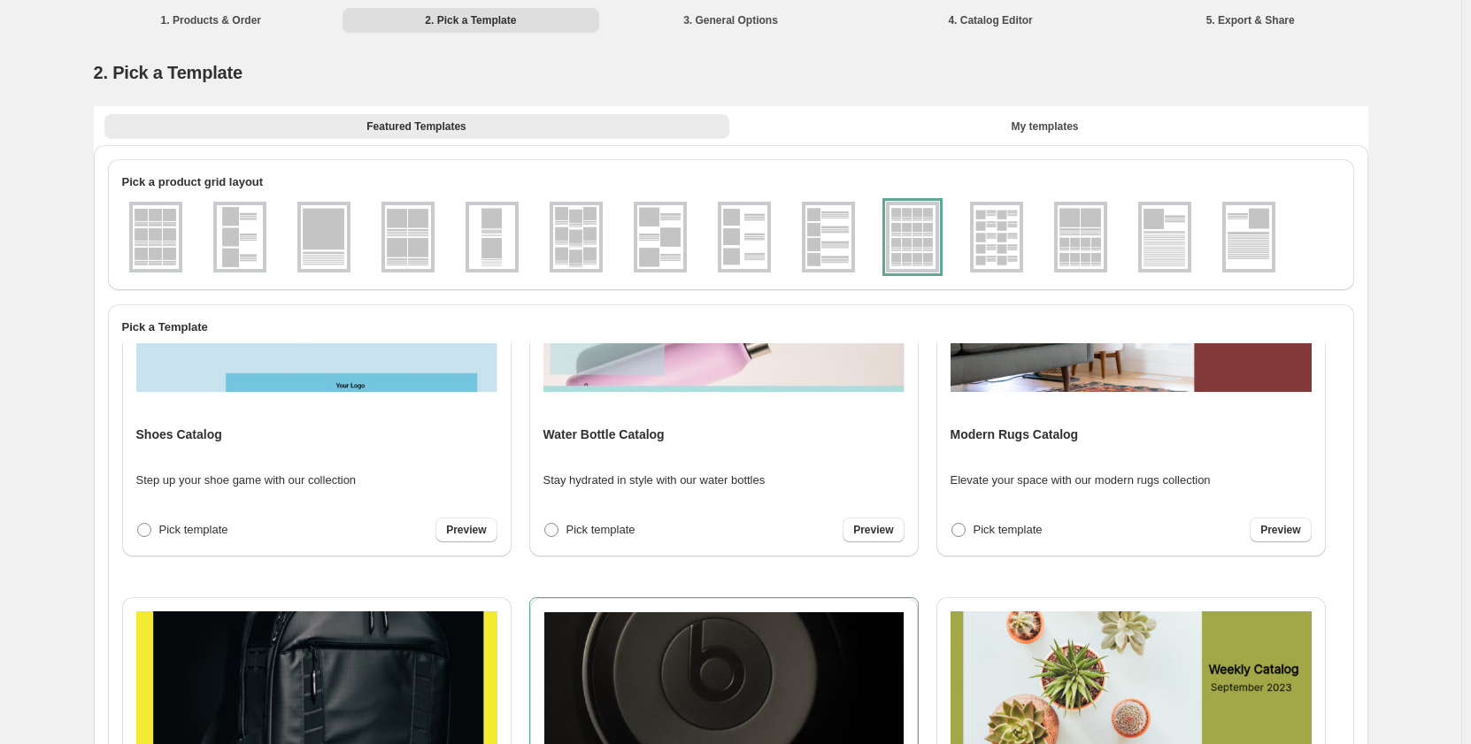
scroll to position [2035, 0]
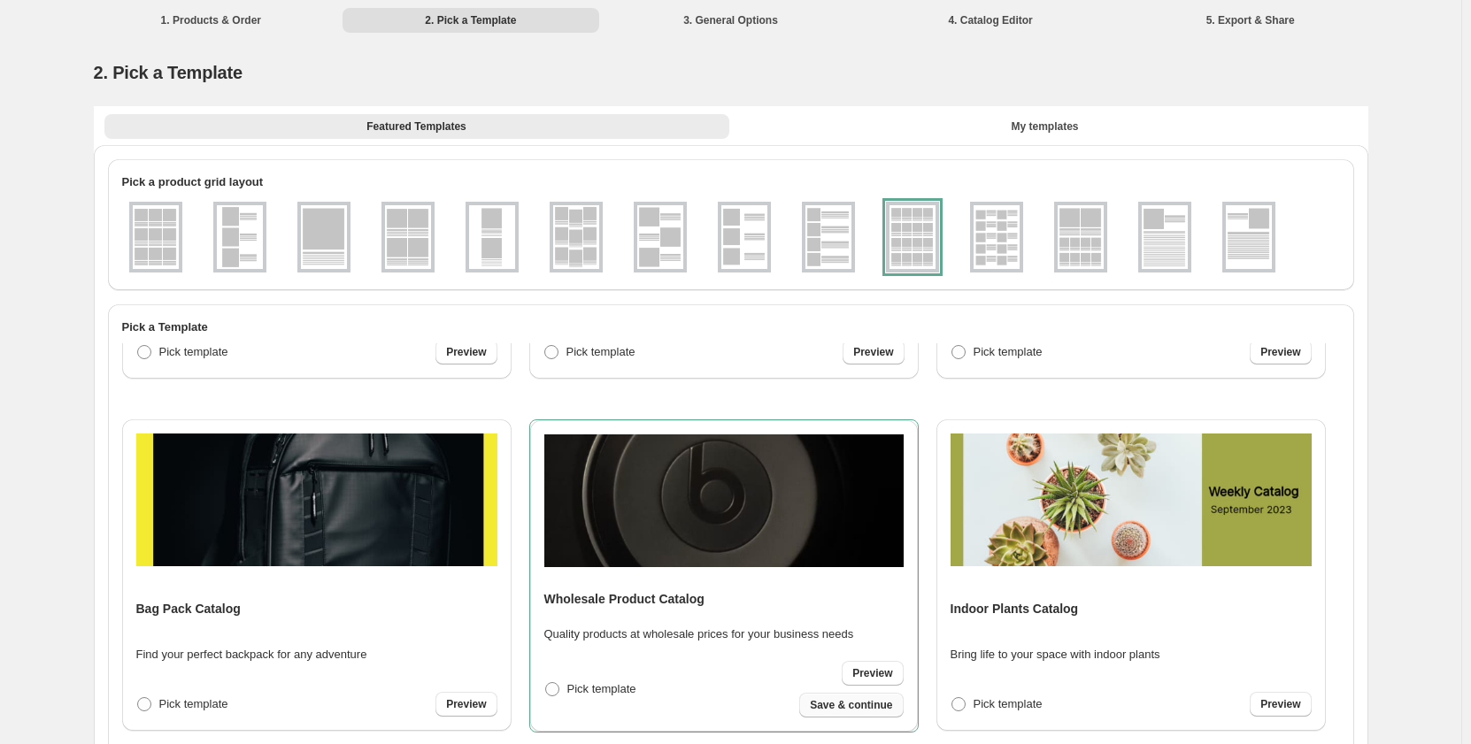
click at [843, 717] on button "Save & continue" at bounding box center [851, 705] width 104 height 25
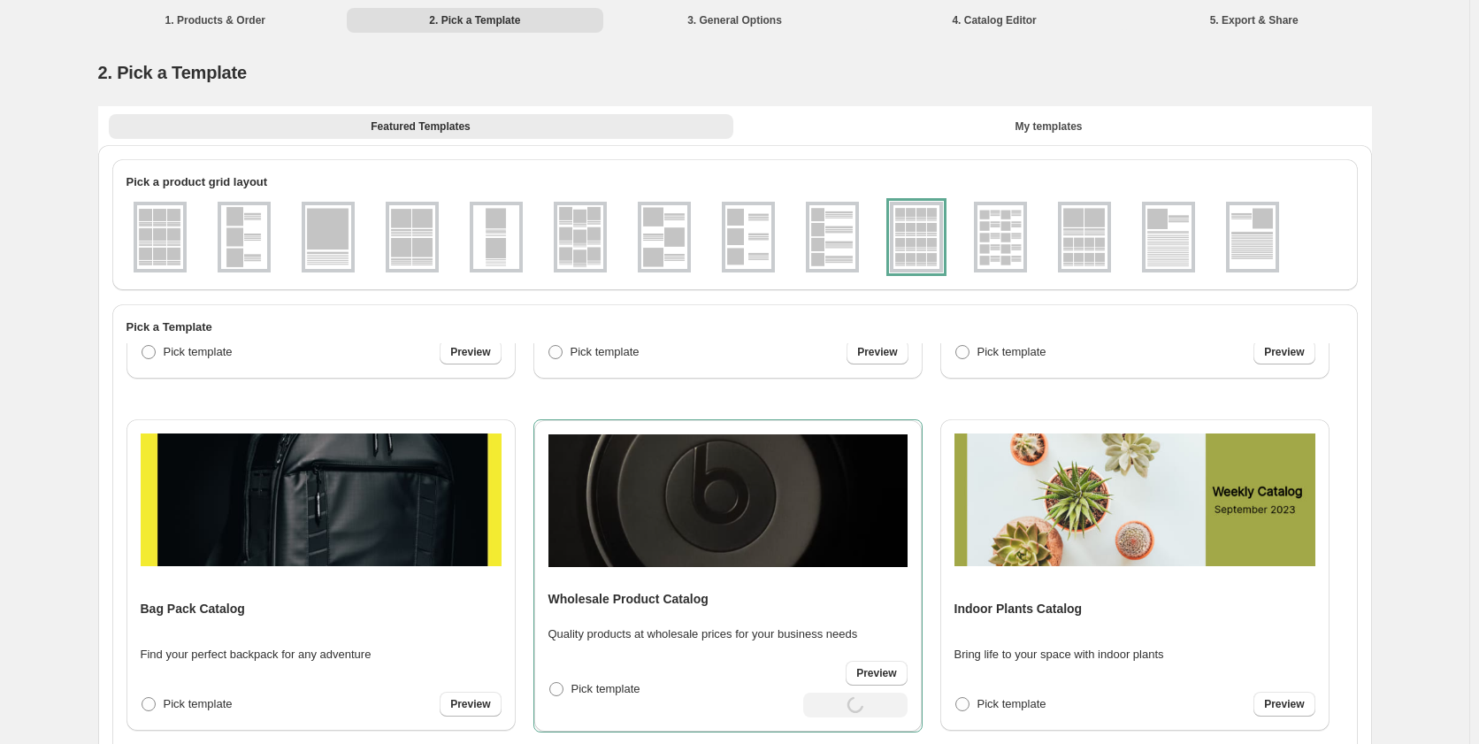
select select "**********"
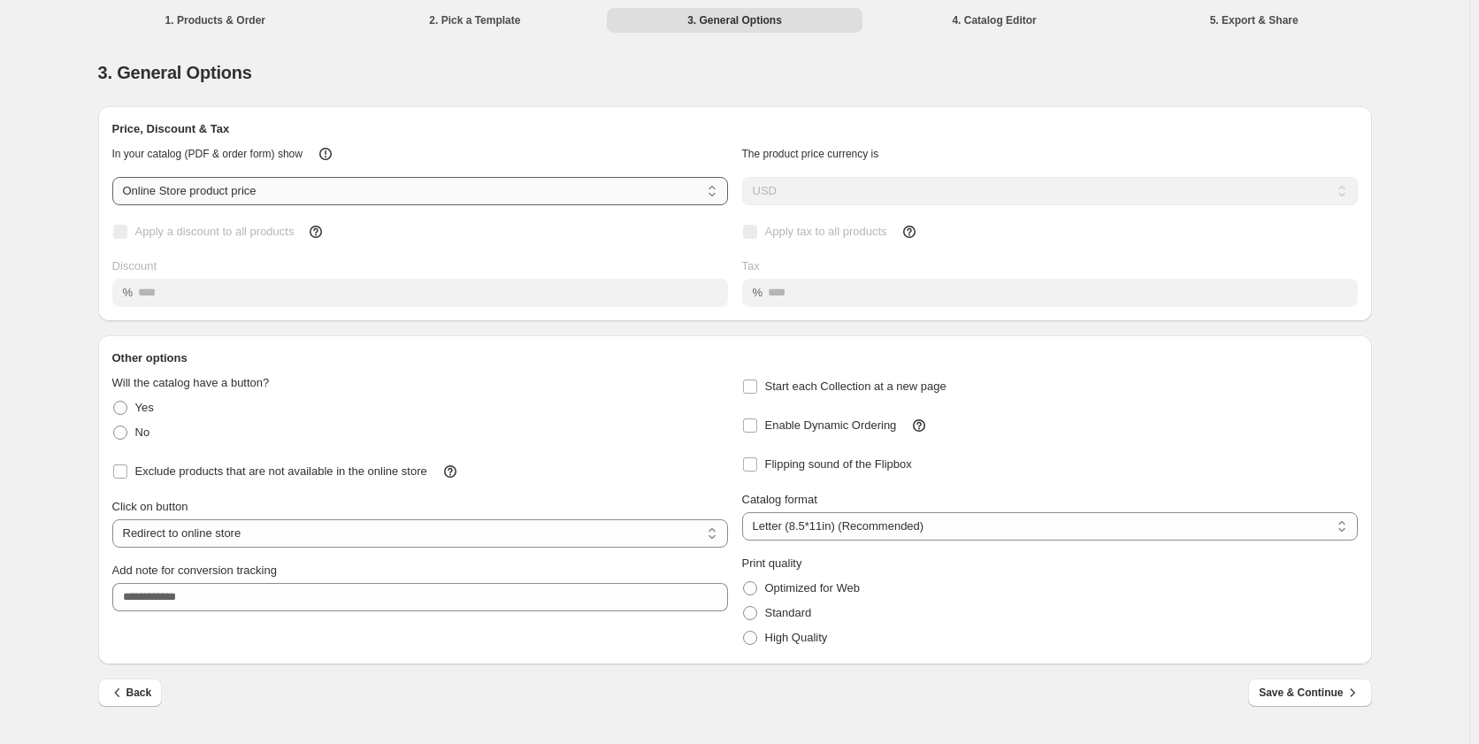
click at [245, 194] on select "**********" at bounding box center [420, 191] width 616 height 28
select select "****"
click at [112, 177] on select "**********" at bounding box center [420, 191] width 616 height 28
click at [114, 223] on label "Apply a discount to all products" at bounding box center [203, 231] width 182 height 25
click at [133, 288] on div "%" at bounding box center [420, 293] width 616 height 28
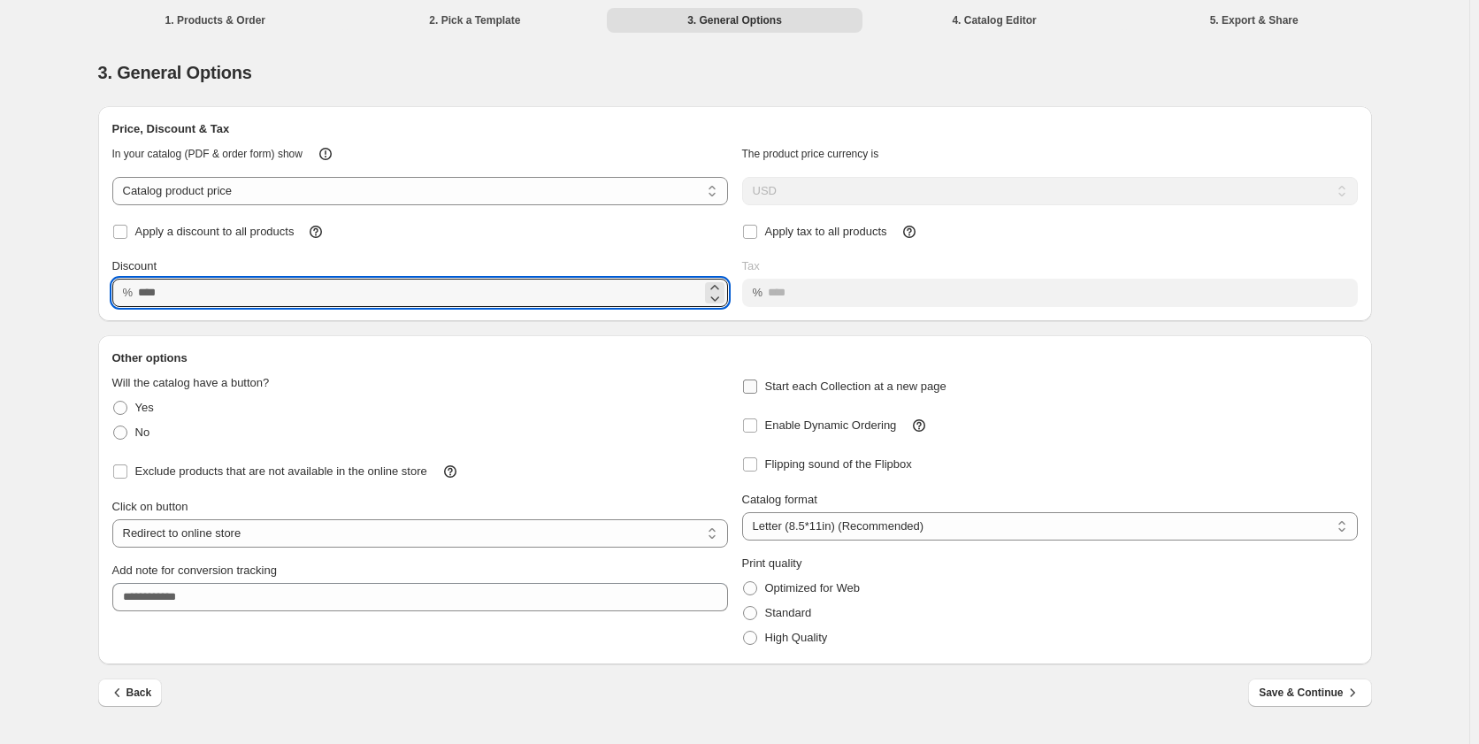
type input "*****"
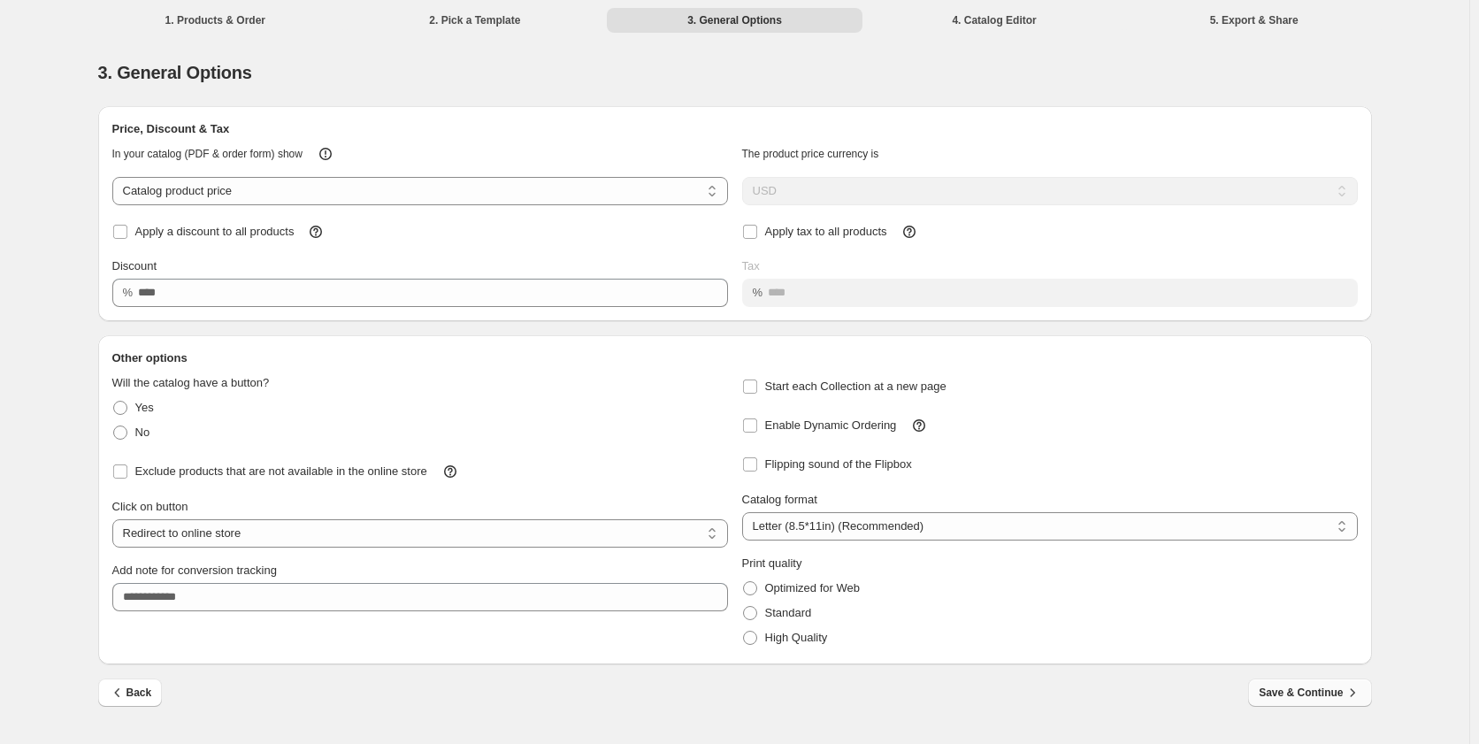
click at [1313, 696] on span "Save & Continue" at bounding box center [1310, 693] width 102 height 18
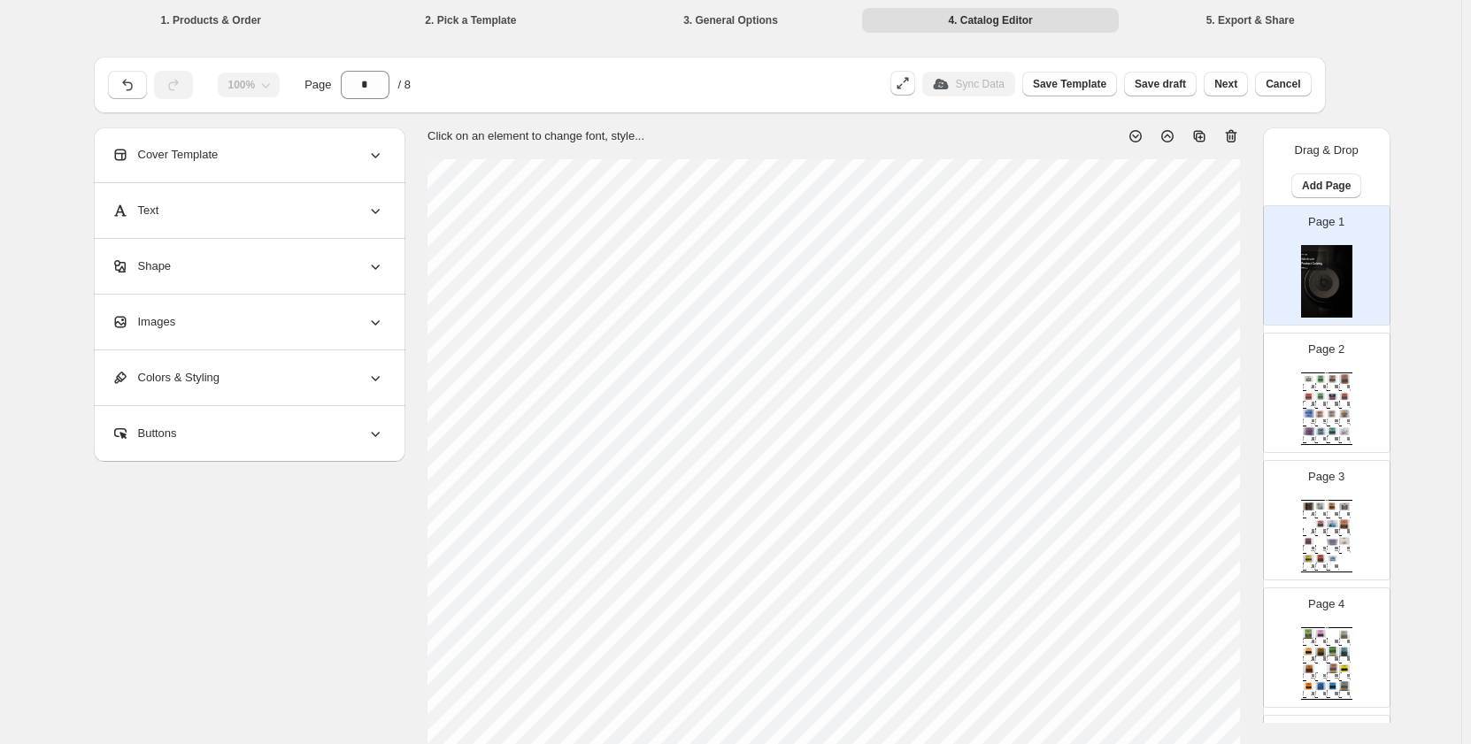
click at [1342, 421] on div "SKU: 686162086849" at bounding box center [1342, 421] width 6 height 0
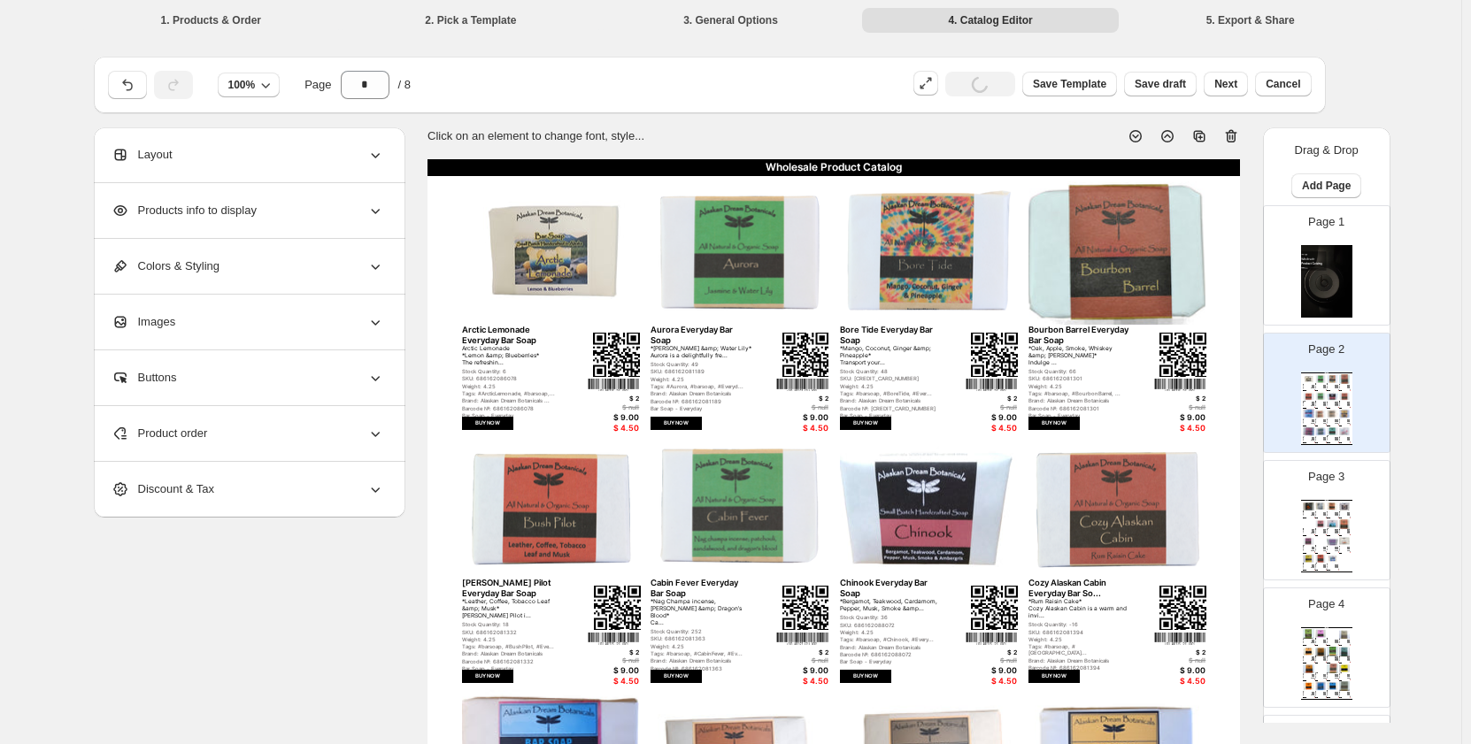
click at [297, 163] on div "Layout" at bounding box center [247, 154] width 273 height 55
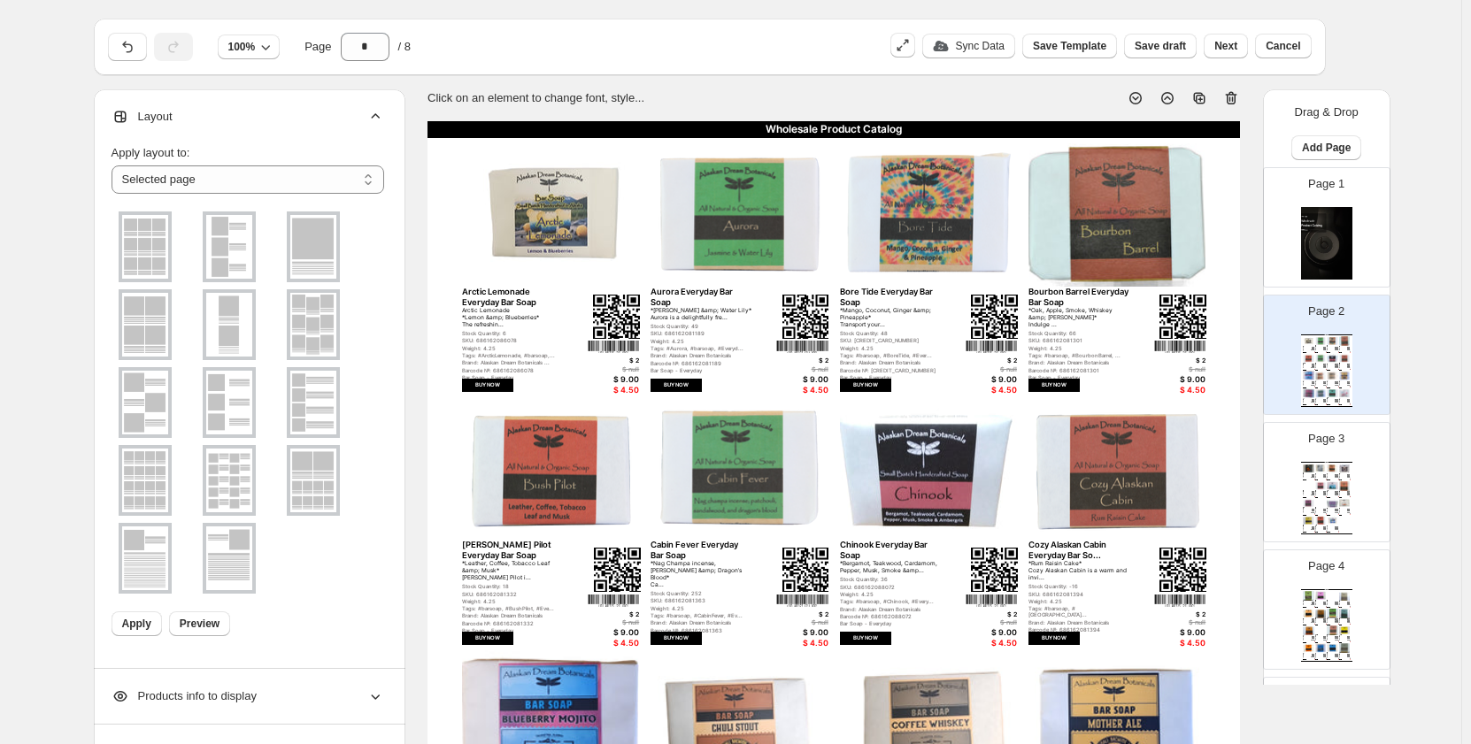
scroll to position [0, 0]
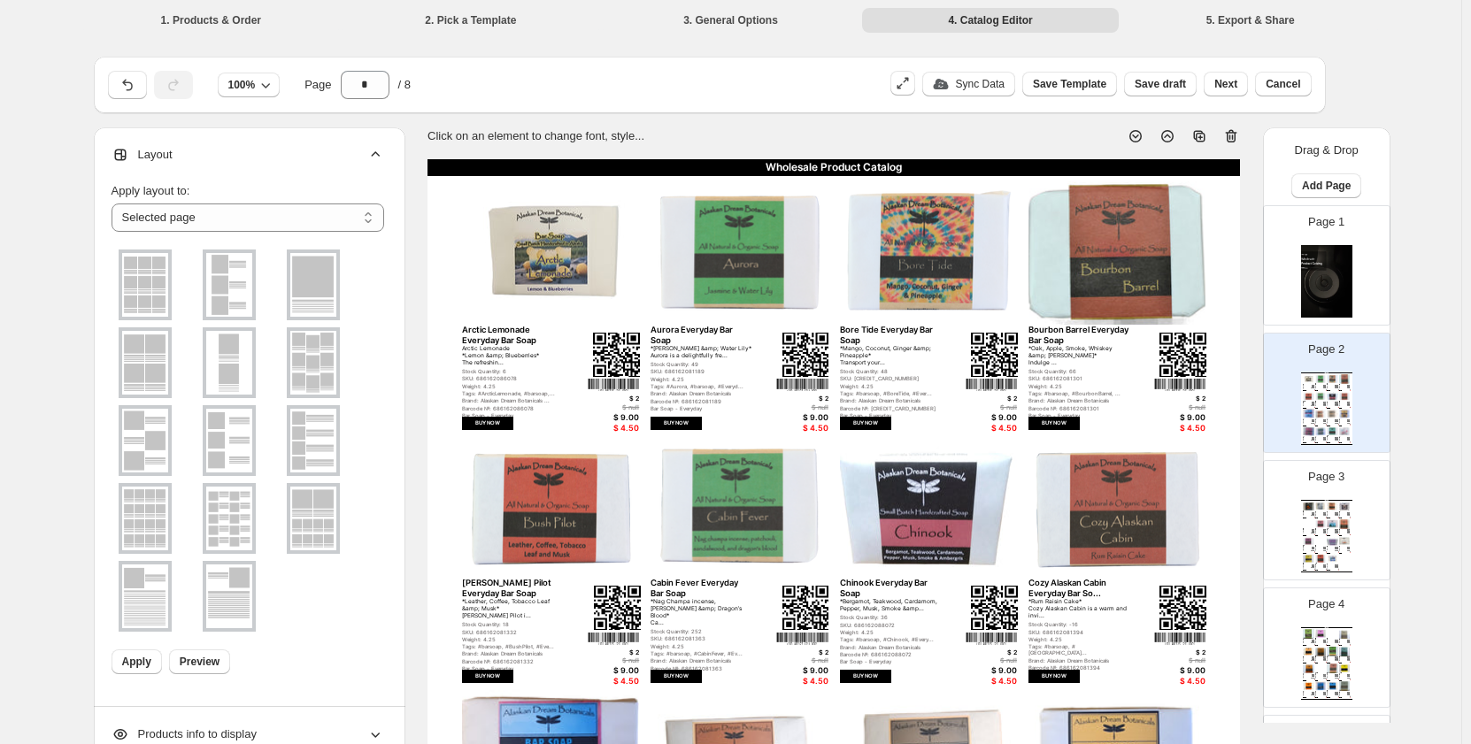
click at [833, 457] on div "Wholesale Product Catalog Arctic Lemonade Everyday Bar Soap Arctic Lemonade *Le…" at bounding box center [833, 684] width 812 height 1051
click at [266, 733] on div "Products info to display" at bounding box center [247, 734] width 273 height 55
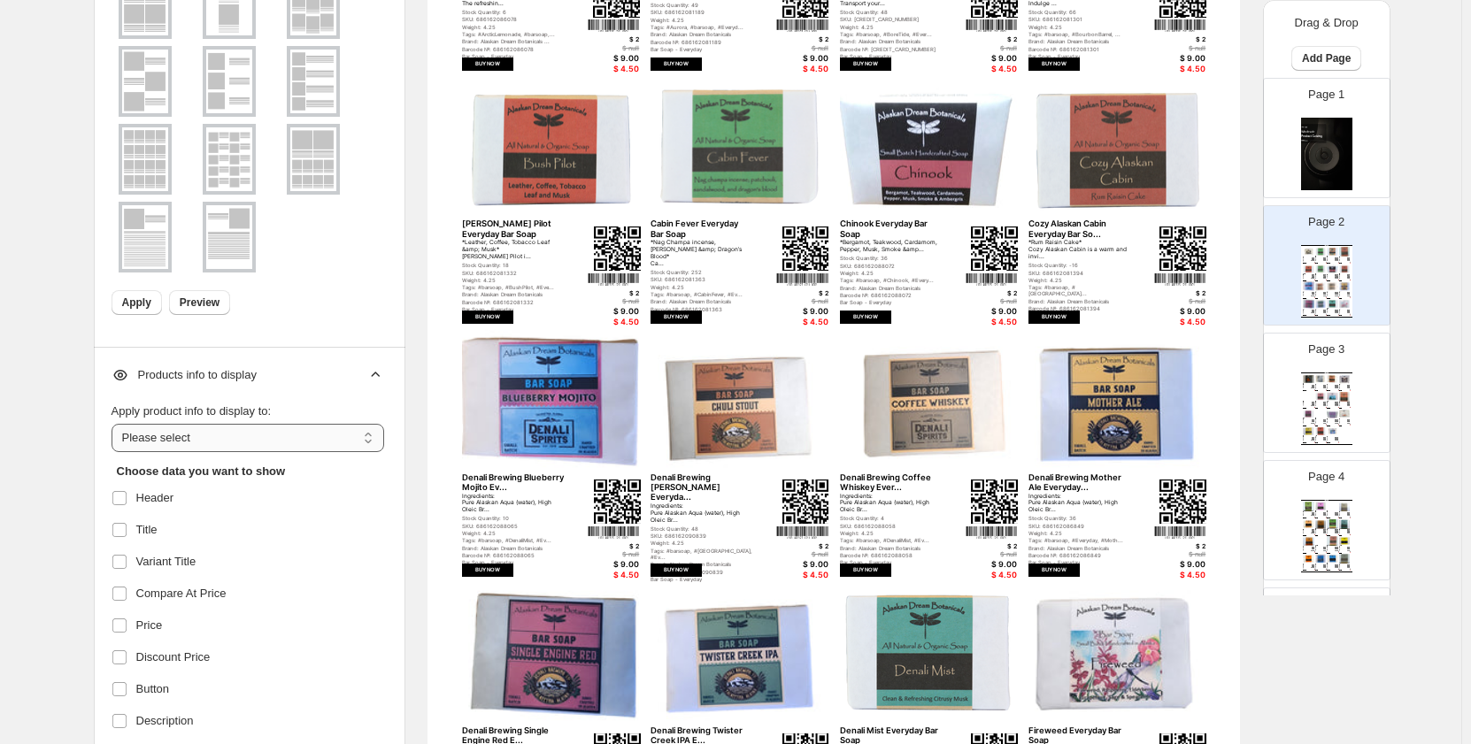
scroll to position [442, 0]
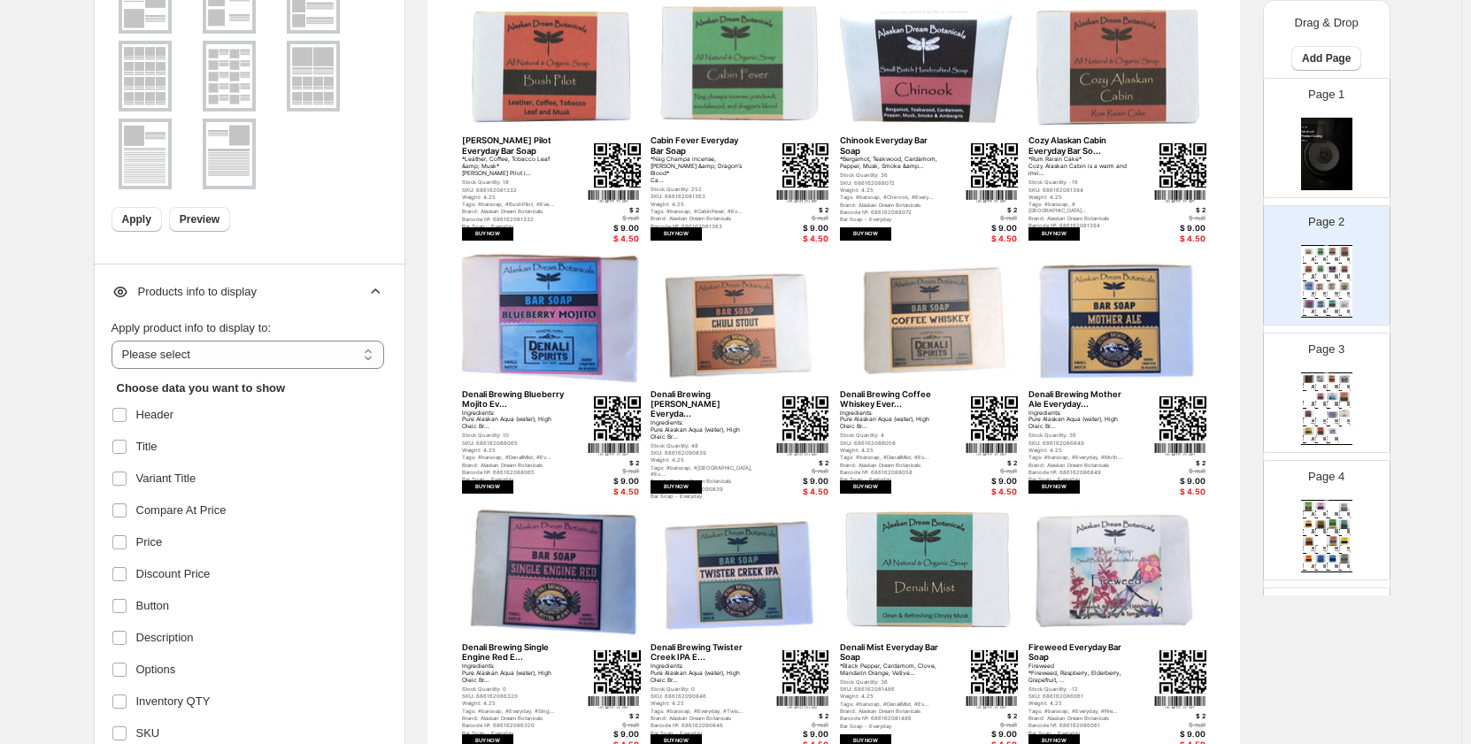
click at [384, 285] on icon at bounding box center [375, 292] width 18 height 18
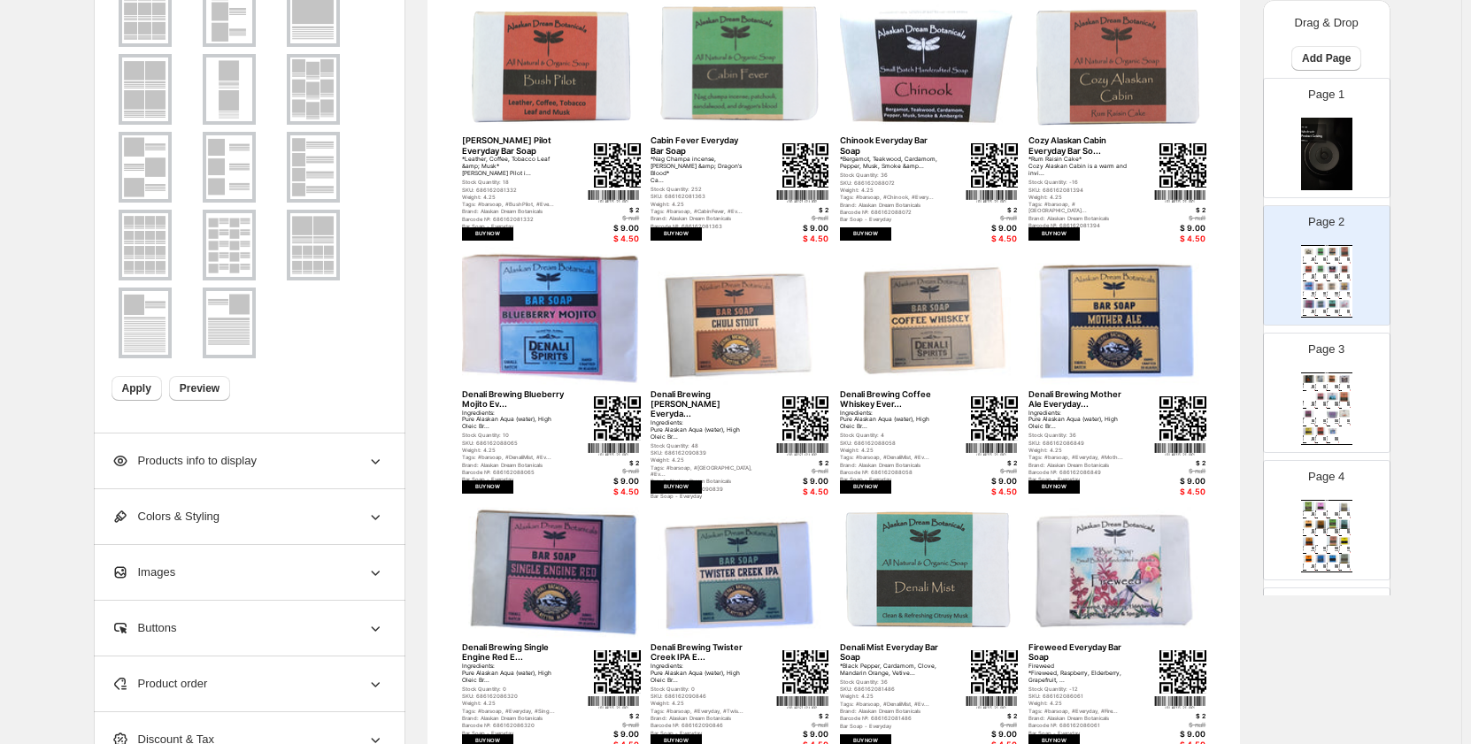
click at [309, 568] on div "Images" at bounding box center [247, 572] width 273 height 55
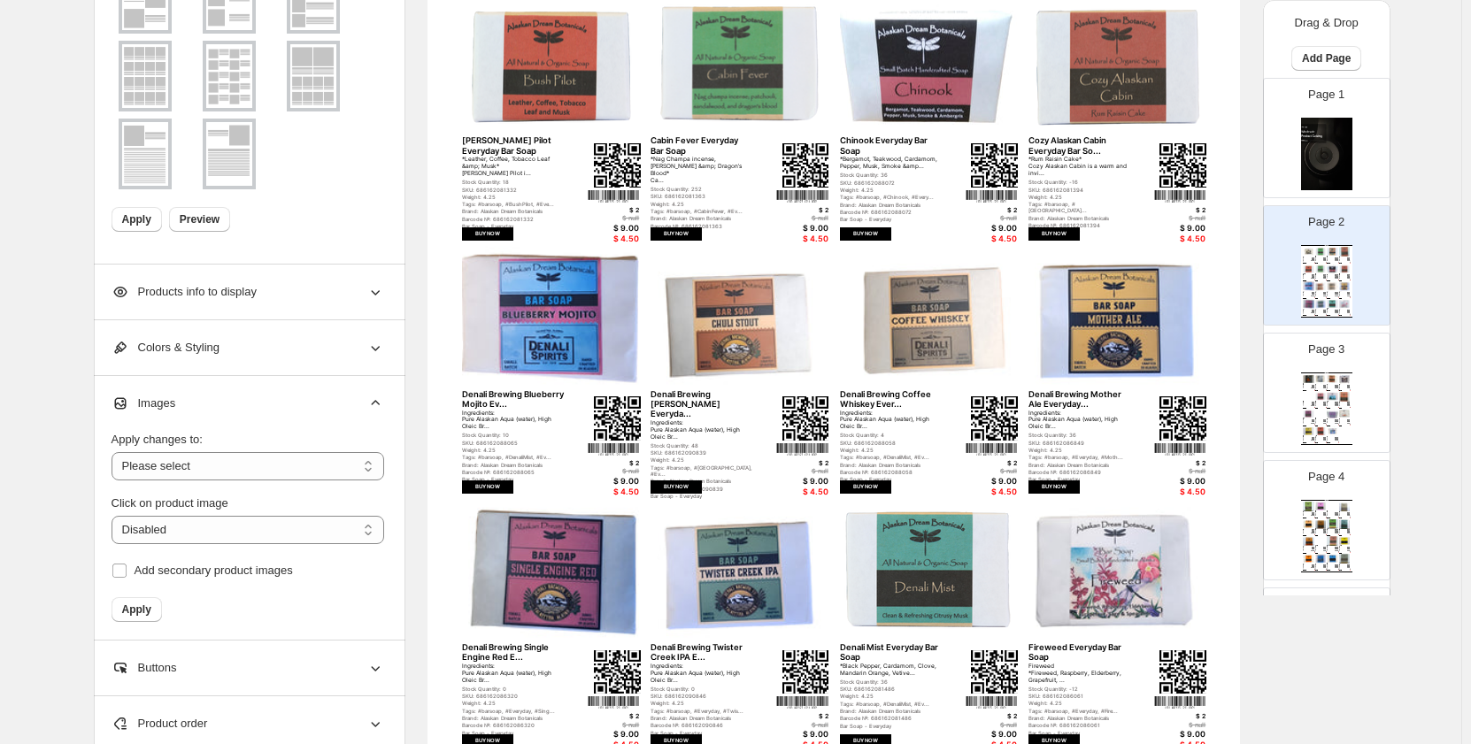
click at [267, 339] on div "Colors & Styling" at bounding box center [247, 347] width 273 height 55
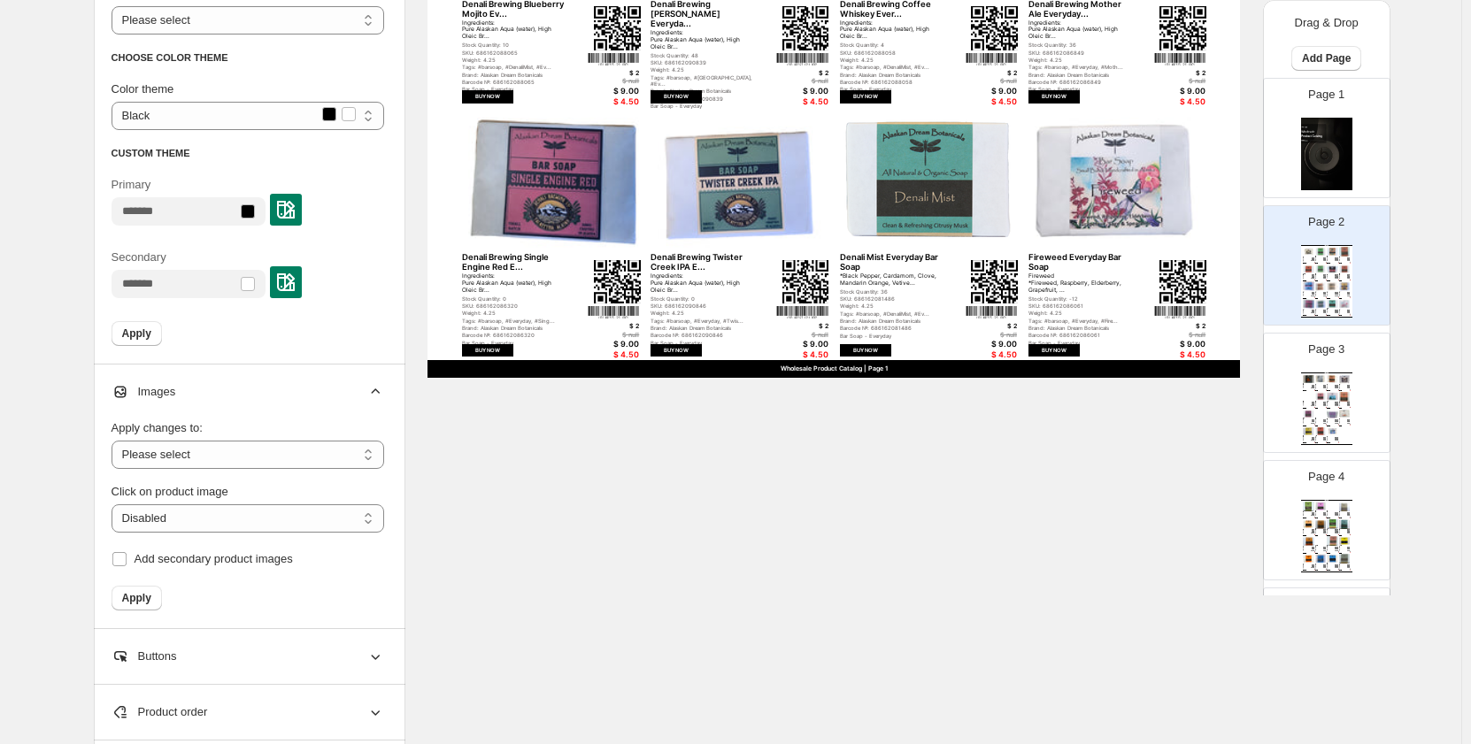
scroll to position [957, 0]
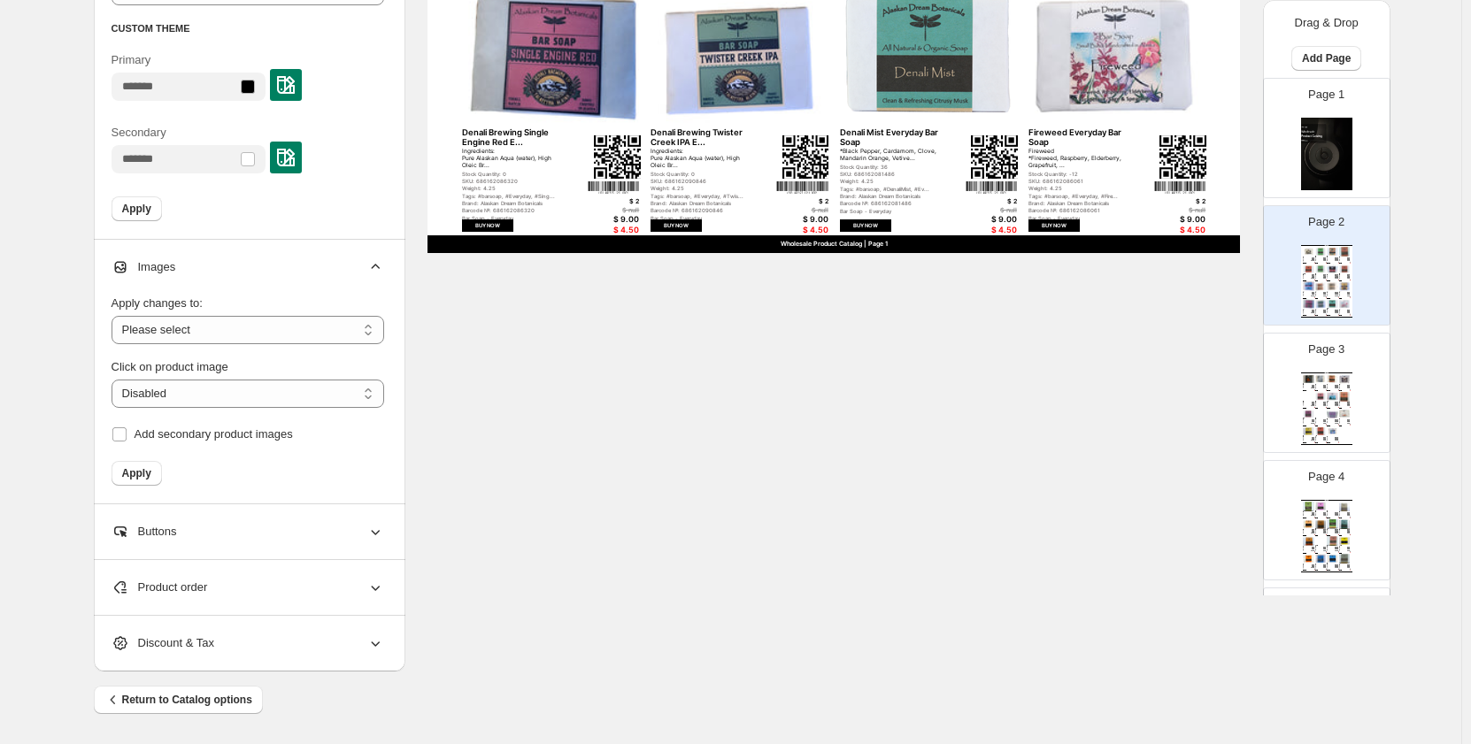
click at [300, 582] on div "Product order" at bounding box center [247, 587] width 273 height 55
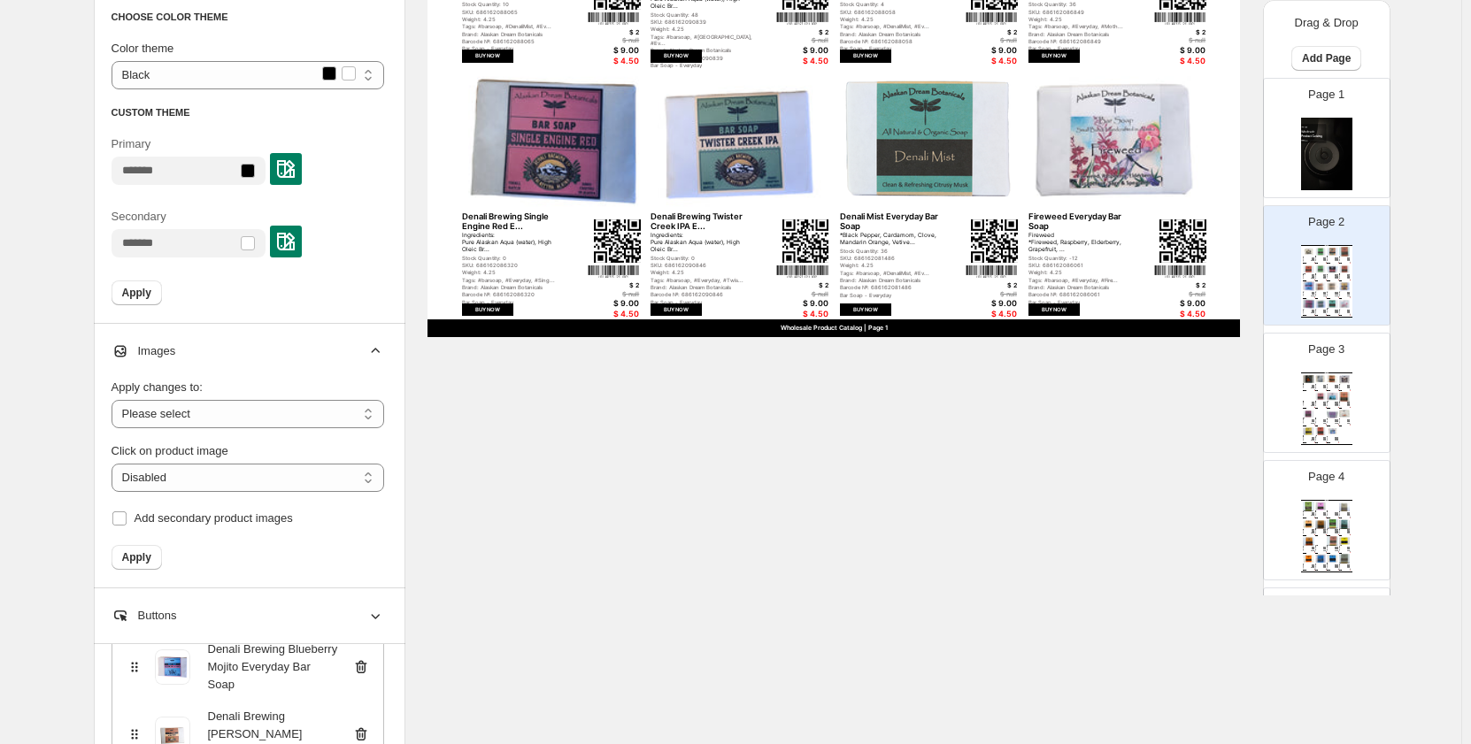
scroll to position [869, 0]
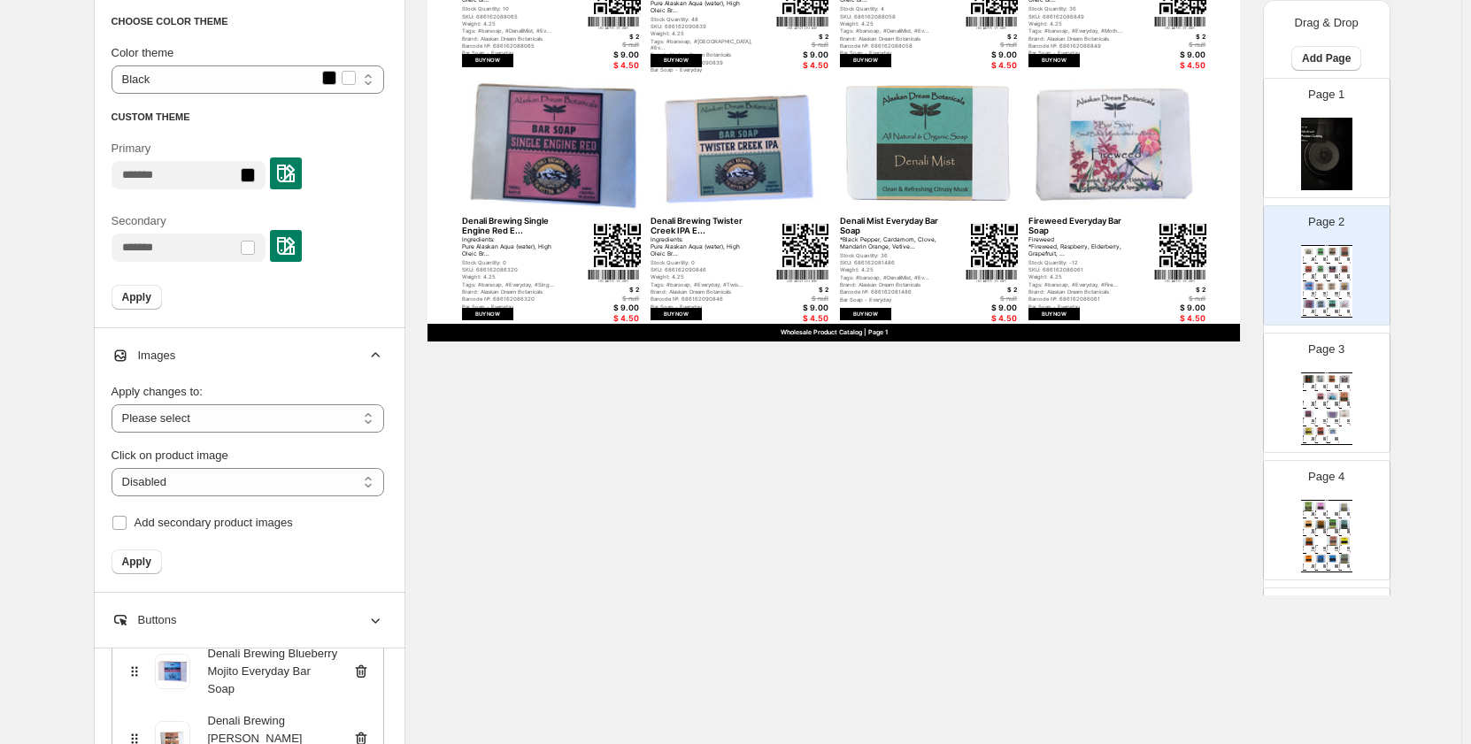
click at [384, 614] on icon at bounding box center [375, 620] width 18 height 18
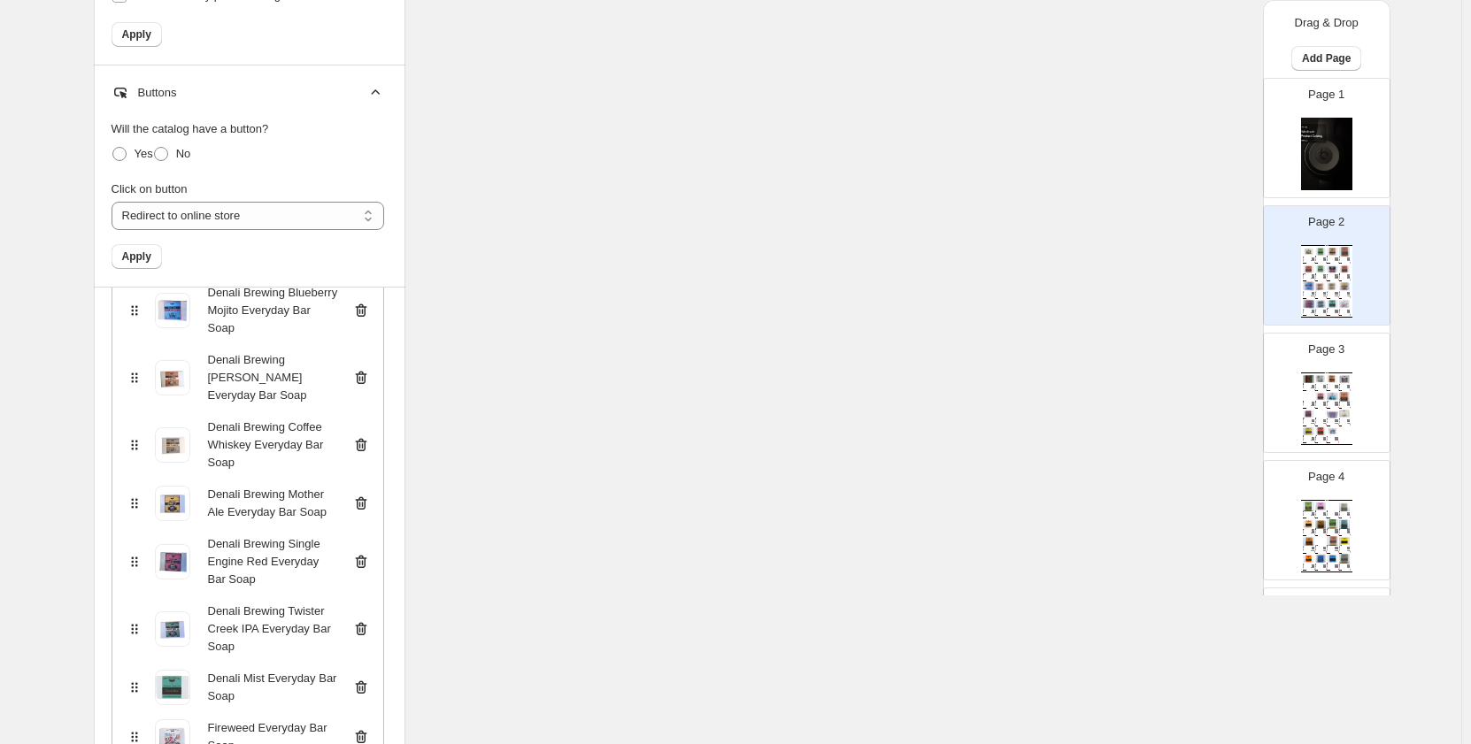
scroll to position [1400, 0]
click at [375, 87] on icon at bounding box center [375, 90] width 18 height 18
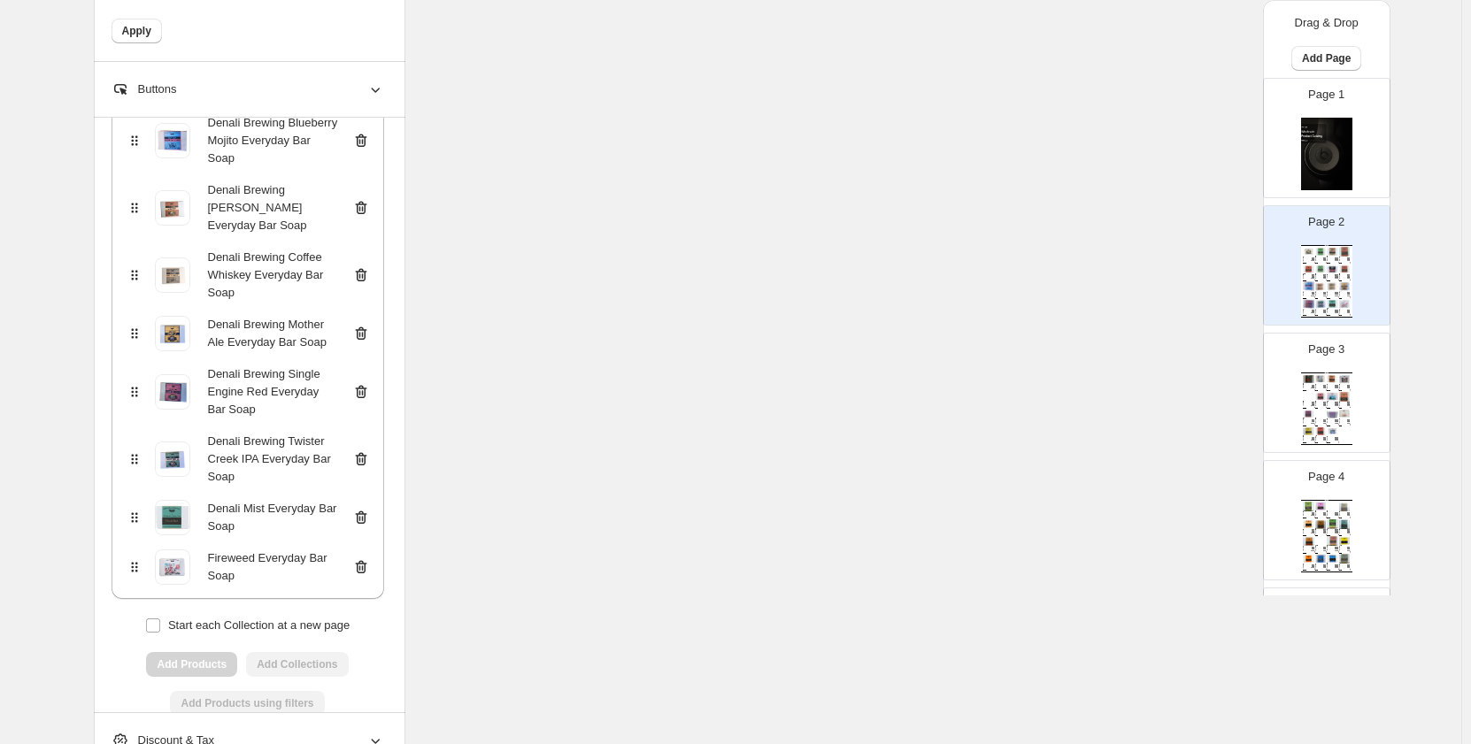
click at [378, 86] on icon at bounding box center [375, 90] width 18 height 18
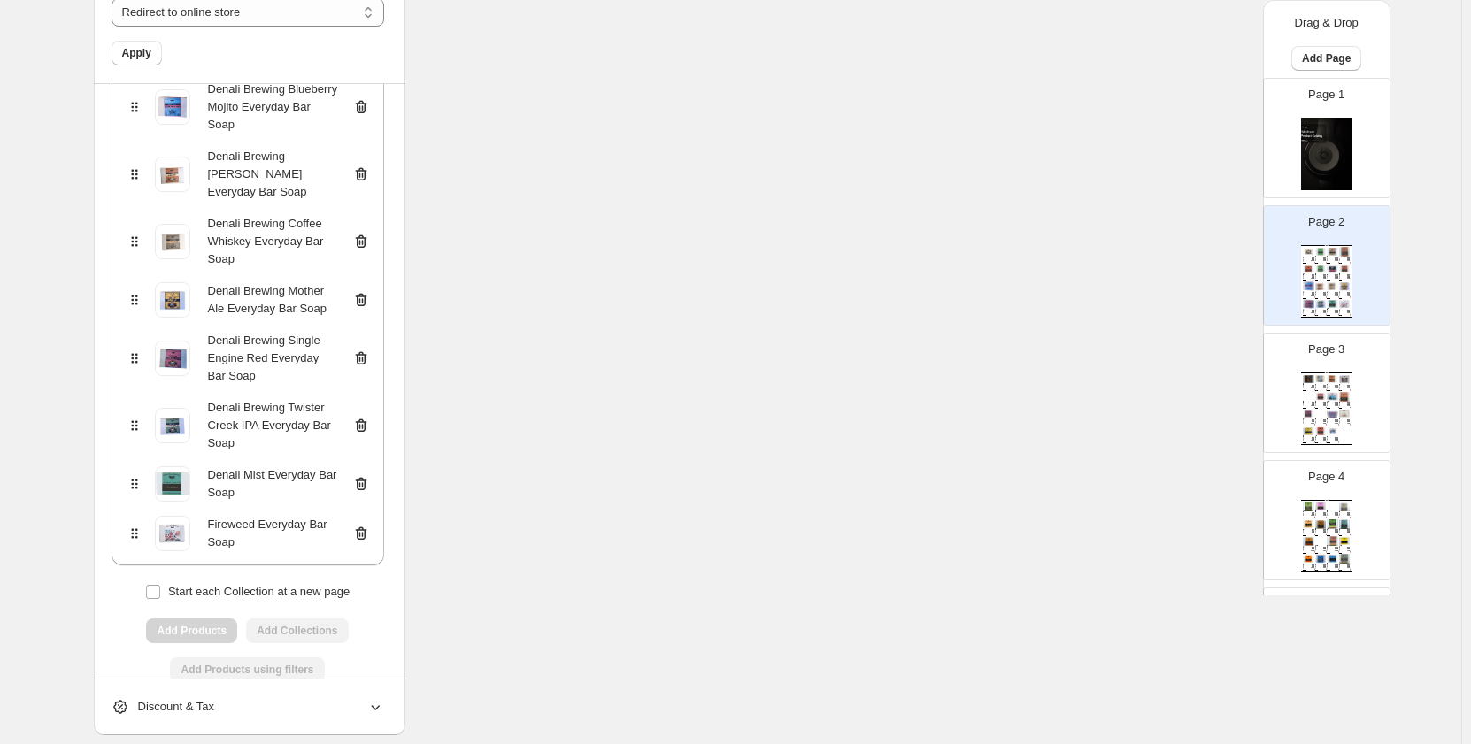
scroll to position [1663, 0]
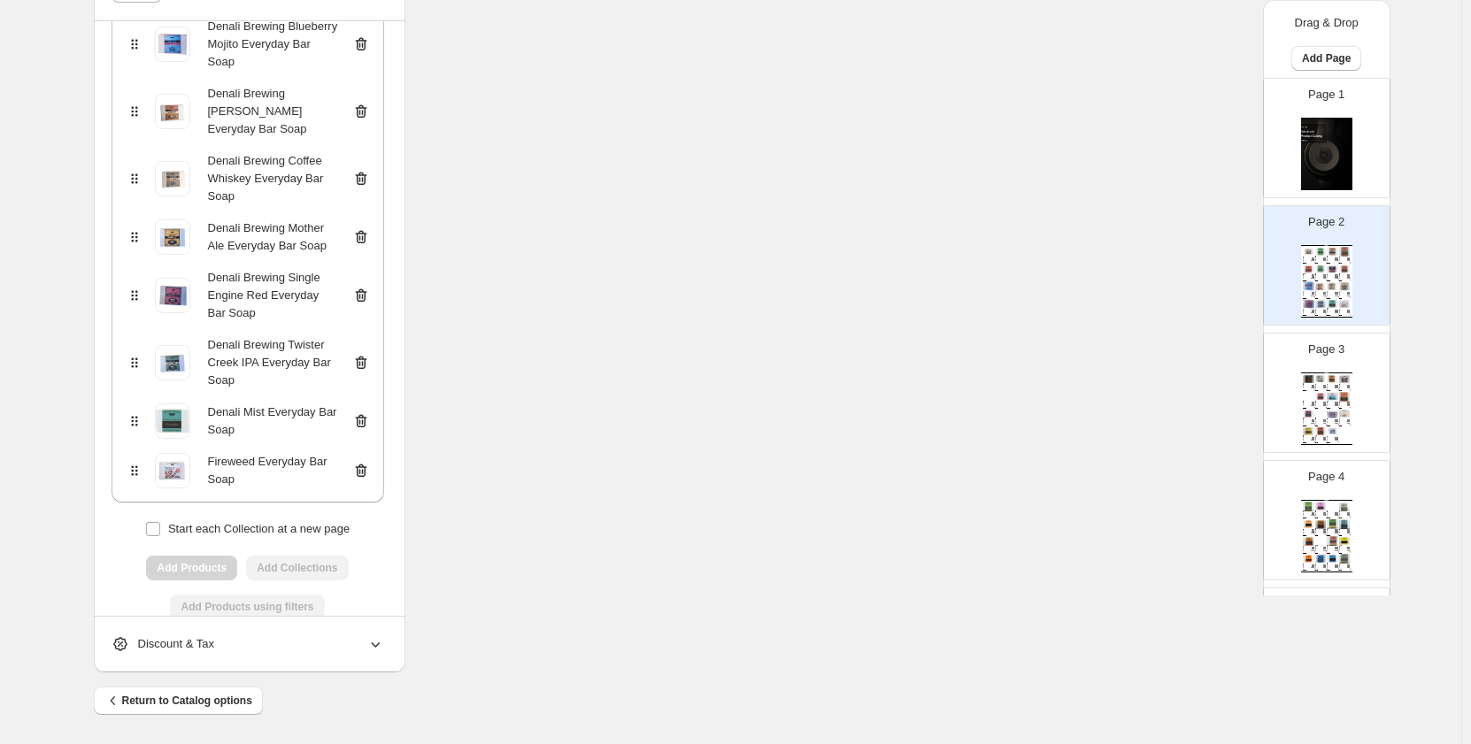
click at [375, 659] on div "Discount & Tax" at bounding box center [247, 644] width 273 height 55
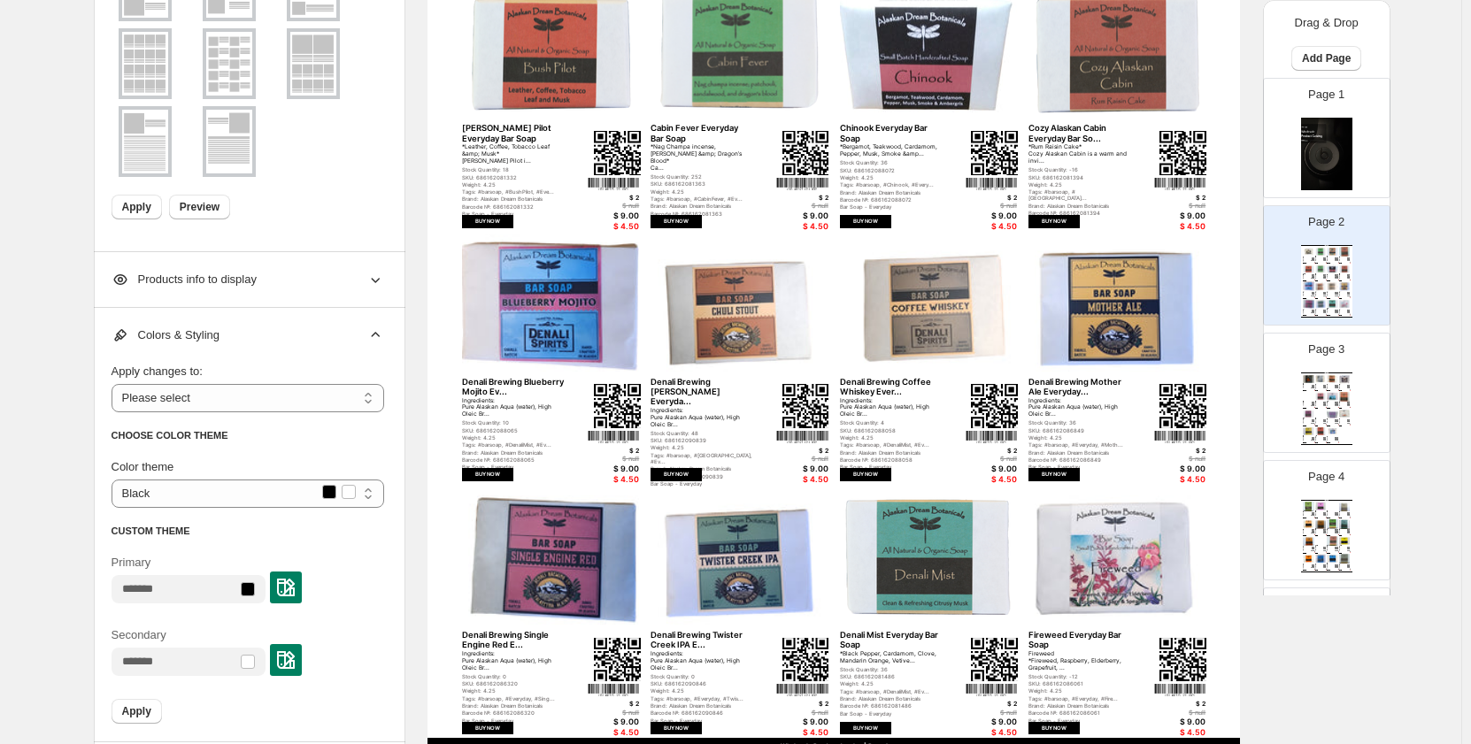
scroll to position [531, 0]
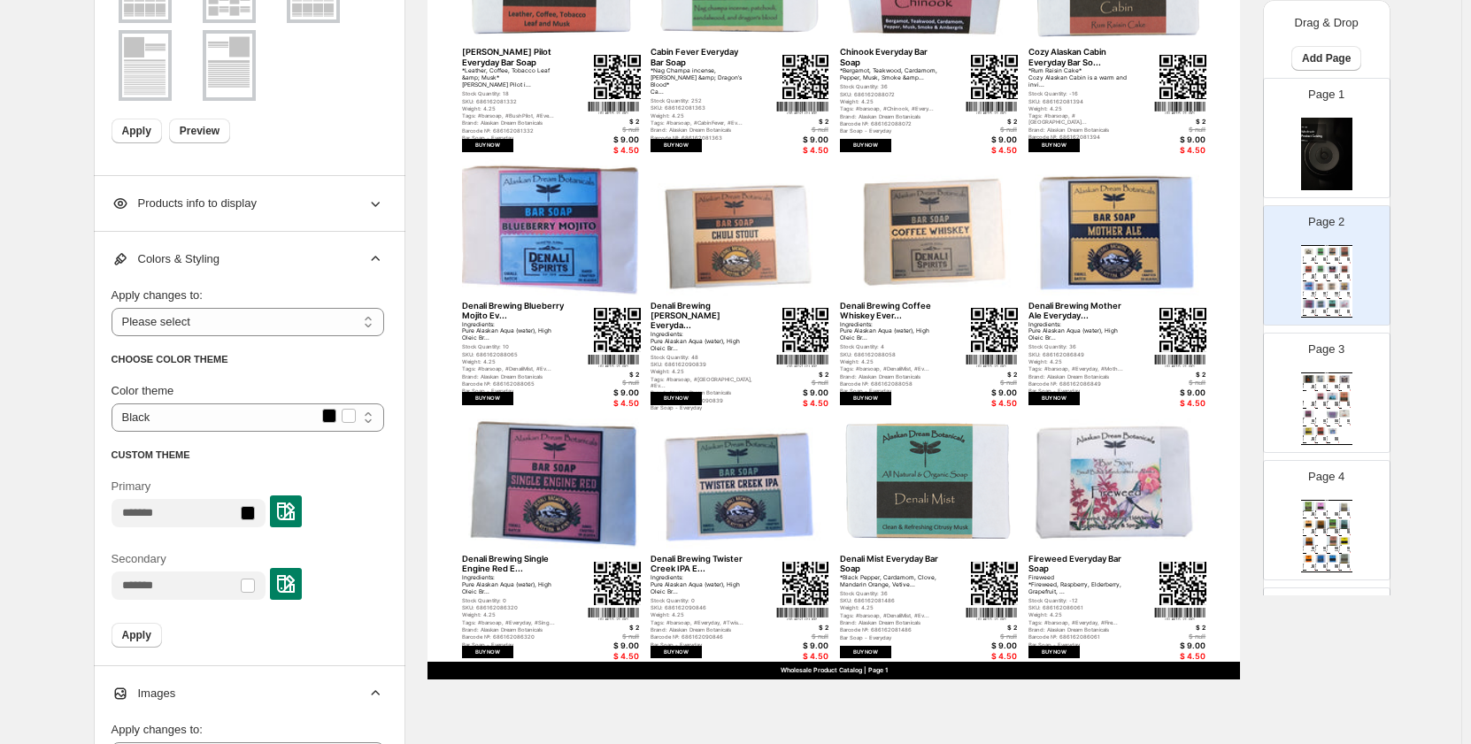
click at [1350, 520] on div "Page 4 Wholesale Product Catalog A Walk in the Woods Spa Grade Bar ... *Balsam …" at bounding box center [1318, 513] width 111 height 119
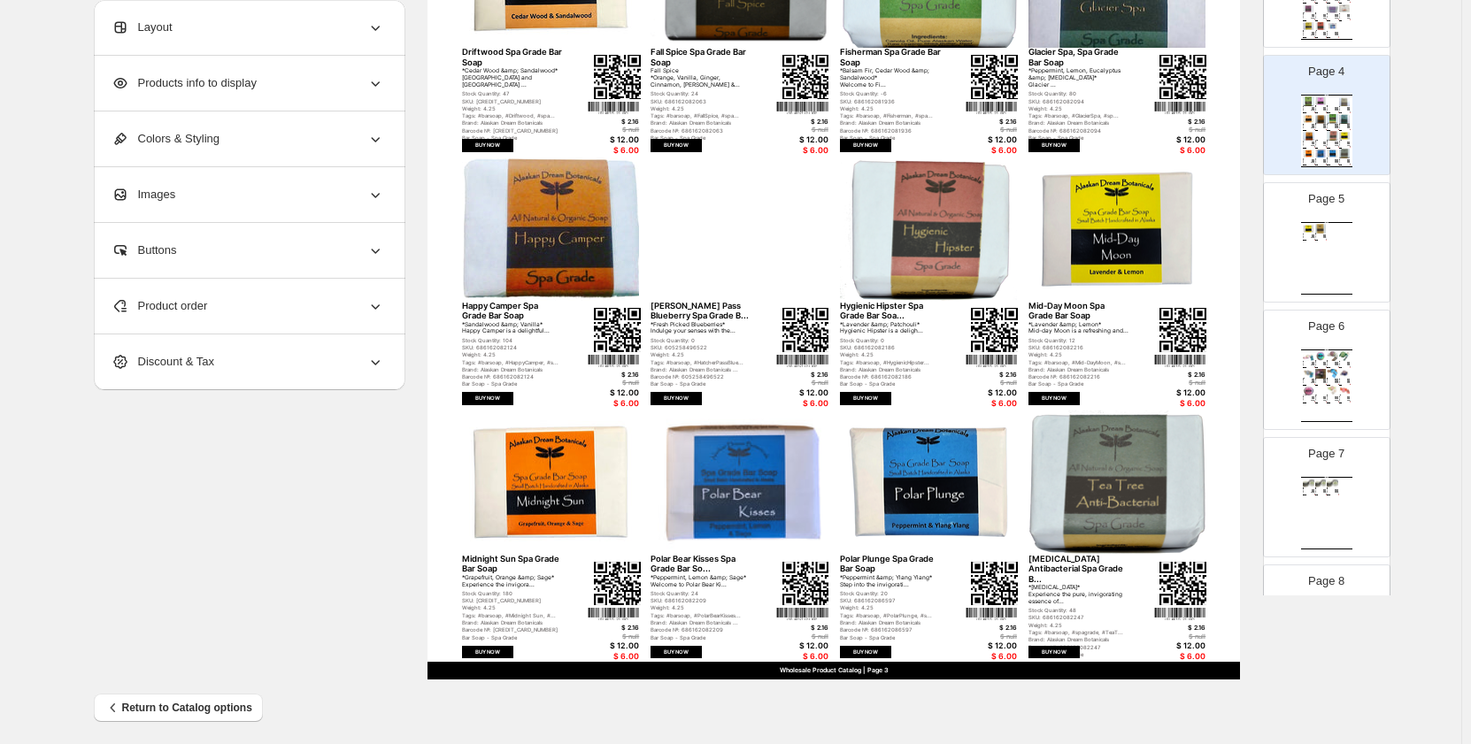
scroll to position [442, 0]
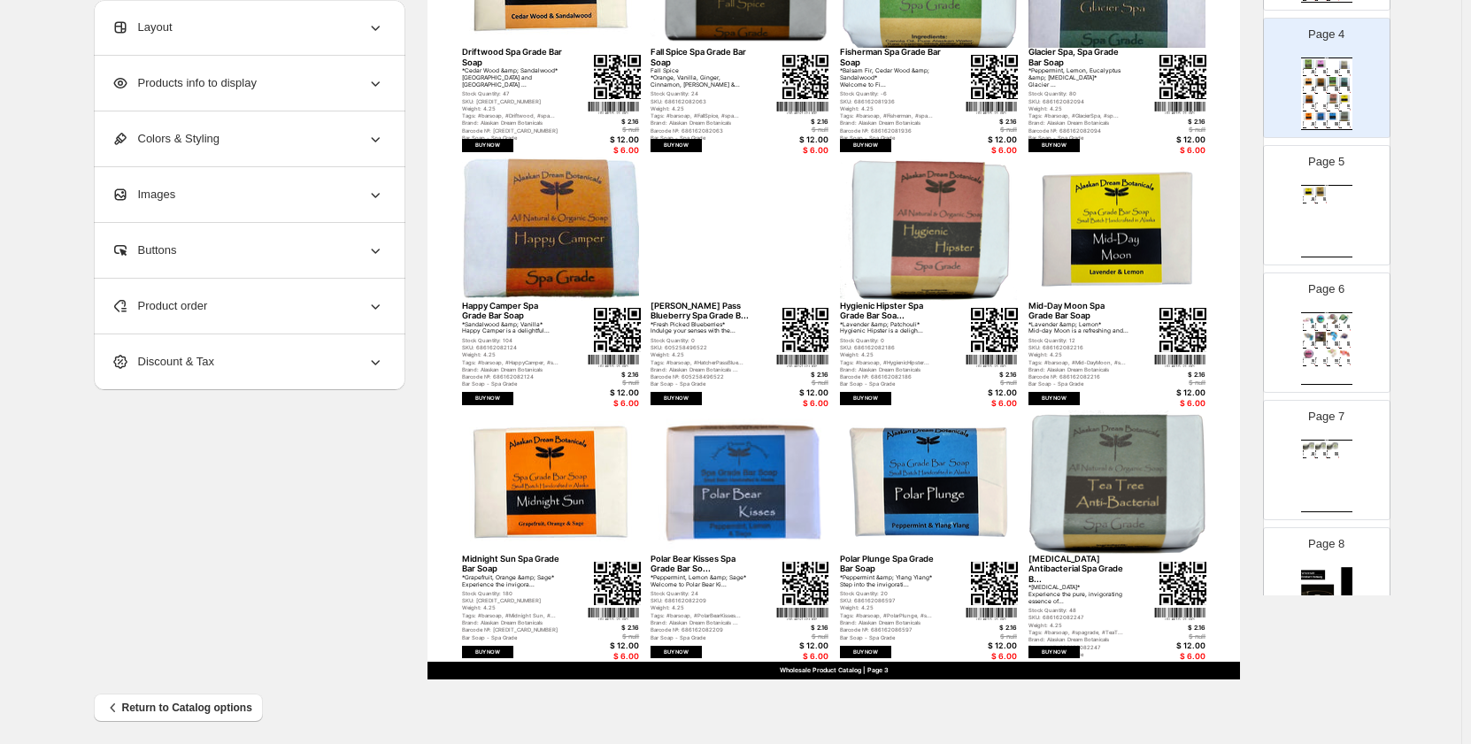
click at [1310, 485] on div "Wholesale Product Catalog Double Devil Spa Grade Salve - 4oz Double Devil is ou…" at bounding box center [1326, 476] width 51 height 73
type input "*"
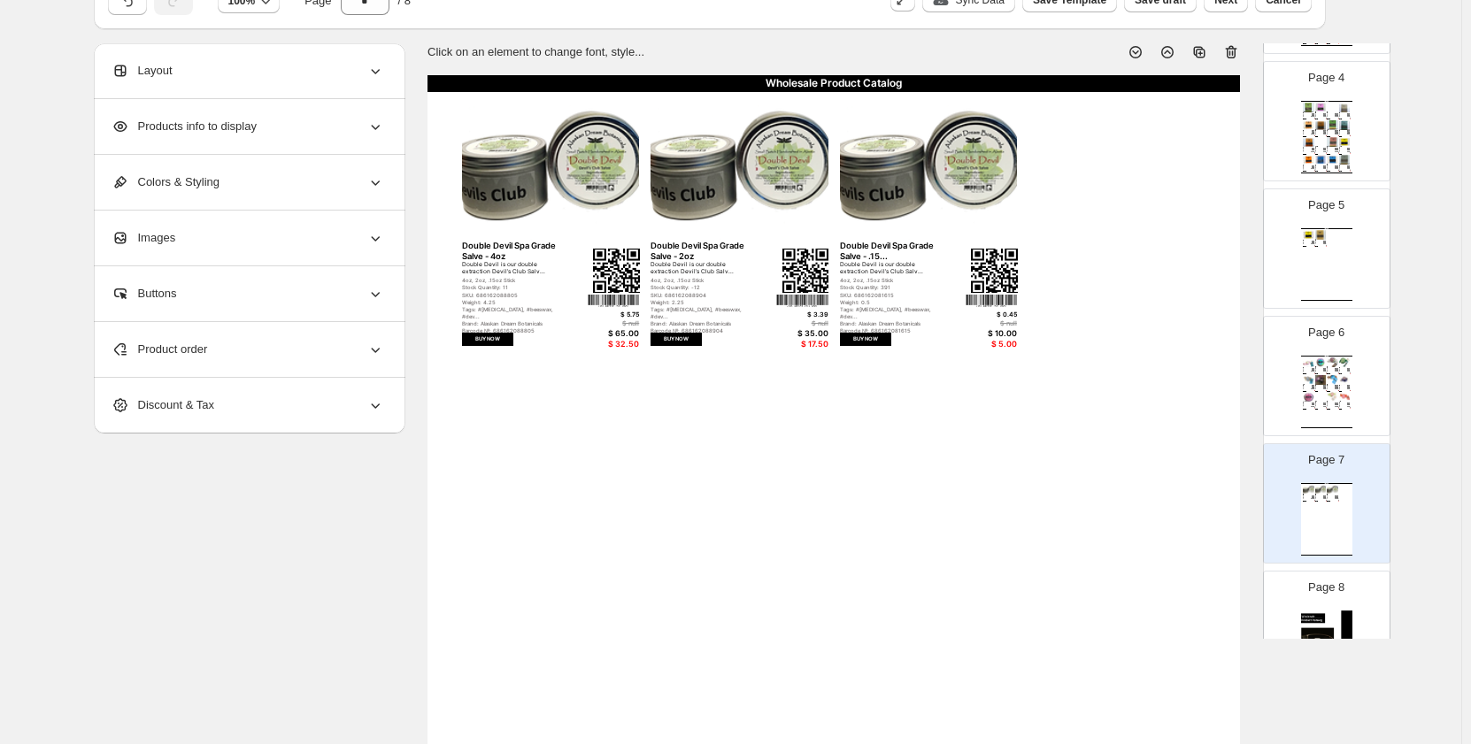
scroll to position [0, 0]
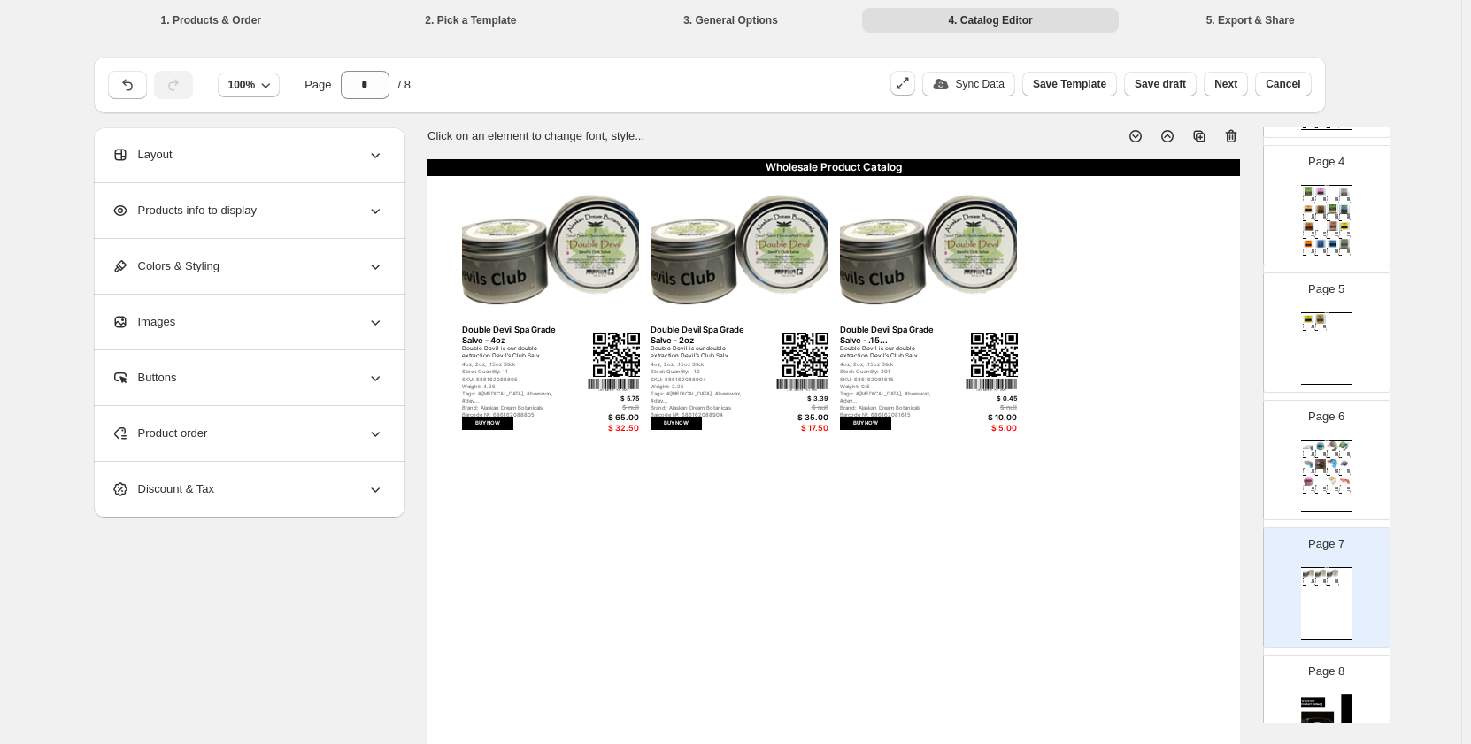
click at [204, 259] on span "Colors & Styling" at bounding box center [165, 266] width 108 height 18
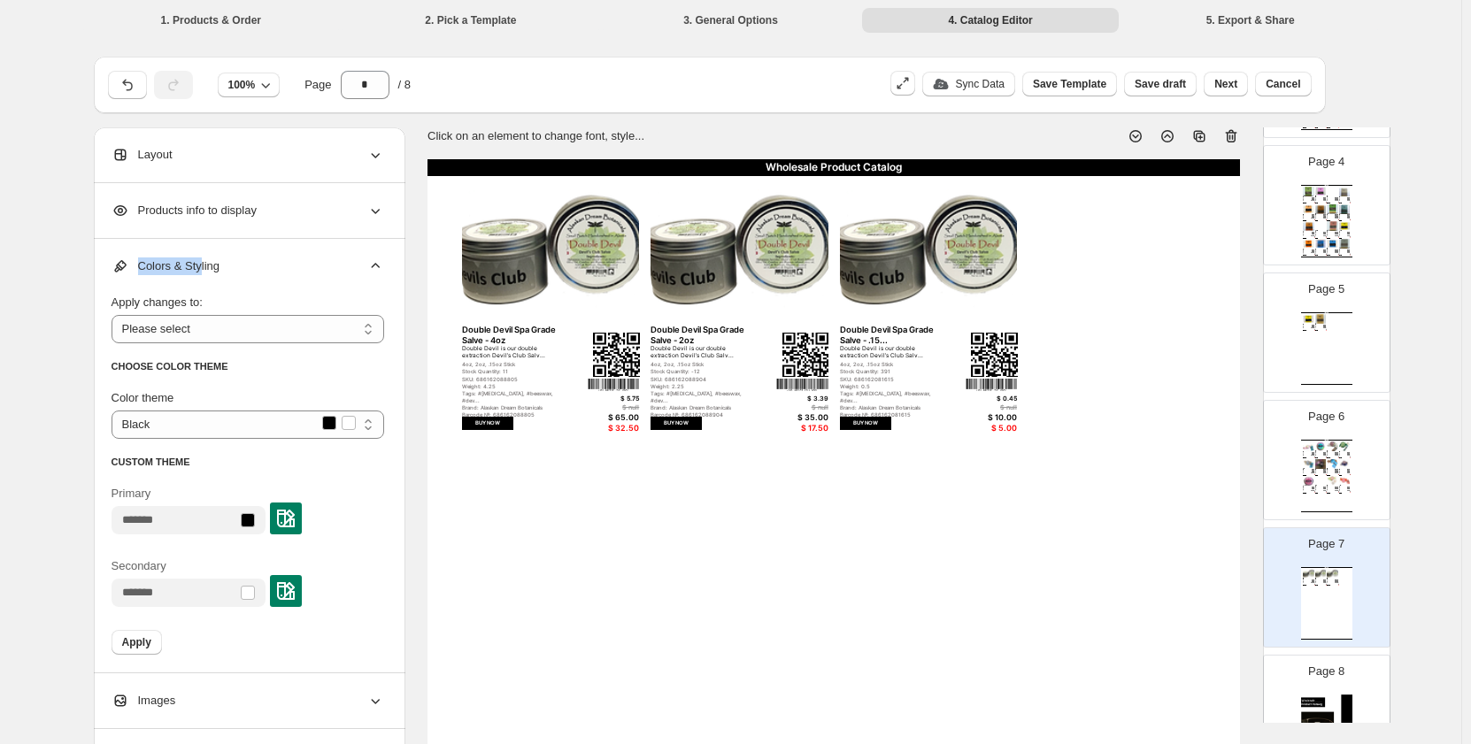
click at [197, 257] on div "Colors & Styling" at bounding box center [247, 266] width 273 height 55
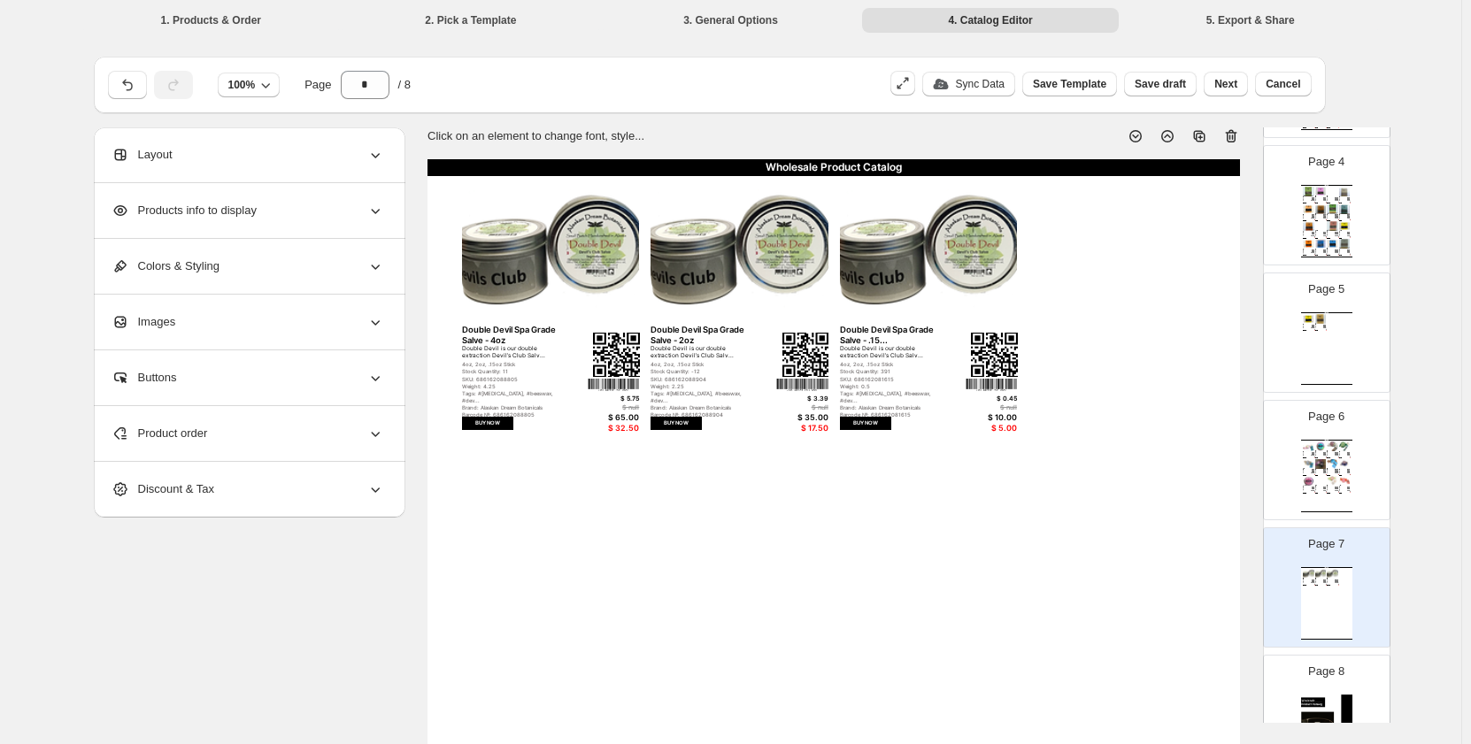
click at [182, 219] on div "Products info to display" at bounding box center [247, 210] width 273 height 55
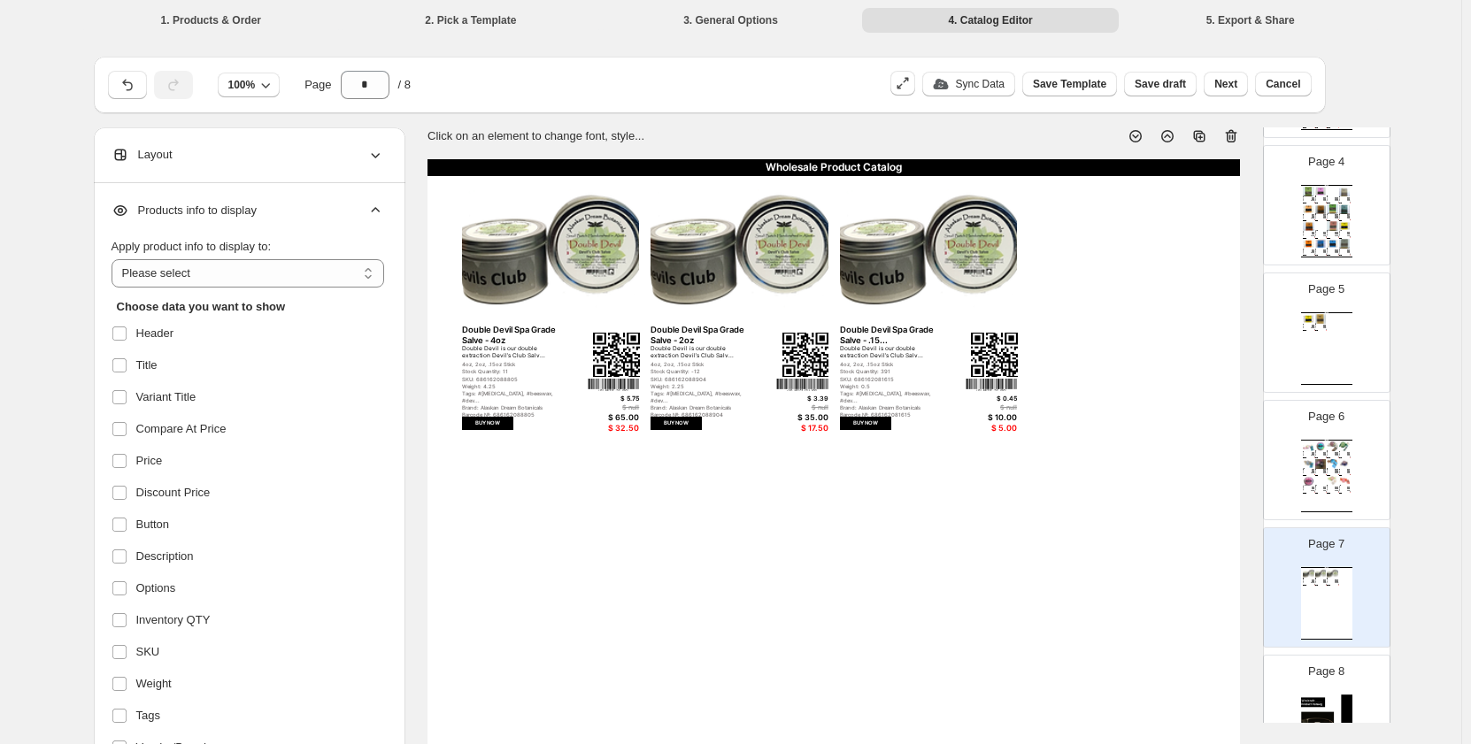
click at [182, 219] on div "Products info to display" at bounding box center [247, 210] width 273 height 55
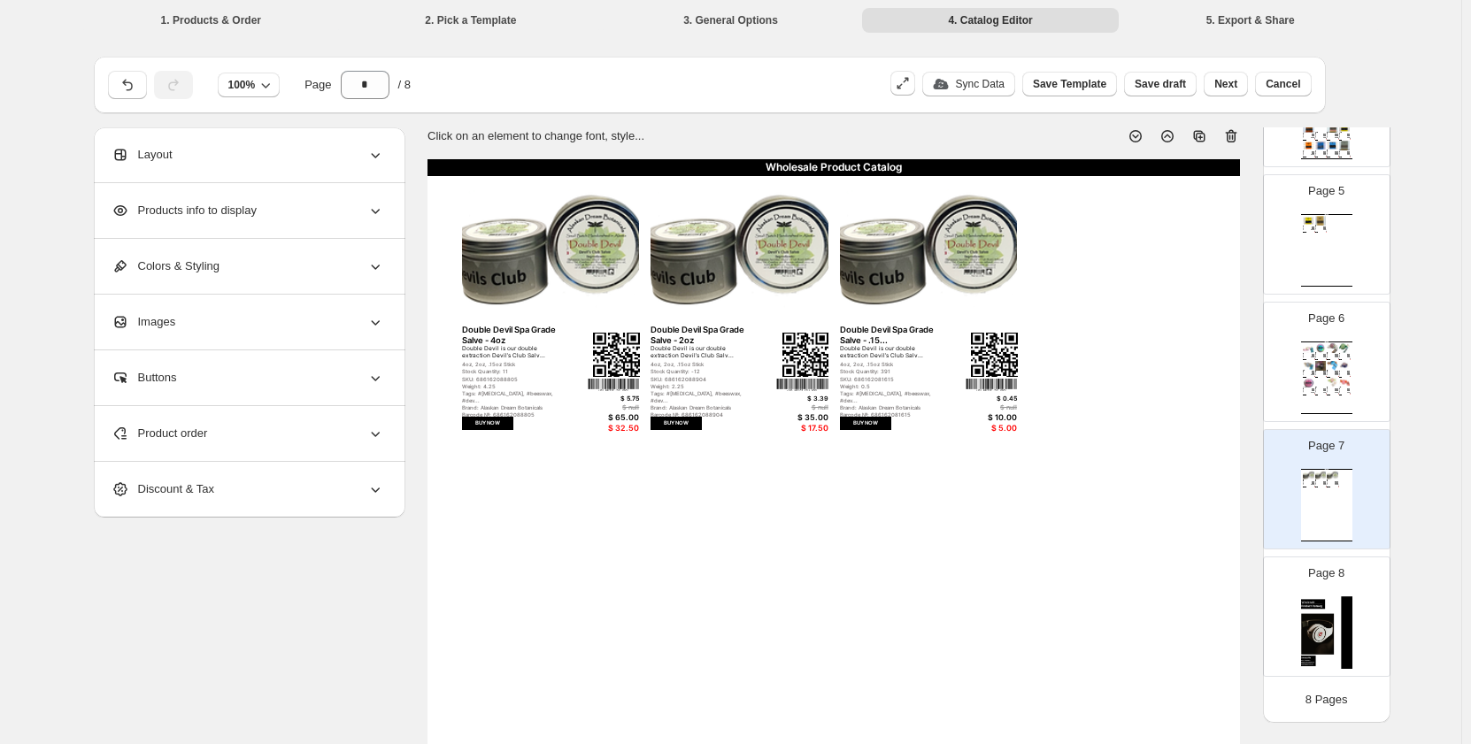
click at [296, 219] on div "Products info to display" at bounding box center [247, 210] width 273 height 55
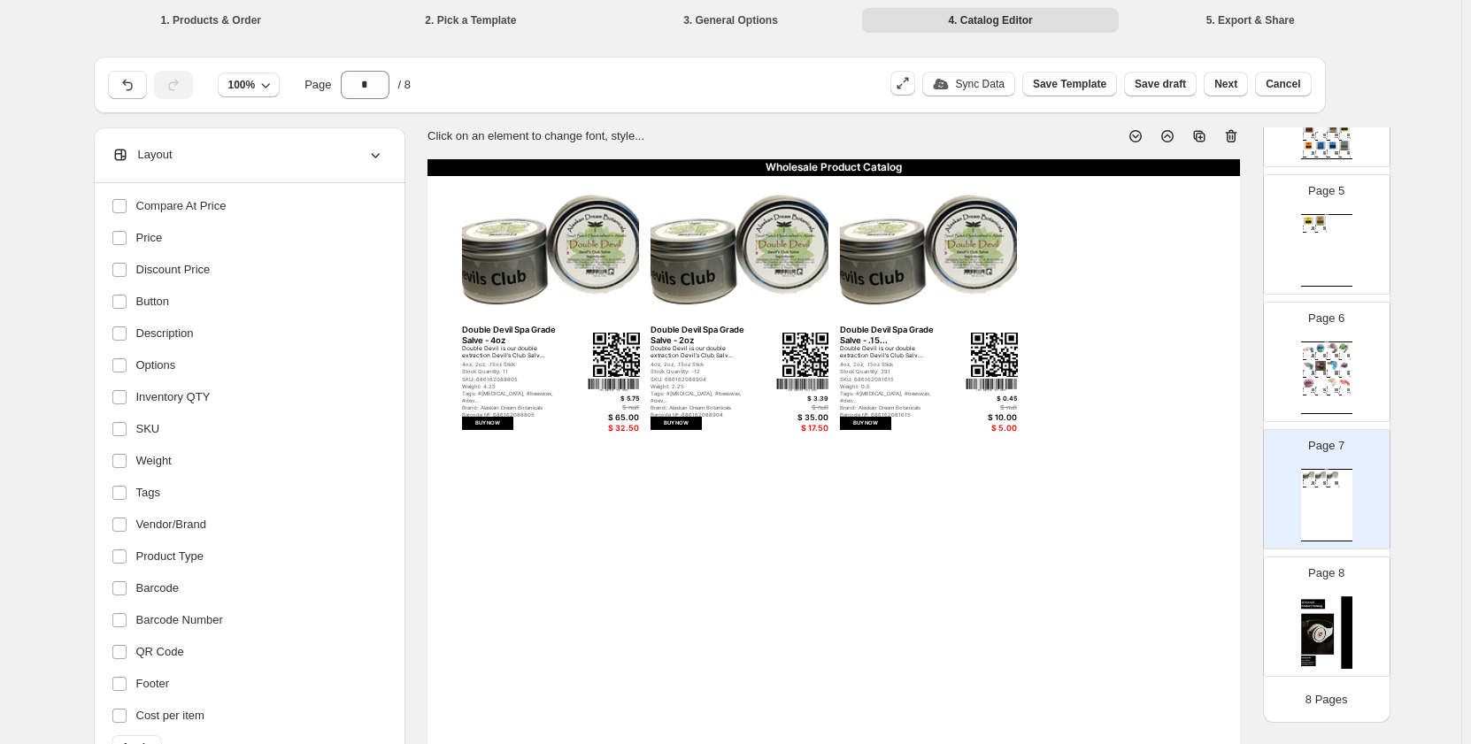
click at [227, 21] on li "1. Products & Order" at bounding box center [211, 19] width 257 height 25
click at [173, 16] on li "1. Products & Order" at bounding box center [211, 19] width 257 height 25
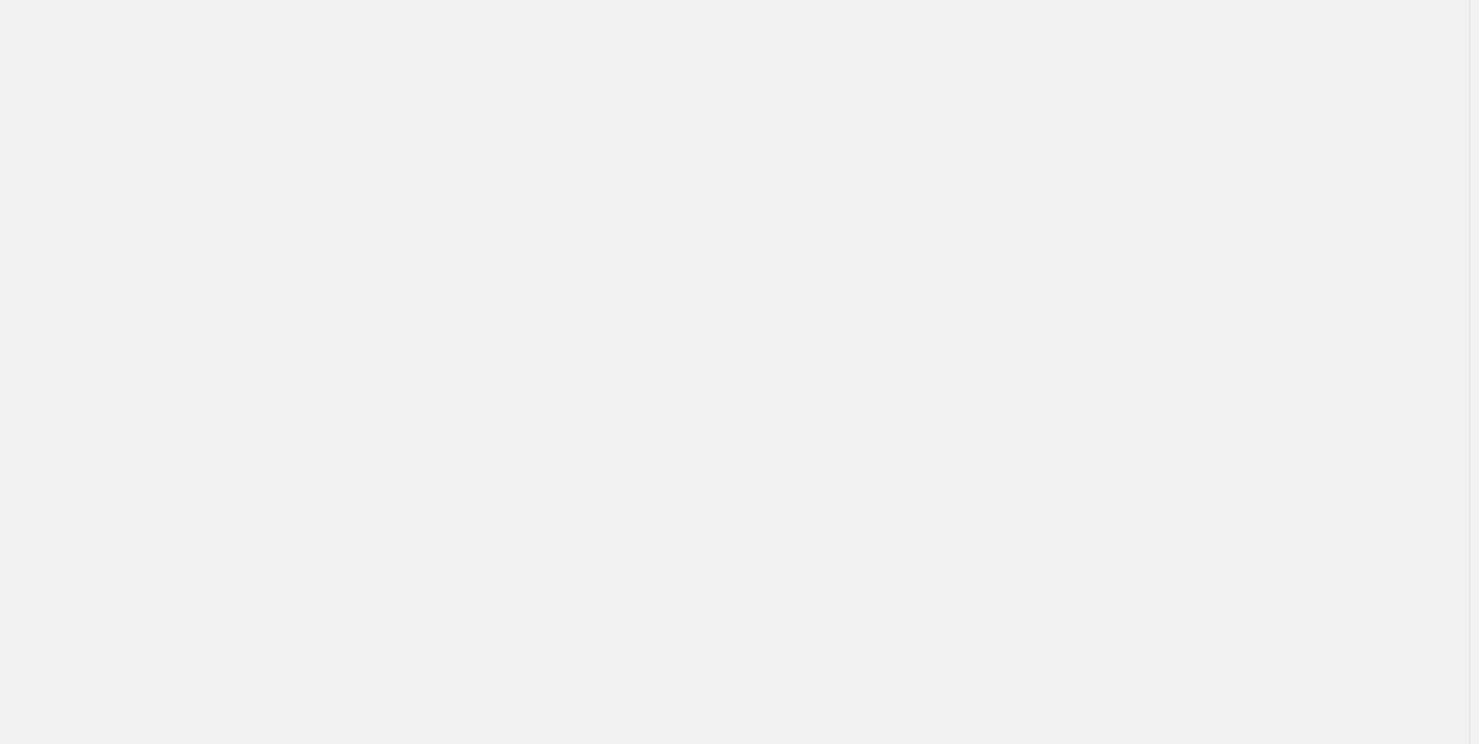
click at [1292, 90] on div "Billing Help Center Get Support Suggestion box" at bounding box center [735, 372] width 1470 height 744
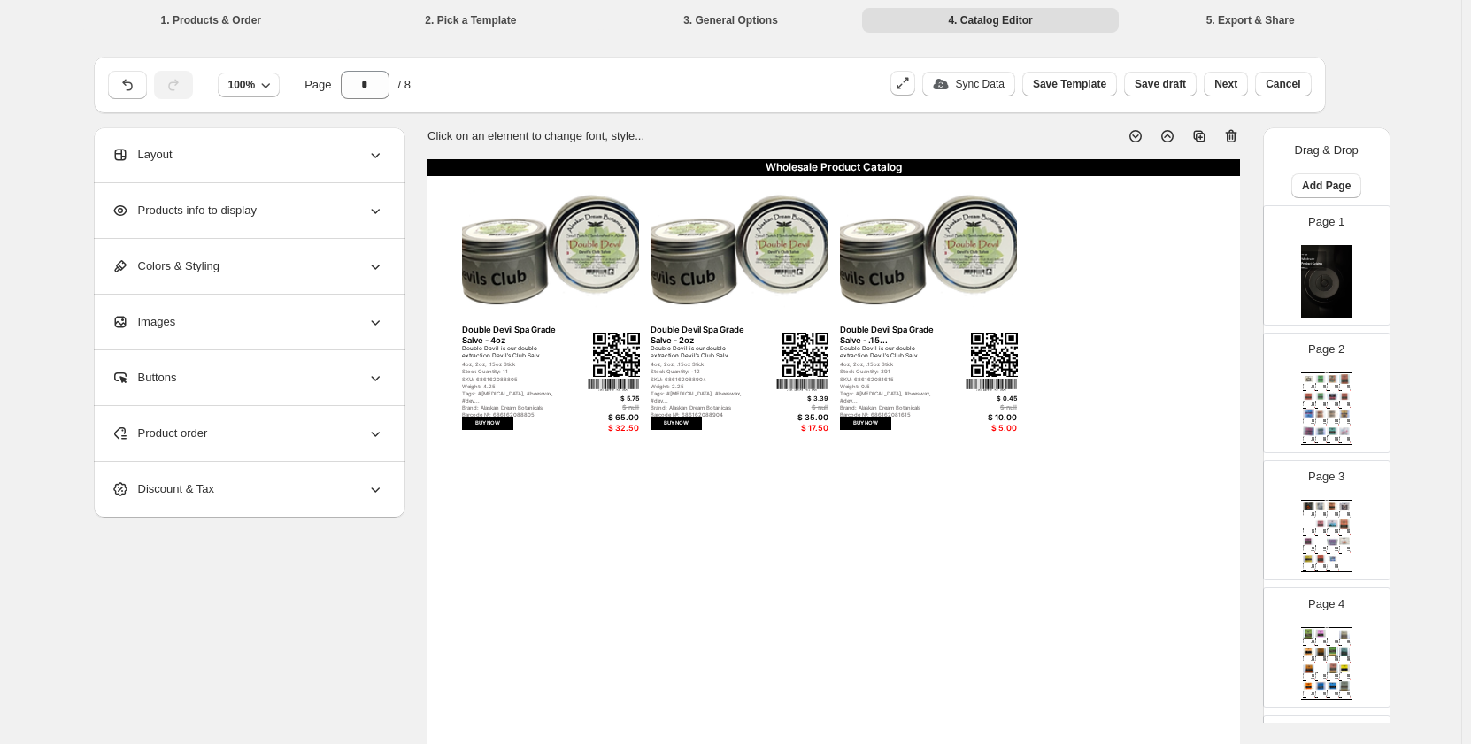
click at [1292, 90] on span "Cancel" at bounding box center [1282, 84] width 35 height 14
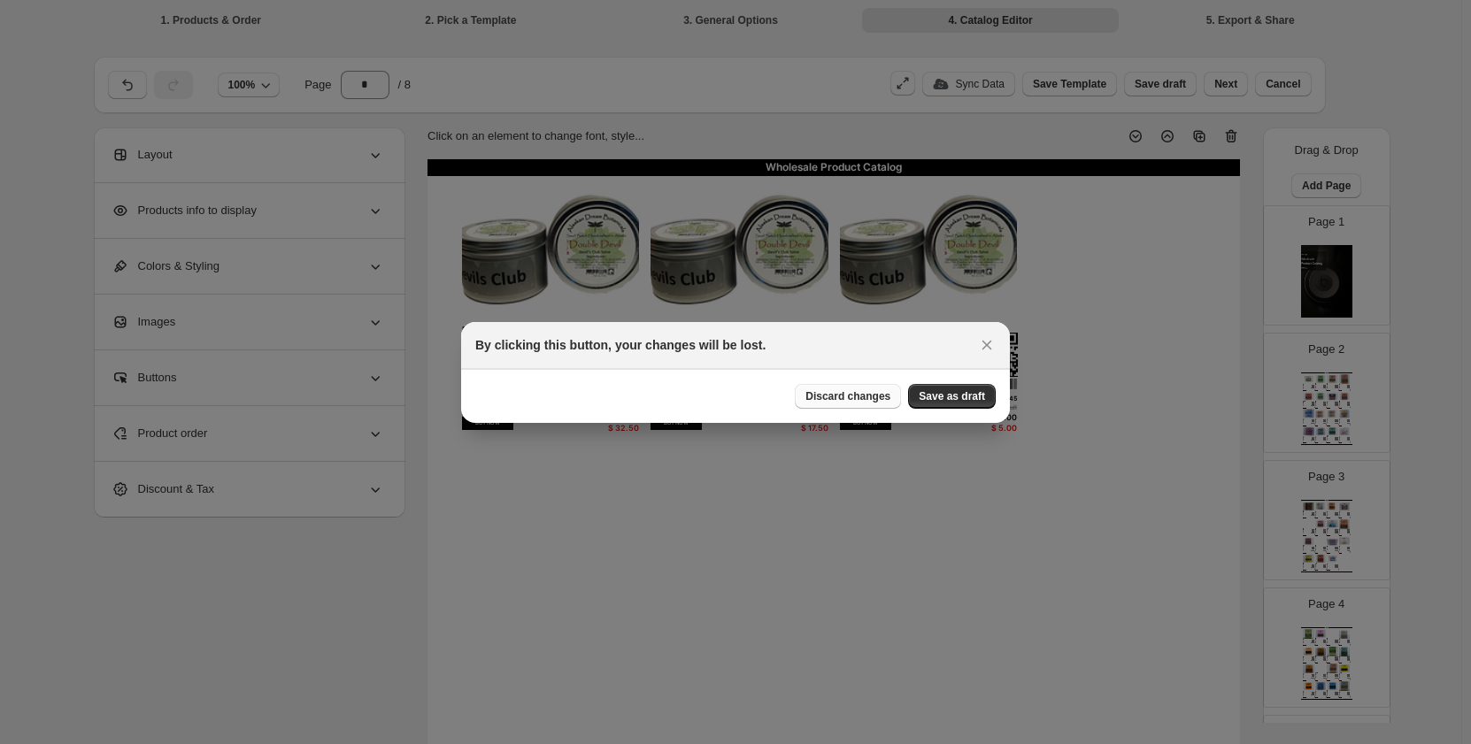
click at [864, 392] on span "Discard changes" at bounding box center [847, 396] width 85 height 14
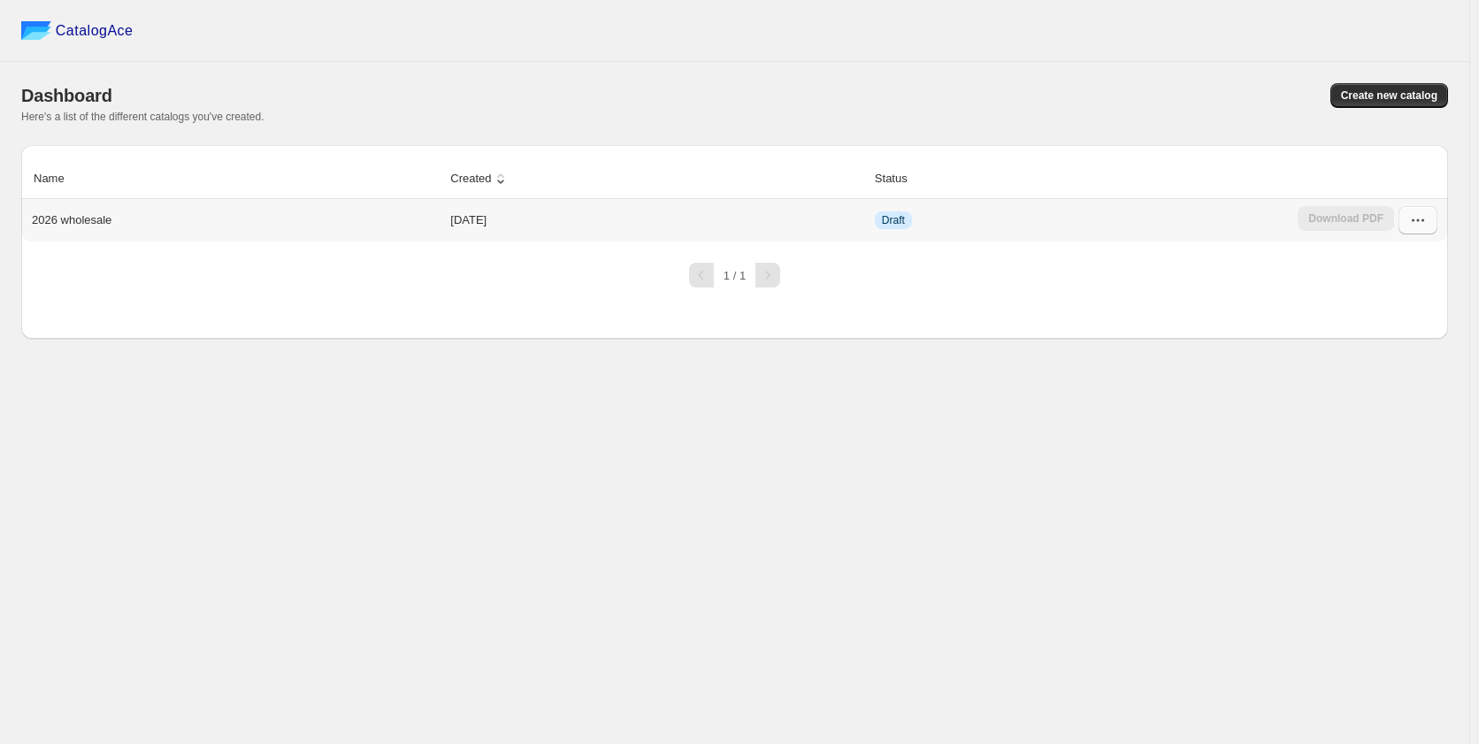
click at [1416, 211] on button "button" at bounding box center [1418, 220] width 39 height 28
click at [1394, 434] on span "Delete" at bounding box center [1388, 440] width 34 height 13
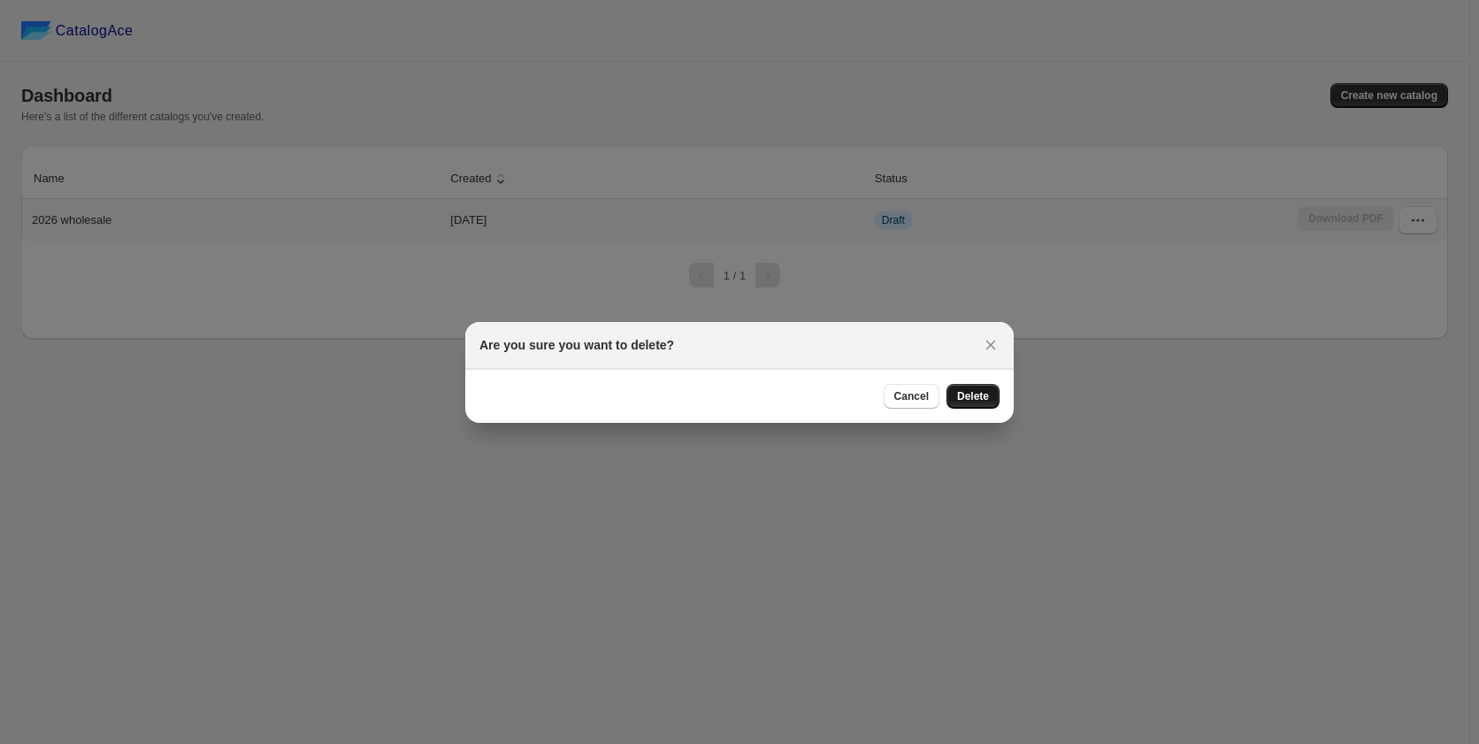
click at [979, 404] on button "Delete" at bounding box center [973, 396] width 53 height 25
